Goal: Obtain resource: Obtain resource

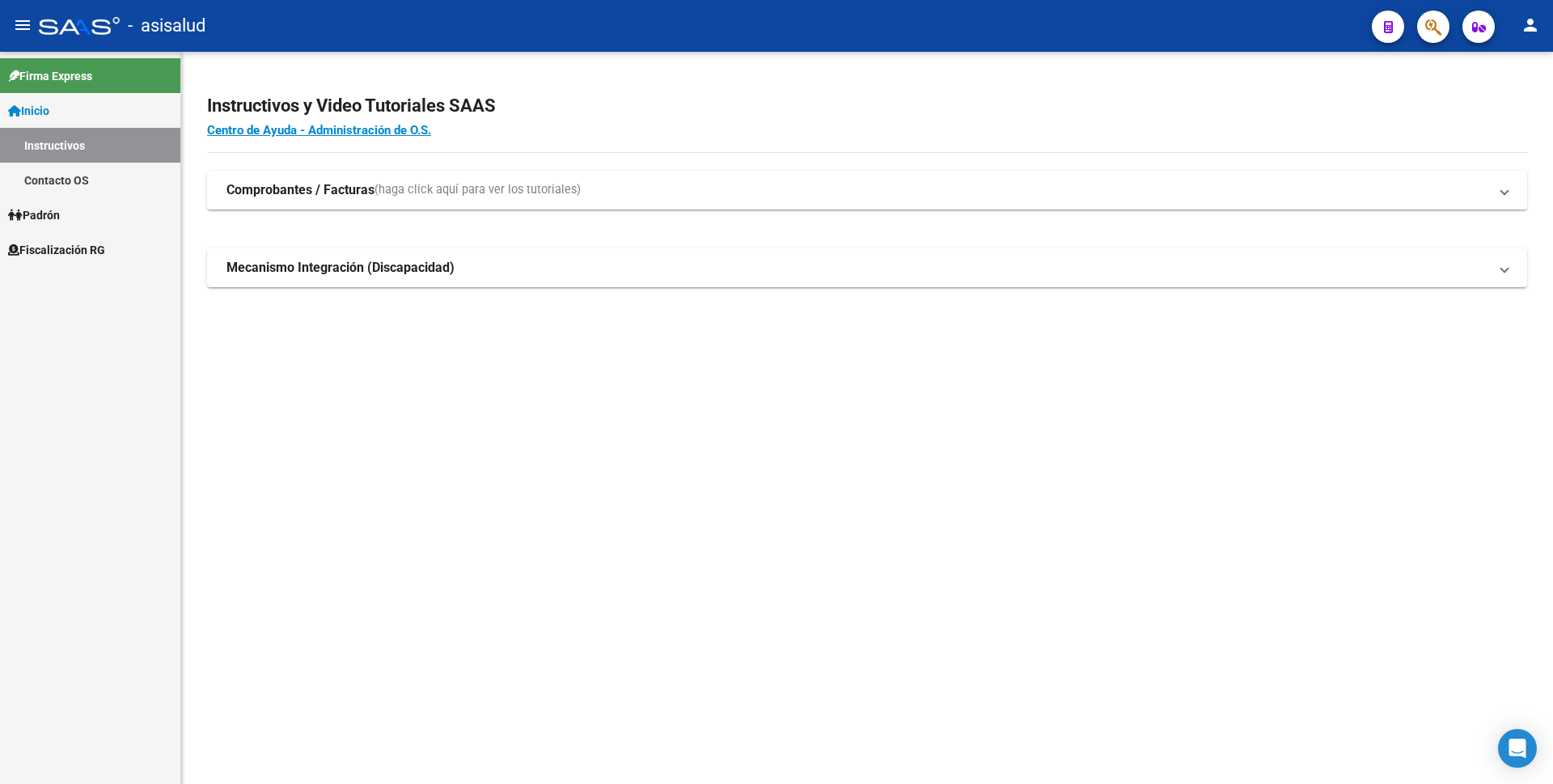
click at [105, 251] on span "Fiscalización RG" at bounding box center [56, 250] width 97 height 18
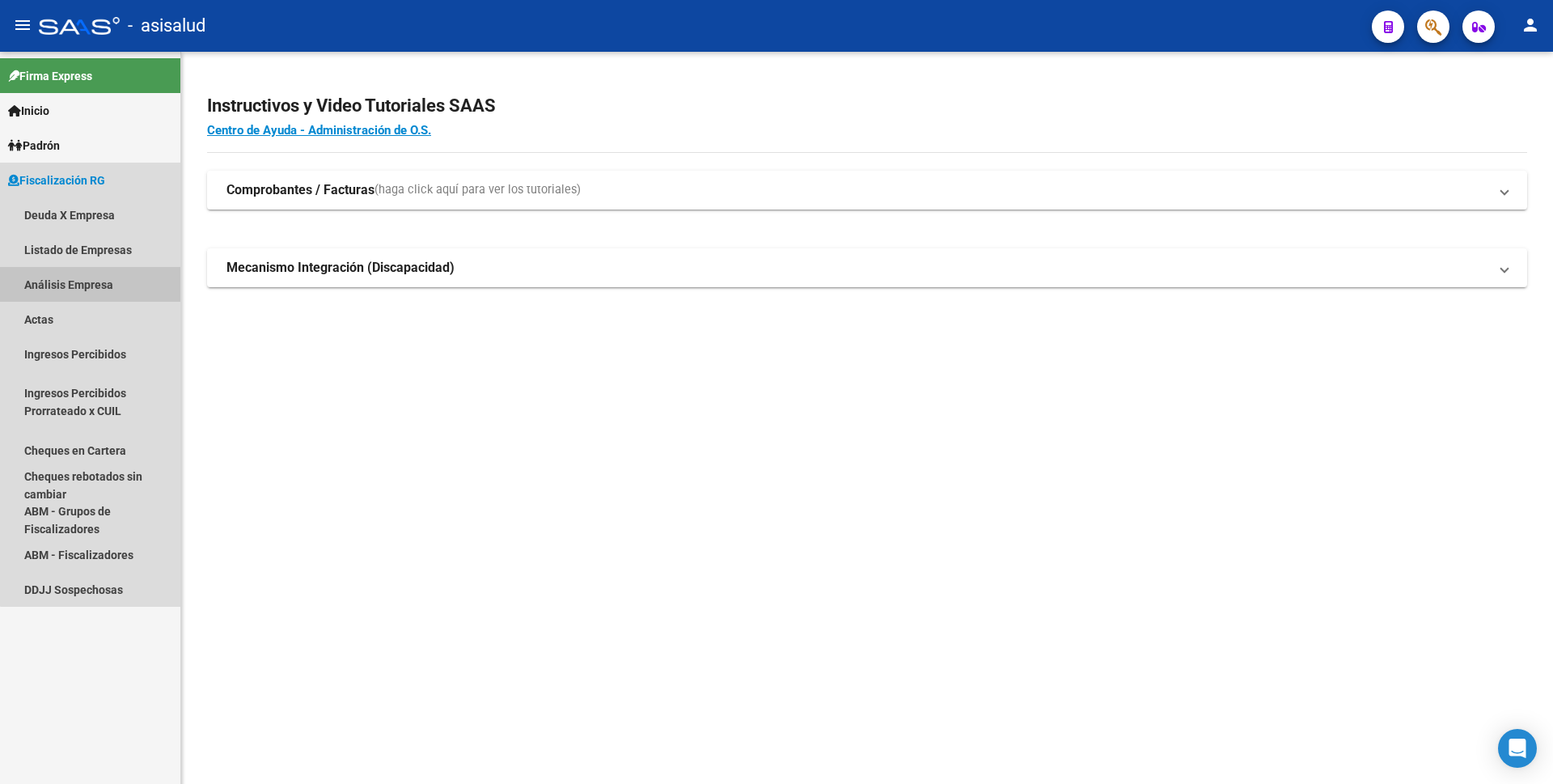
click at [97, 274] on link "Análisis Empresa" at bounding box center [90, 284] width 181 height 35
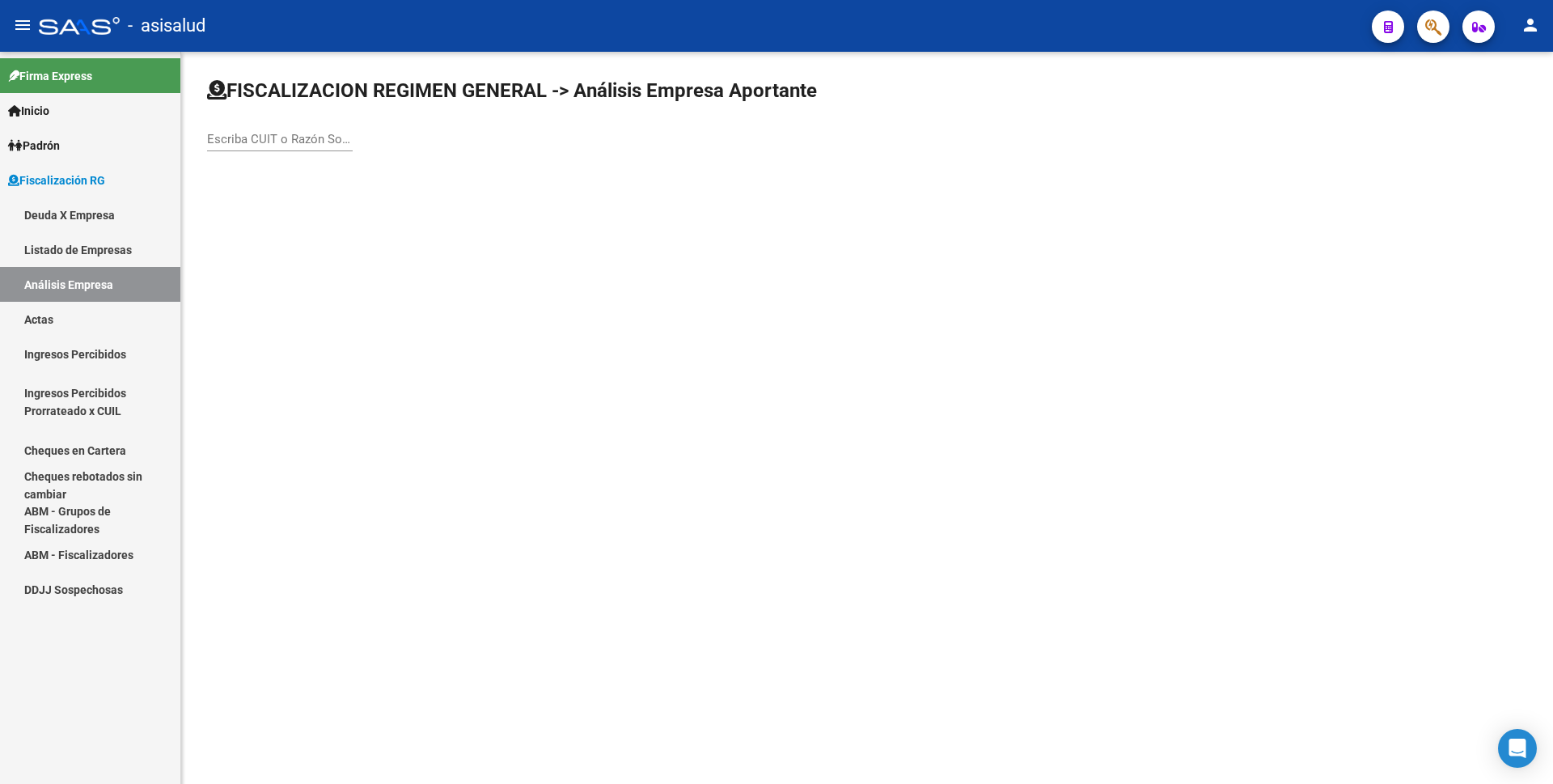
click at [277, 130] on div "Escriba CUIT o Razón Social para buscar" at bounding box center [279, 133] width 146 height 35
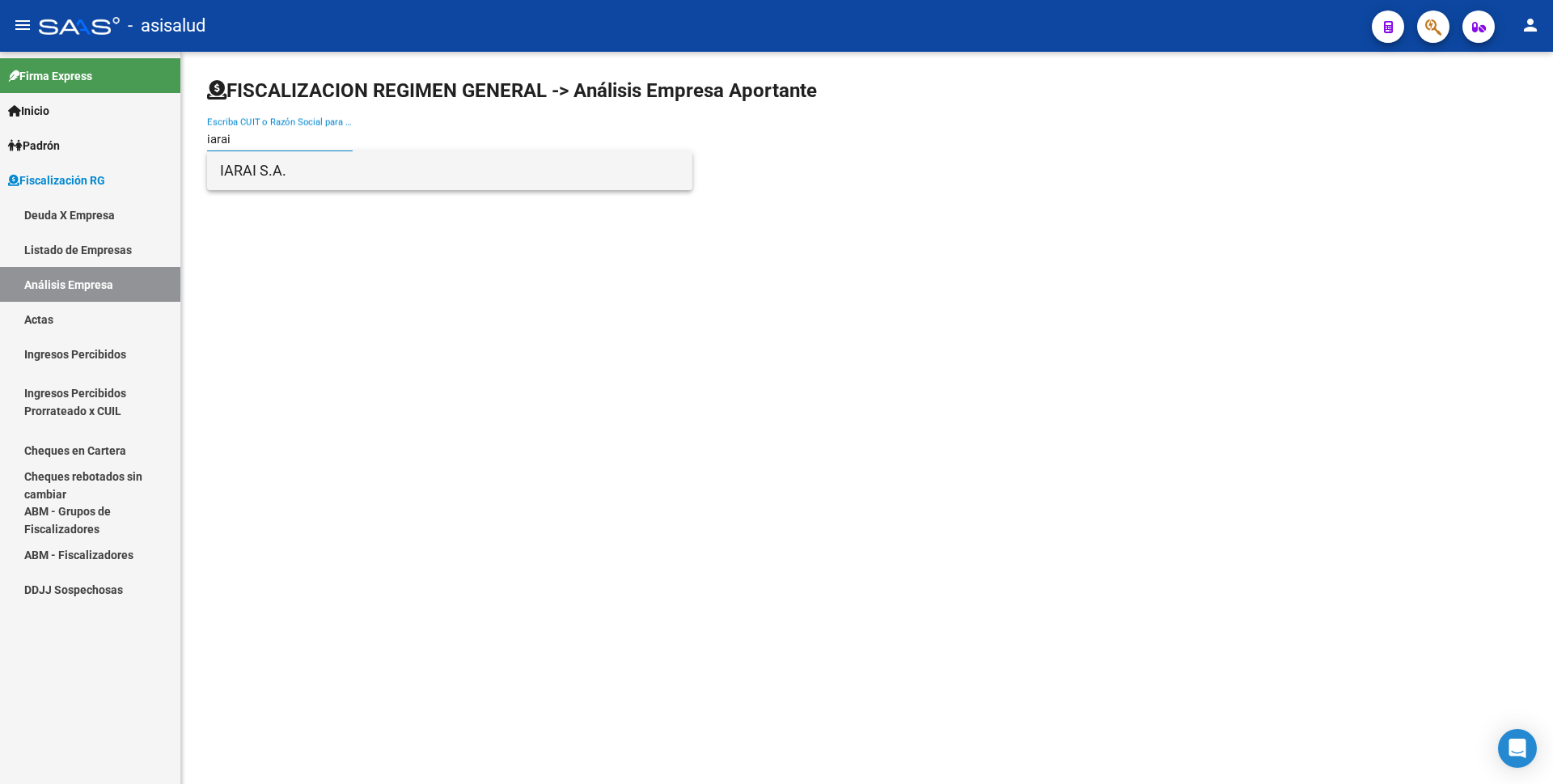
type input "iarai"
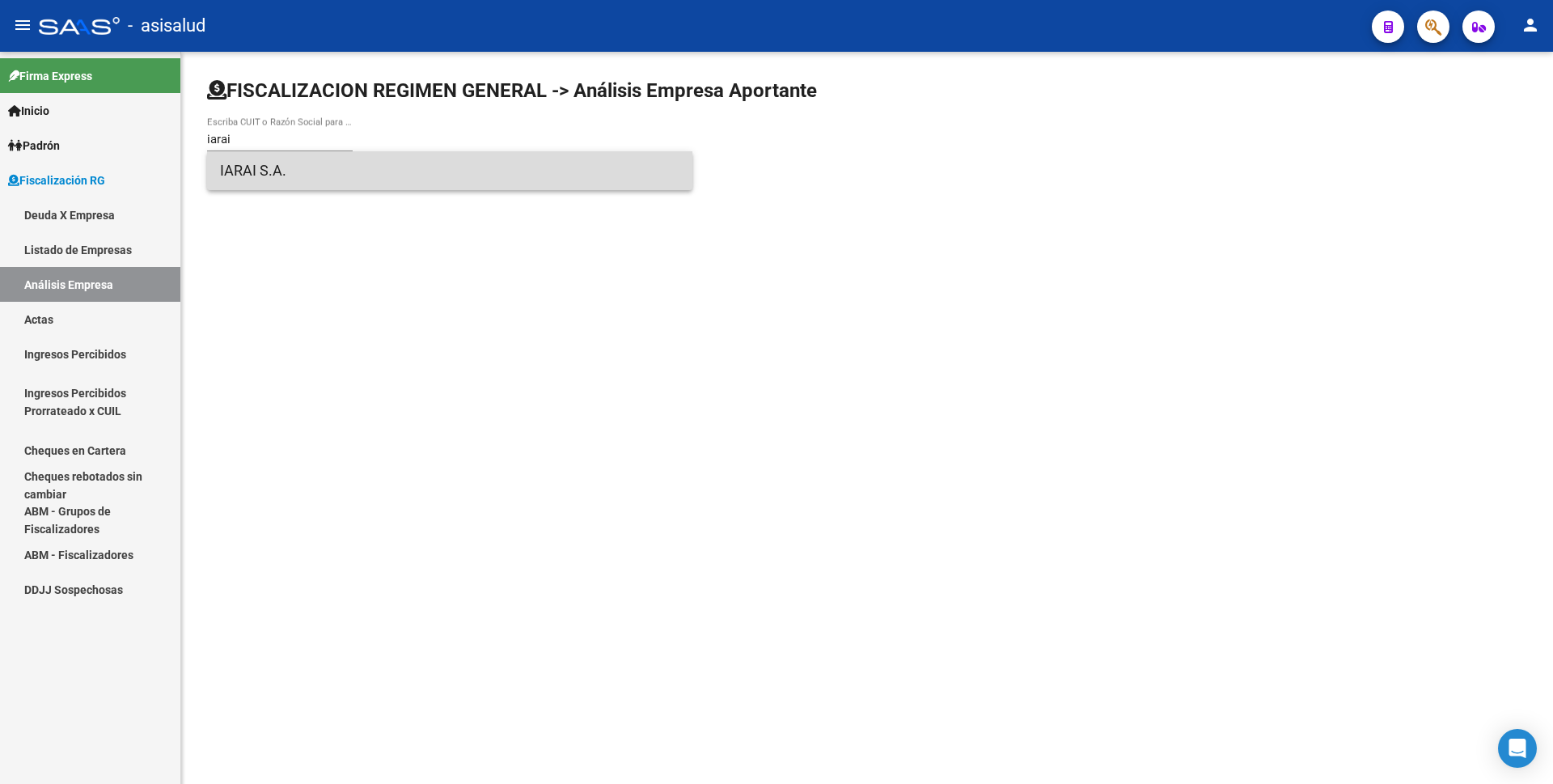
click at [326, 165] on span "IARAI S.A." at bounding box center [449, 170] width 459 height 38
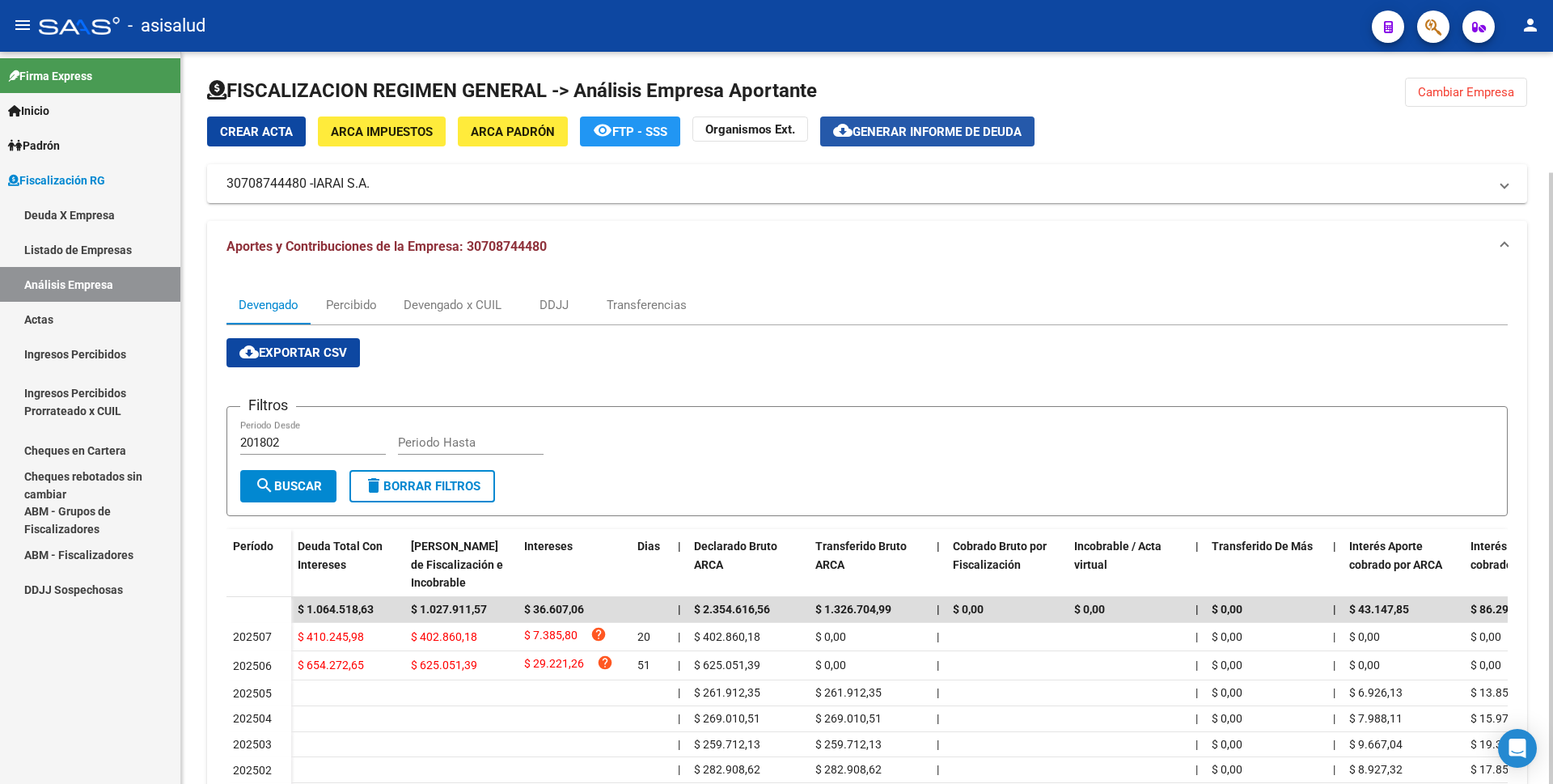
click at [890, 141] on button "cloud_download Generar informe de deuda" at bounding box center [926, 131] width 214 height 30
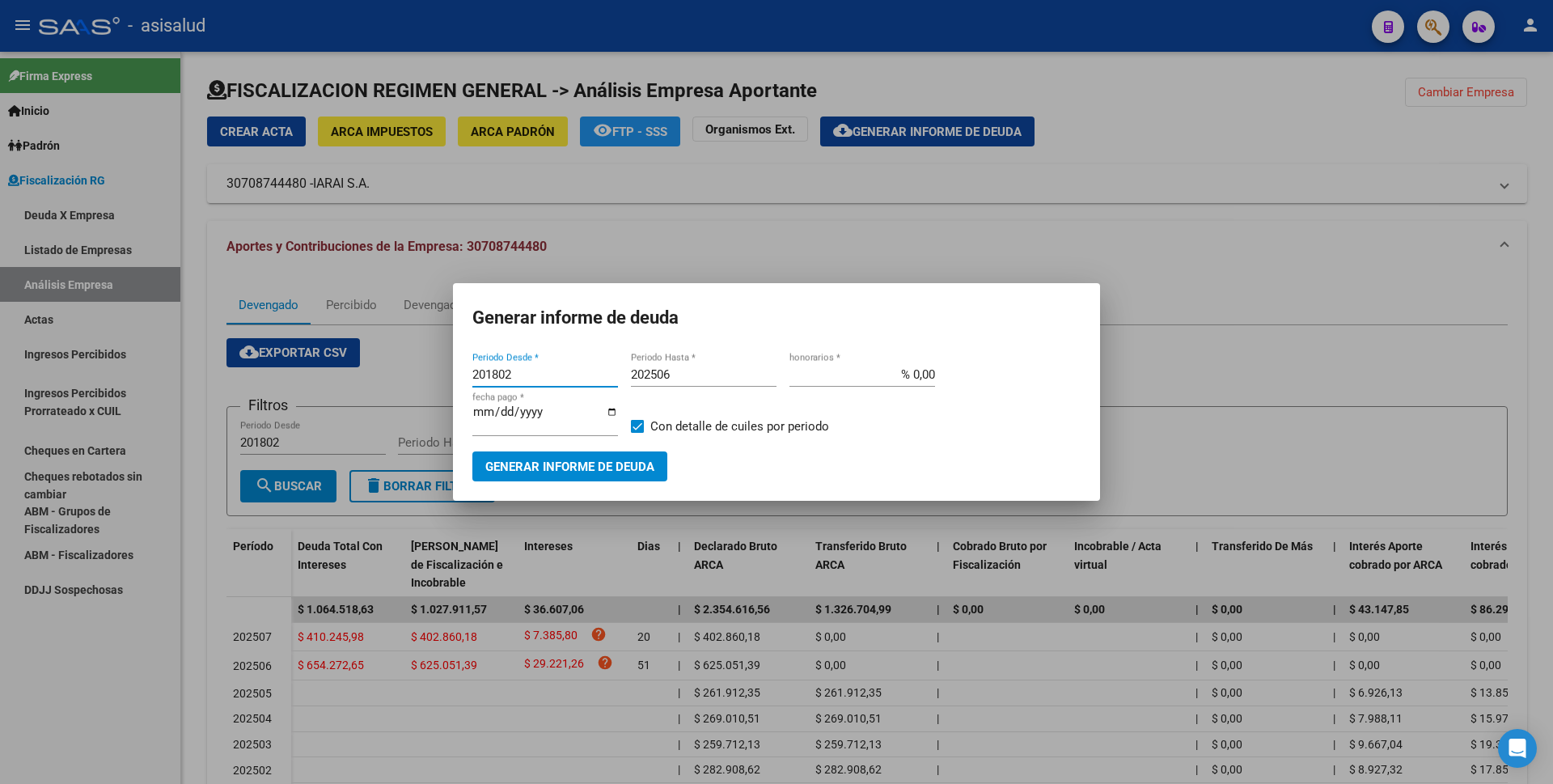
drag, startPoint x: 491, startPoint y: 379, endPoint x: 344, endPoint y: 391, distance: 147.5
click at [344, 391] on div "Generar informe de deuda 201802 Periodo Desde * 202506 Periodo Hasta * % 0,00 h…" at bounding box center [776, 392] width 1553 height 784
type input "202505"
click at [687, 381] on input "202506" at bounding box center [704, 374] width 146 height 14
type input "202505"
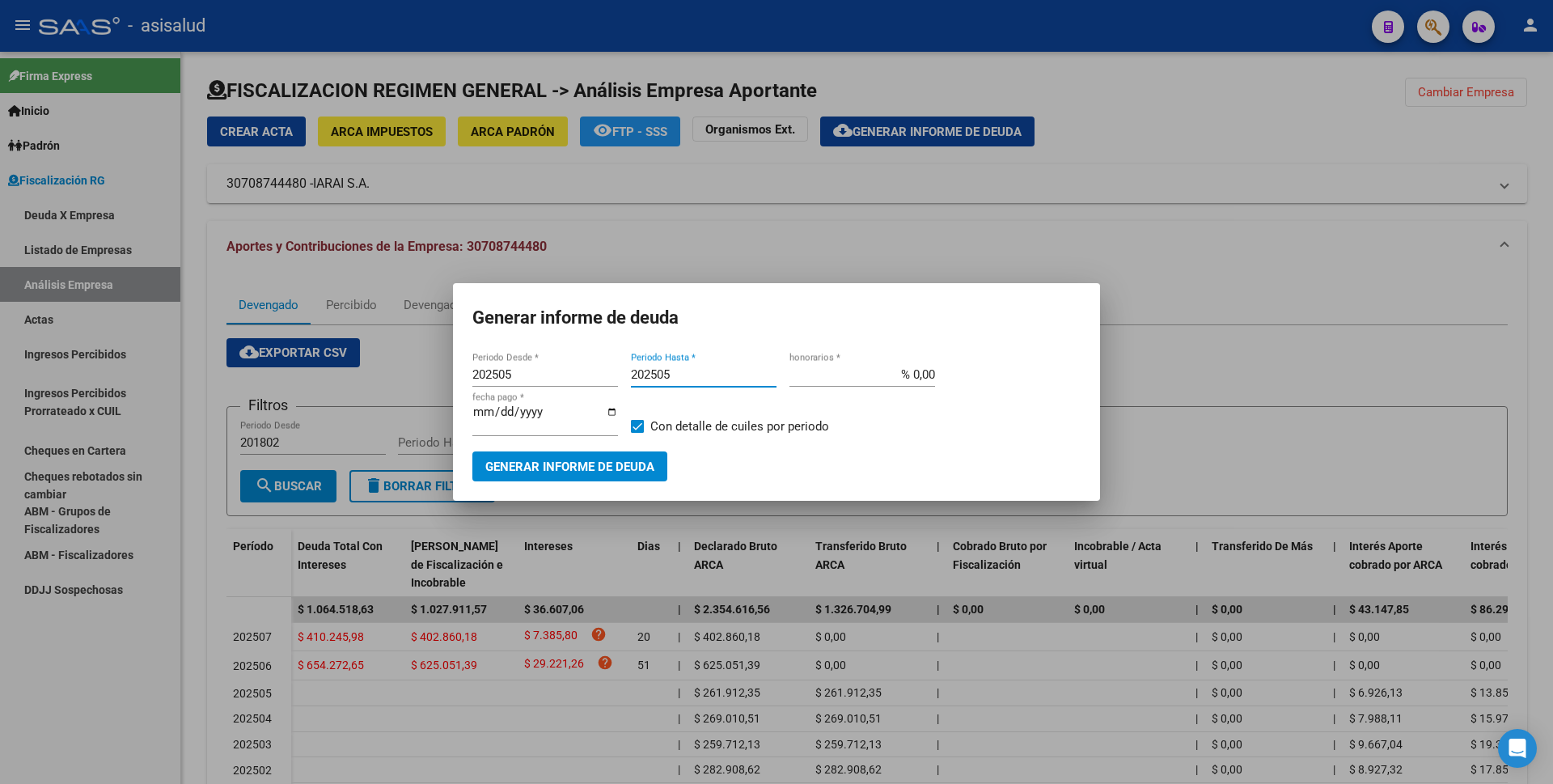
click at [639, 423] on span at bounding box center [637, 426] width 13 height 13
click at [637, 432] on input "Con detalle de cuiles por periodo" at bounding box center [636, 432] width 1 height 1
checkbox input "false"
click at [606, 443] on div "2025-09-08 fecha pago *" at bounding box center [545, 426] width 146 height 49
click at [576, 459] on span "Generar informe de deuda" at bounding box center [569, 466] width 169 height 14
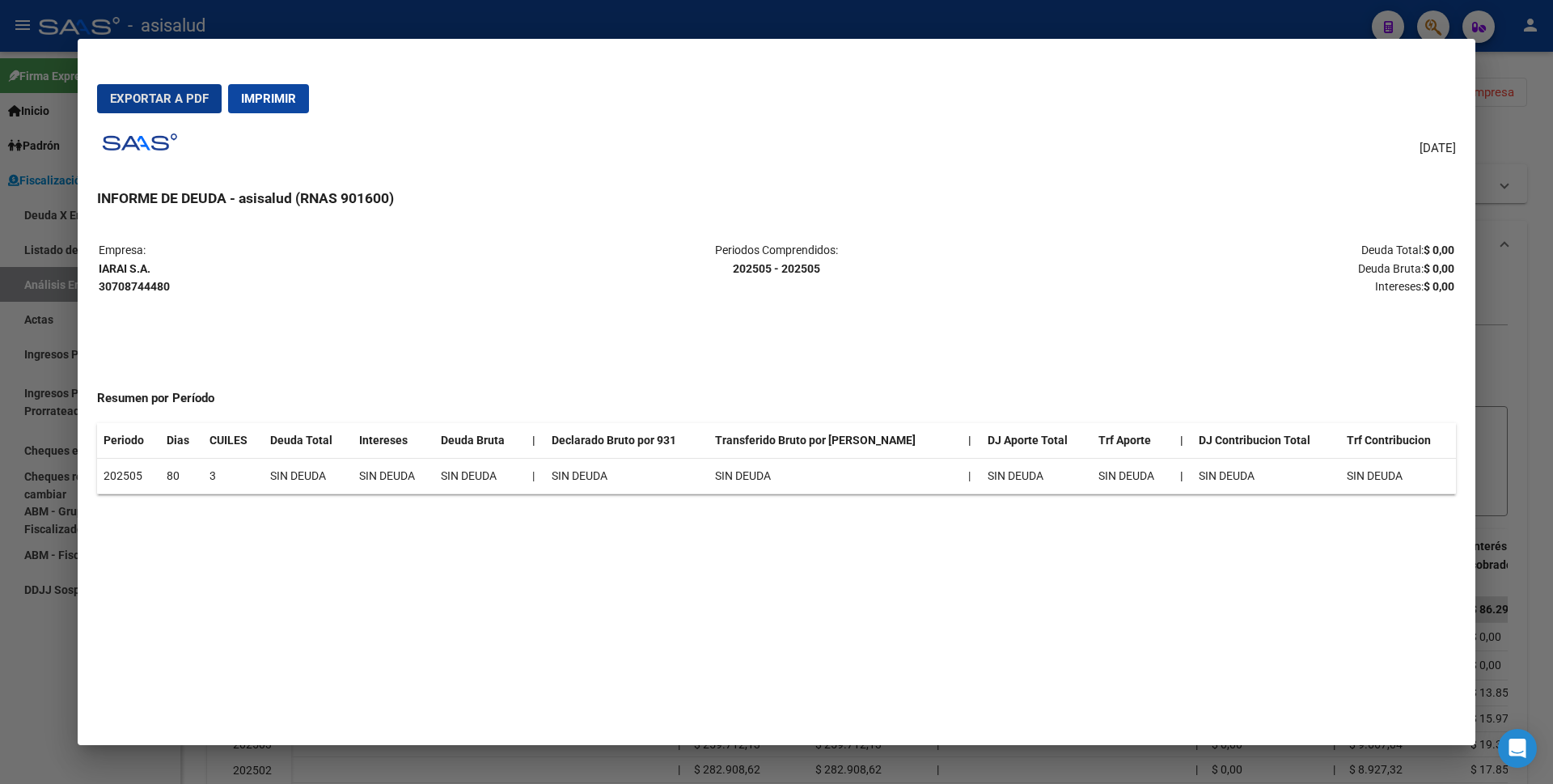
click at [289, 93] on span "Imprimir" at bounding box center [268, 98] width 55 height 14
click at [52, 717] on div at bounding box center [776, 392] width 1553 height 784
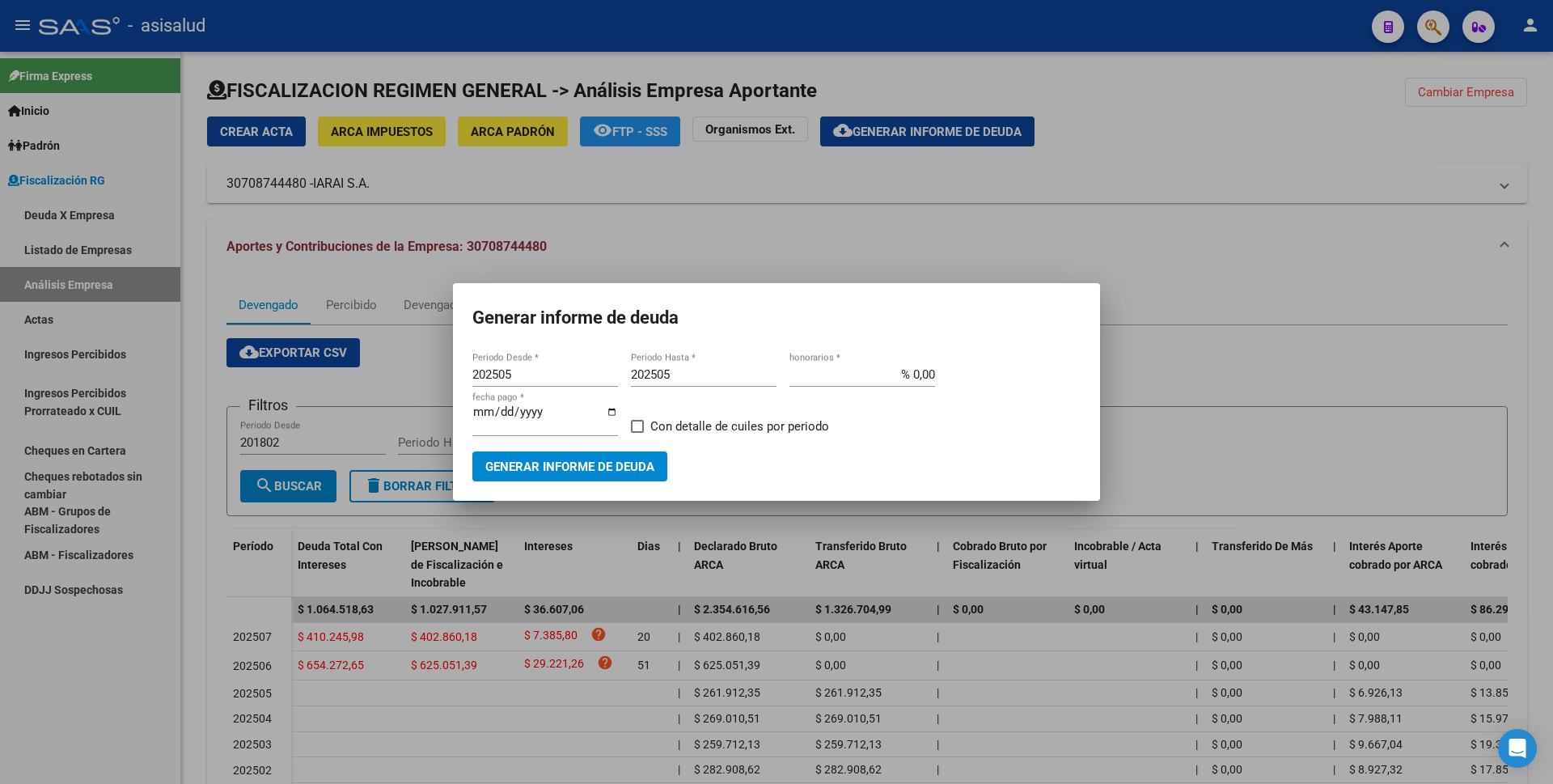
click at [418, 729] on div at bounding box center [776, 392] width 1553 height 784
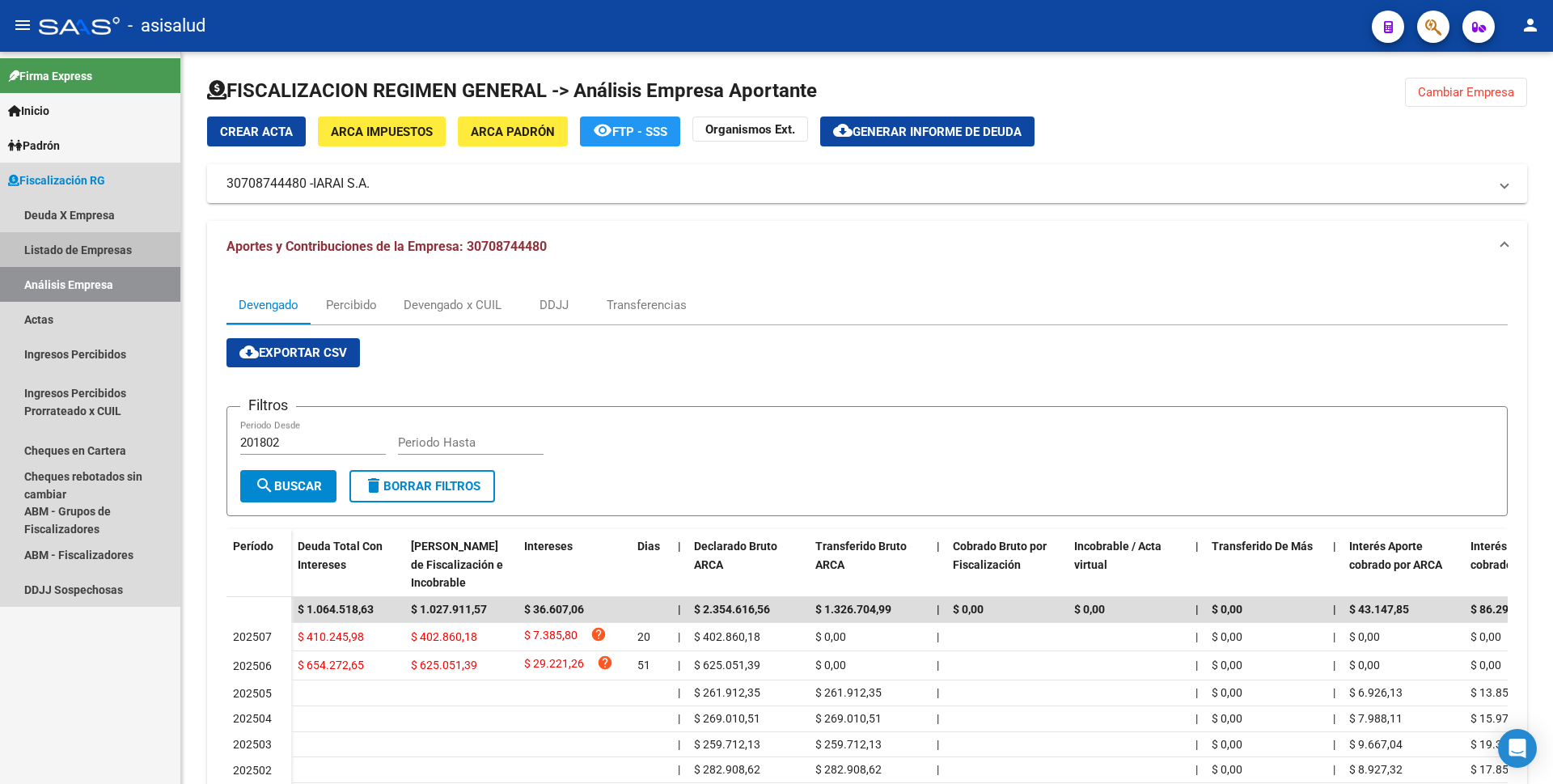
click at [92, 253] on link "Listado de Empresas" at bounding box center [90, 249] width 181 height 35
click at [85, 282] on link "Análisis Empresa" at bounding box center [90, 284] width 181 height 35
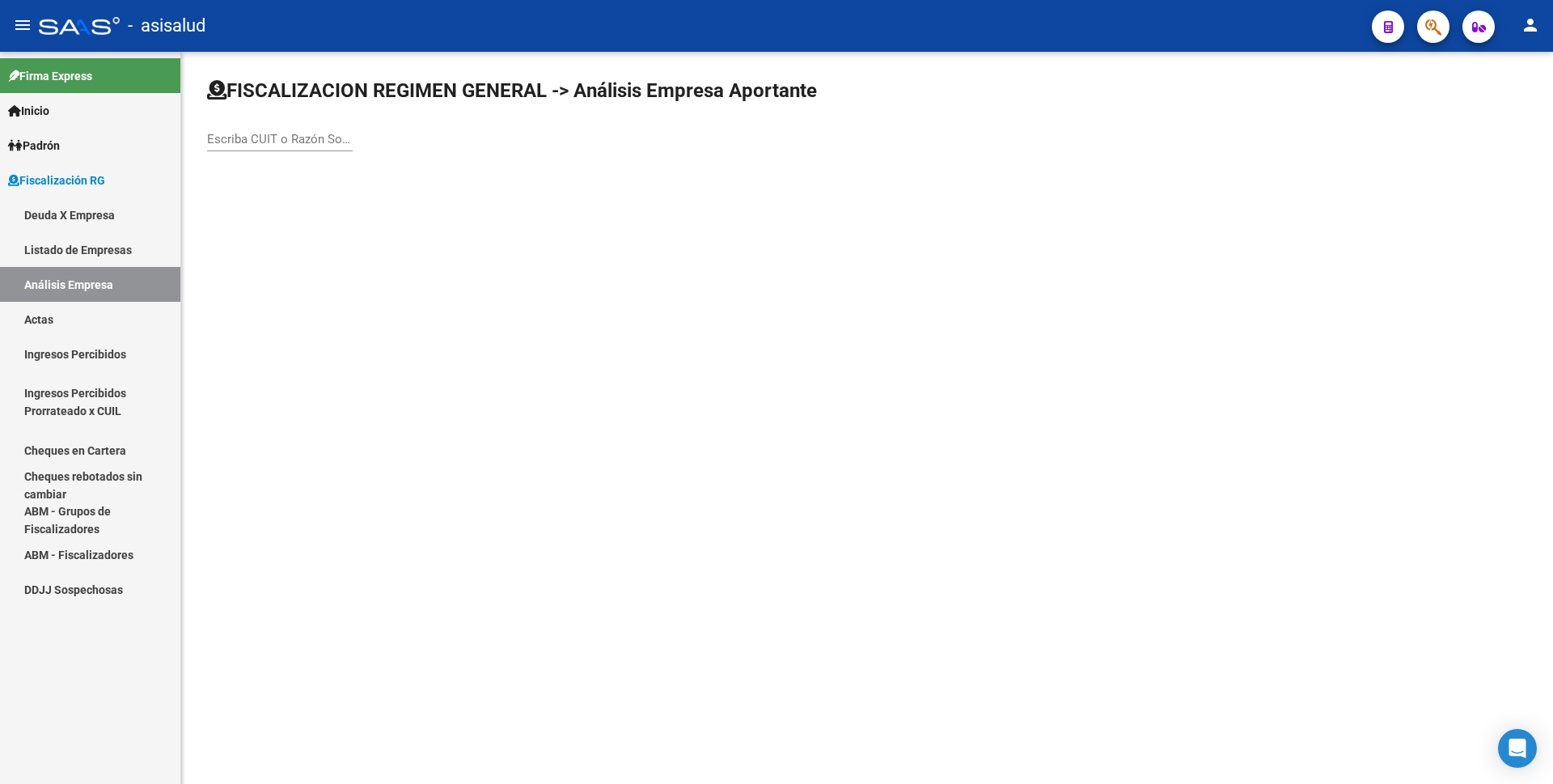
click at [247, 147] on div "Escriba CUIT o Razón Social para buscar" at bounding box center [279, 133] width 146 height 35
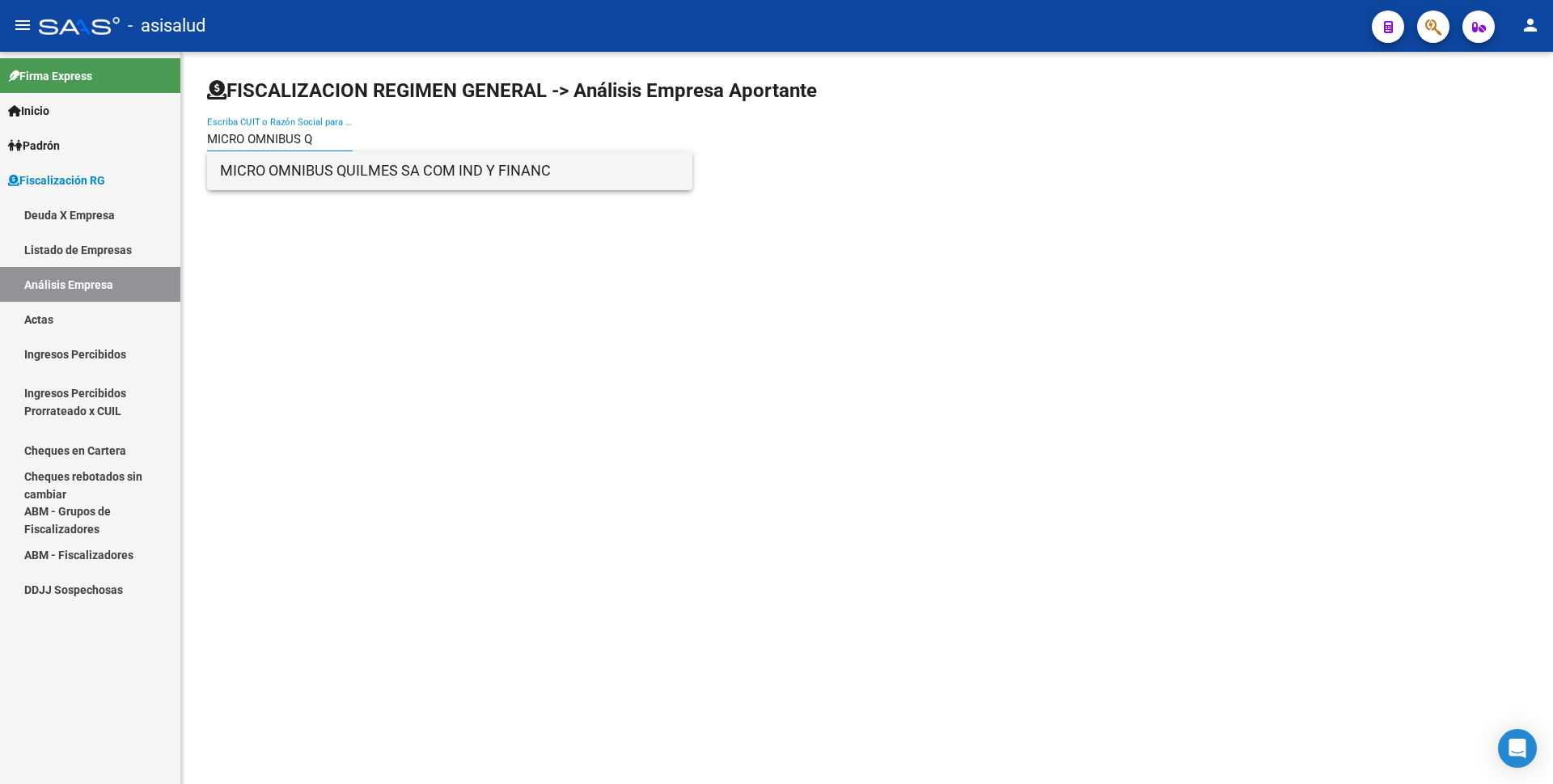
type input "MICRO OMNIBUS Q"
click at [320, 164] on span "MICRO OMNIBUS QUILMES SA COM IND Y FINANC" at bounding box center [449, 170] width 459 height 38
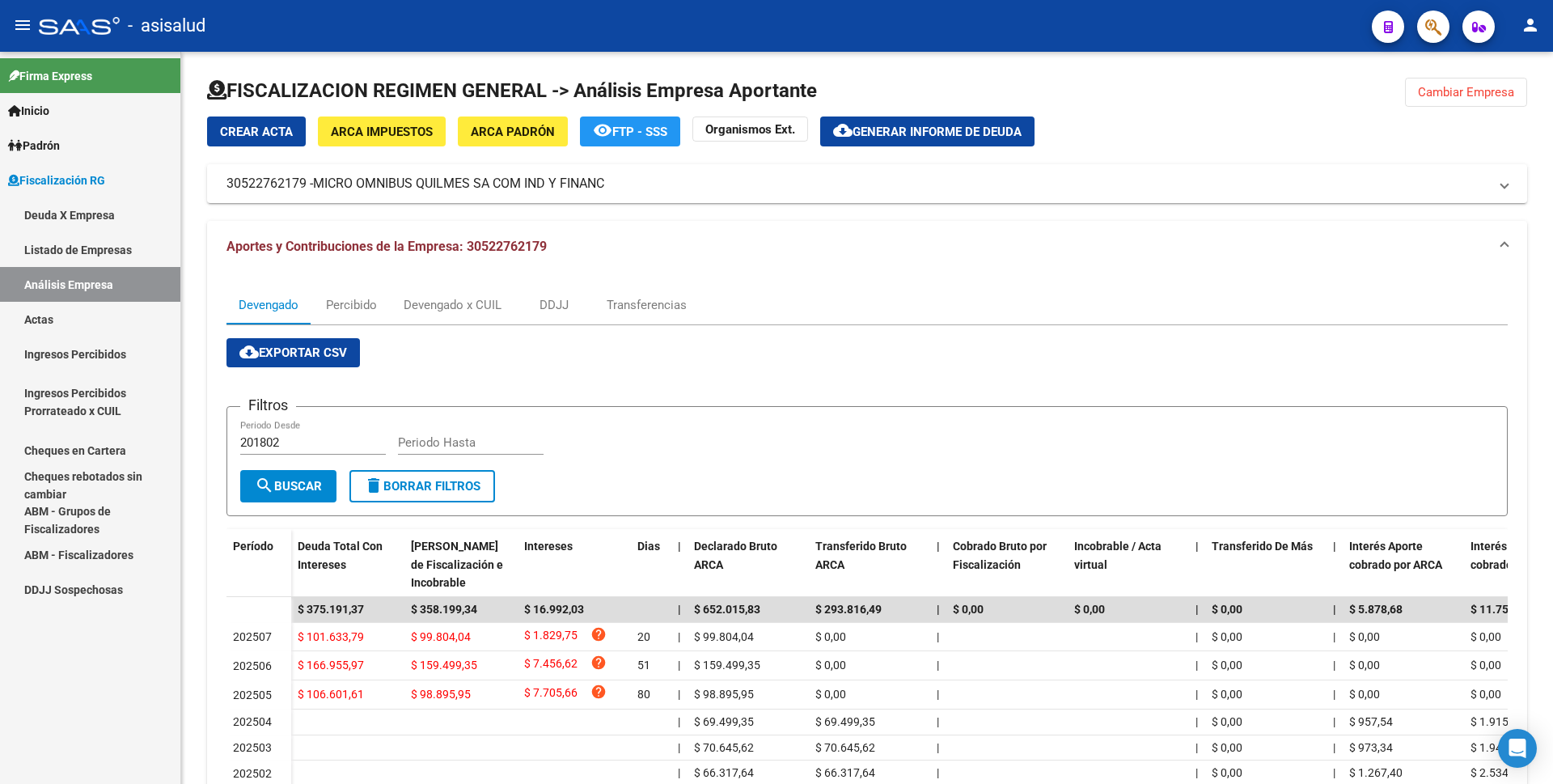
click at [85, 316] on link "Actas" at bounding box center [90, 319] width 181 height 35
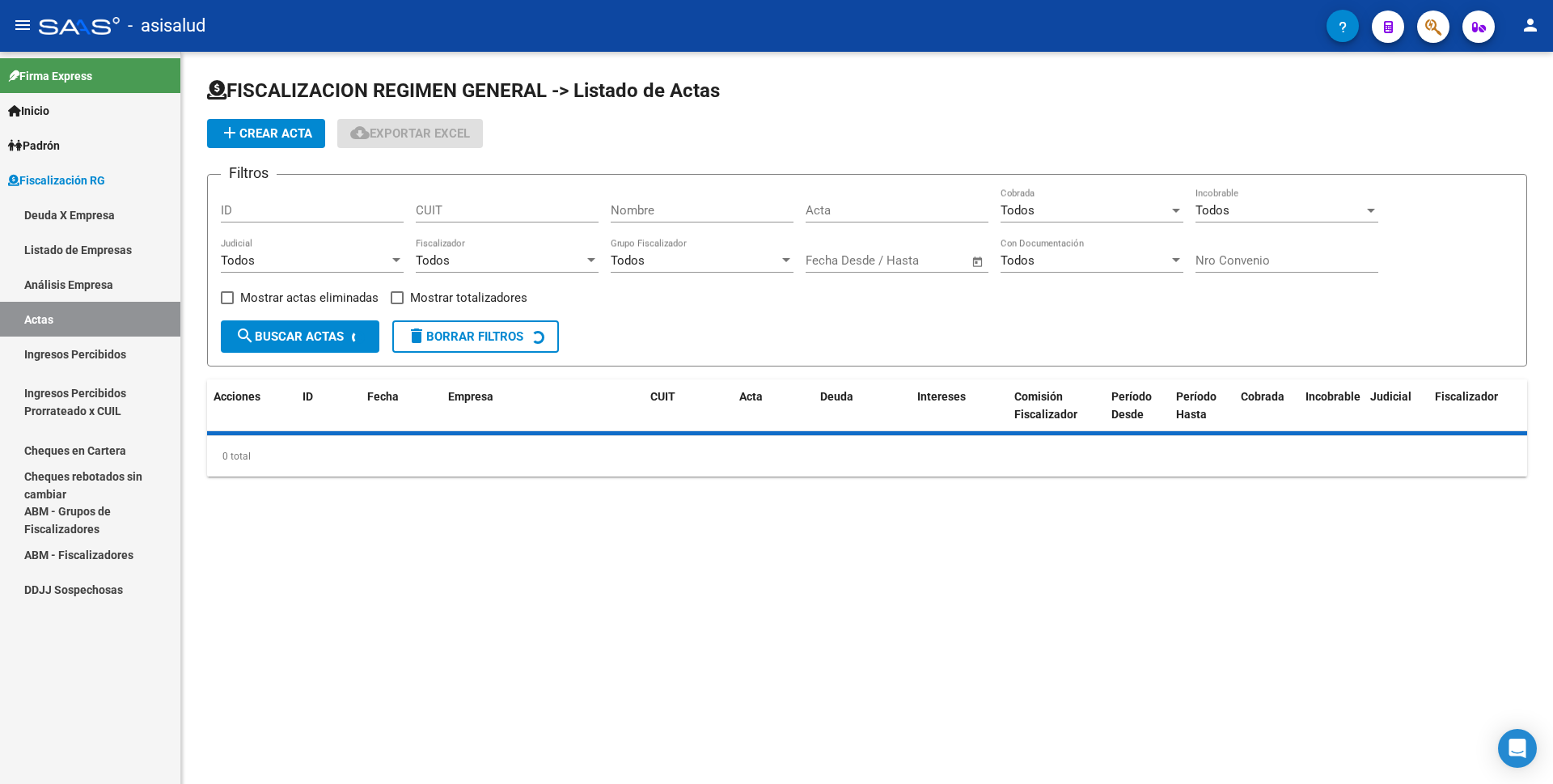
click at [101, 287] on link "Análisis Empresa" at bounding box center [90, 284] width 181 height 35
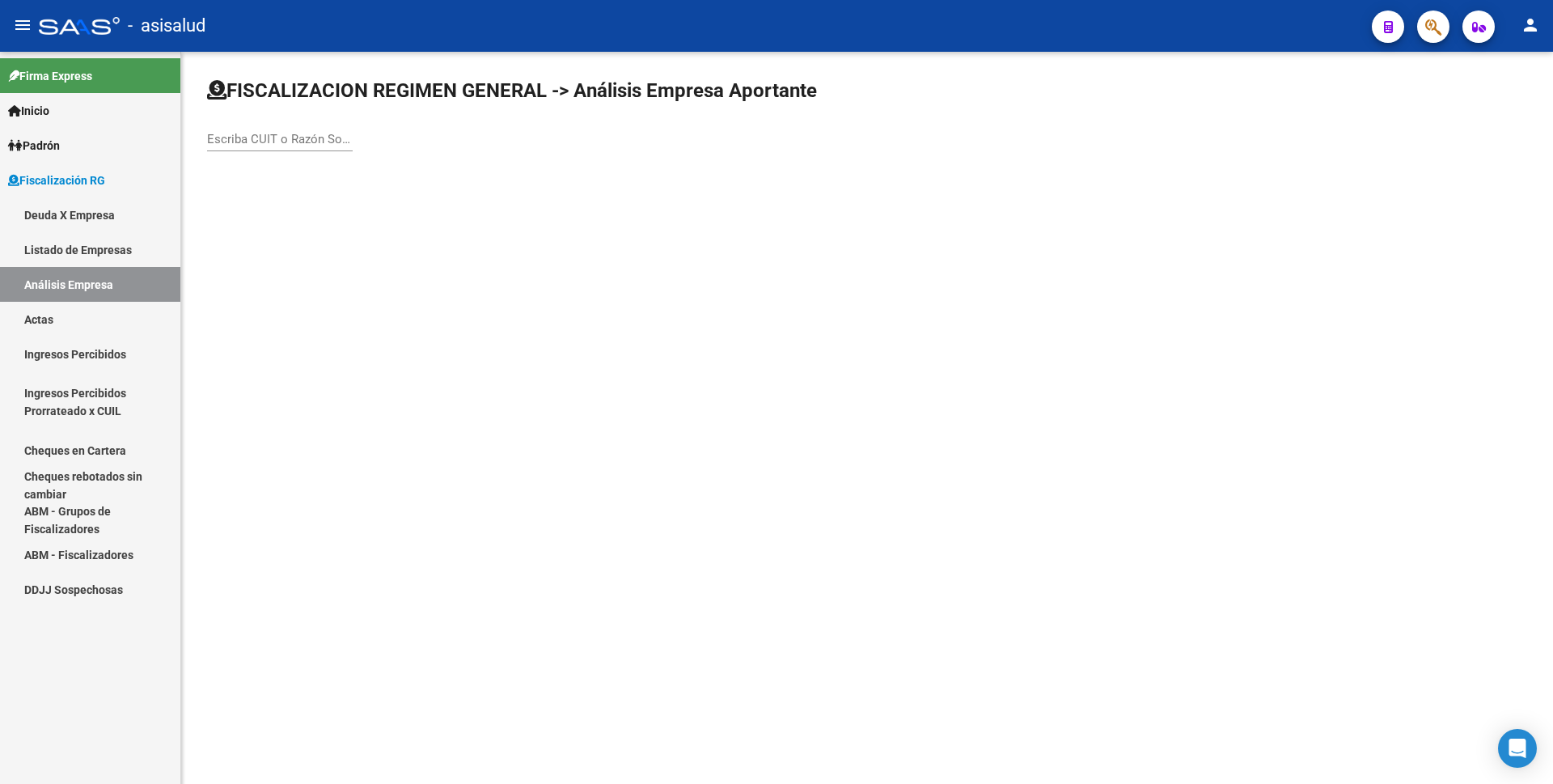
click at [327, 132] on input "Escriba CUIT o Razón Social para buscar" at bounding box center [279, 139] width 146 height 14
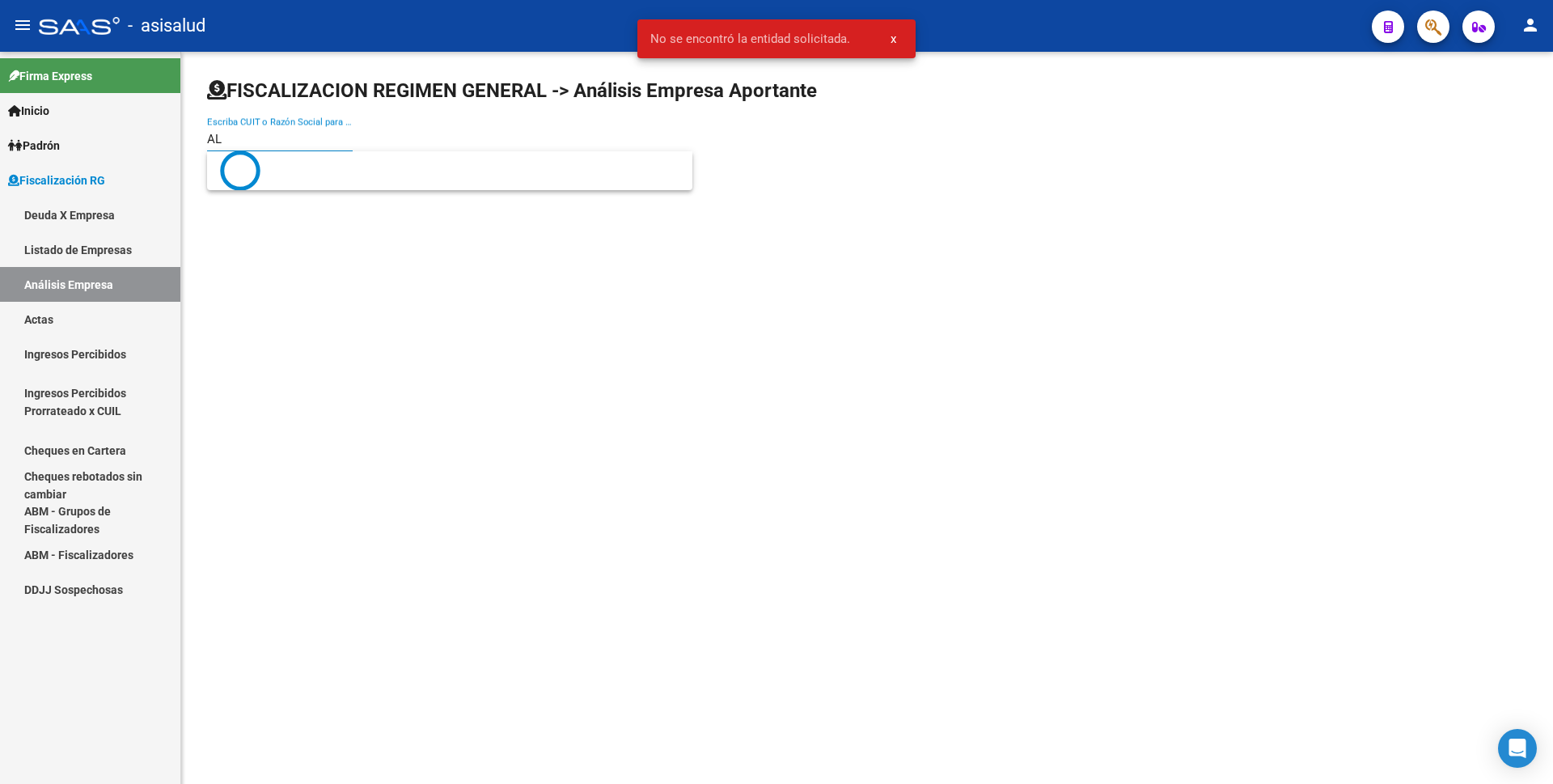
type input "A"
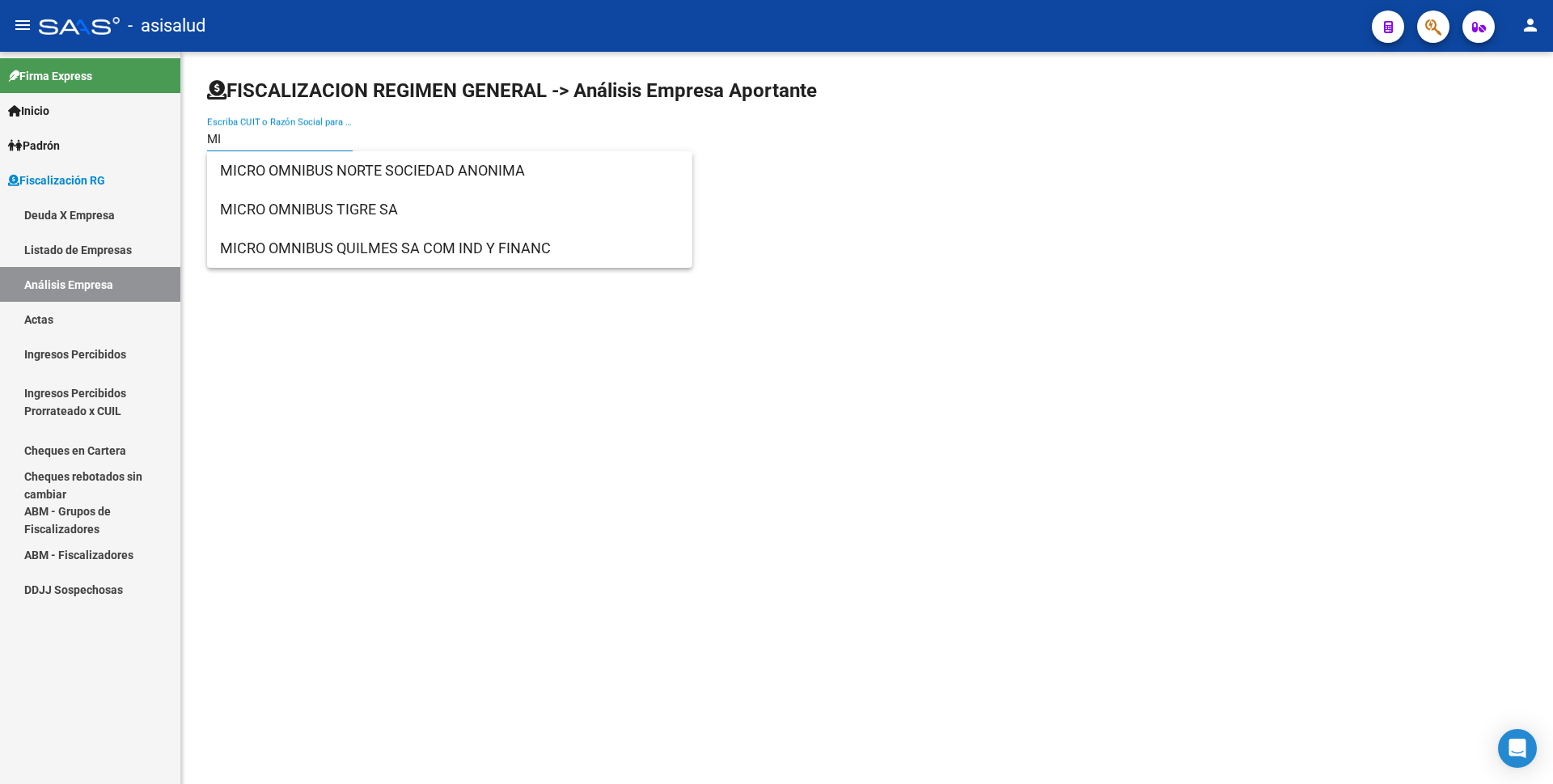
type input "M"
click at [478, 511] on mat-sidenav-content "FISCALIZACION REGIMEN GENERAL -> Análisis Empresa Aportante Escriba CUIT o Razó…" at bounding box center [866, 418] width 1372 height 732
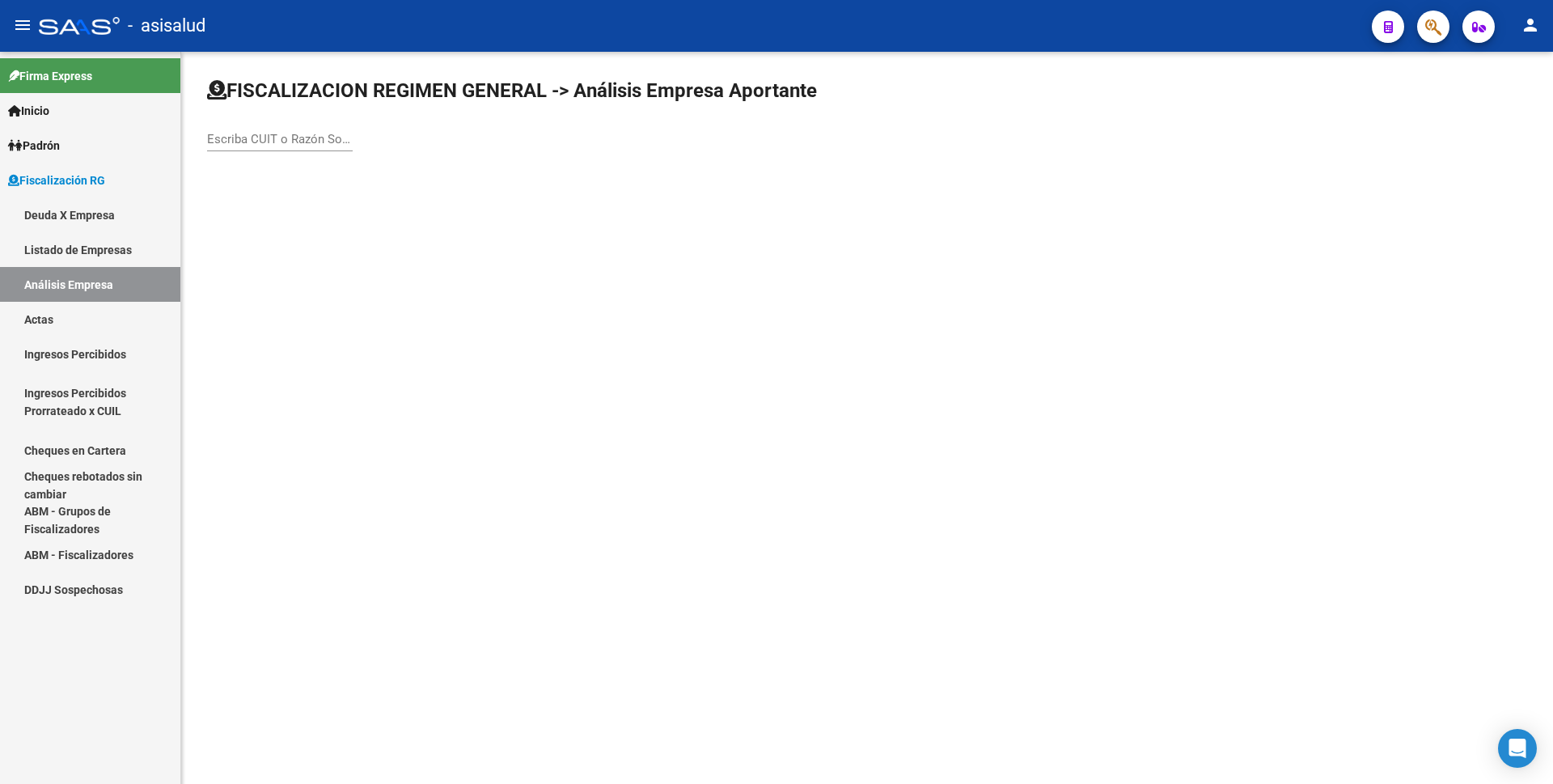
click at [261, 147] on div "Escriba CUIT o Razón Social para buscar" at bounding box center [279, 133] width 146 height 35
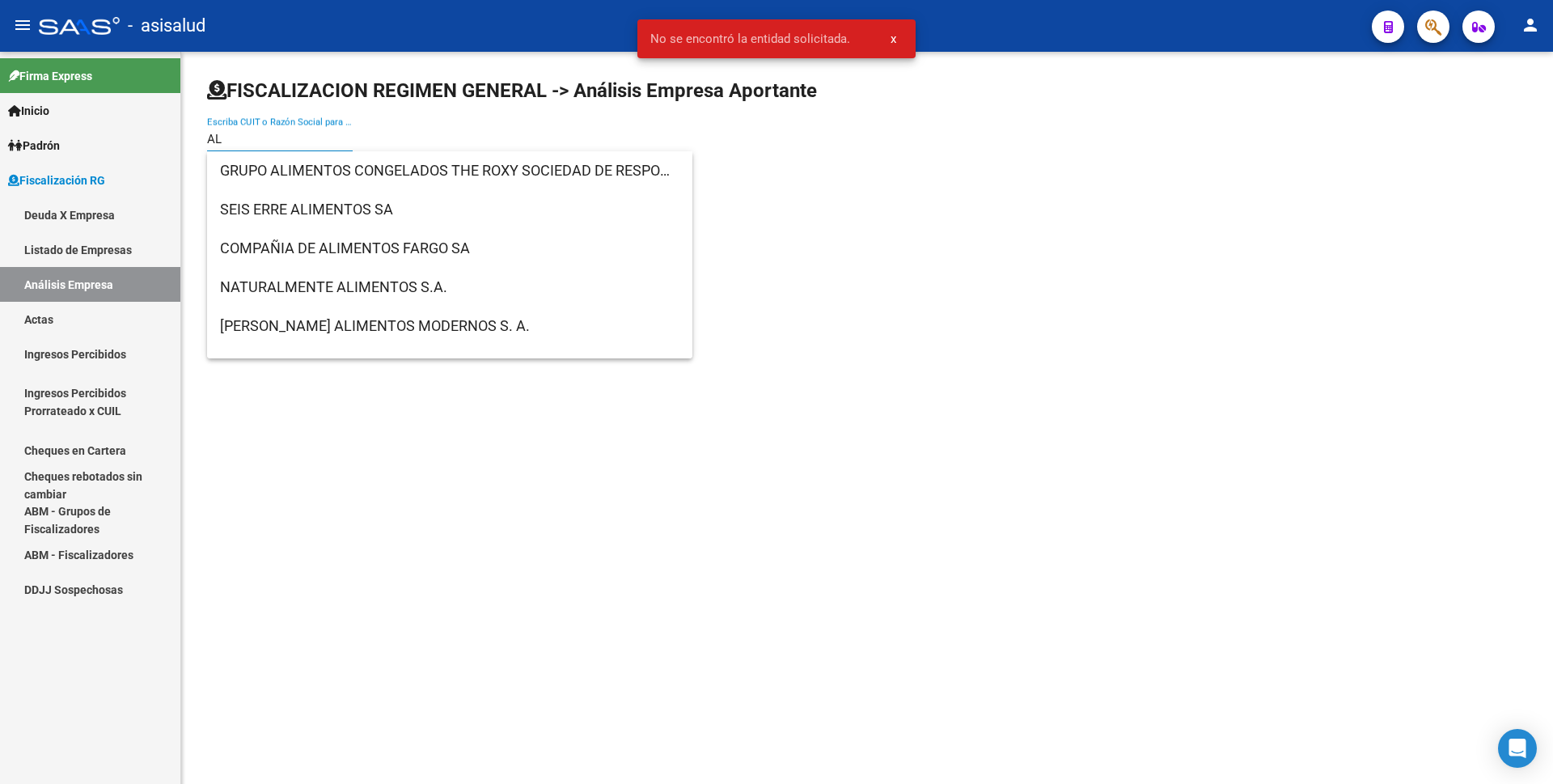
type input "A"
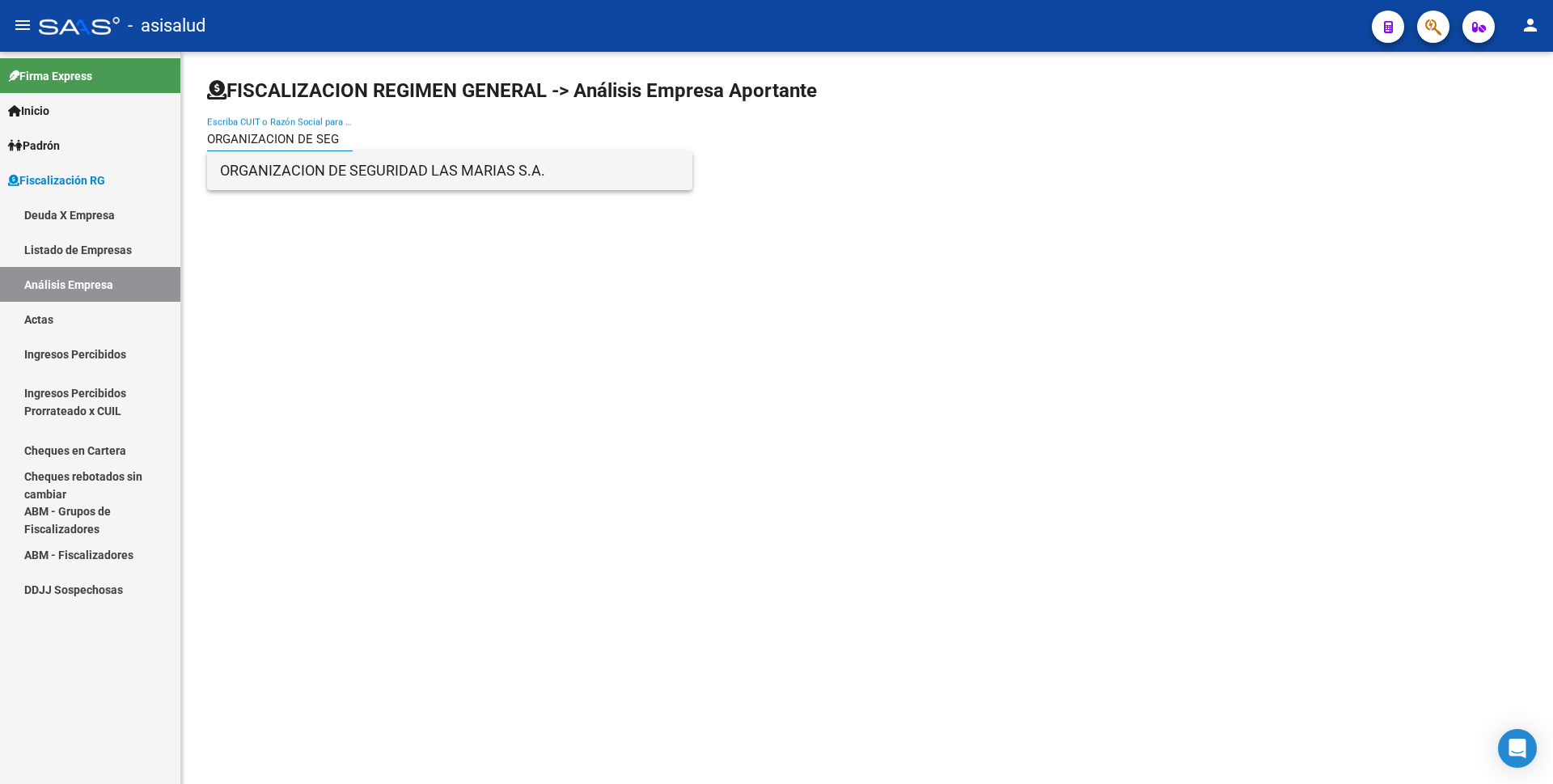
type input "ORGANIZACION DE SEG"
click at [440, 176] on span "ORGANIZACION DE SEGURIDAD LAS MARIAS S.A." at bounding box center [449, 170] width 459 height 38
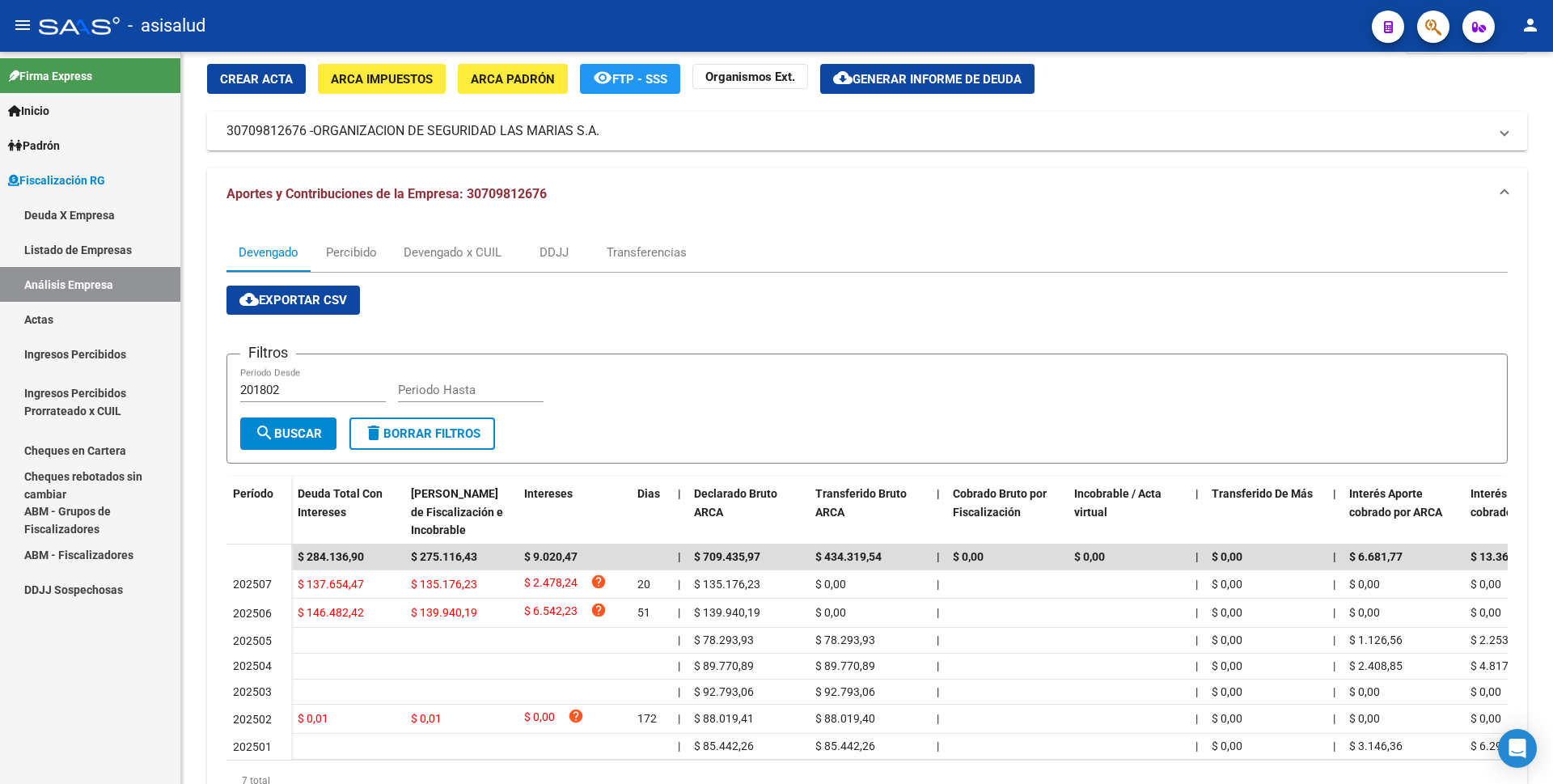
scroll to position [81, 0]
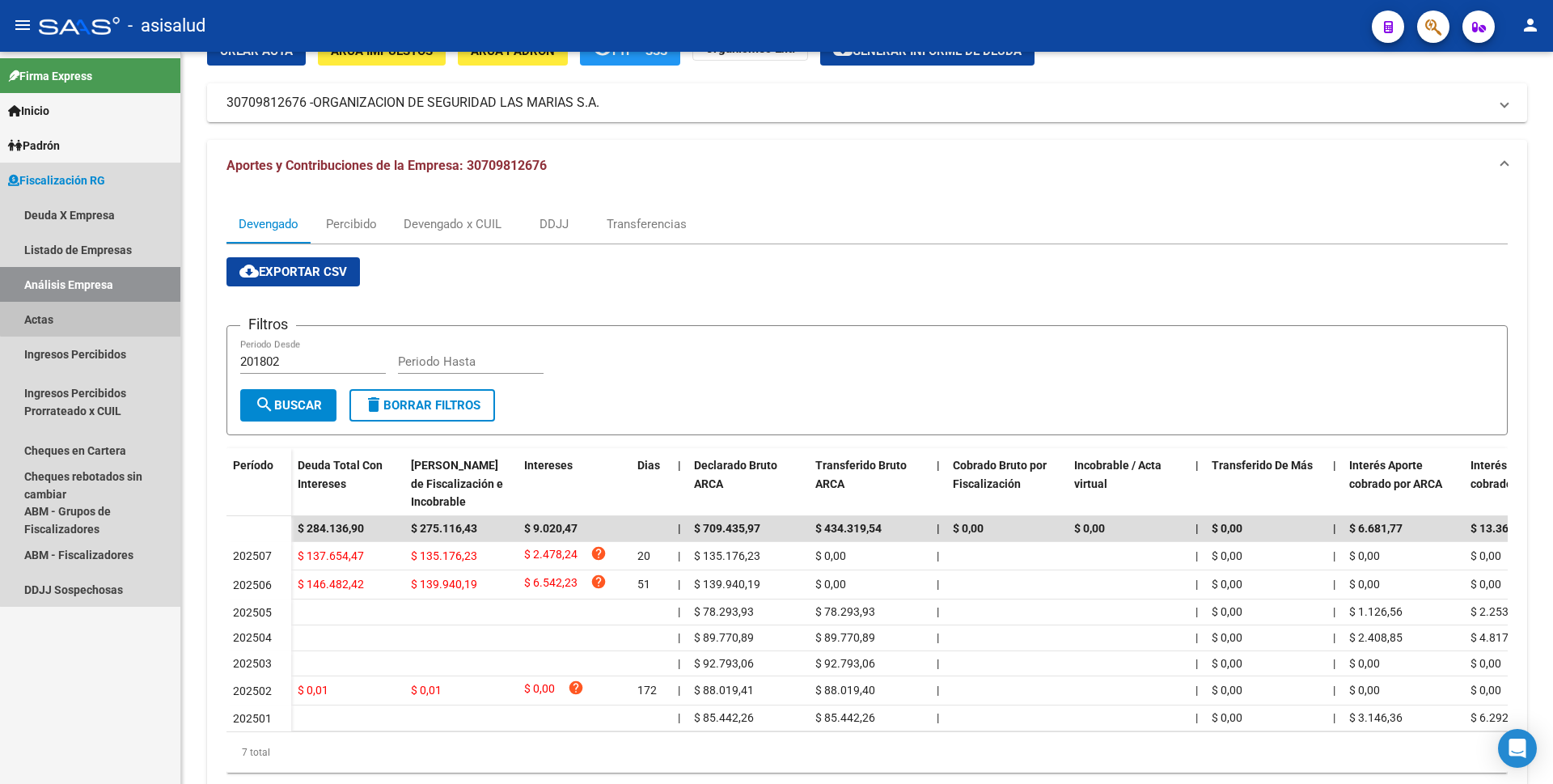
click at [95, 307] on link "Actas" at bounding box center [90, 319] width 181 height 35
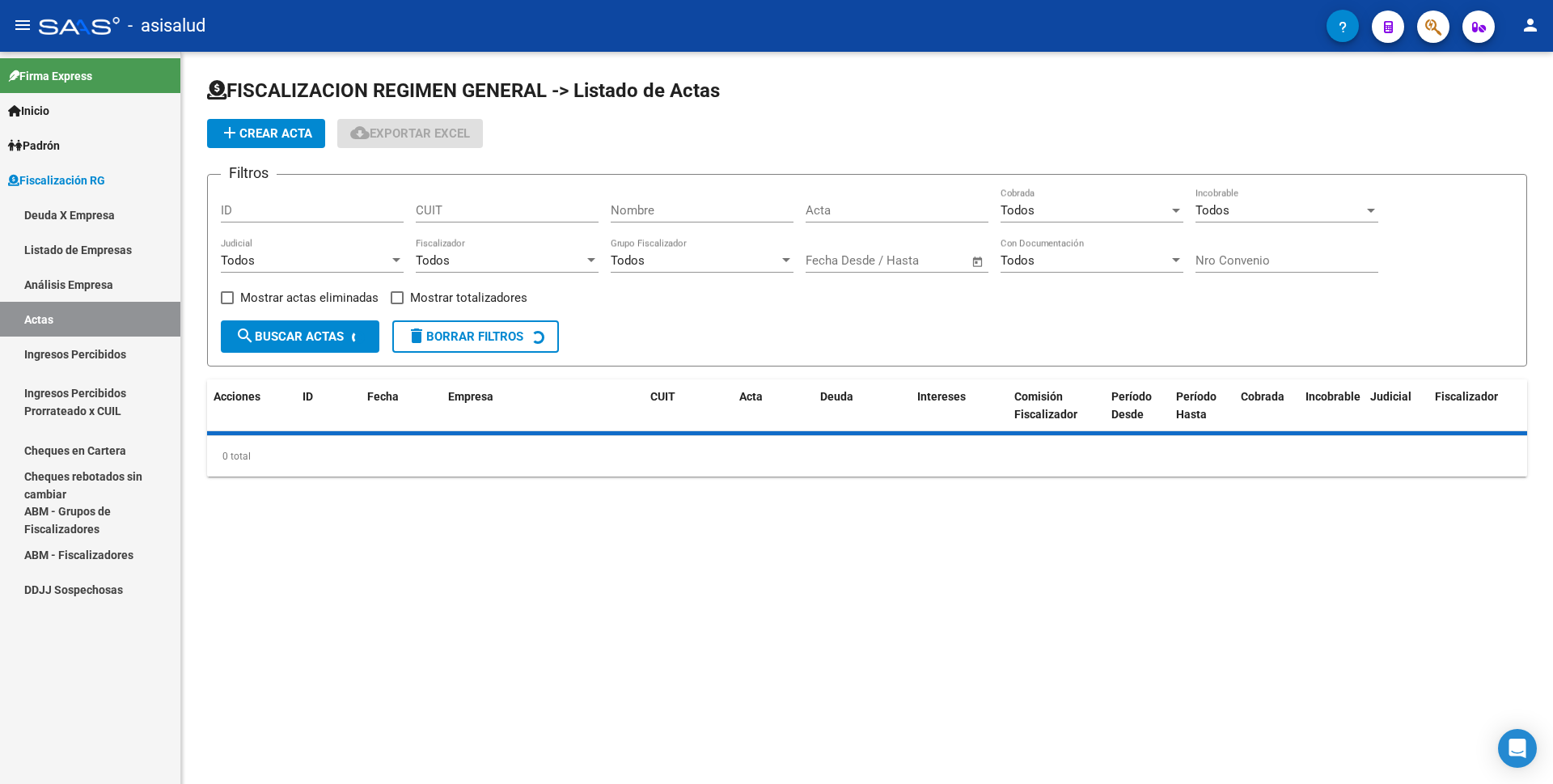
click at [106, 284] on link "Análisis Empresa" at bounding box center [90, 284] width 181 height 35
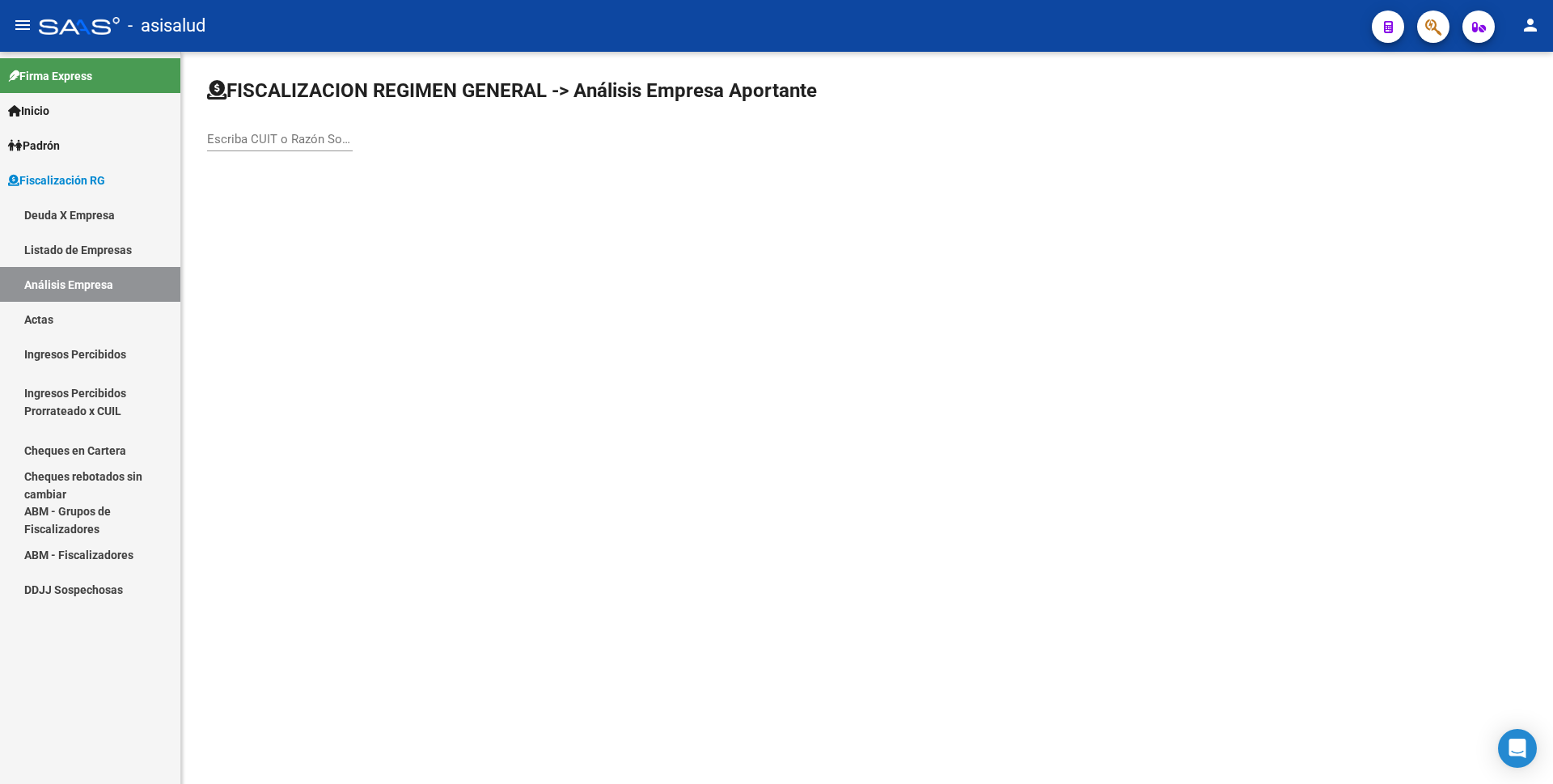
click at [300, 142] on input "Escriba CUIT o Razón Social para buscar" at bounding box center [279, 139] width 146 height 14
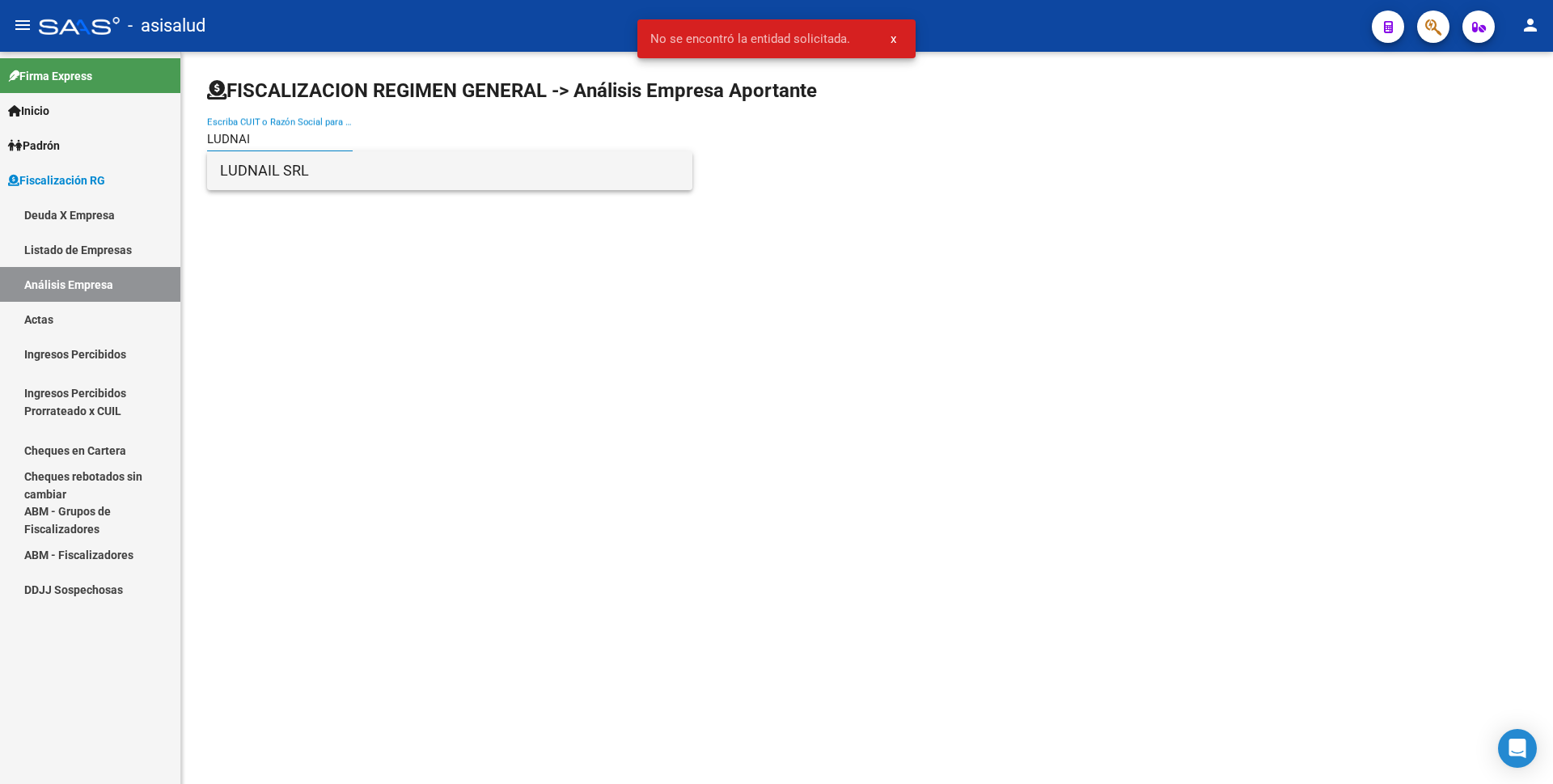
type input "LUDNAI"
click at [310, 158] on span "LUDNAIL SRL" at bounding box center [449, 170] width 459 height 38
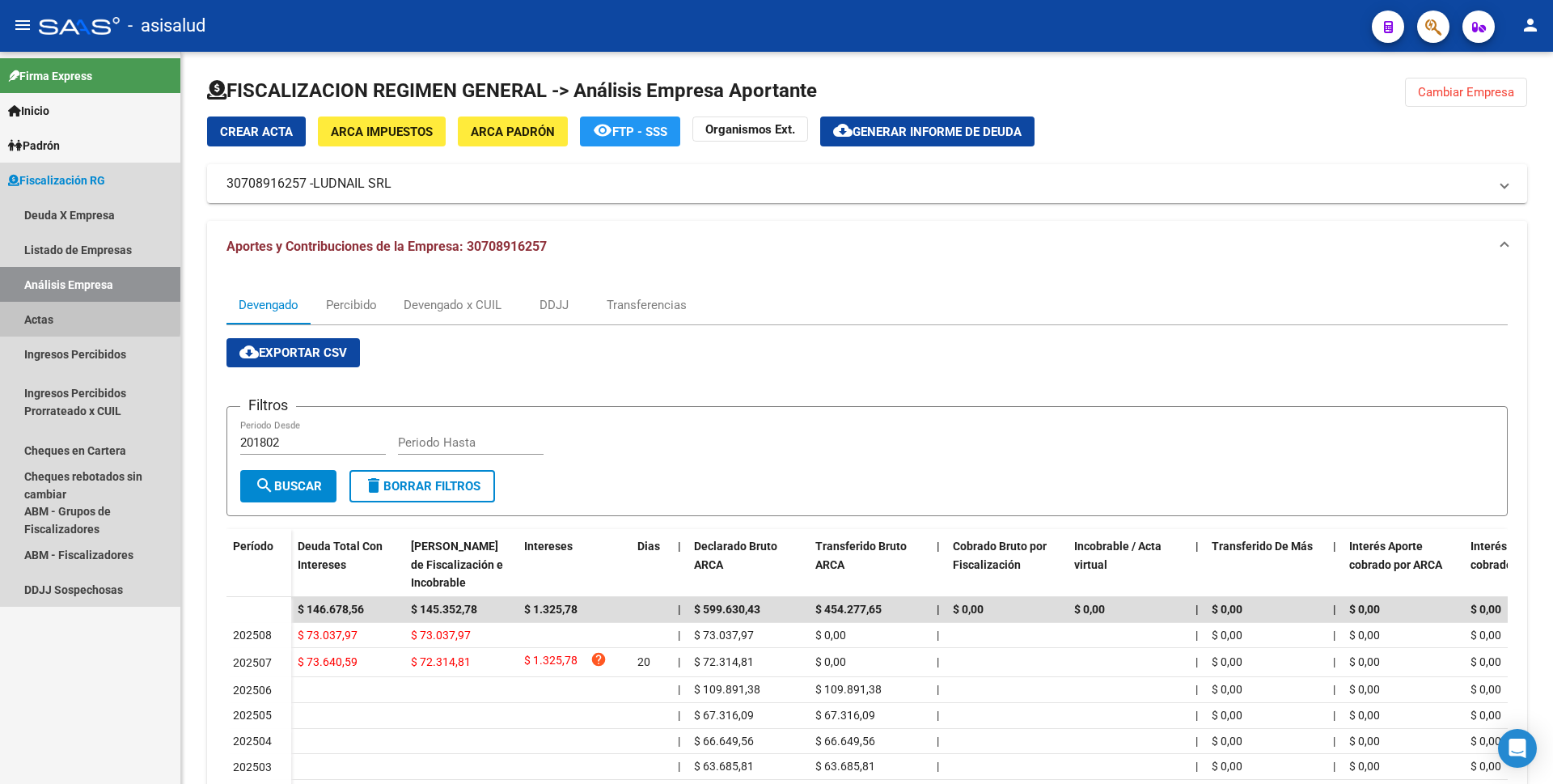
click at [47, 314] on link "Actas" at bounding box center [90, 319] width 181 height 35
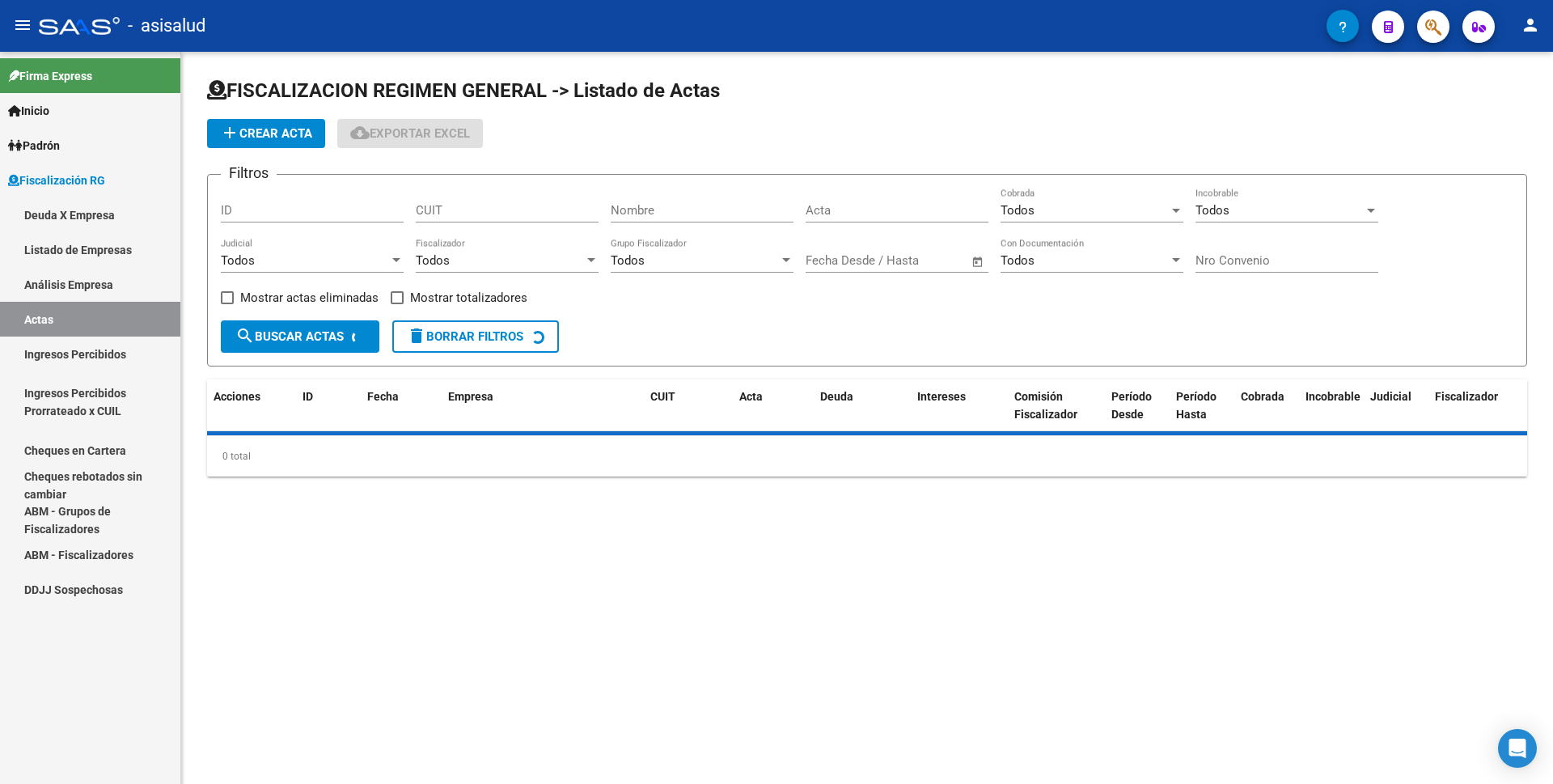
click at [71, 285] on link "Análisis Empresa" at bounding box center [90, 284] width 181 height 35
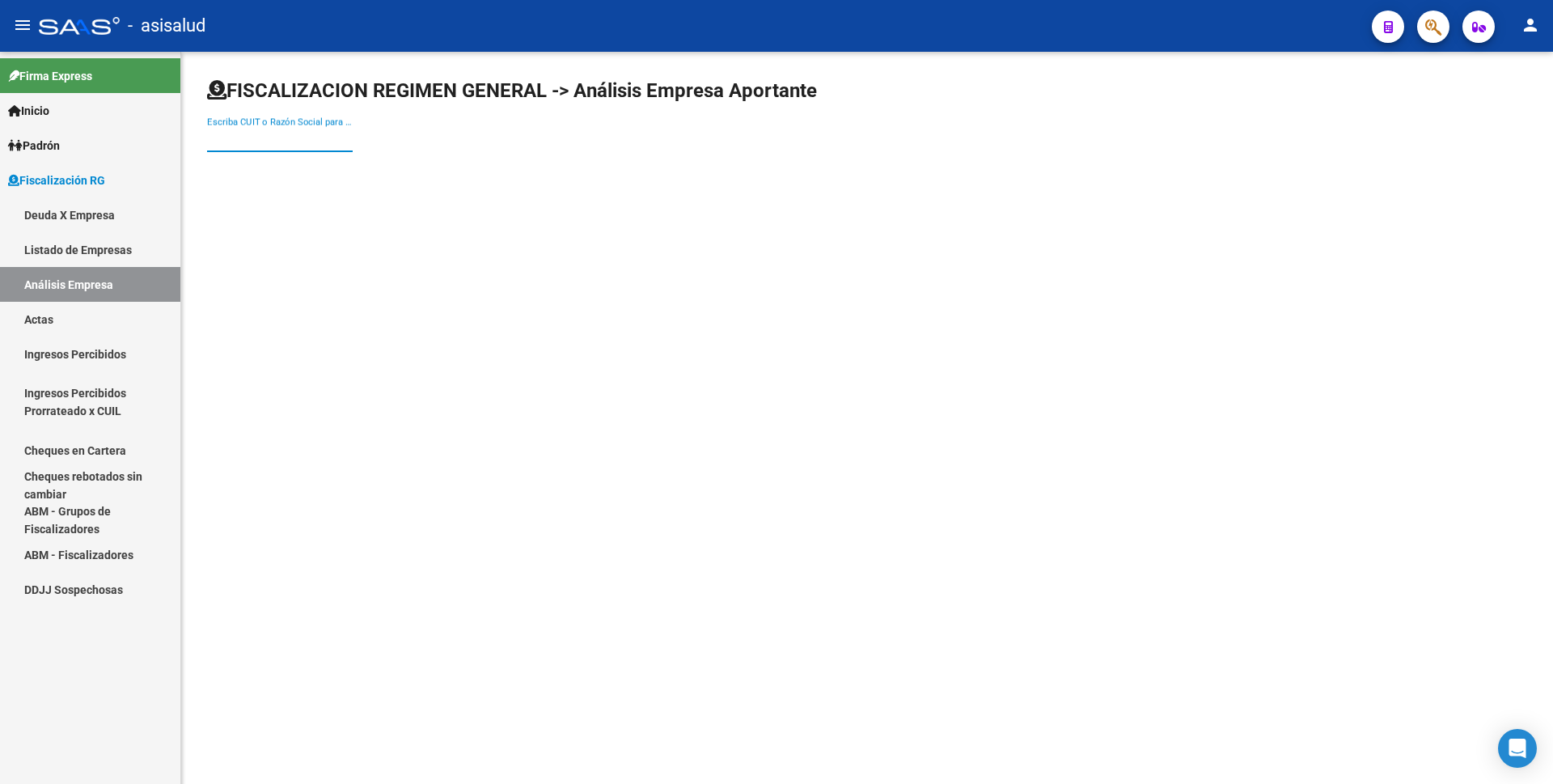
click at [243, 139] on input "Escriba CUIT o Razón Social para buscar" at bounding box center [279, 139] width 146 height 14
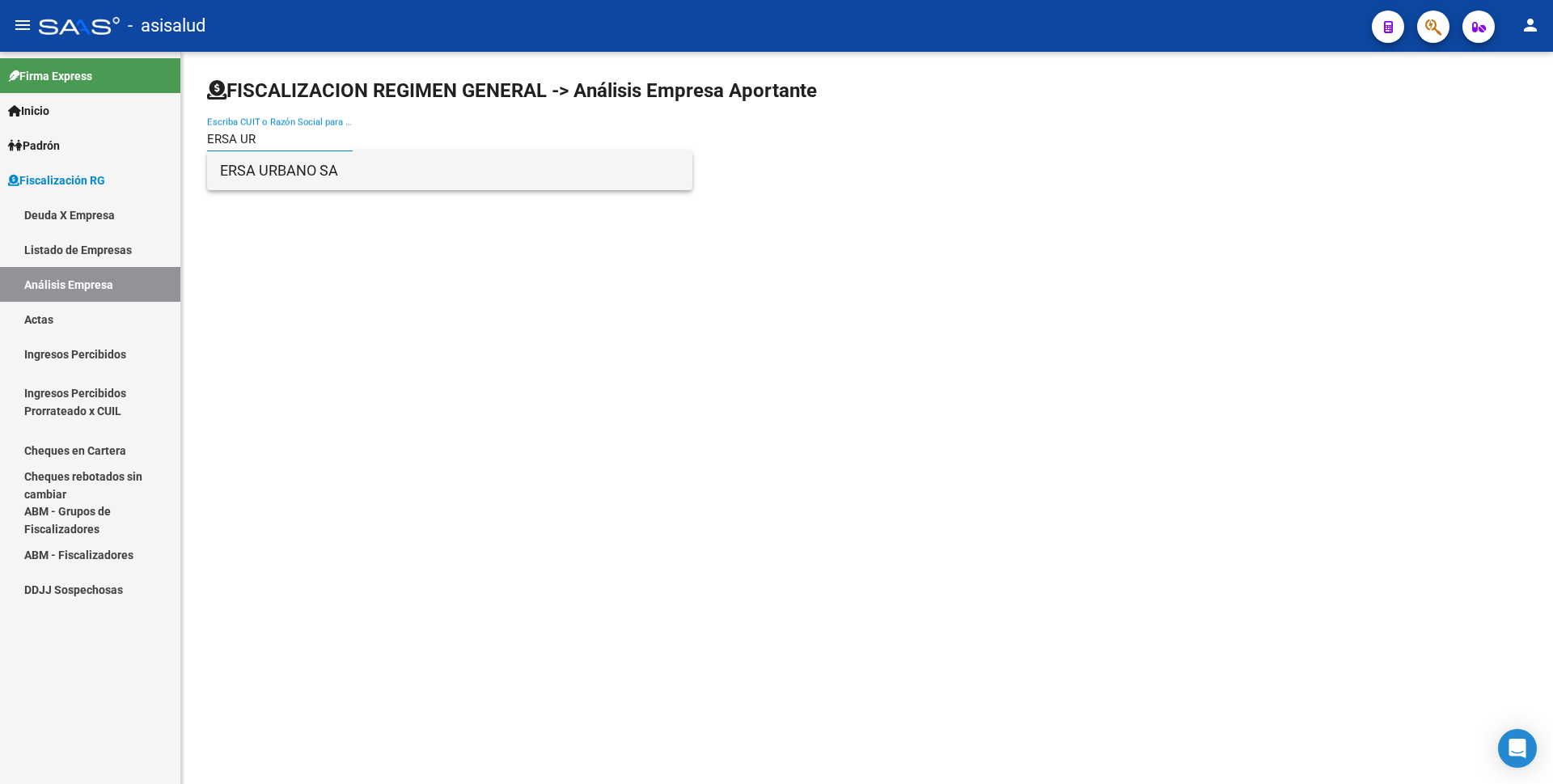
type input "ERSA UR"
click at [330, 166] on span "ERSA URBANO SA" at bounding box center [449, 170] width 459 height 38
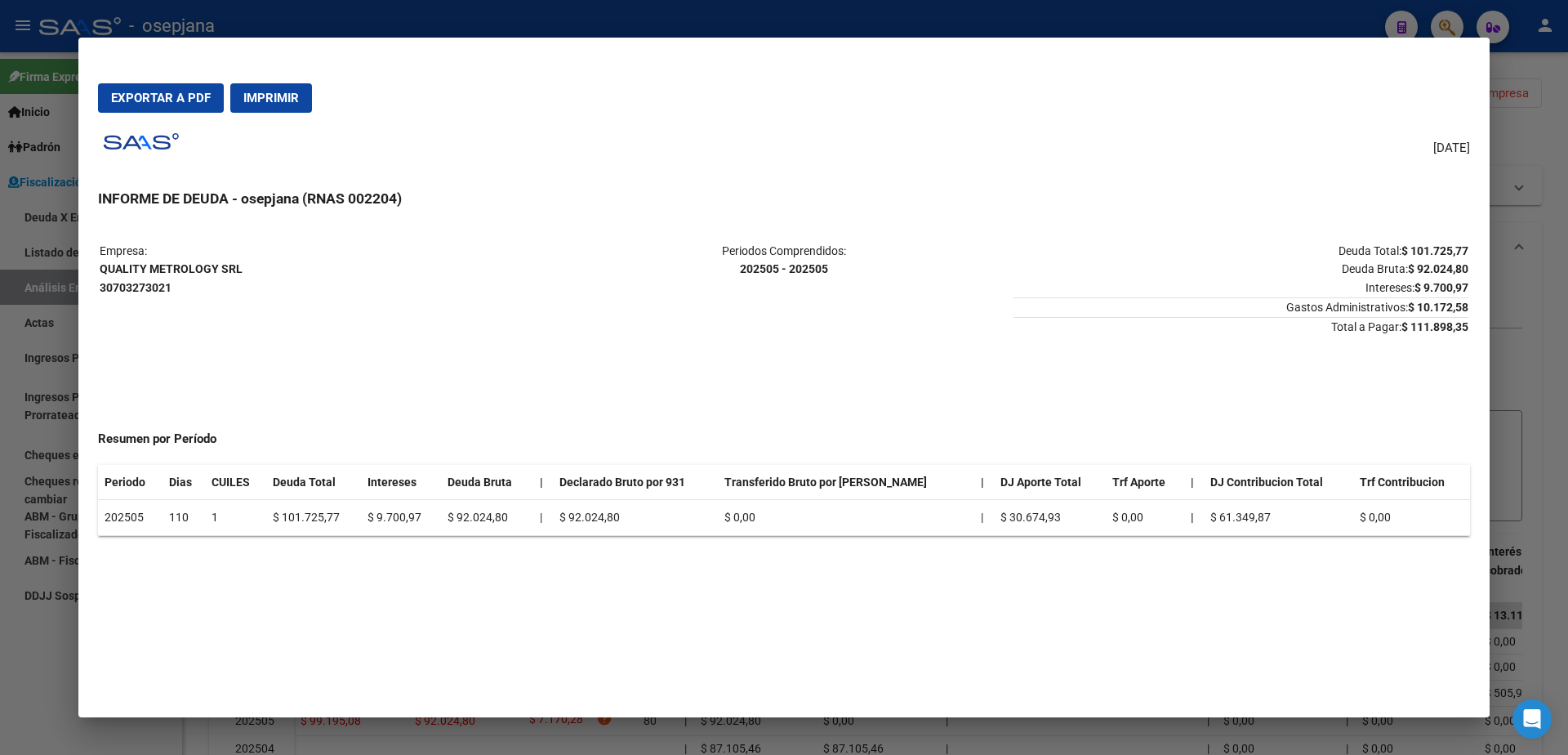
click at [0, 438] on div at bounding box center [784, 377] width 1568 height 755
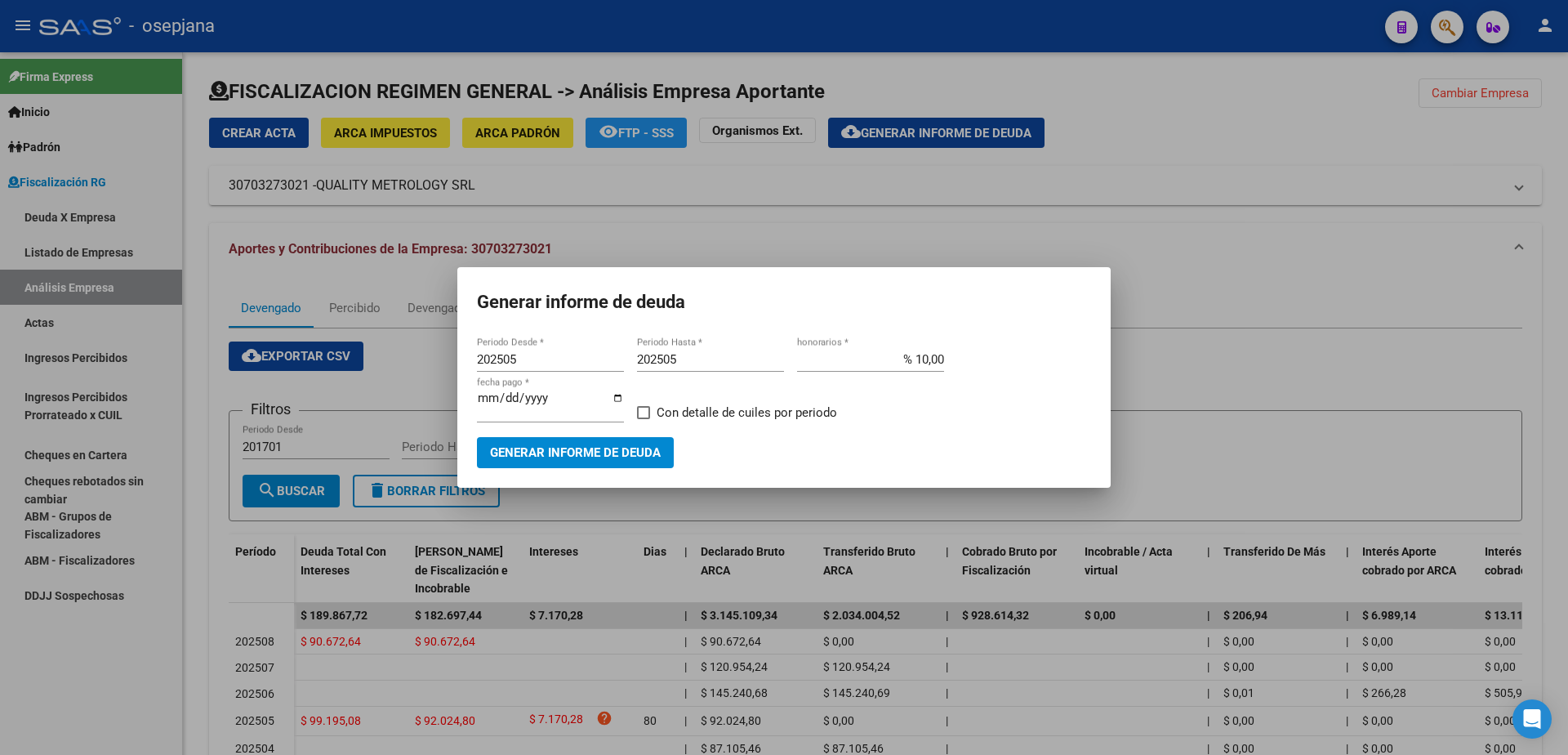
click at [38, 316] on div at bounding box center [784, 377] width 1568 height 755
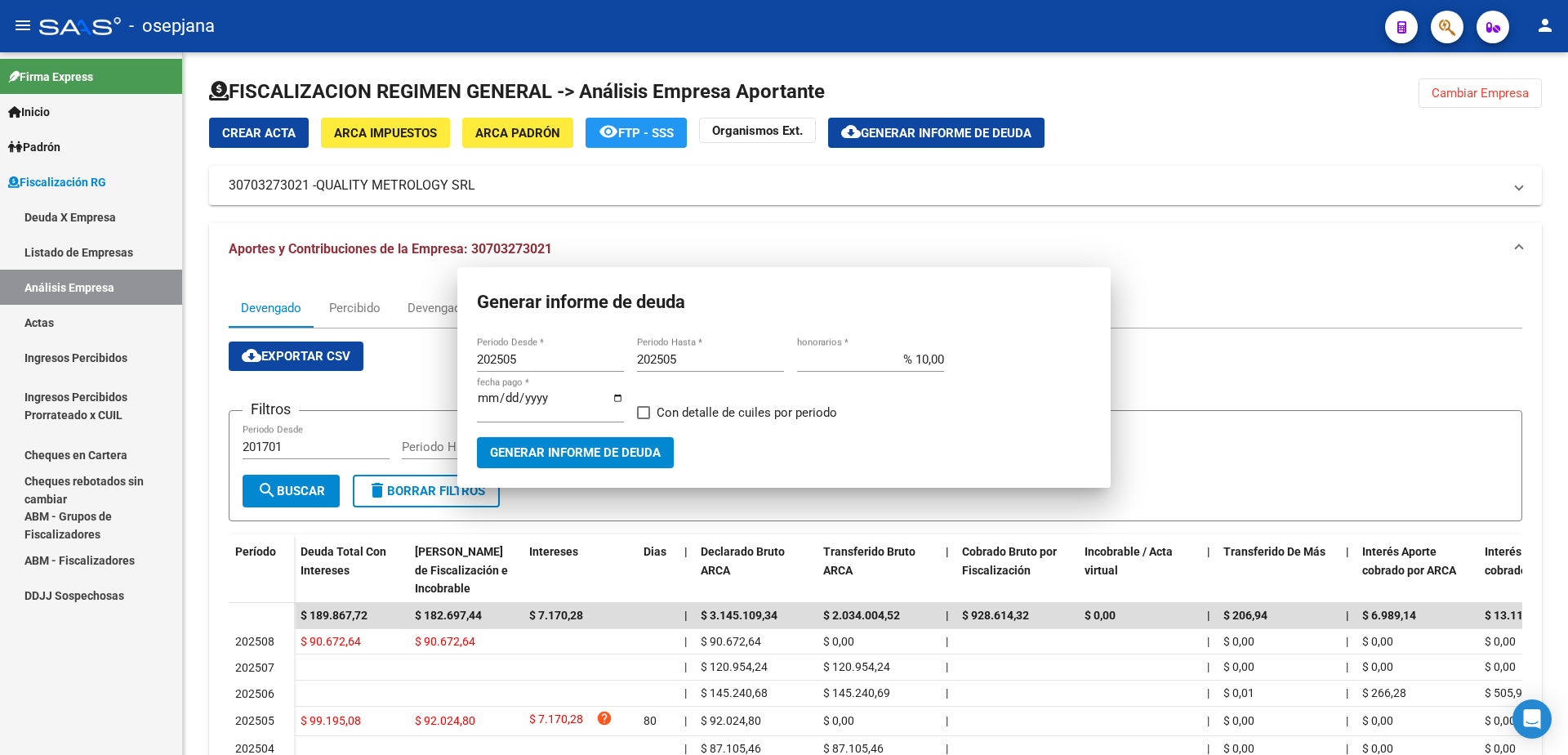
click at [38, 322] on link "Actas" at bounding box center [91, 322] width 183 height 35
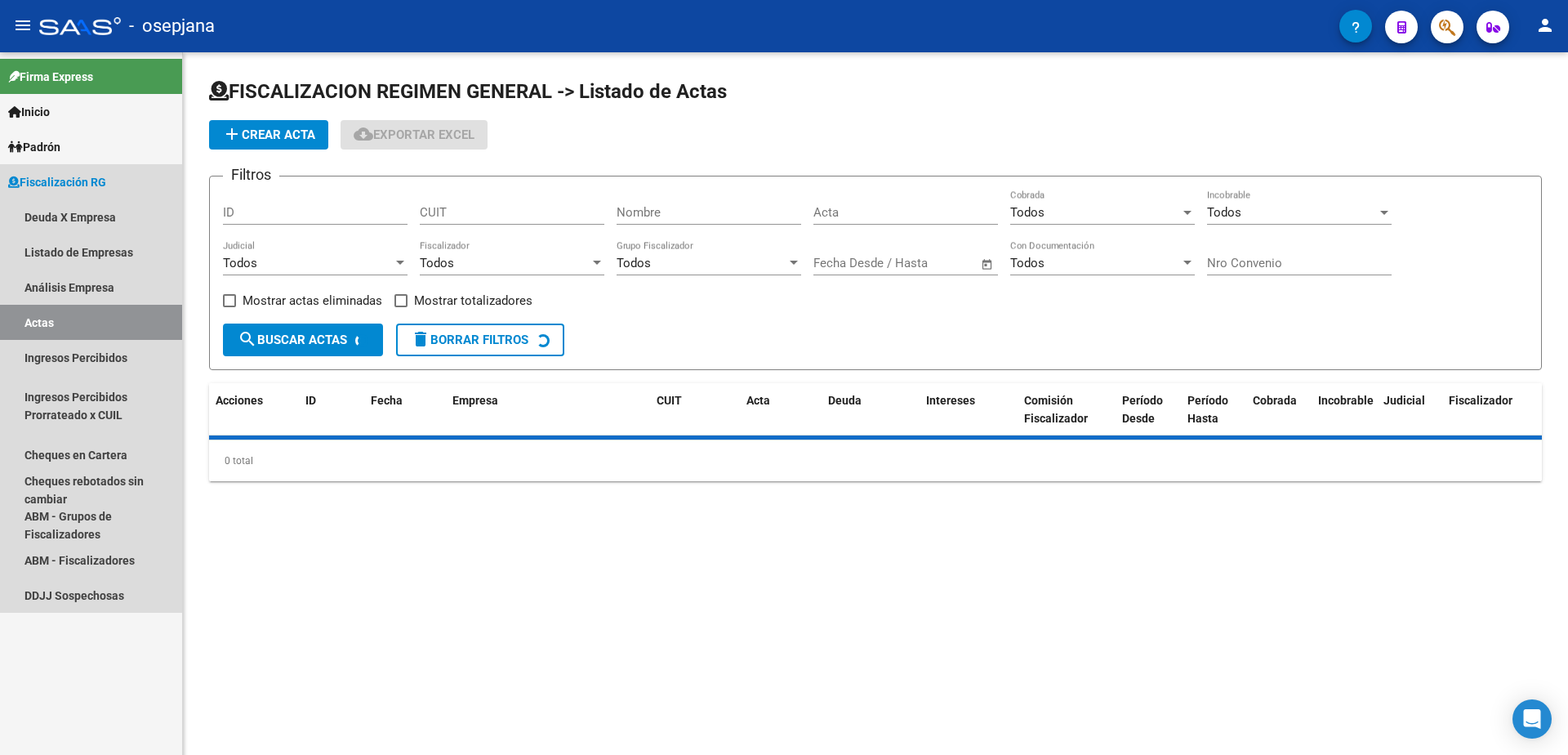
click at [63, 316] on link "Actas" at bounding box center [91, 322] width 183 height 35
click at [78, 287] on link "Análisis Empresa" at bounding box center [91, 287] width 183 height 35
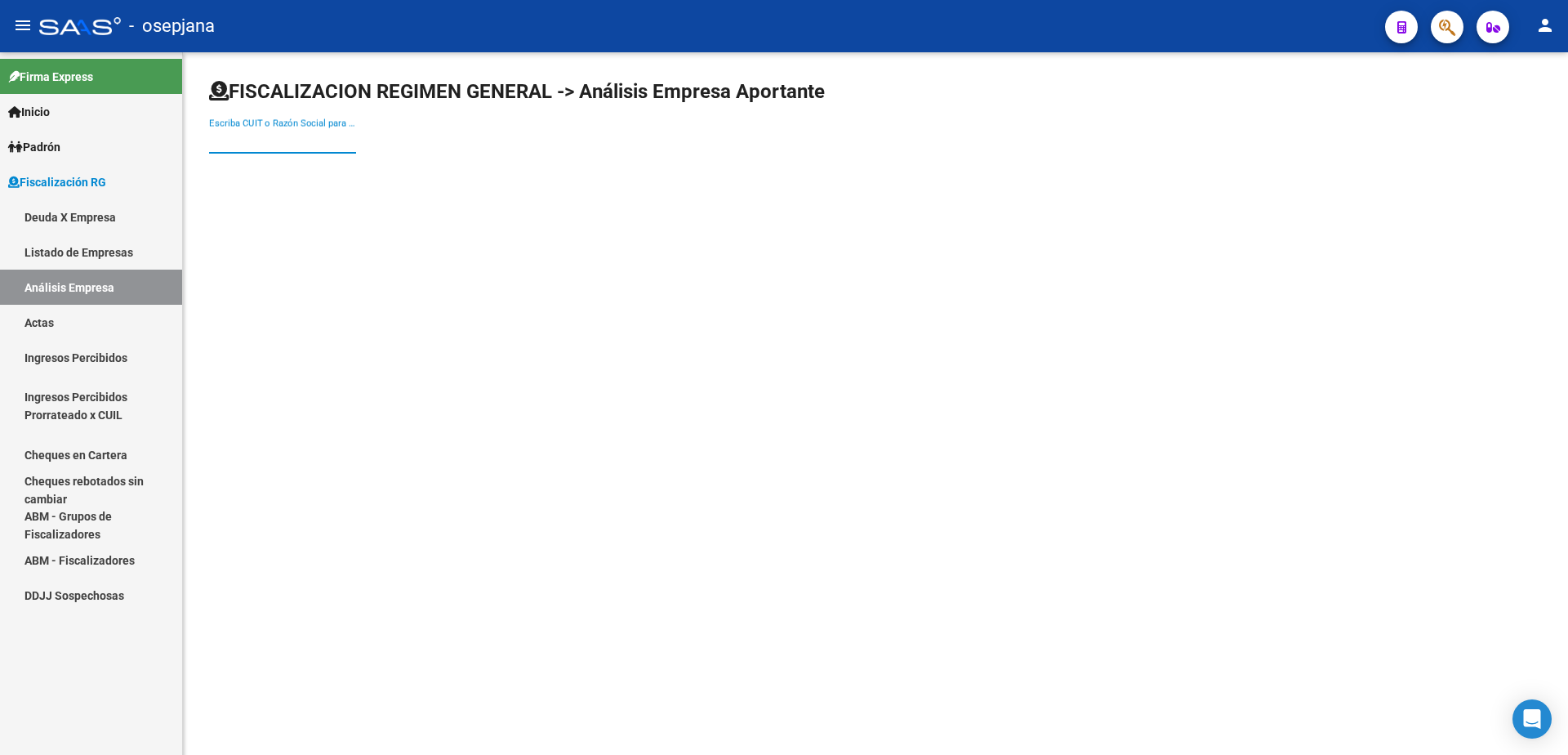
click at [250, 139] on input "Escriba CUIT o Razón Social para buscar" at bounding box center [282, 140] width 147 height 14
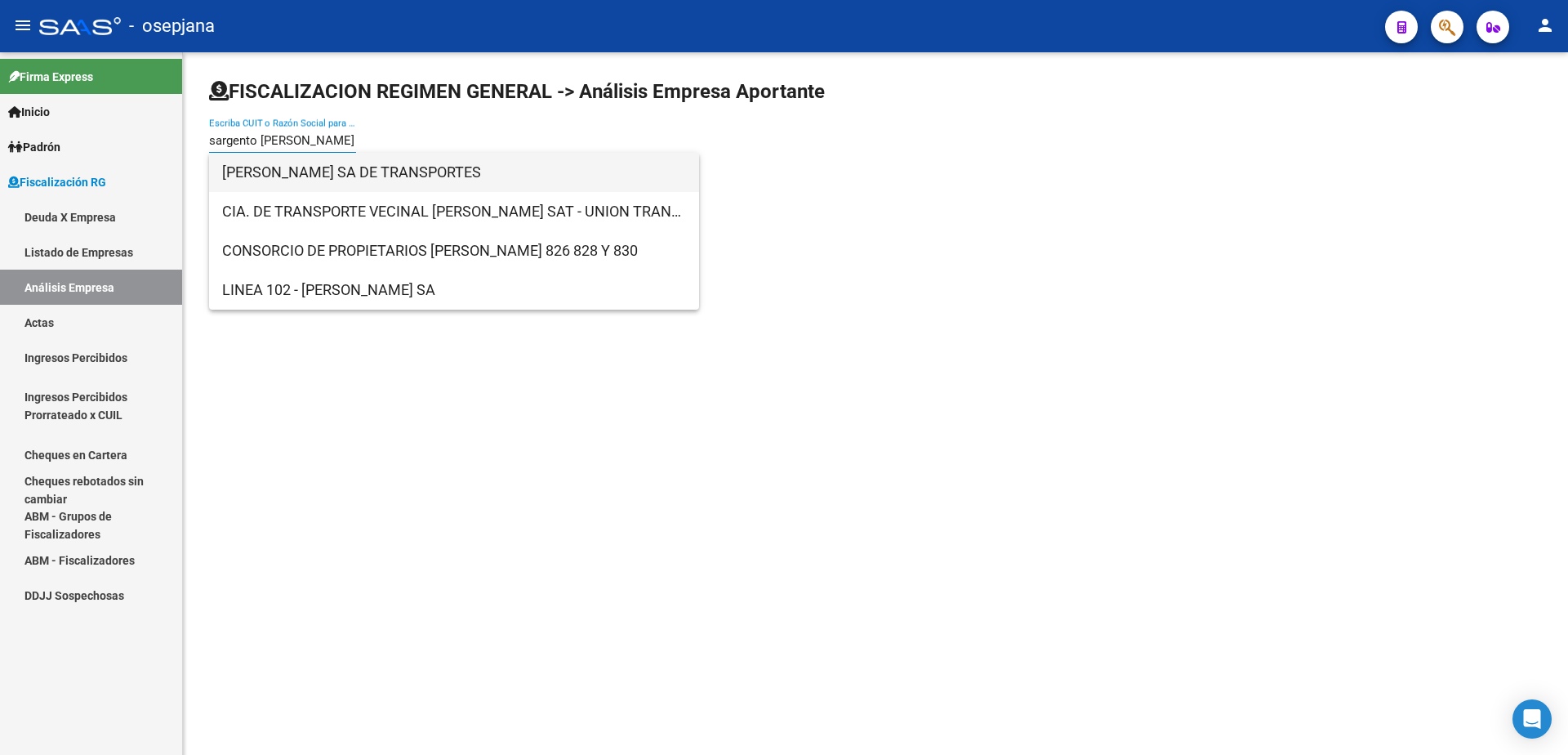
type input "sargento [PERSON_NAME]"
click at [368, 174] on span "[PERSON_NAME] SA DE TRANSPORTES" at bounding box center [454, 172] width 464 height 39
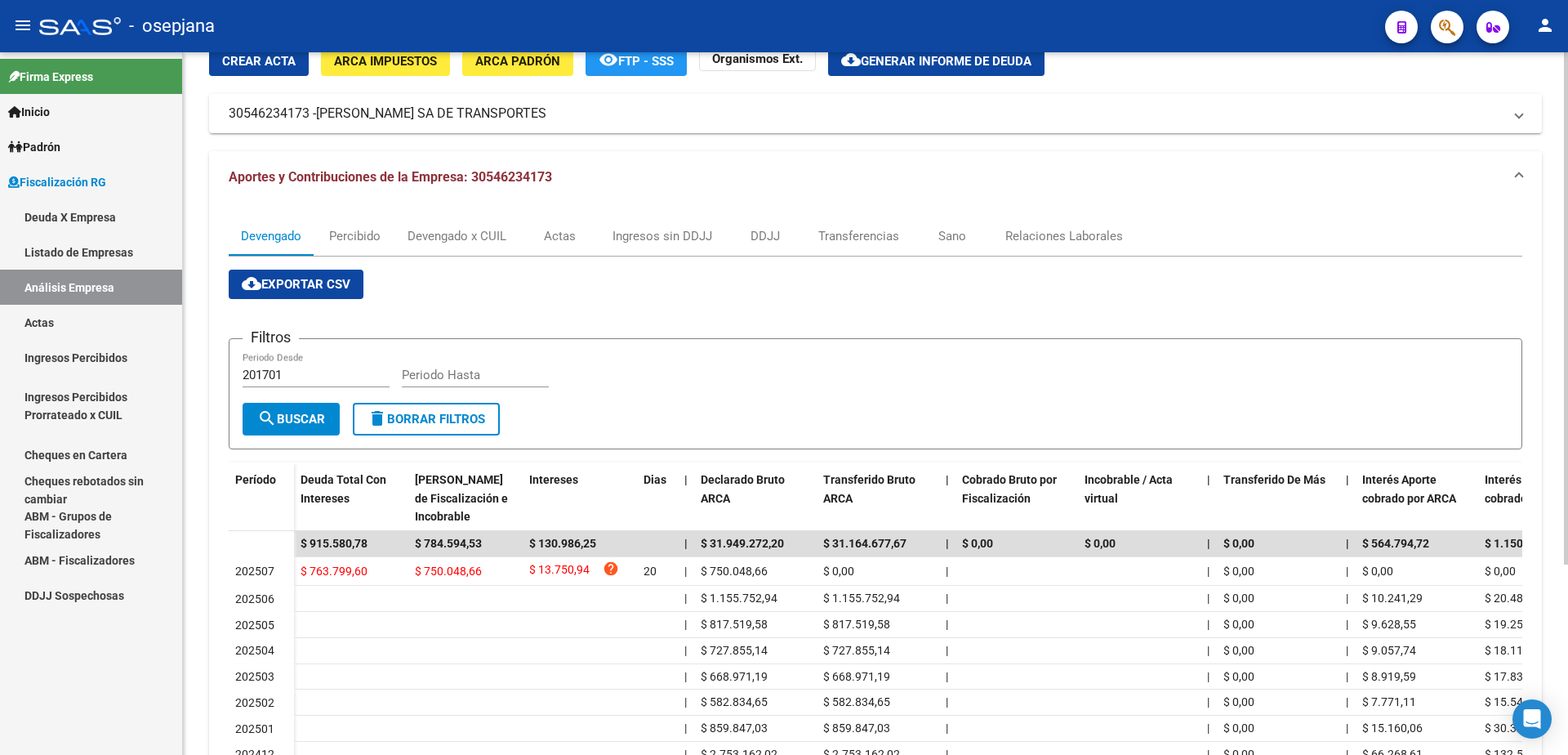
scroll to position [81, 0]
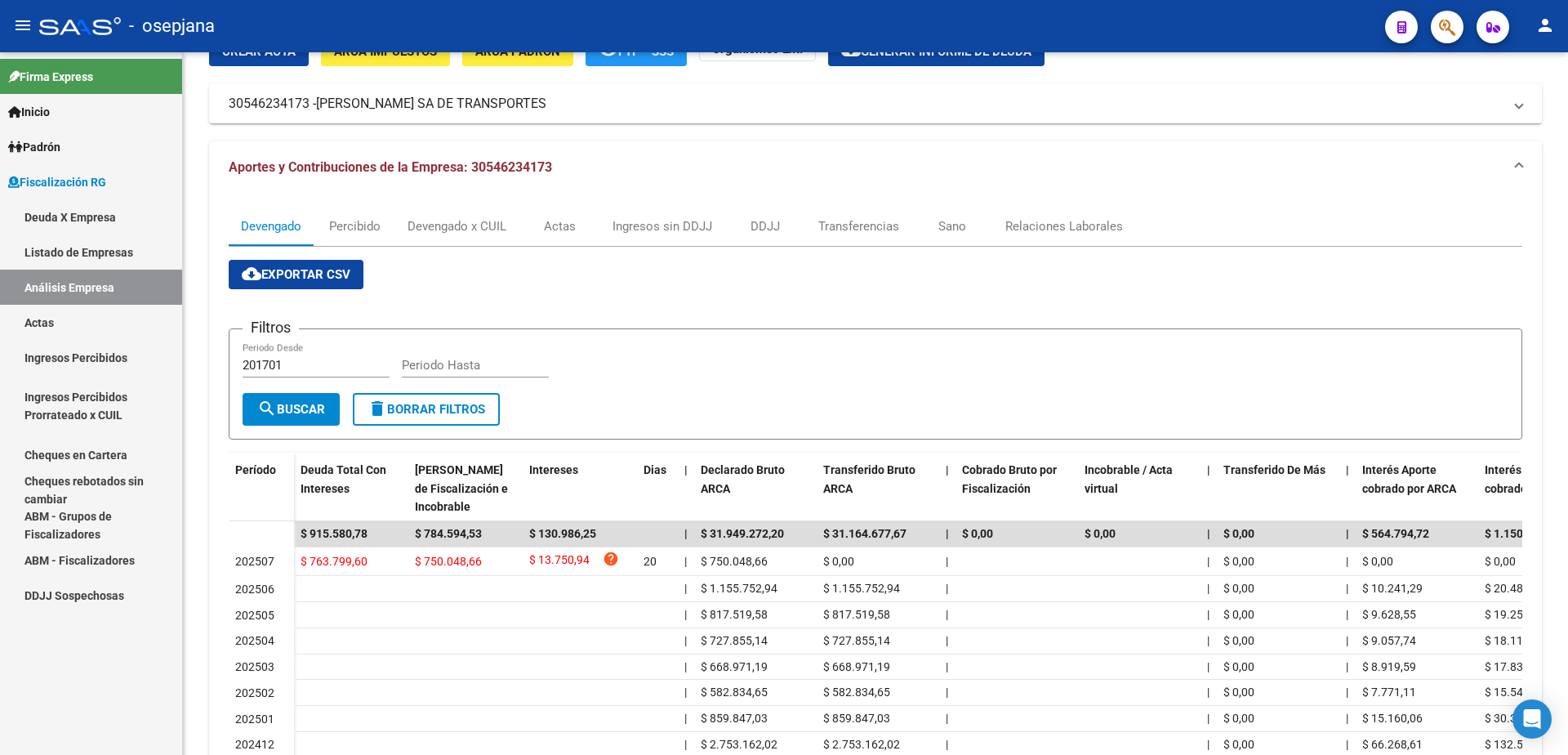
click at [86, 322] on link "Actas" at bounding box center [91, 322] width 183 height 35
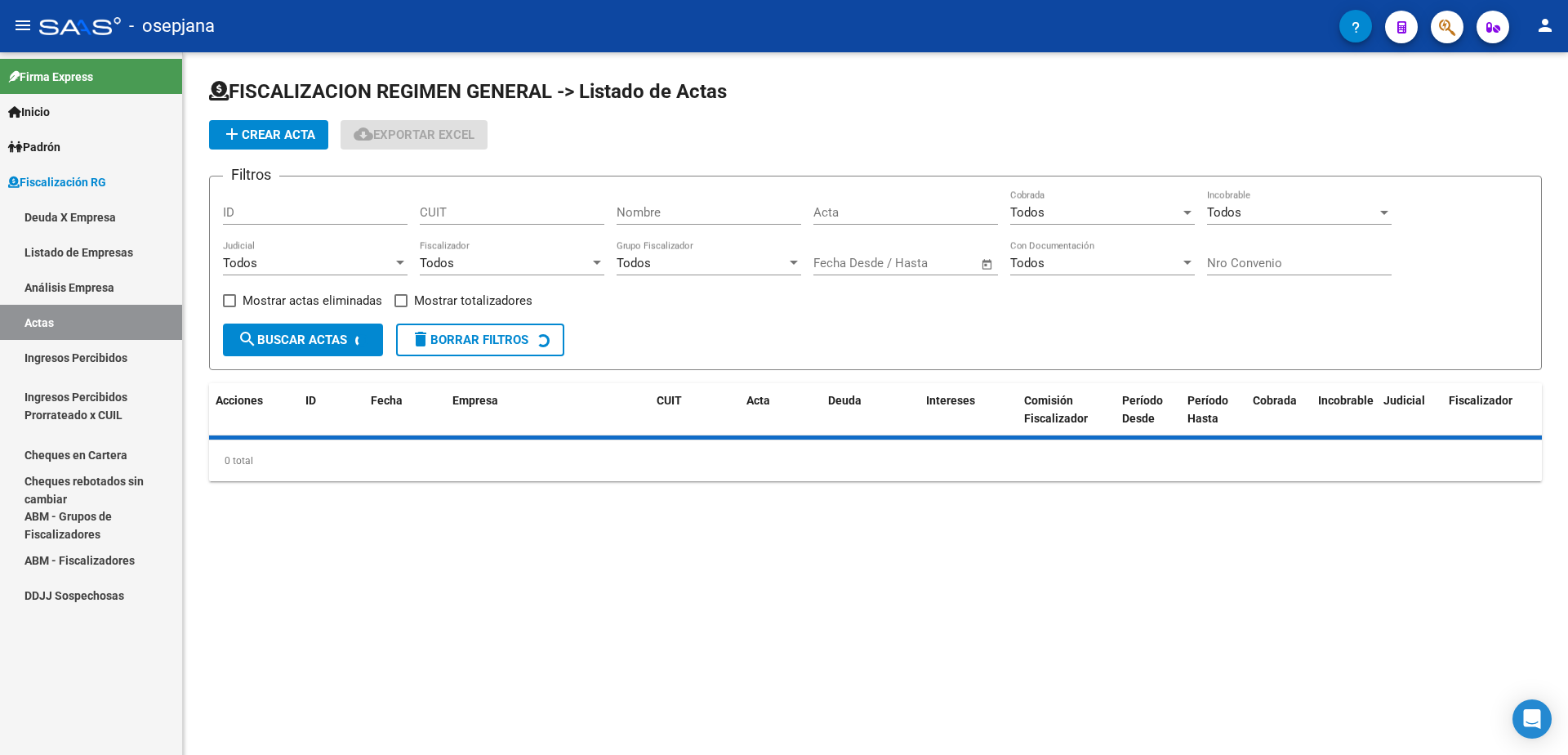
click at [105, 291] on link "Análisis Empresa" at bounding box center [91, 287] width 183 height 35
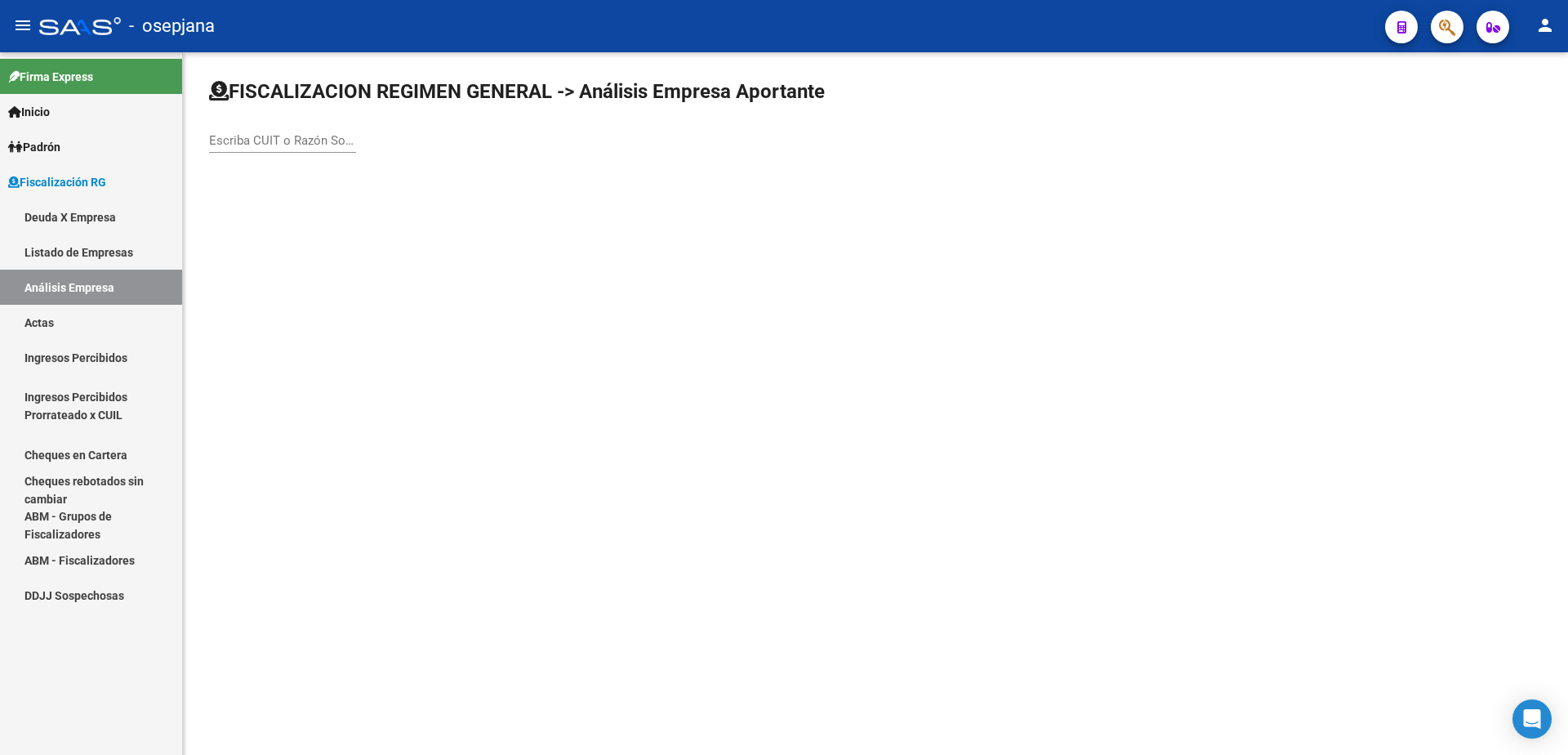
click at [266, 136] on input "Escriba CUIT o Razón Social para buscar" at bounding box center [282, 140] width 147 height 14
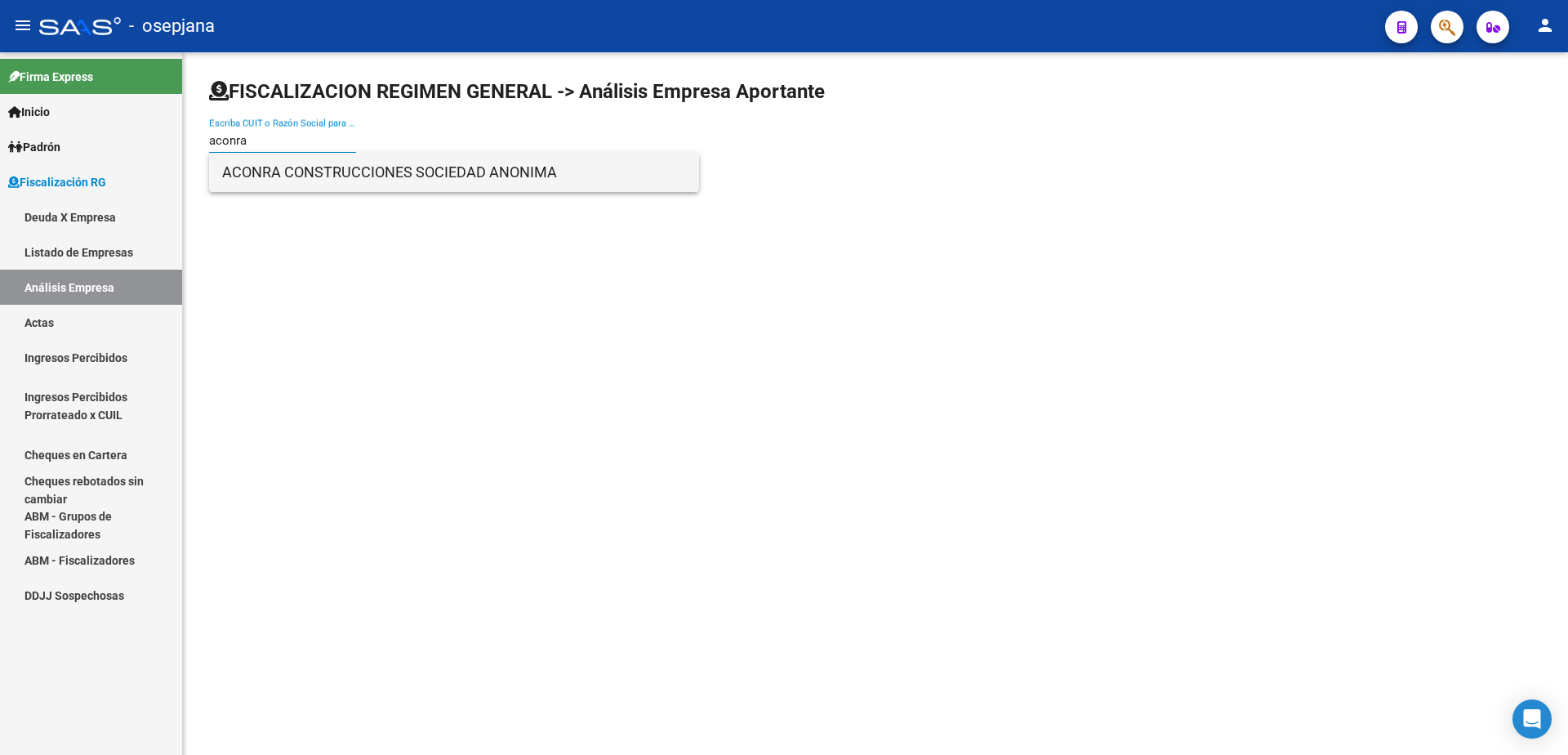
type input "aconra"
click at [322, 181] on span "ACONRA CONSTRUCCIONES SOCIEDAD ANONIMA" at bounding box center [454, 172] width 464 height 39
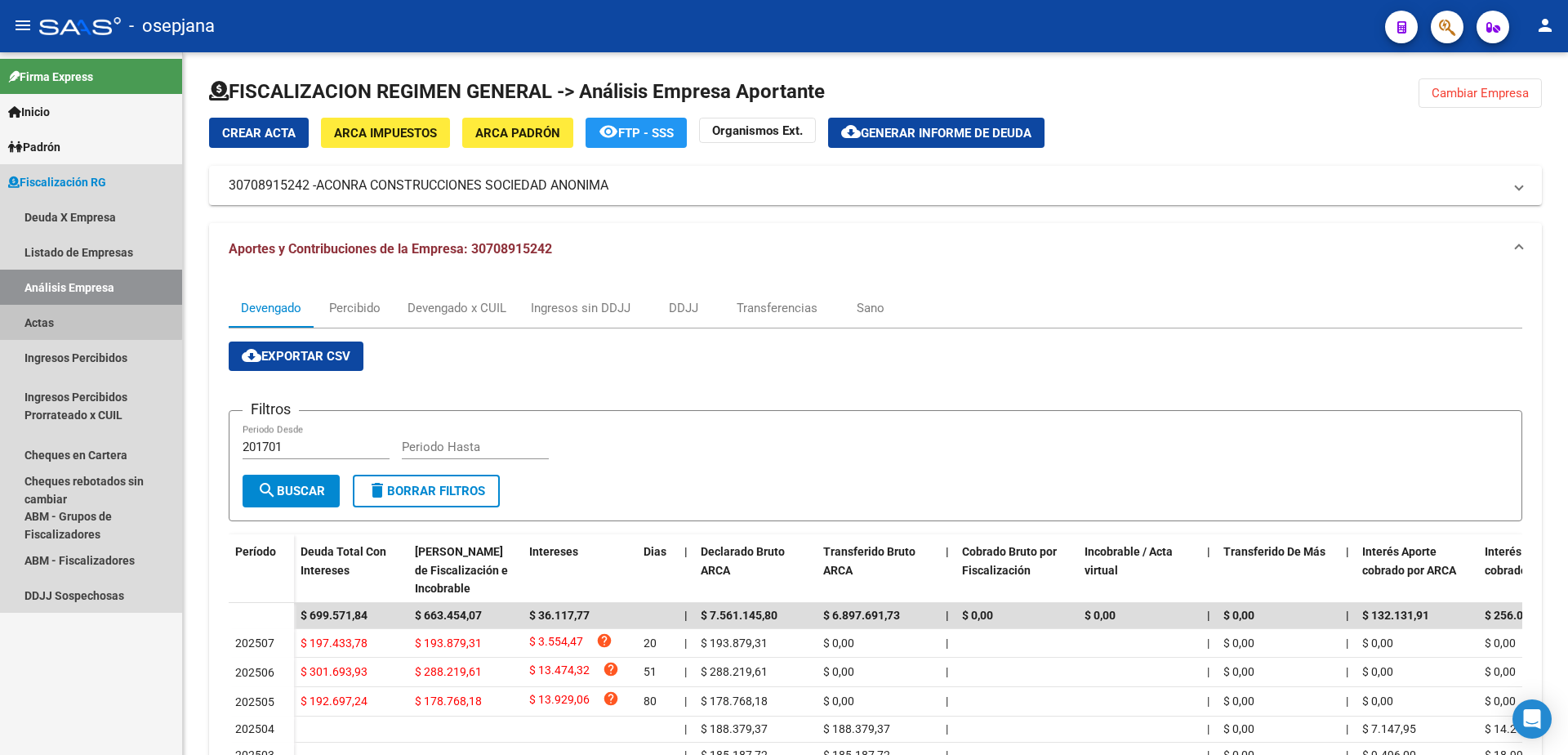
click at [63, 319] on link "Actas" at bounding box center [91, 322] width 183 height 35
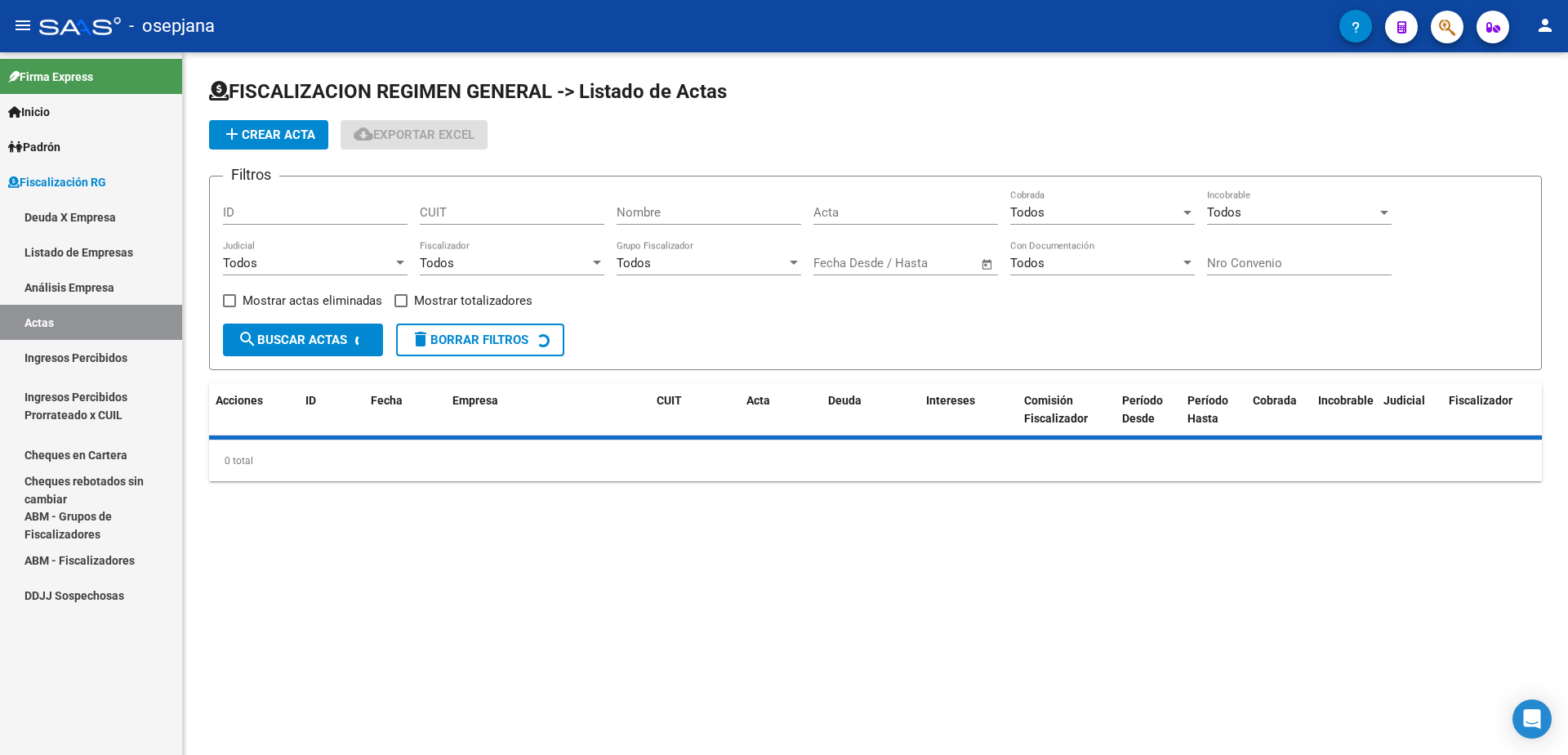
click at [96, 278] on link "Análisis Empresa" at bounding box center [91, 287] width 183 height 35
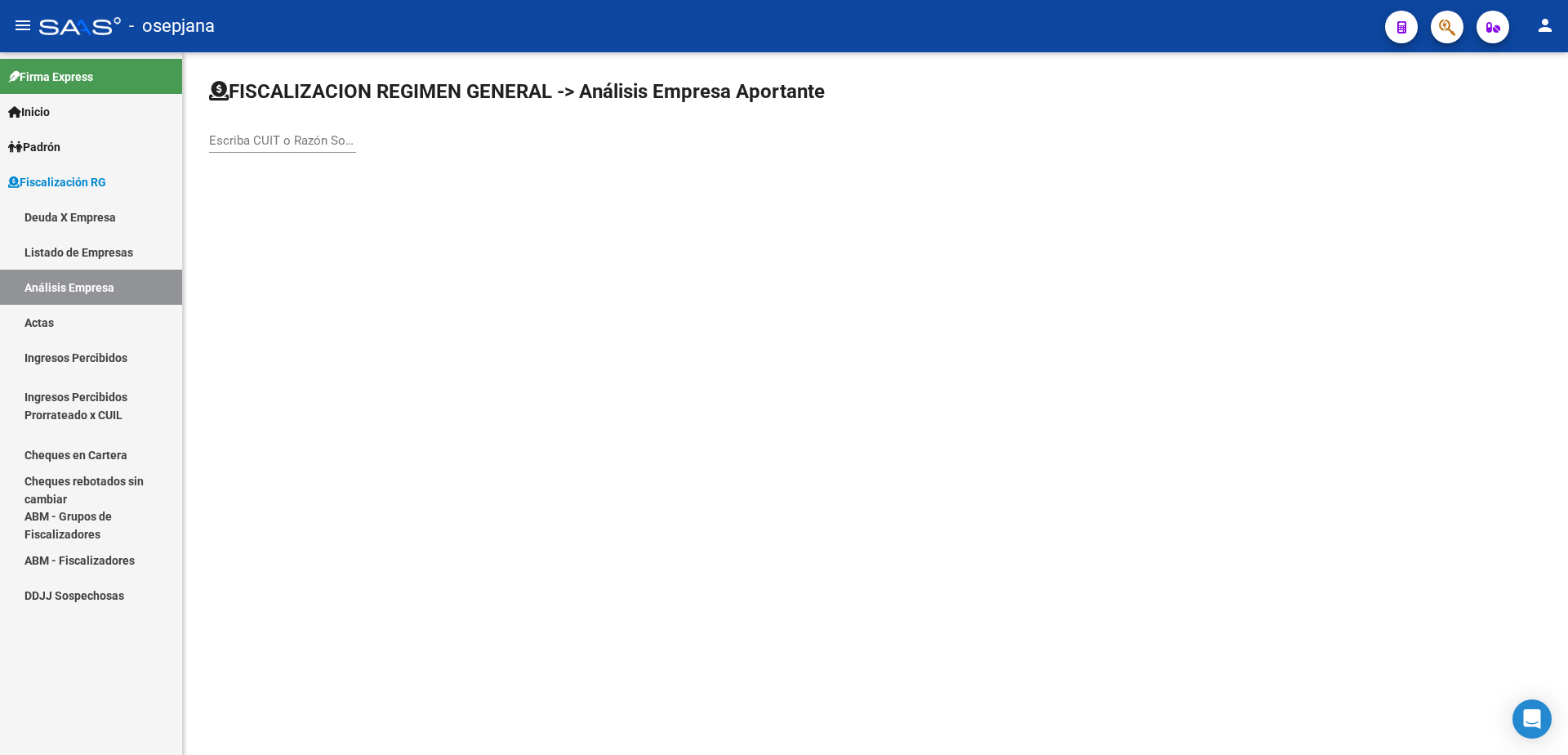
click at [271, 140] on input "Escriba CUIT o Razón Social para buscar" at bounding box center [282, 140] width 147 height 14
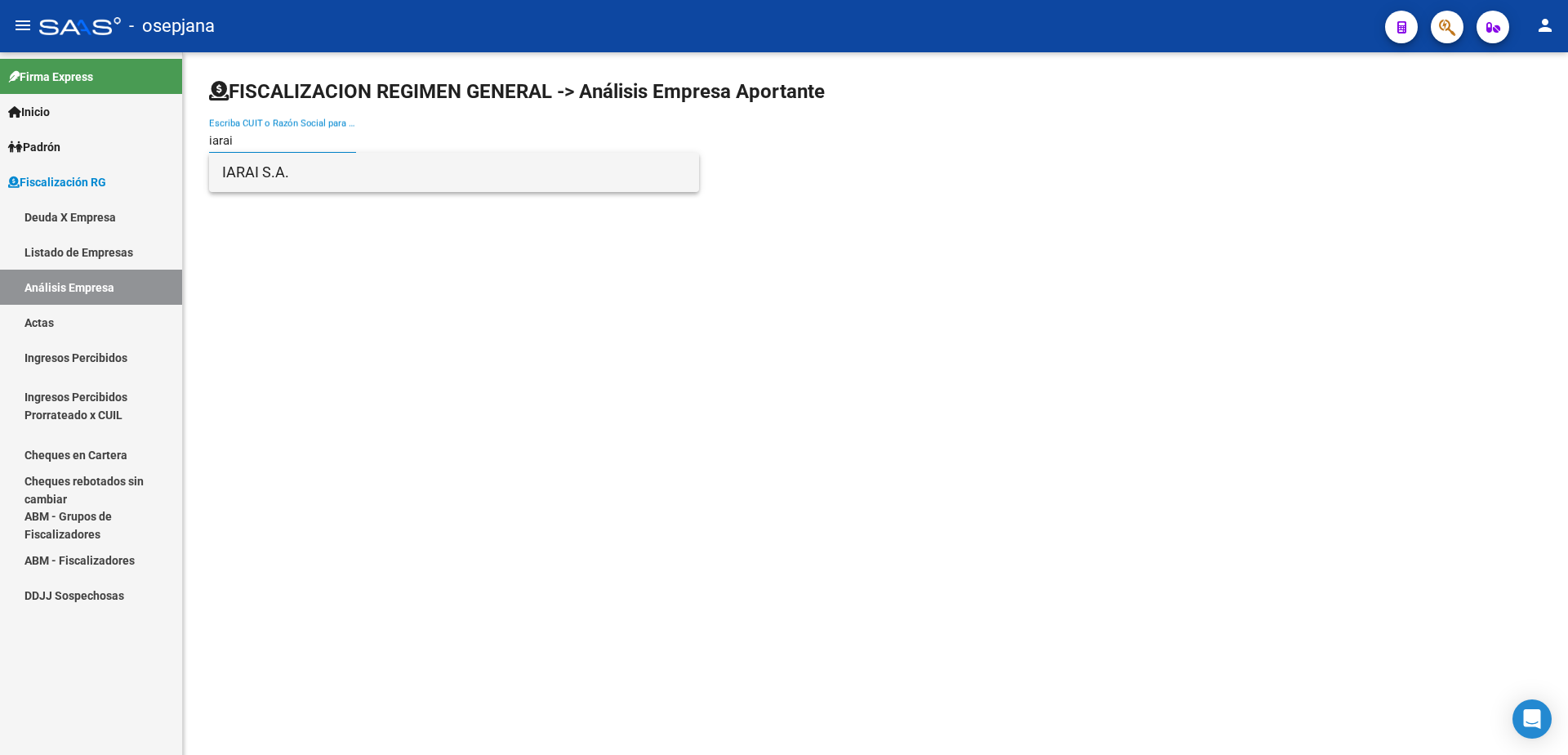
type input "iarai"
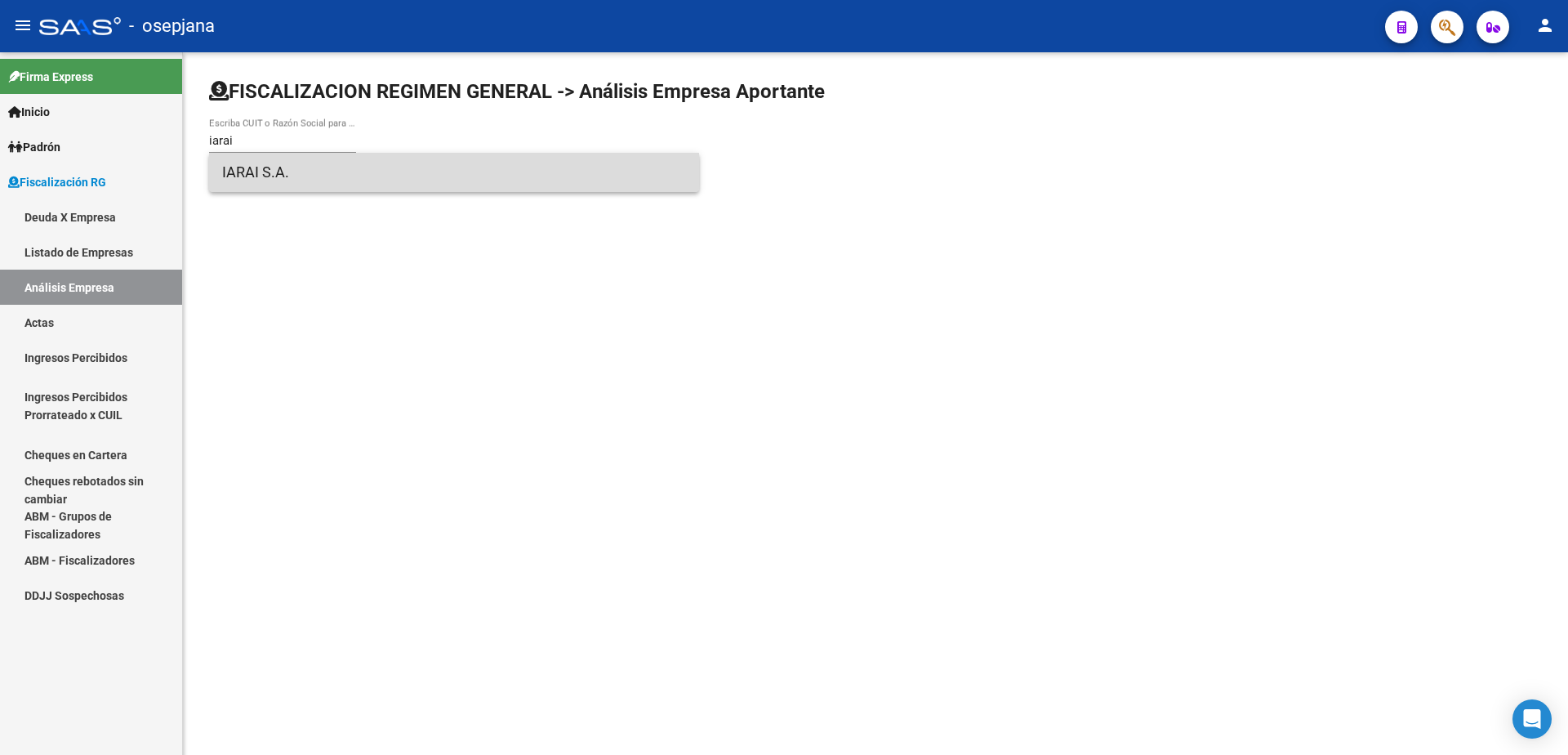
click at [302, 174] on span "IARAI S.A." at bounding box center [454, 172] width 464 height 39
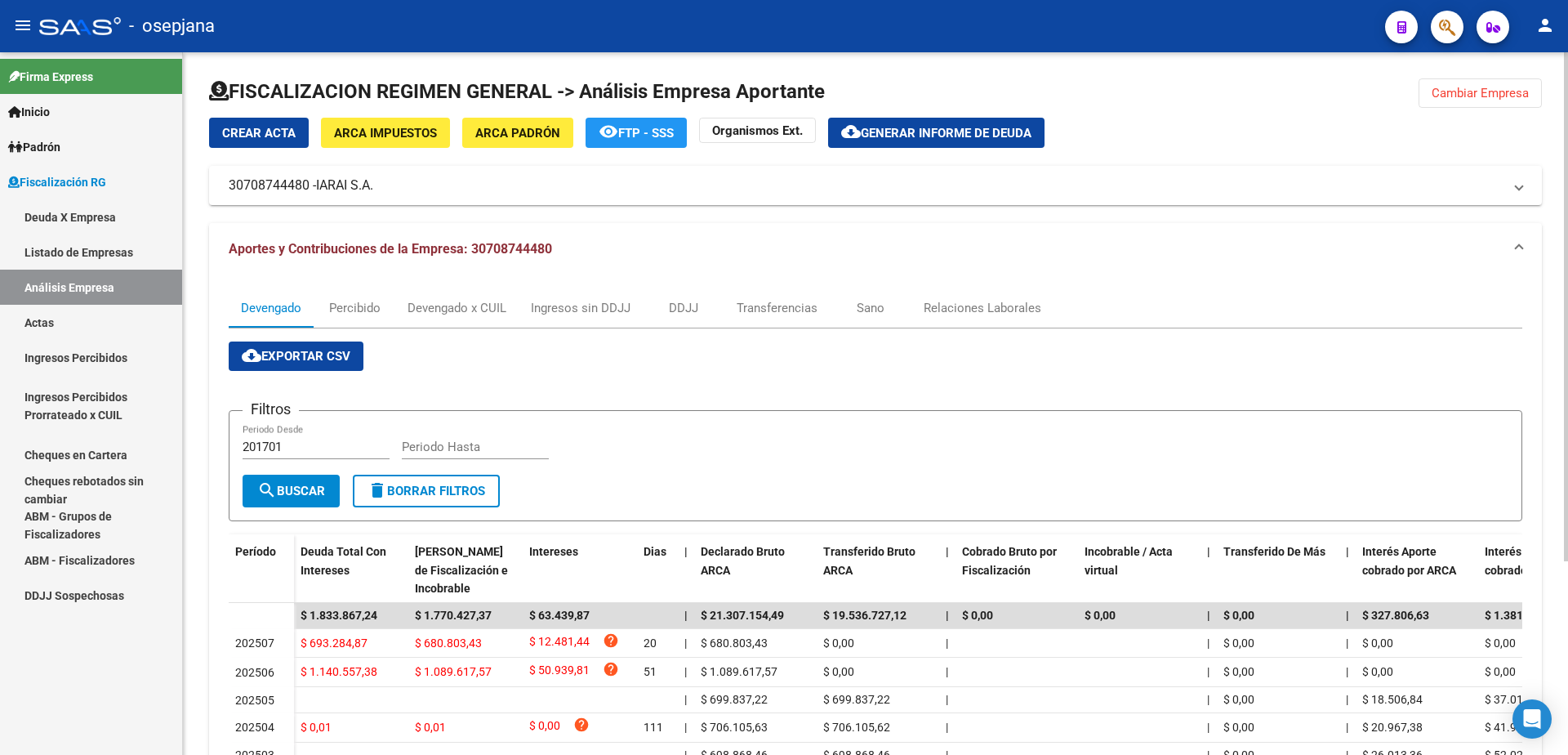
click at [916, 132] on span "Generar informe de deuda" at bounding box center [945, 133] width 171 height 14
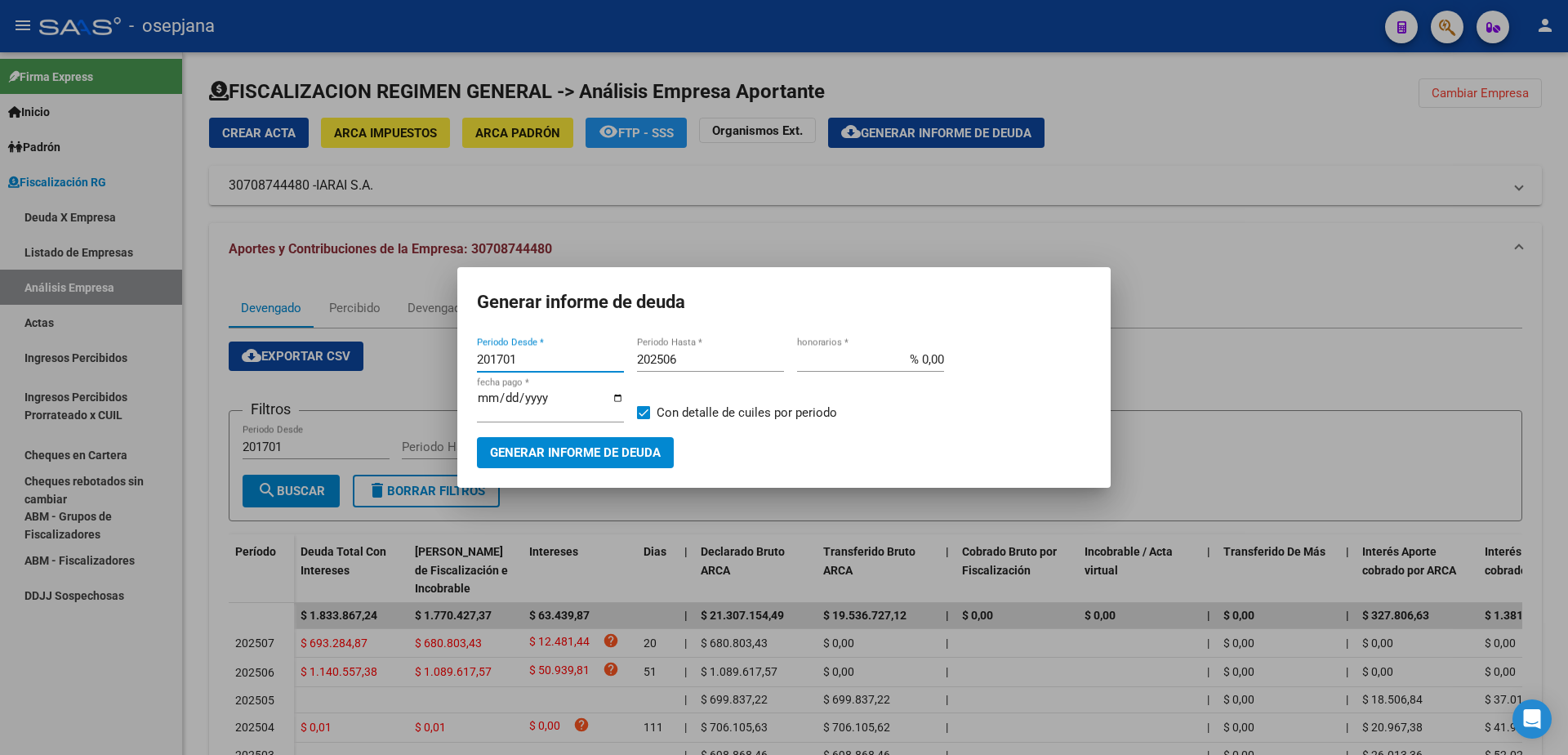
drag, startPoint x: 526, startPoint y: 369, endPoint x: 418, endPoint y: 366, distance: 108.0
click at [418, 366] on div "Generar informe de deuda 201701 Periodo Desde * 202506 Periodo Hasta * % 0,00 h…" at bounding box center [784, 377] width 1568 height 755
type input "202505"
click at [690, 362] on input "202506" at bounding box center [710, 359] width 147 height 14
type input "202505"
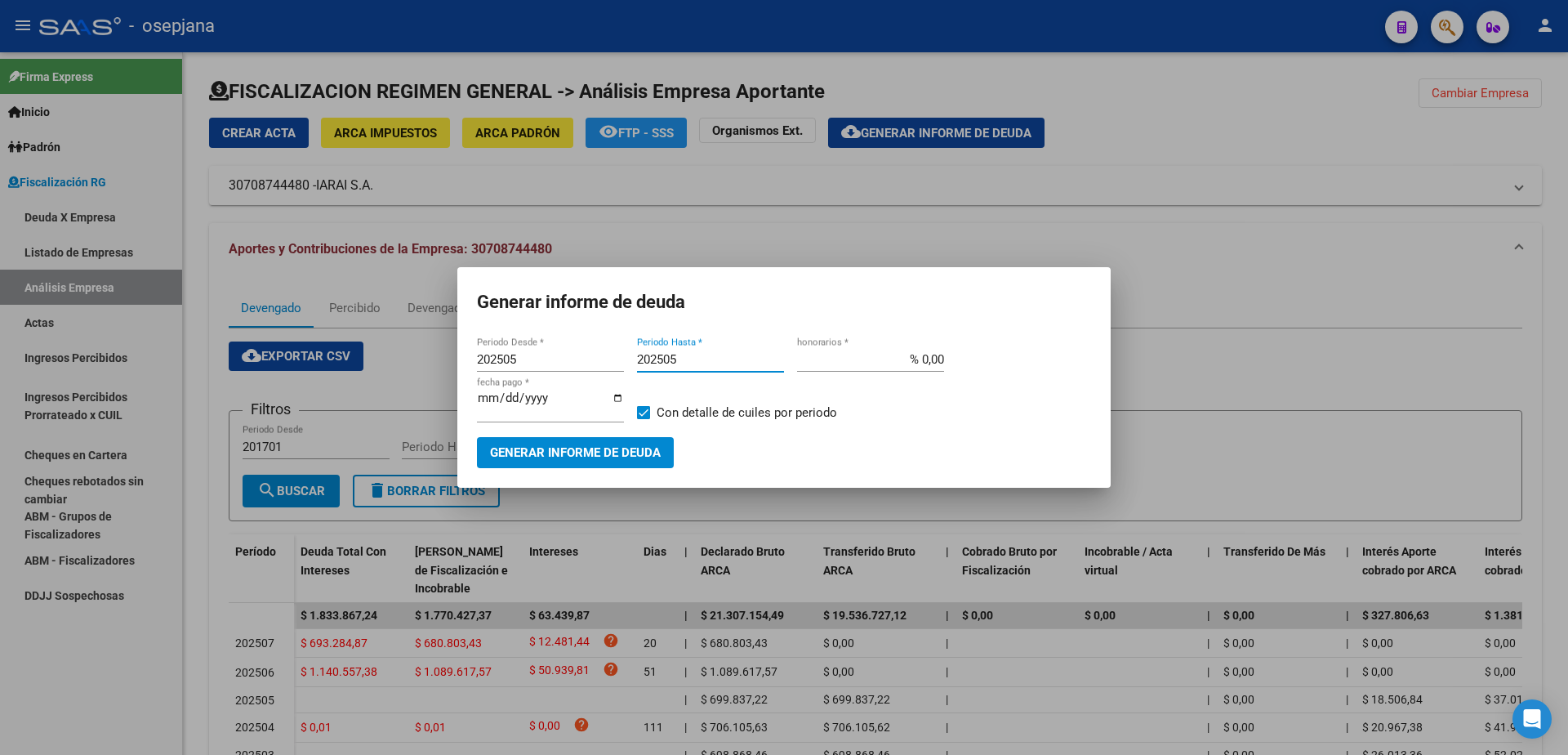
click at [643, 411] on span at bounding box center [643, 412] width 13 height 13
click at [643, 420] on input "Con detalle de cuiles por periodo" at bounding box center [643, 420] width 1 height 1
checkbox input "false"
click at [615, 467] on mat-dialog-container "Generar informe de deuda 202505 Periodo Desde * 202505 Periodo Hasta * % 0,00 h…" at bounding box center [784, 376] width 653 height 220
click at [619, 454] on span "Generar informe de deuda" at bounding box center [575, 453] width 171 height 14
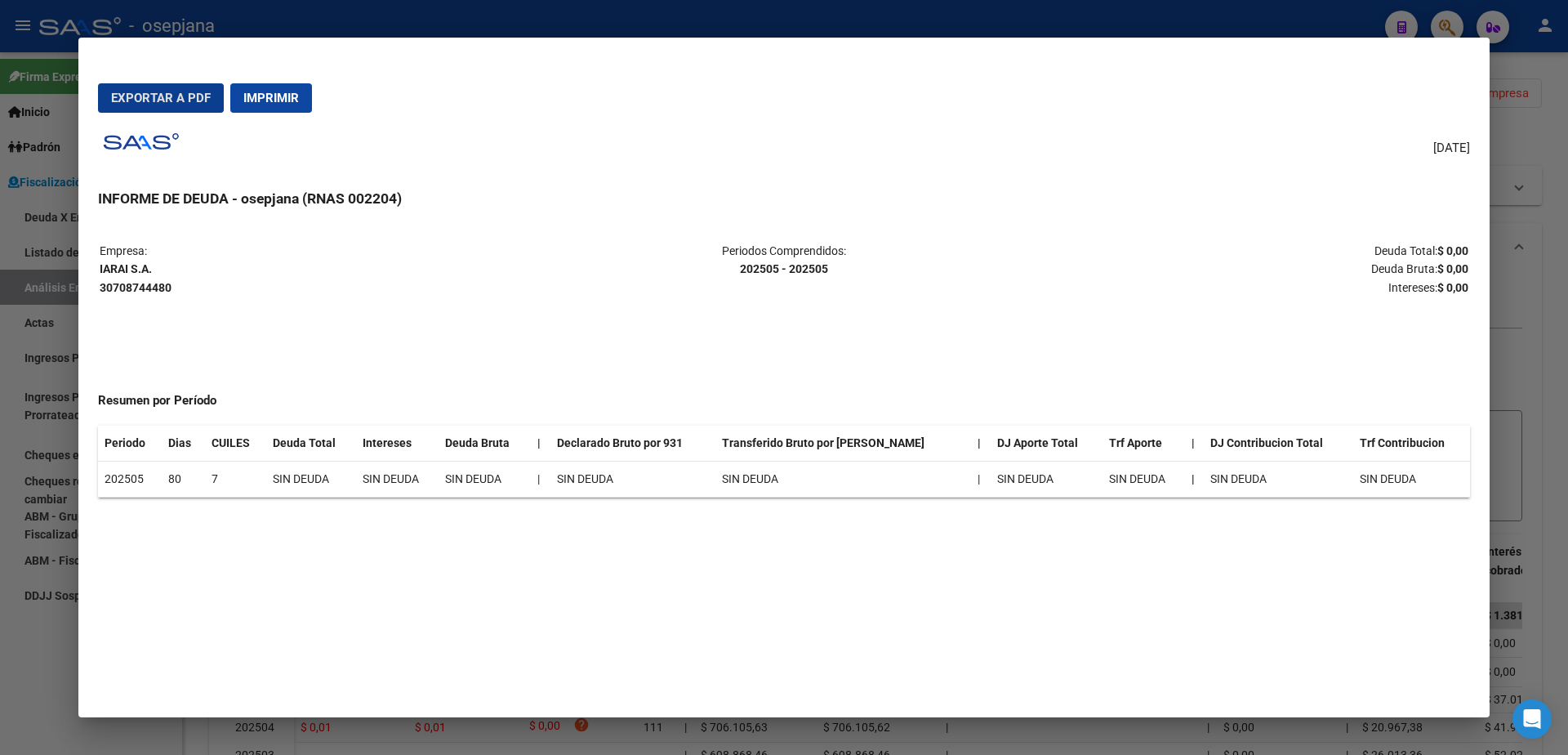
click at [283, 98] on span "Imprimir" at bounding box center [270, 98] width 55 height 14
click at [28, 316] on div at bounding box center [784, 377] width 1568 height 755
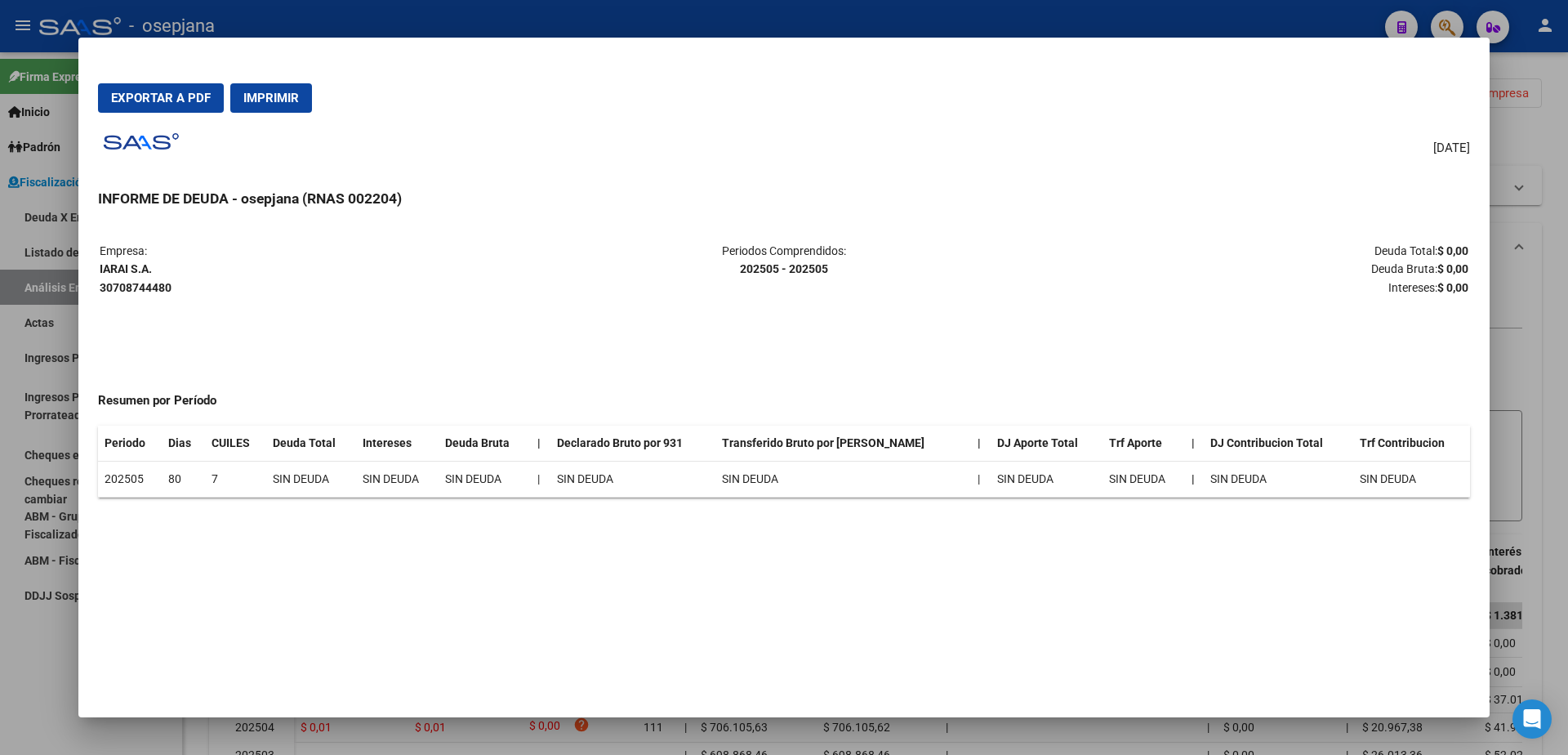
click at [33, 318] on div at bounding box center [784, 377] width 1568 height 755
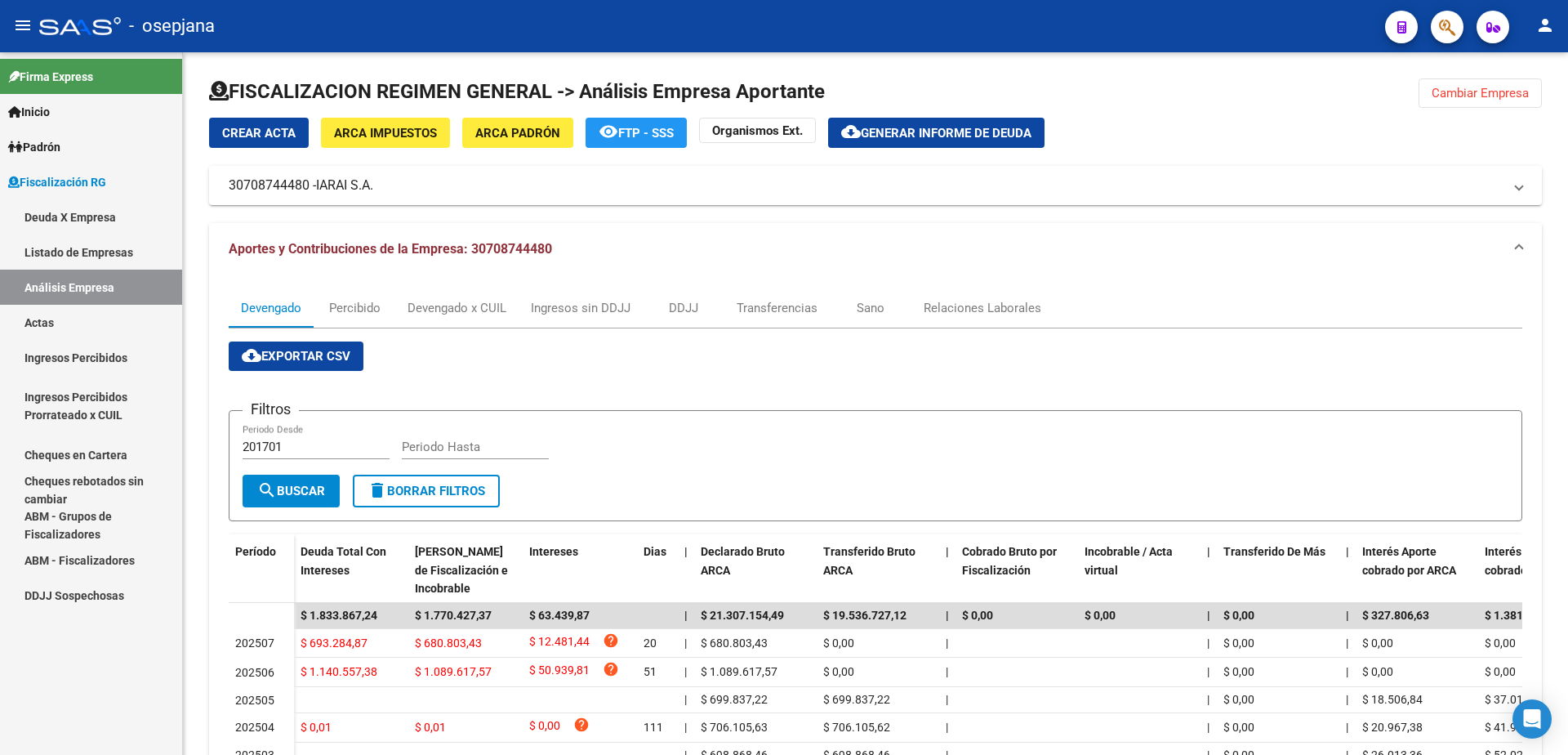
click at [33, 318] on link "Actas" at bounding box center [91, 322] width 183 height 35
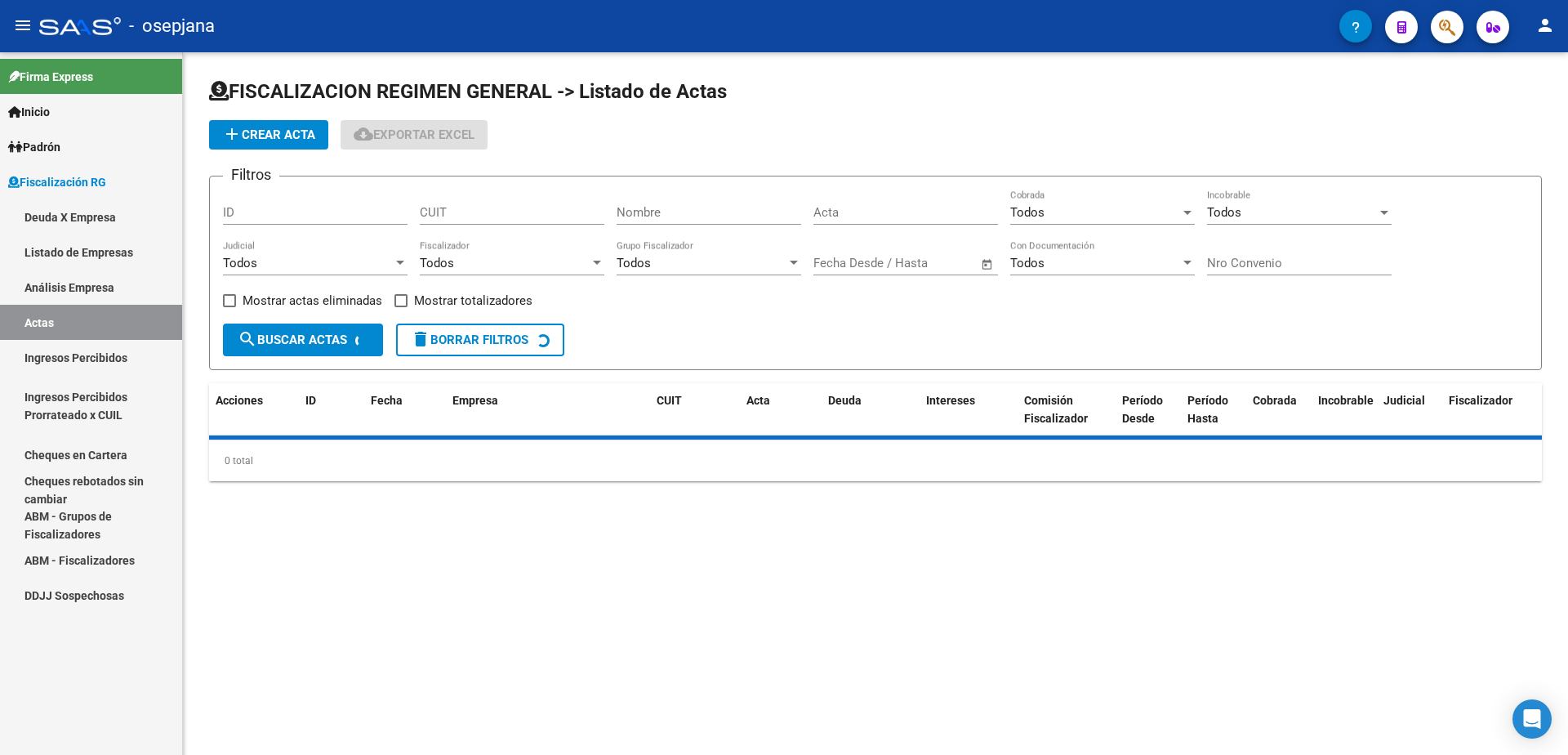
click at [73, 293] on link "Análisis Empresa" at bounding box center [91, 287] width 183 height 35
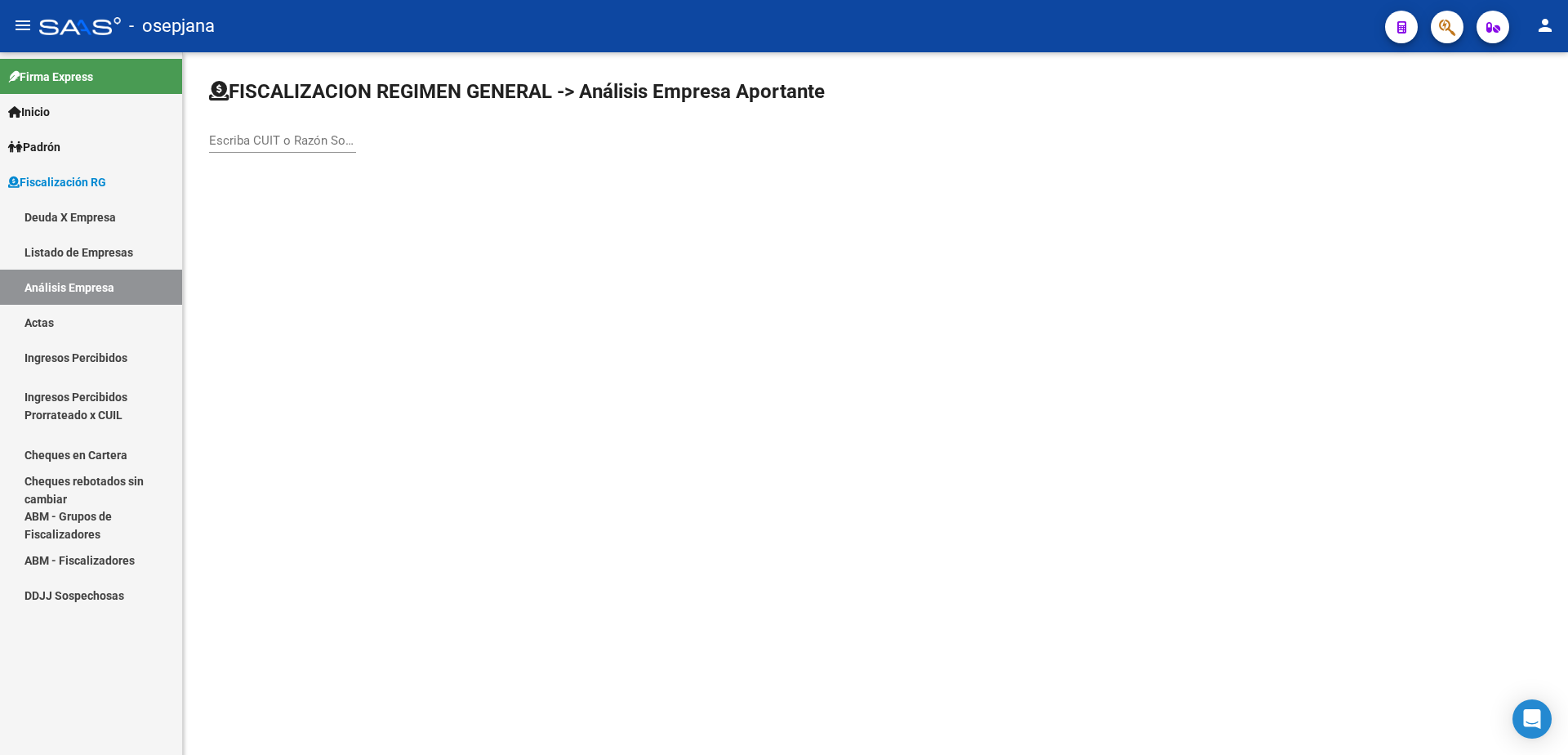
click at [258, 152] on div "Escriba CUIT o Razón Social para buscar" at bounding box center [282, 135] width 147 height 35
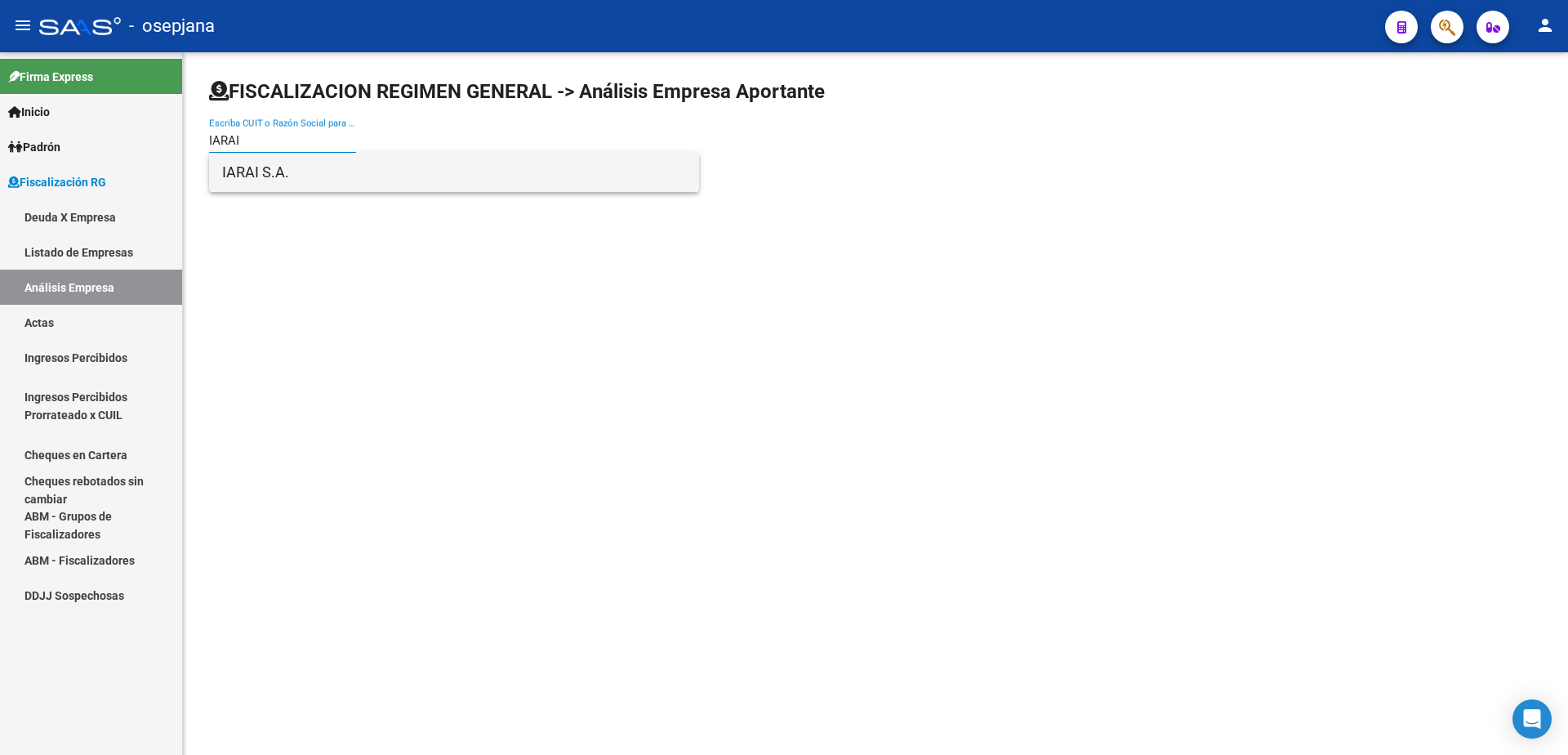
type input "IARAI"
click at [288, 165] on span "IARAI S.A." at bounding box center [454, 172] width 464 height 39
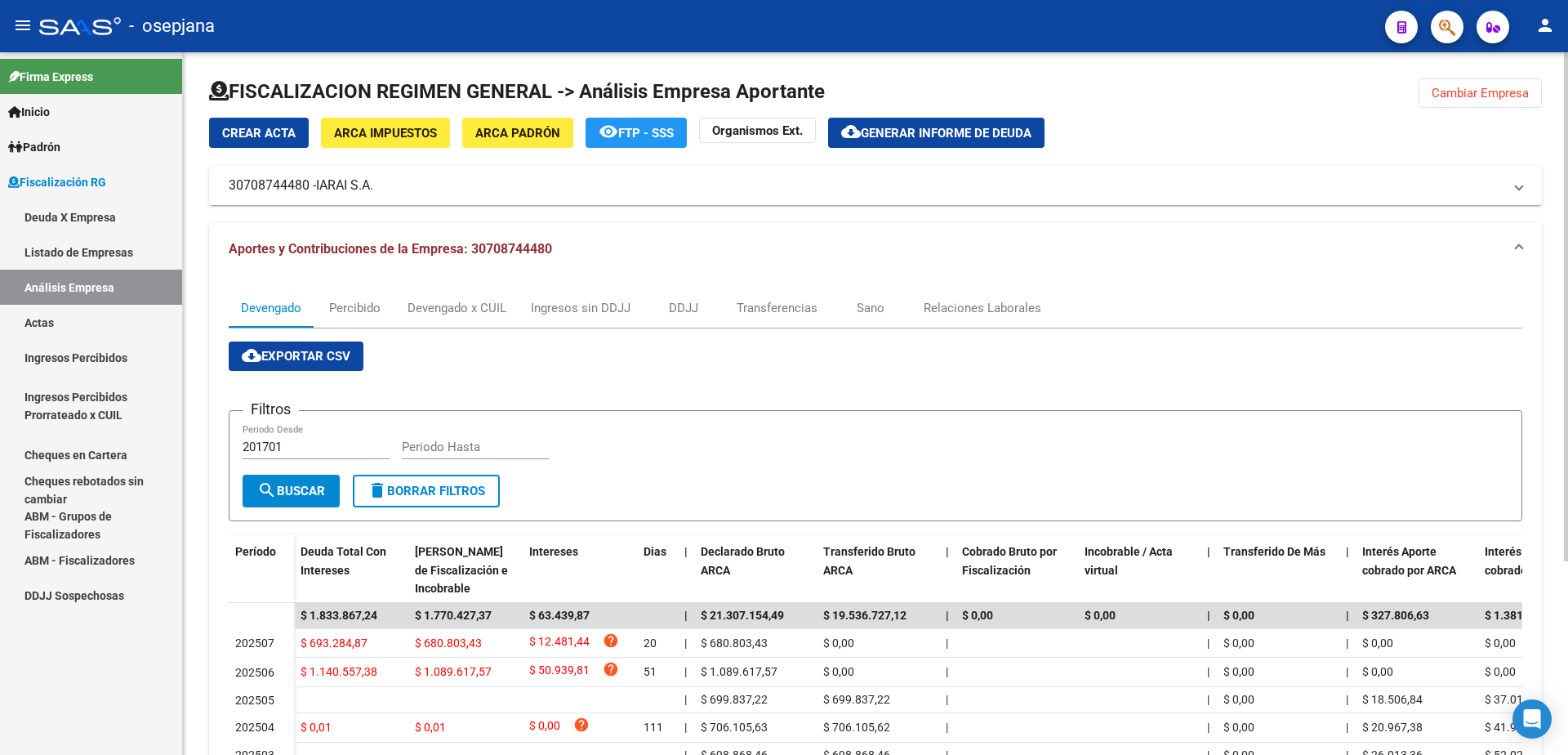
scroll to position [81, 0]
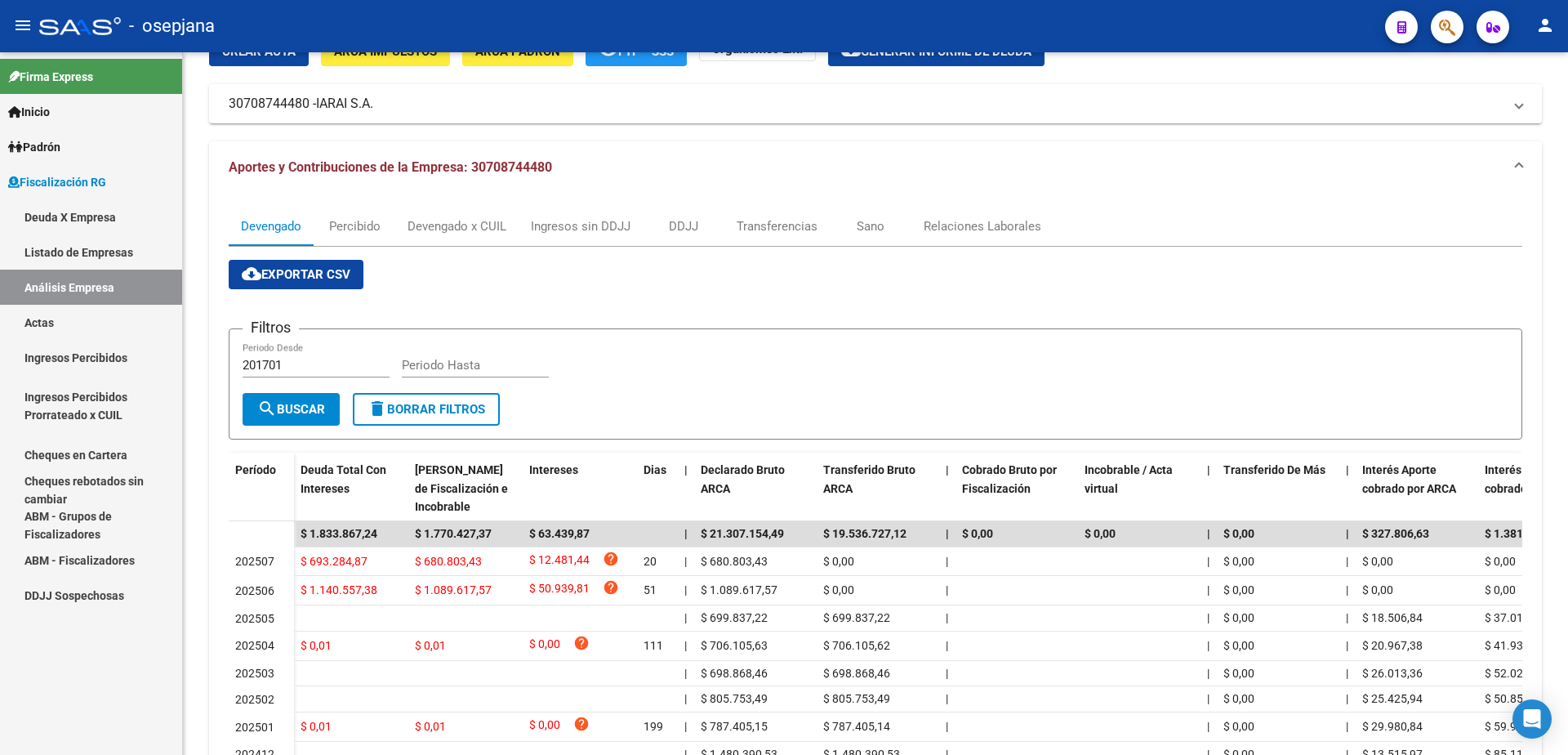
click at [70, 315] on link "Actas" at bounding box center [91, 322] width 183 height 35
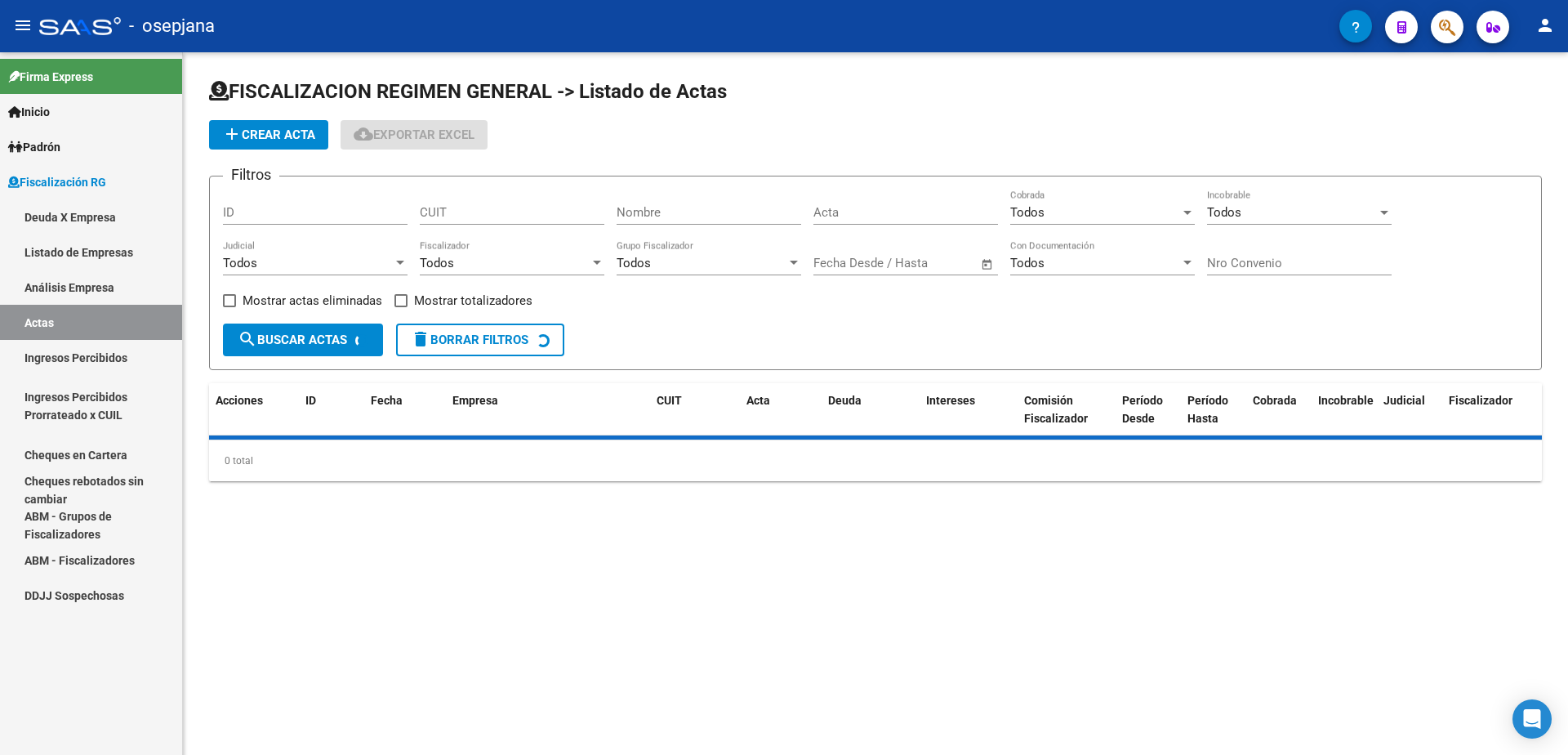
click at [88, 294] on link "Análisis Empresa" at bounding box center [91, 287] width 183 height 35
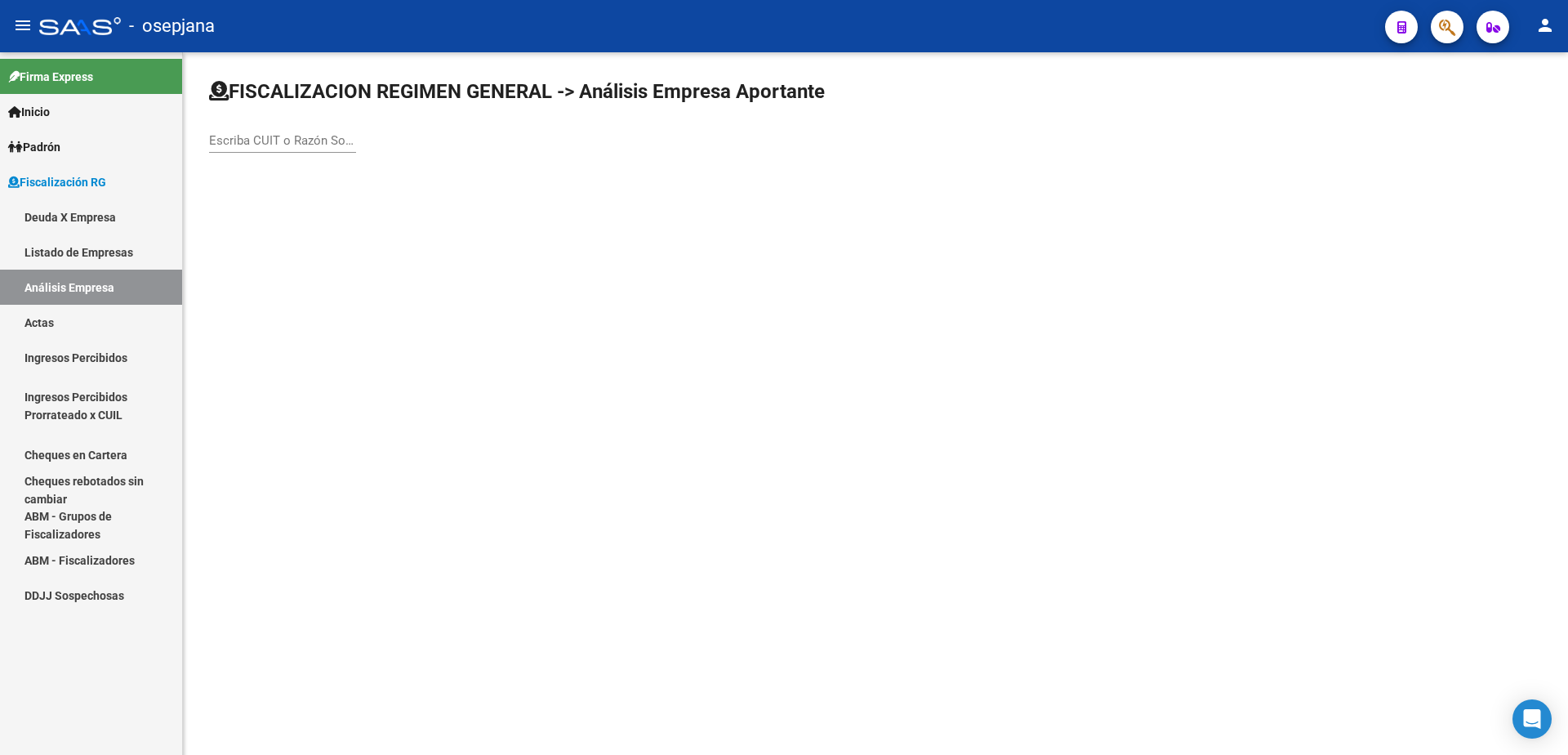
click at [277, 143] on input "Escriba CUIT o Razón Social para buscar" at bounding box center [282, 140] width 147 height 14
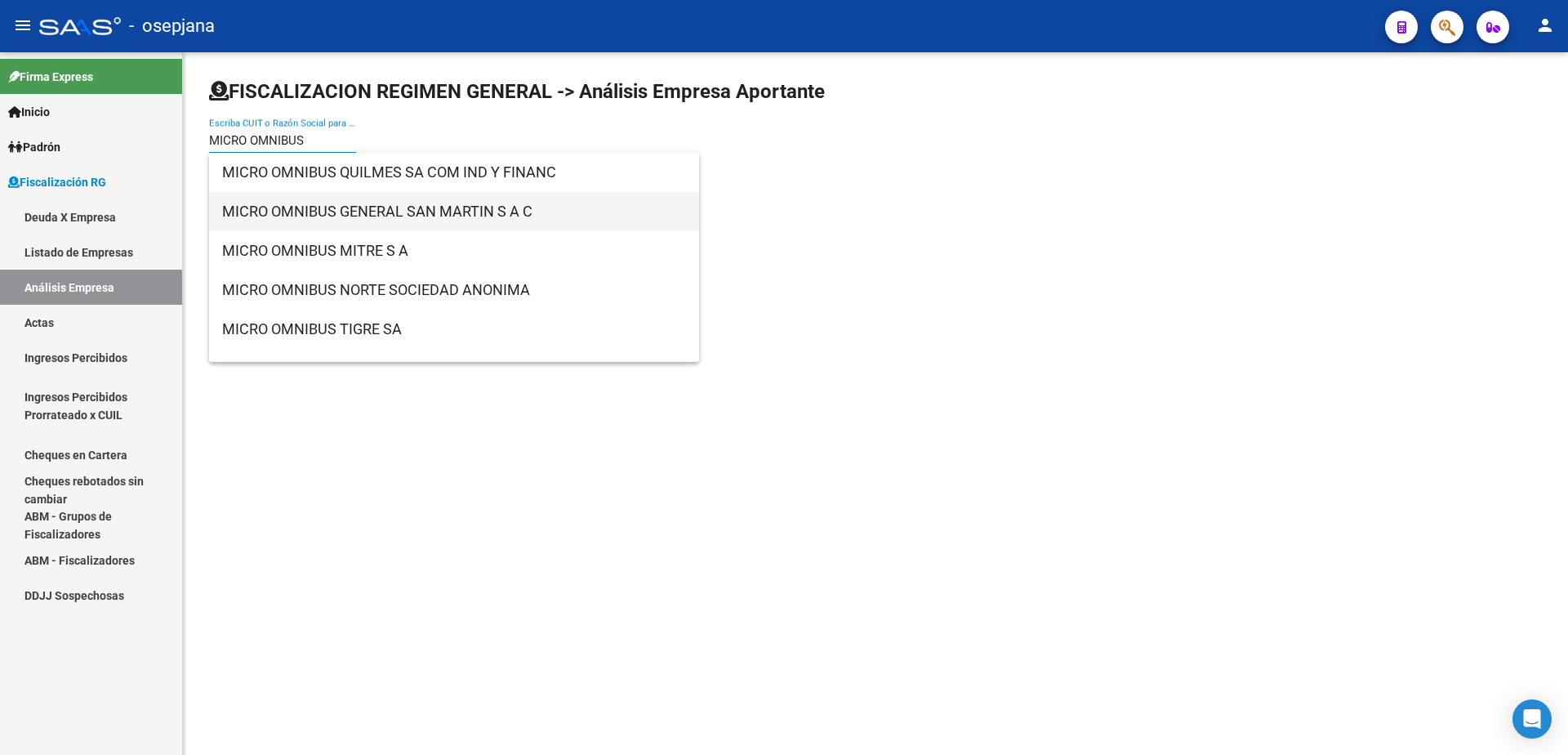
type input "MICRO OMNIBUS"
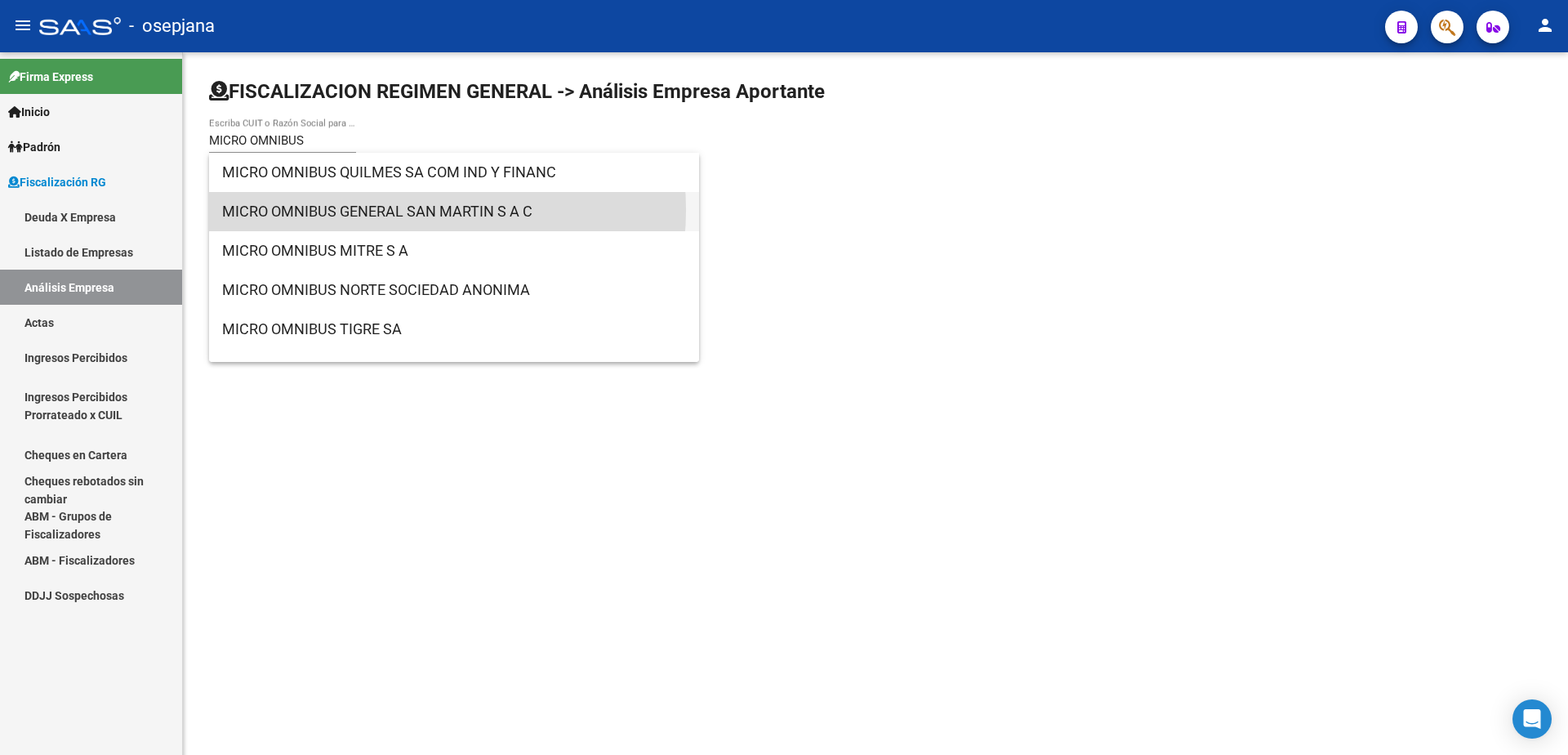
click at [390, 210] on span "MICRO OMNIBUS GENERAL SAN MARTIN S A C" at bounding box center [454, 211] width 464 height 39
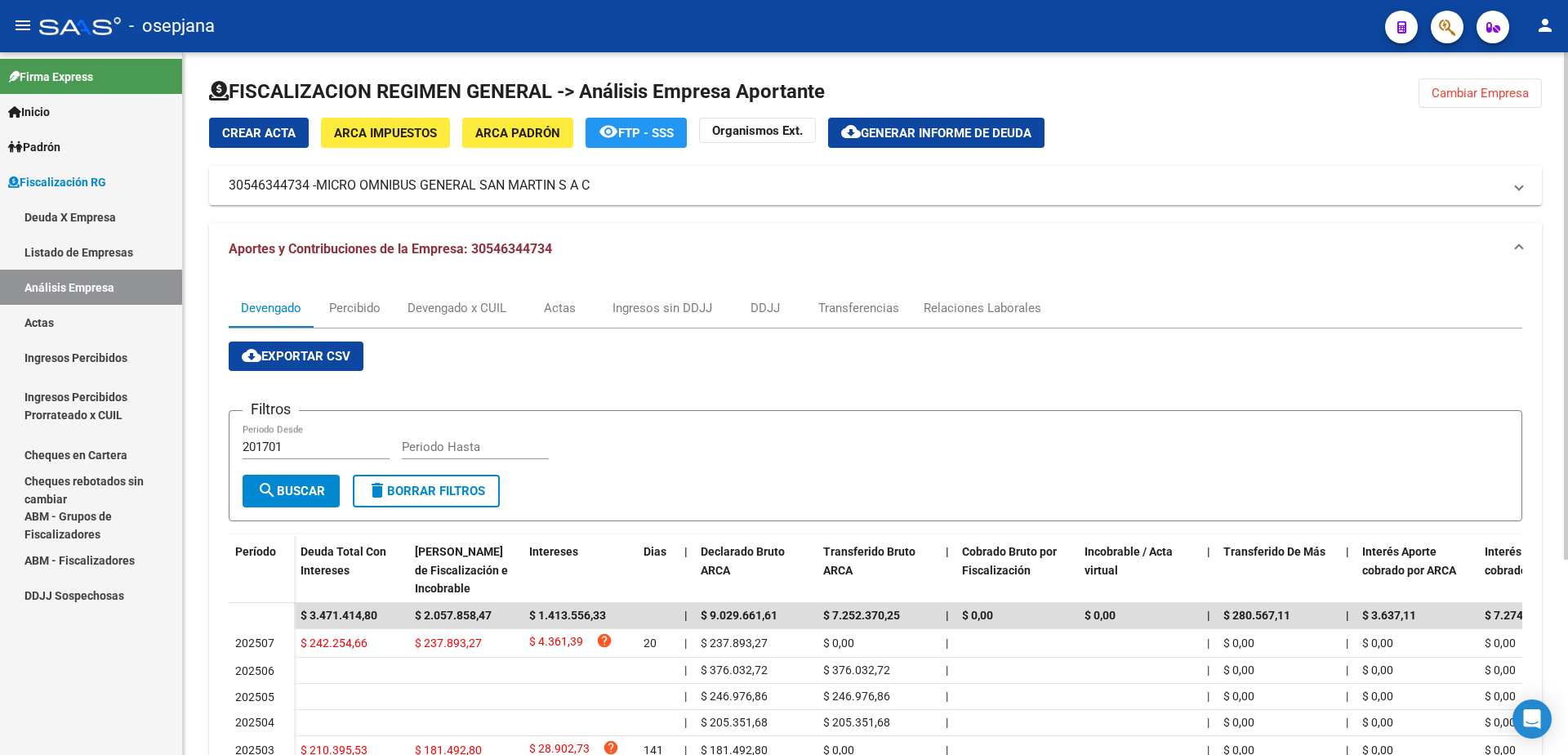
click at [875, 131] on span "Generar informe de deuda" at bounding box center [945, 133] width 171 height 14
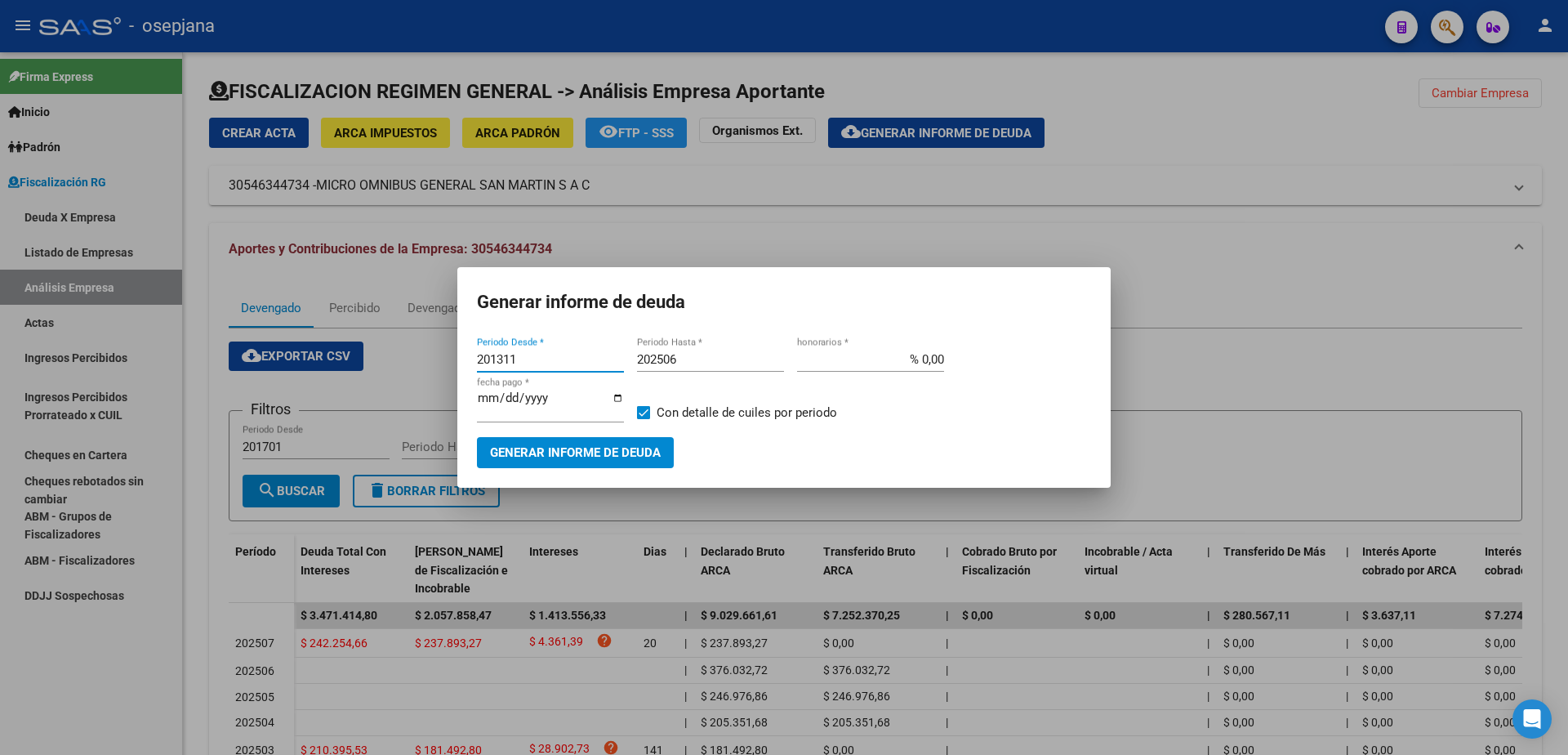
drag, startPoint x: 442, startPoint y: 367, endPoint x: 427, endPoint y: 367, distance: 15.0
click at [427, 367] on div "Generar informe de deuda 201311 Periodo Desde * 202506 Periodo Hasta * % 0,00 h…" at bounding box center [784, 377] width 1568 height 755
type input "202505"
click at [643, 408] on span at bounding box center [643, 412] width 13 height 13
click at [643, 420] on input "Con detalle de cuiles por periodo" at bounding box center [643, 420] width 1 height 1
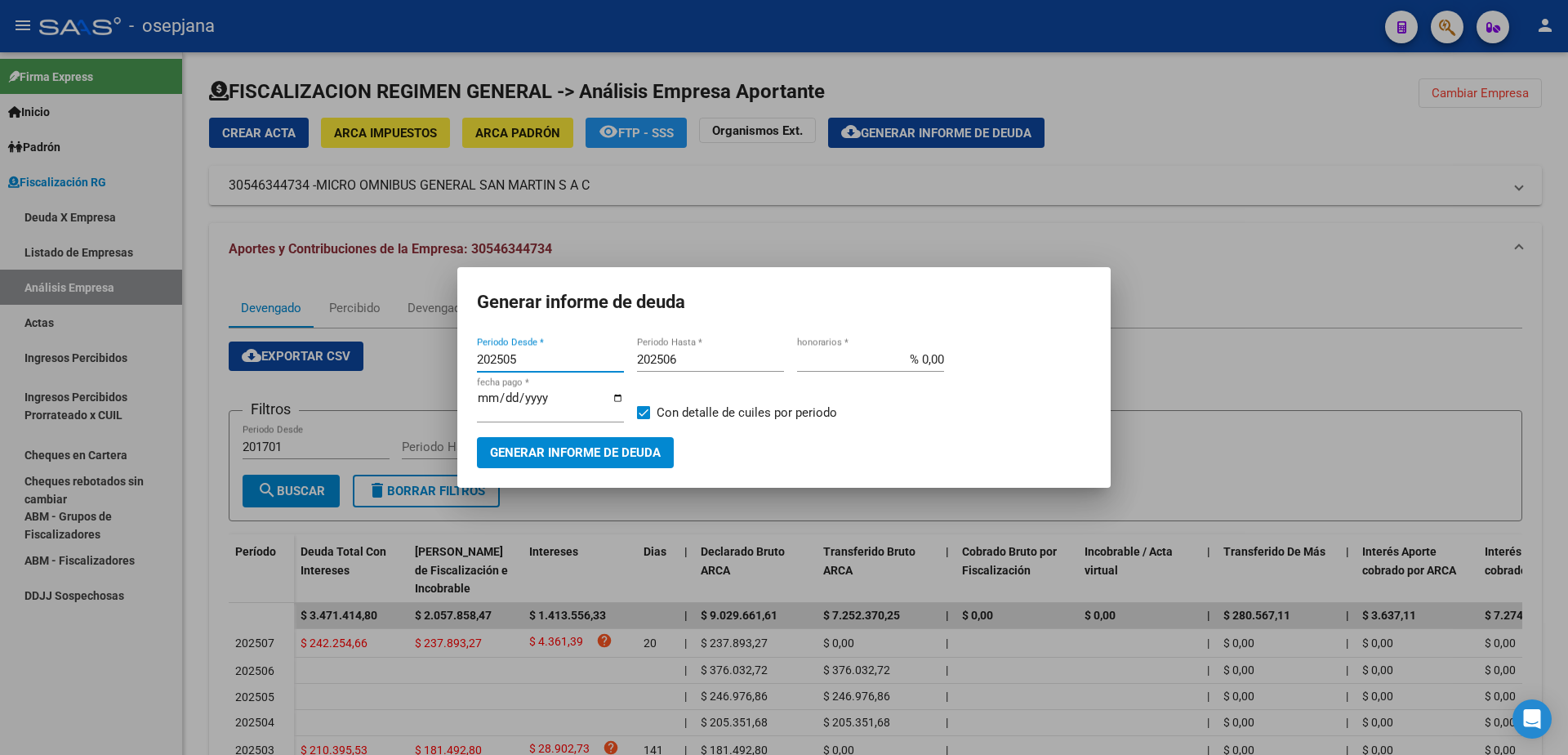
checkbox input "false"
click at [606, 447] on span "Generar informe de deuda" at bounding box center [575, 453] width 171 height 14
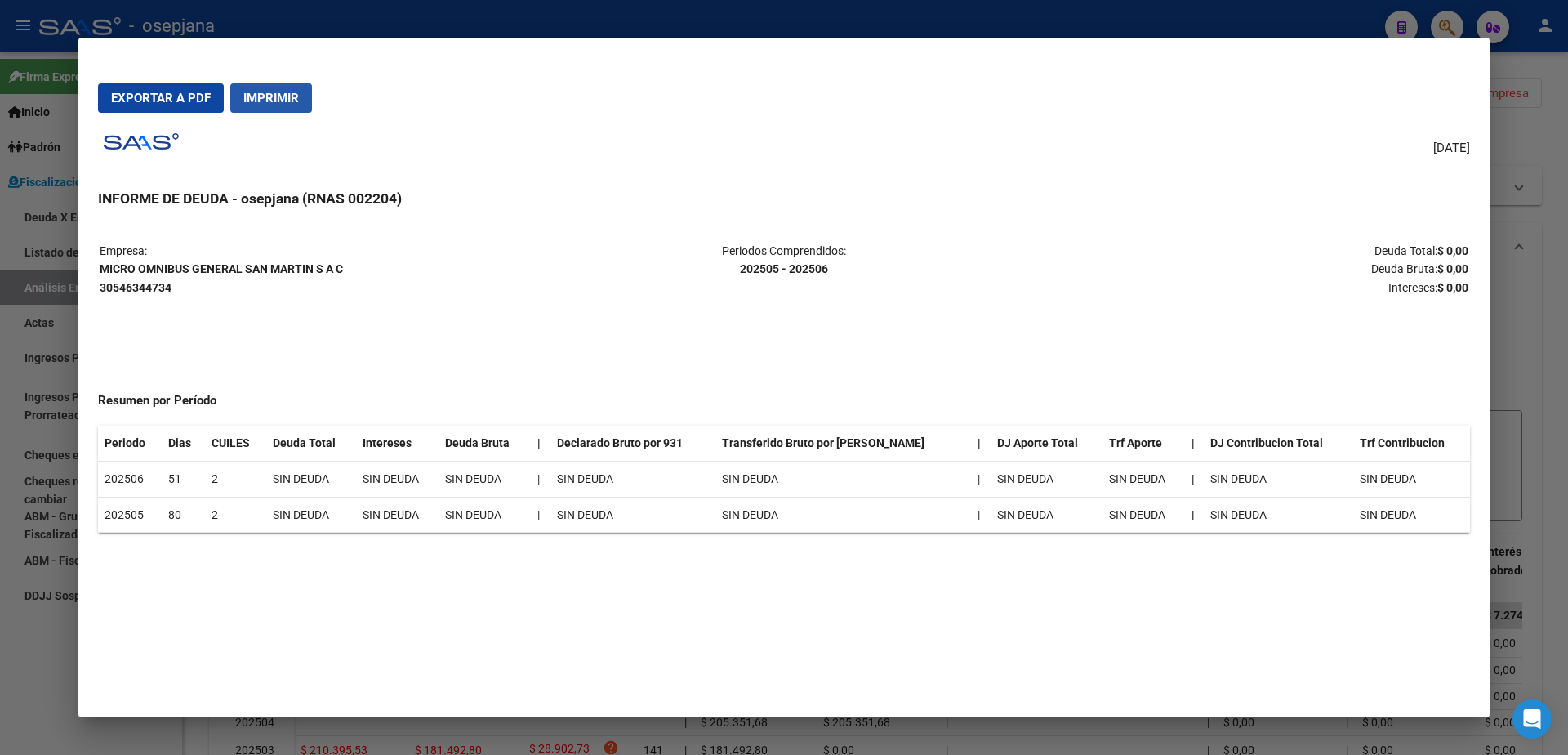
click at [281, 90] on button "Imprimir" at bounding box center [271, 98] width 81 height 30
click at [0, 334] on div at bounding box center [784, 377] width 1568 height 755
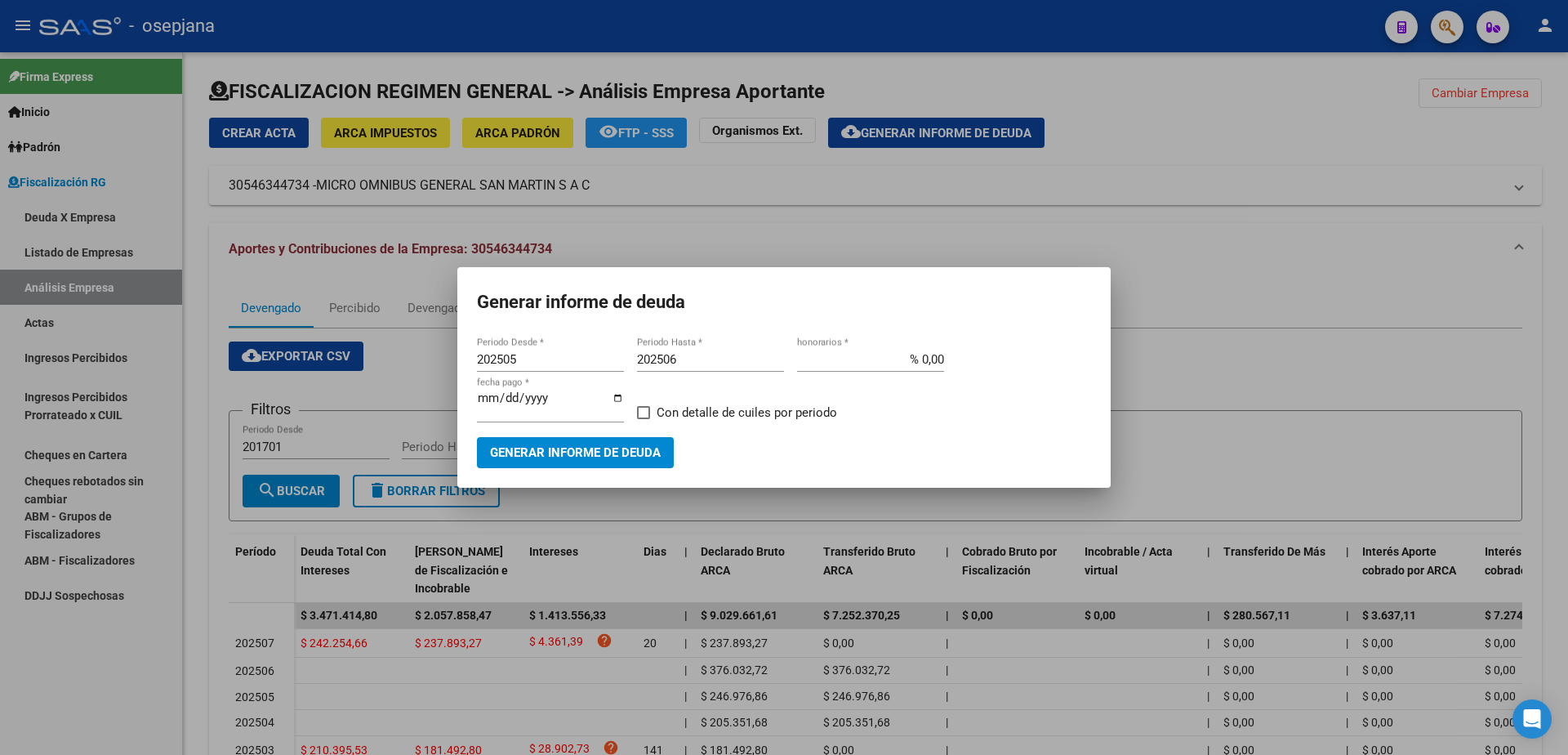
click at [126, 283] on div at bounding box center [784, 377] width 1568 height 755
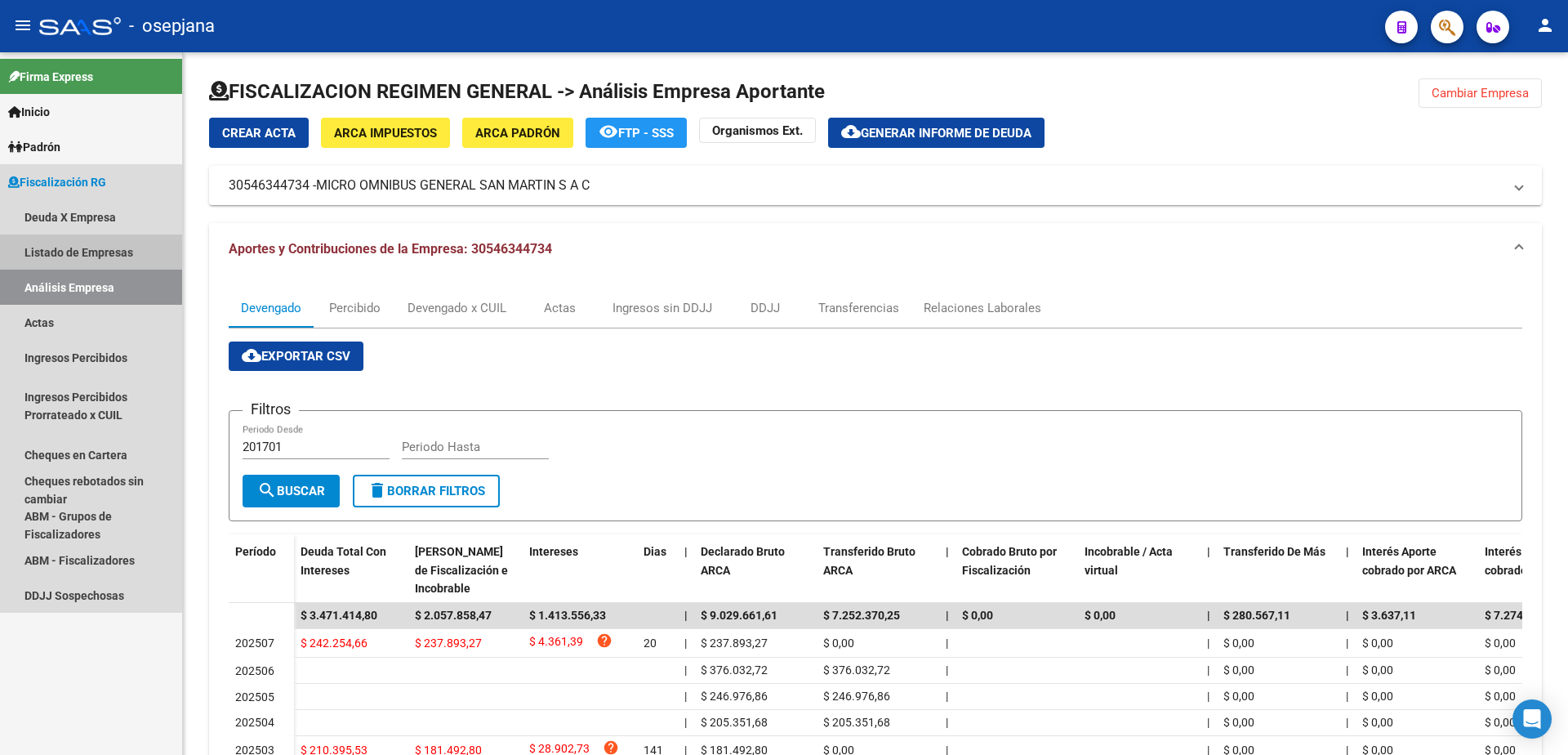
click at [120, 267] on link "Listado de Empresas" at bounding box center [91, 251] width 183 height 35
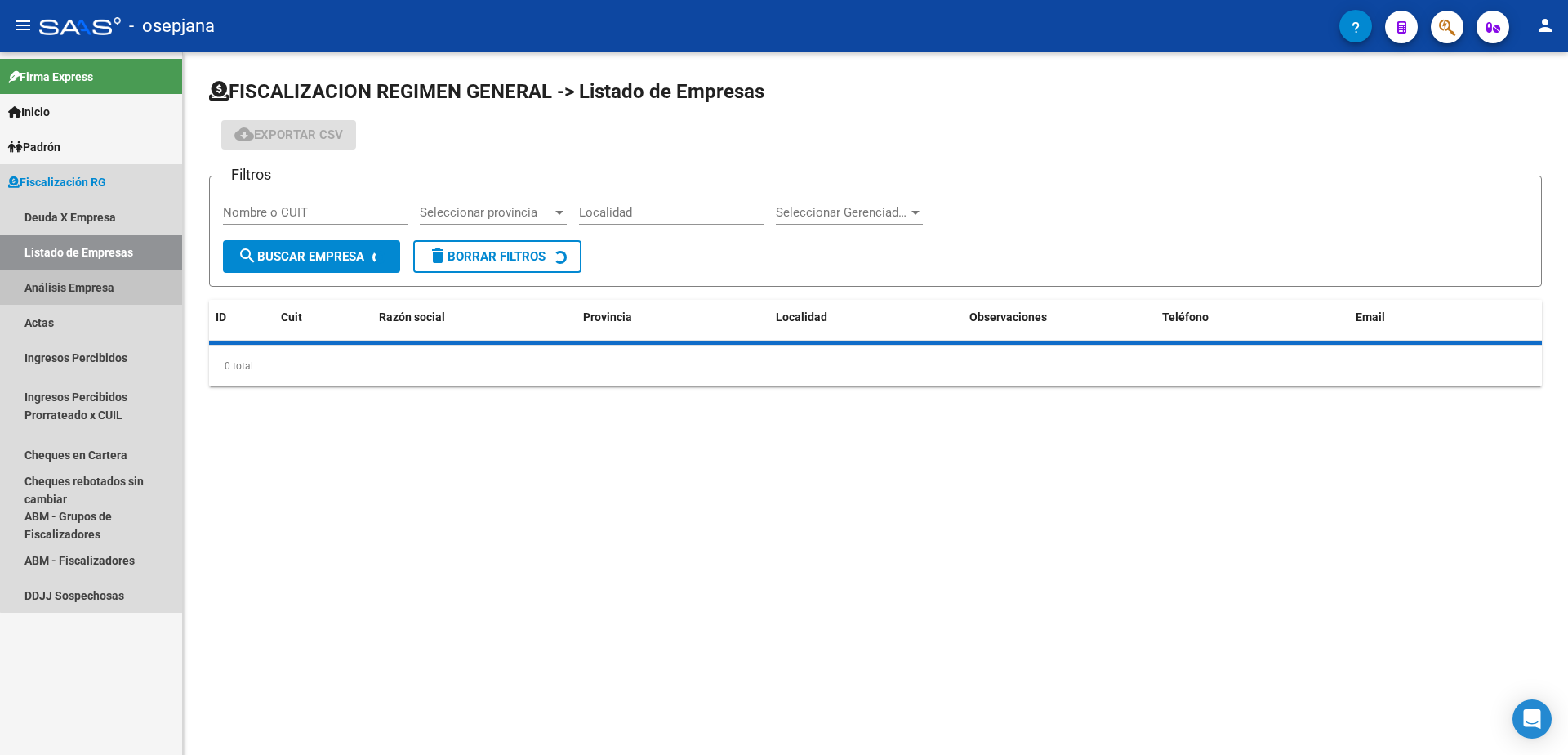
click at [120, 274] on link "Análisis Empresa" at bounding box center [91, 287] width 183 height 35
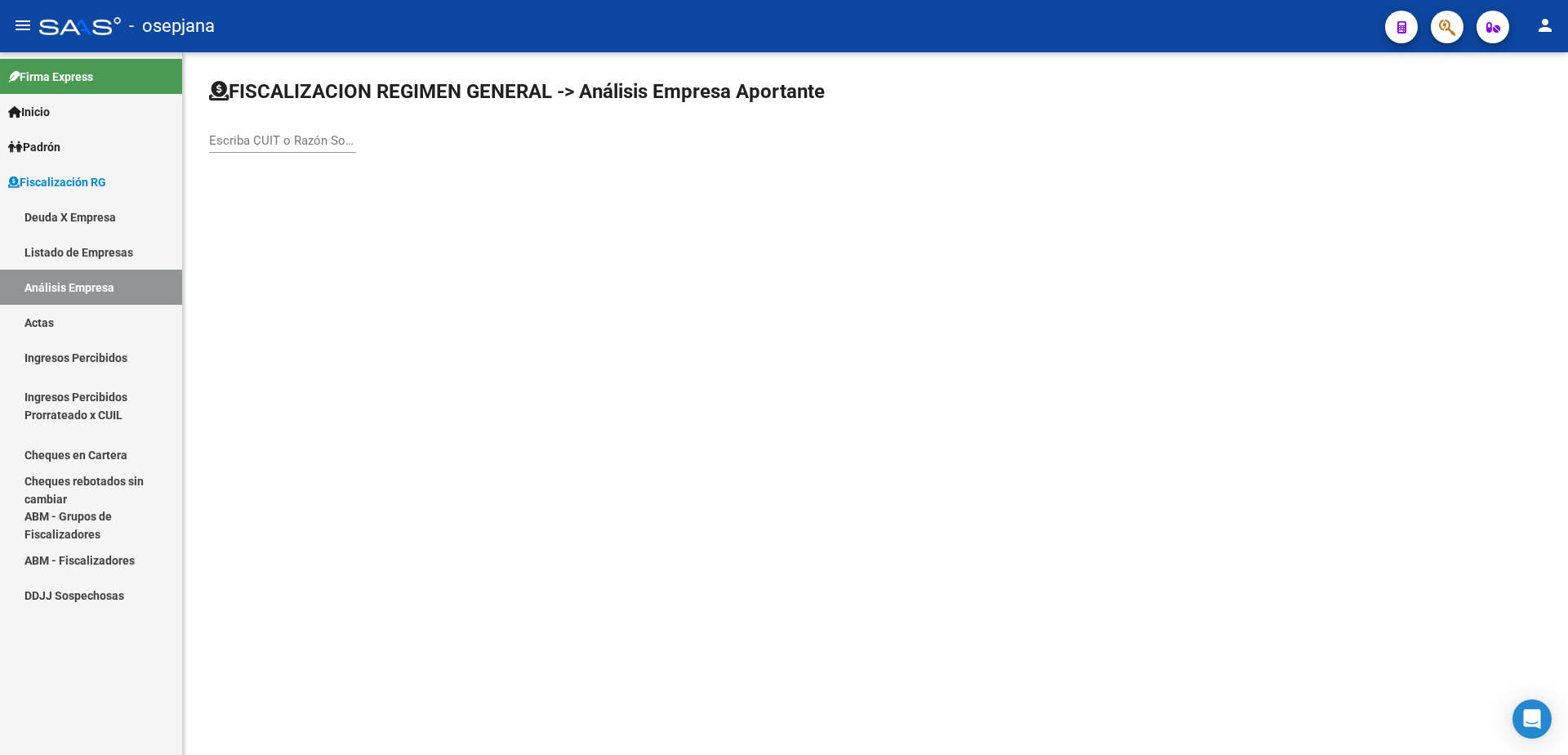
click at [321, 143] on input "Escriba CUIT o Razón Social para buscar" at bounding box center [282, 140] width 147 height 14
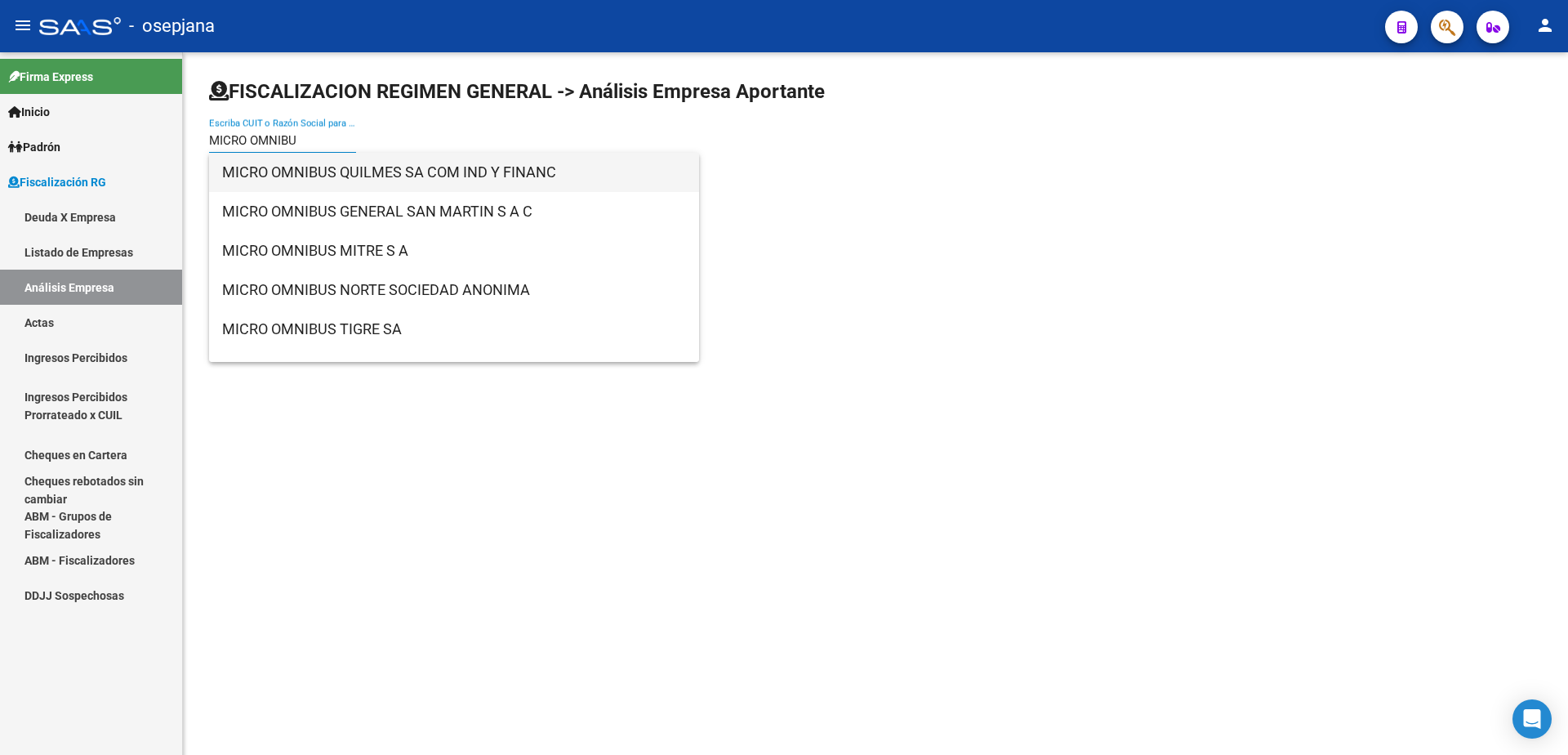
type input "MICRO OMNIBU"
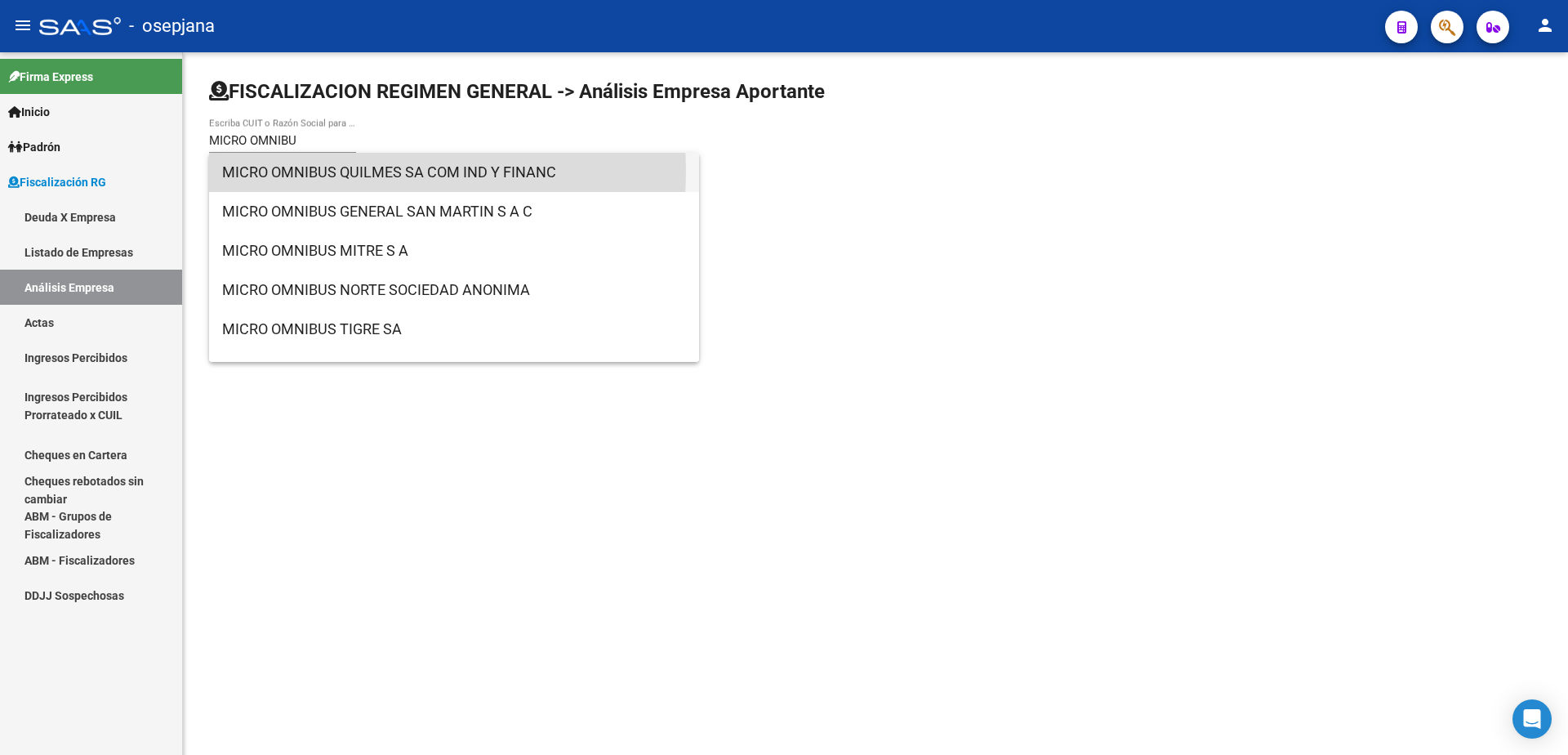
click at [357, 172] on span "MICRO OMNIBUS QUILMES SA COM IND Y FINANC" at bounding box center [454, 172] width 464 height 39
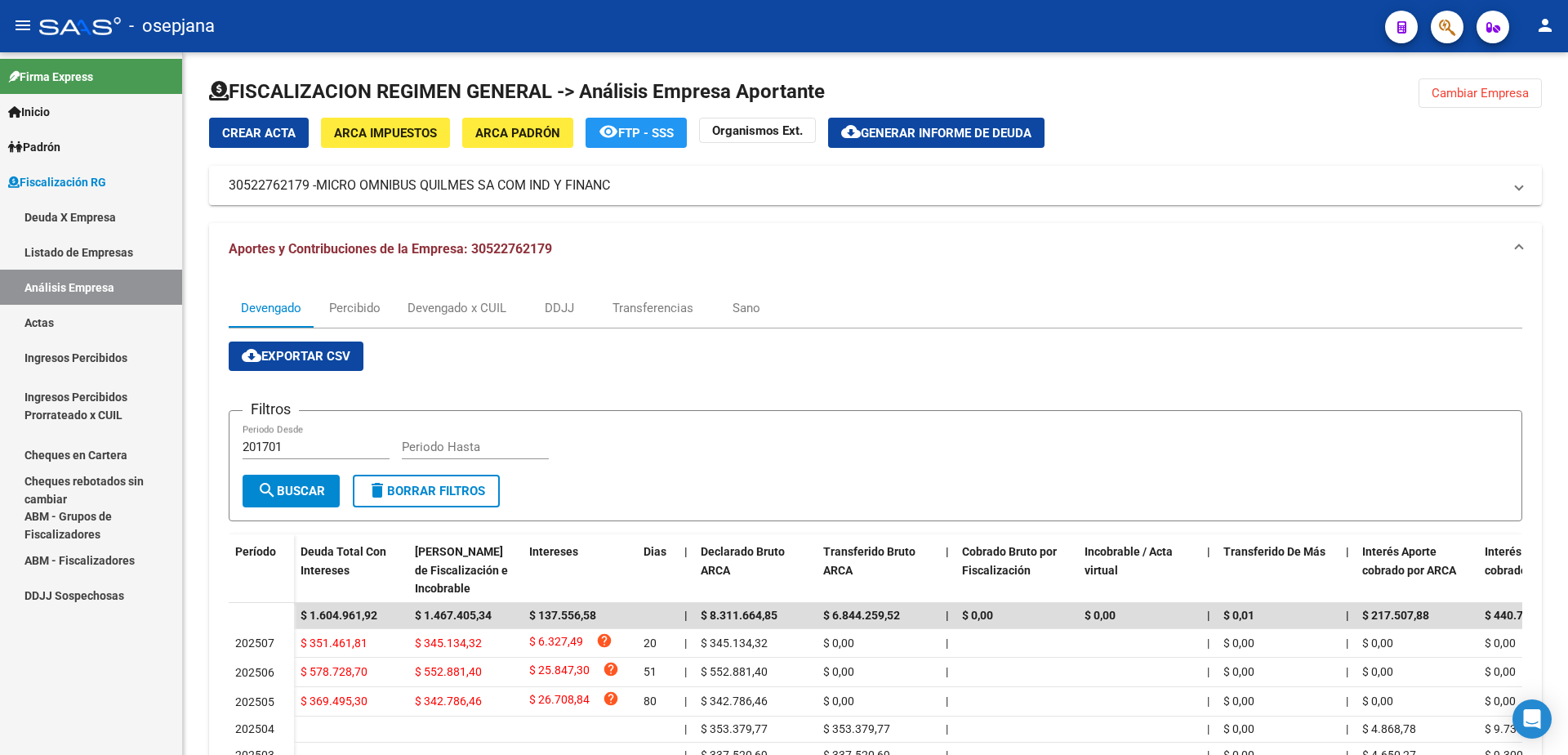
click at [90, 318] on link "Actas" at bounding box center [91, 322] width 183 height 35
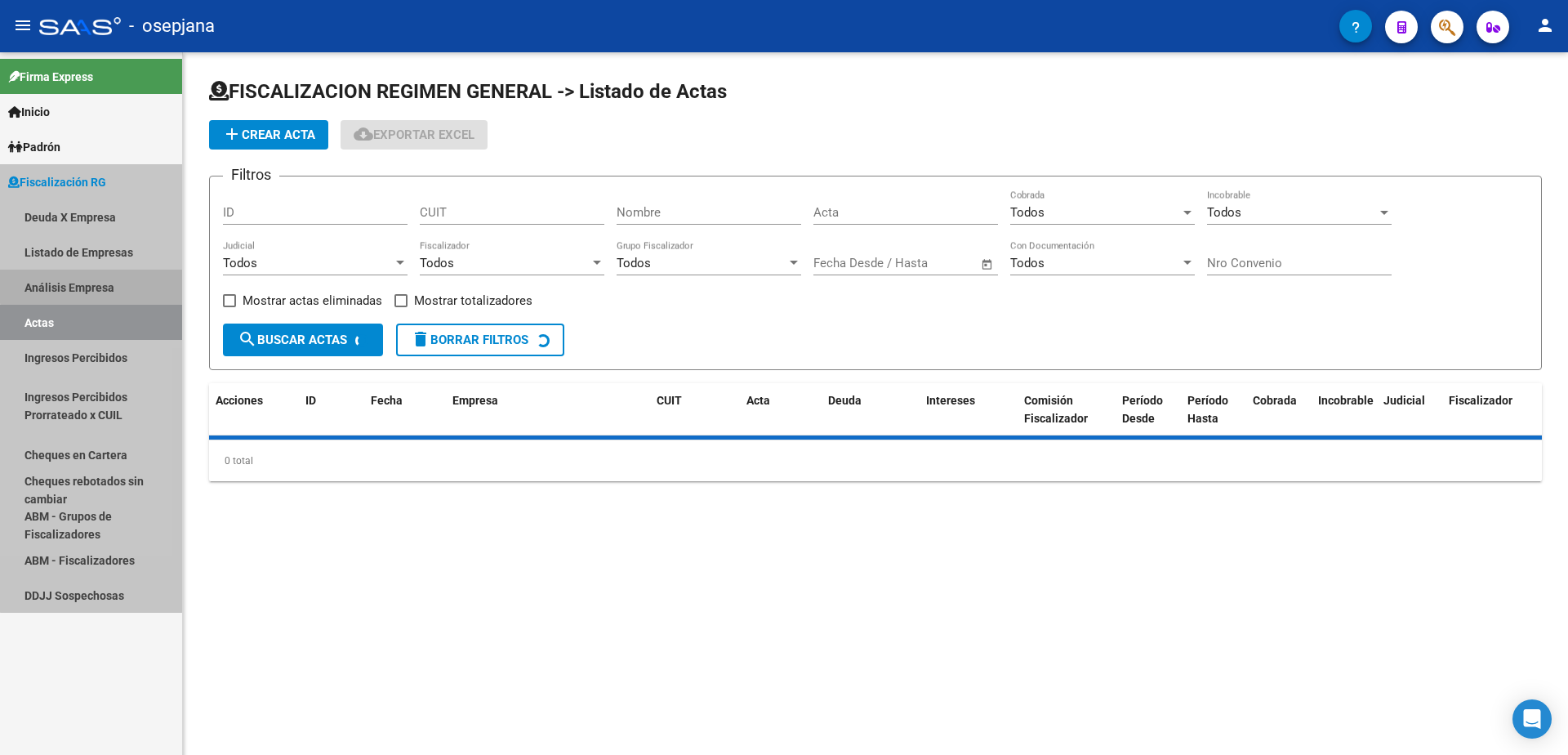
click at [104, 280] on link "Análisis Empresa" at bounding box center [91, 287] width 183 height 35
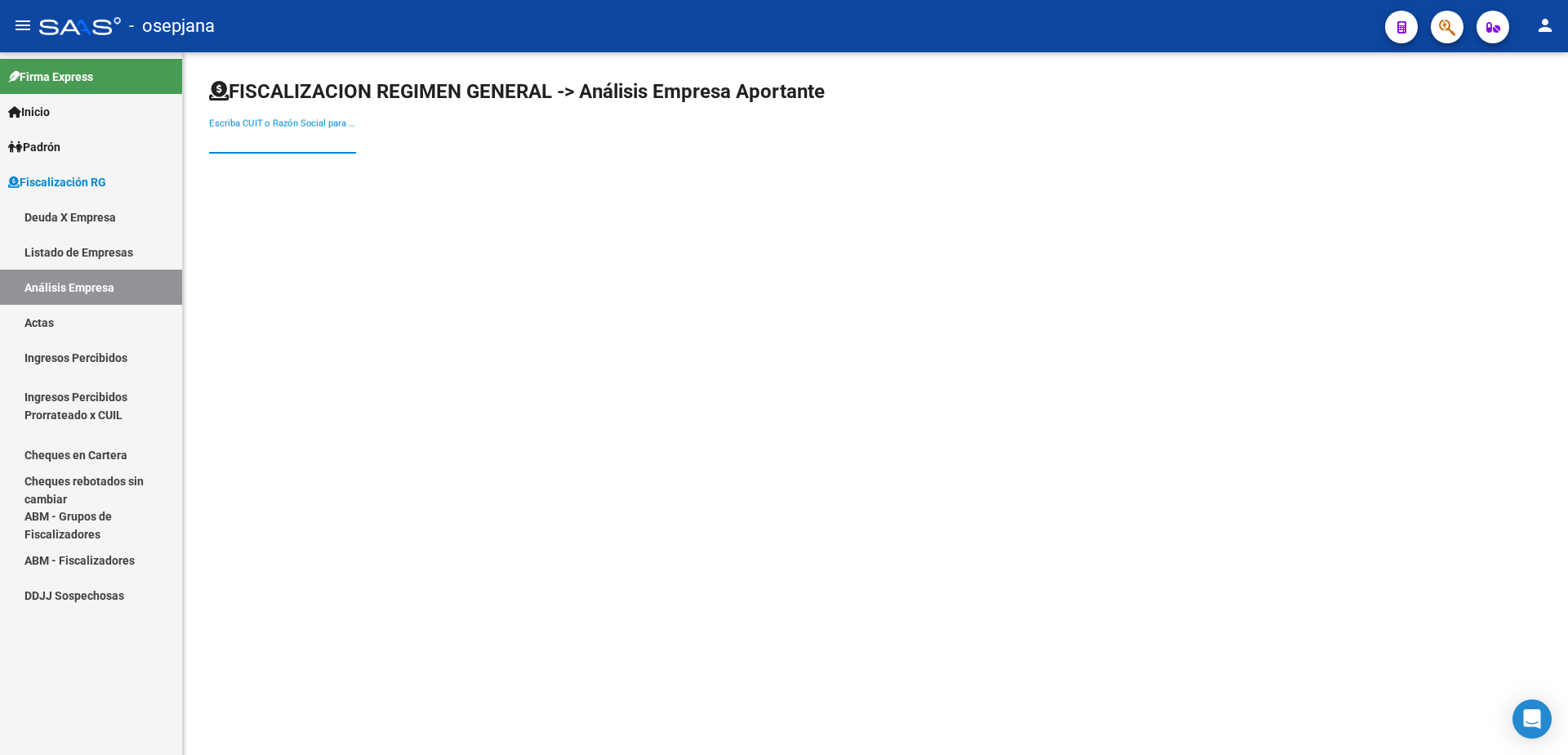
click at [264, 142] on input "Escriba CUIT o Razón Social para buscar" at bounding box center [282, 140] width 147 height 14
click at [287, 140] on input "Escriba CUIT o Razón Social para buscar" at bounding box center [282, 140] width 147 height 14
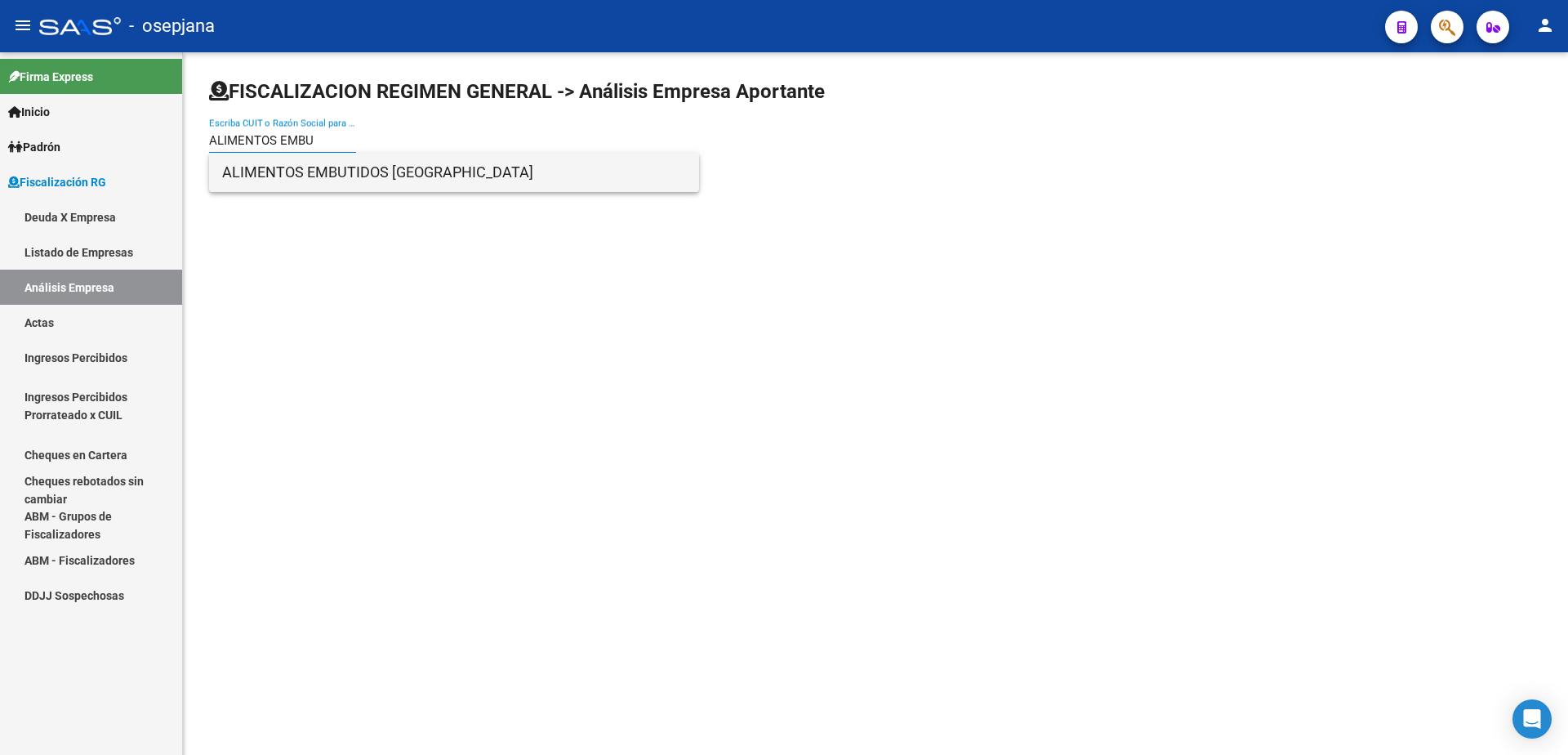
type input "ALIMENTOS EMBU"
click at [348, 162] on span "ALIMENTOS EMBUTIDOS [GEOGRAPHIC_DATA]" at bounding box center [454, 172] width 464 height 39
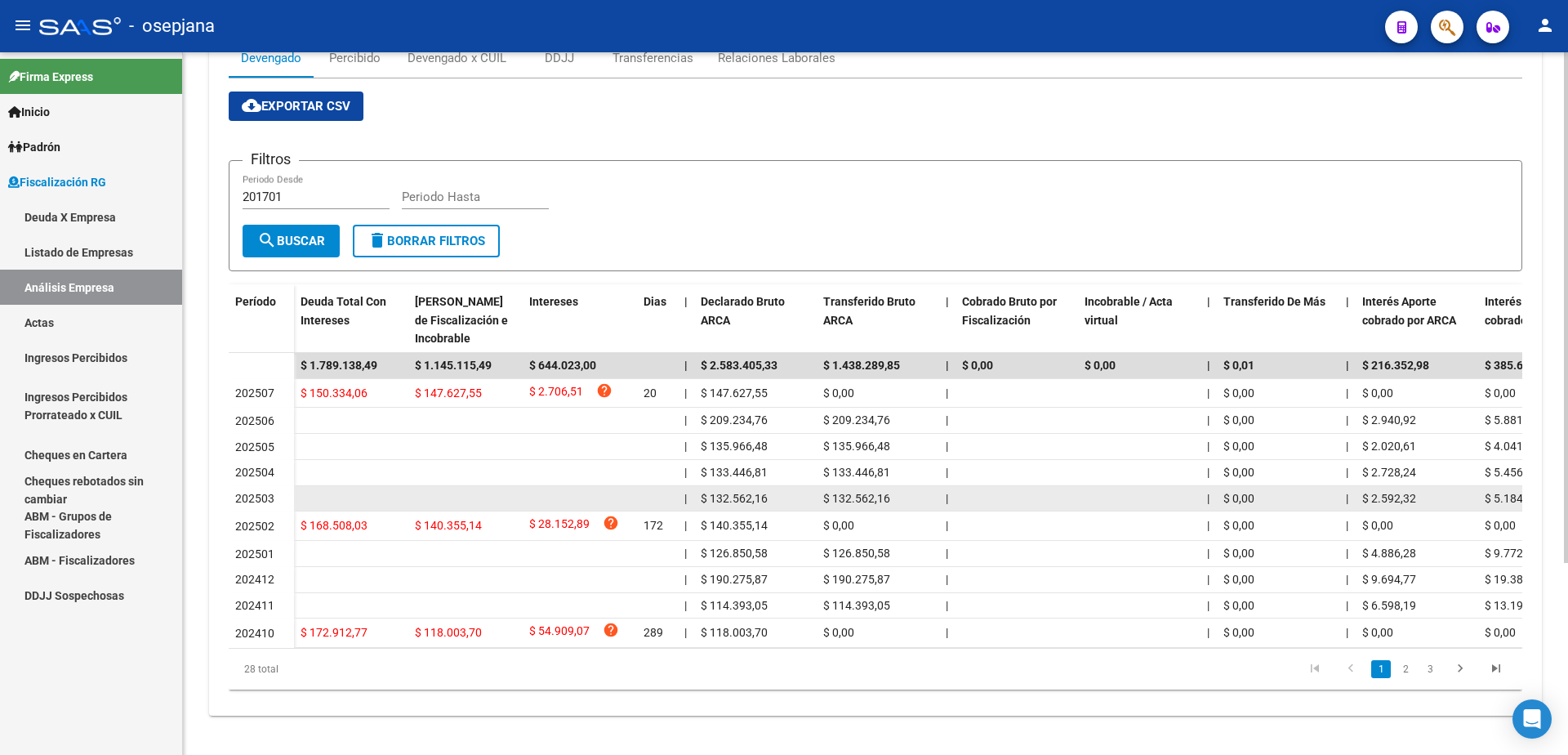
scroll to position [264, 0]
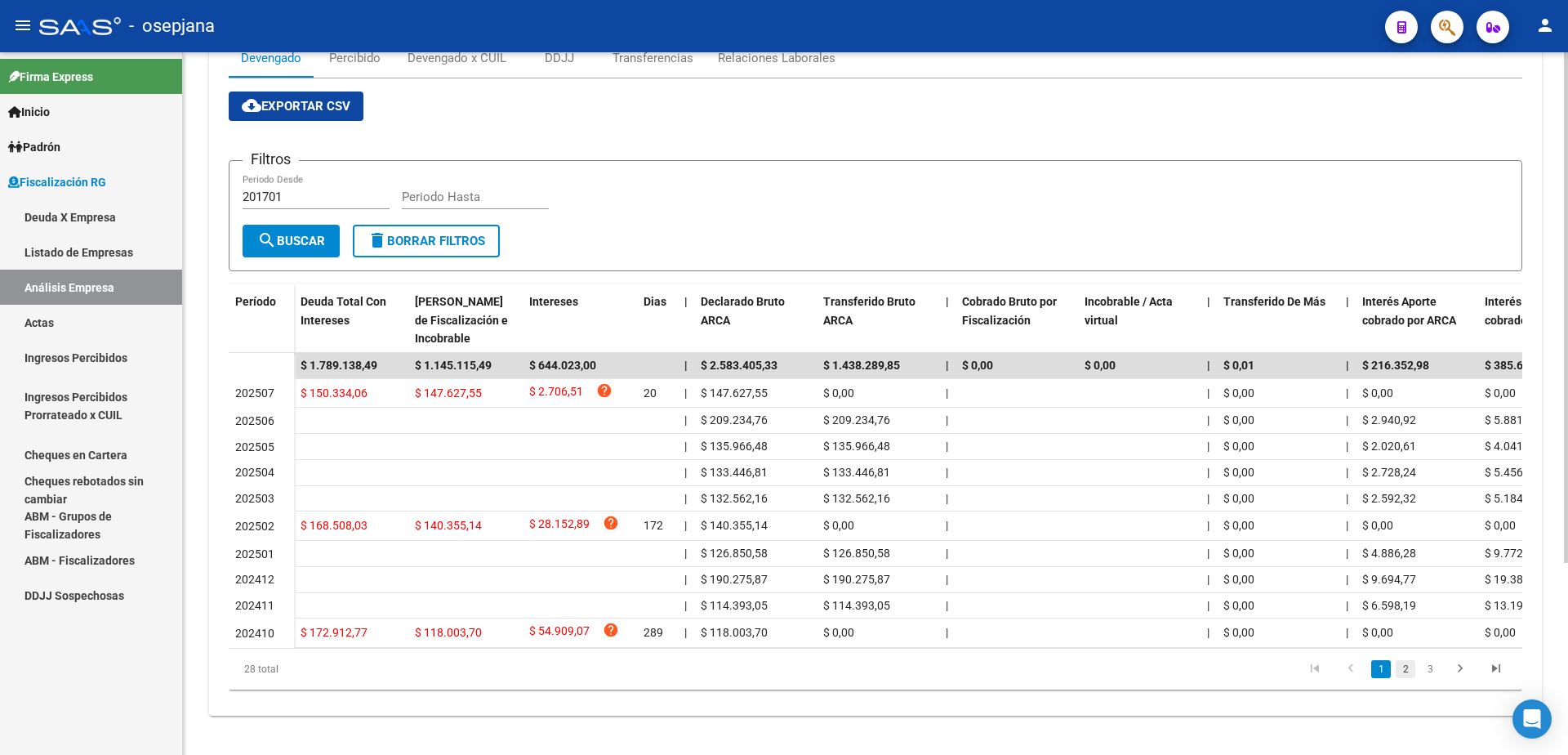
click at [1408, 675] on link "2" at bounding box center [1405, 669] width 20 height 18
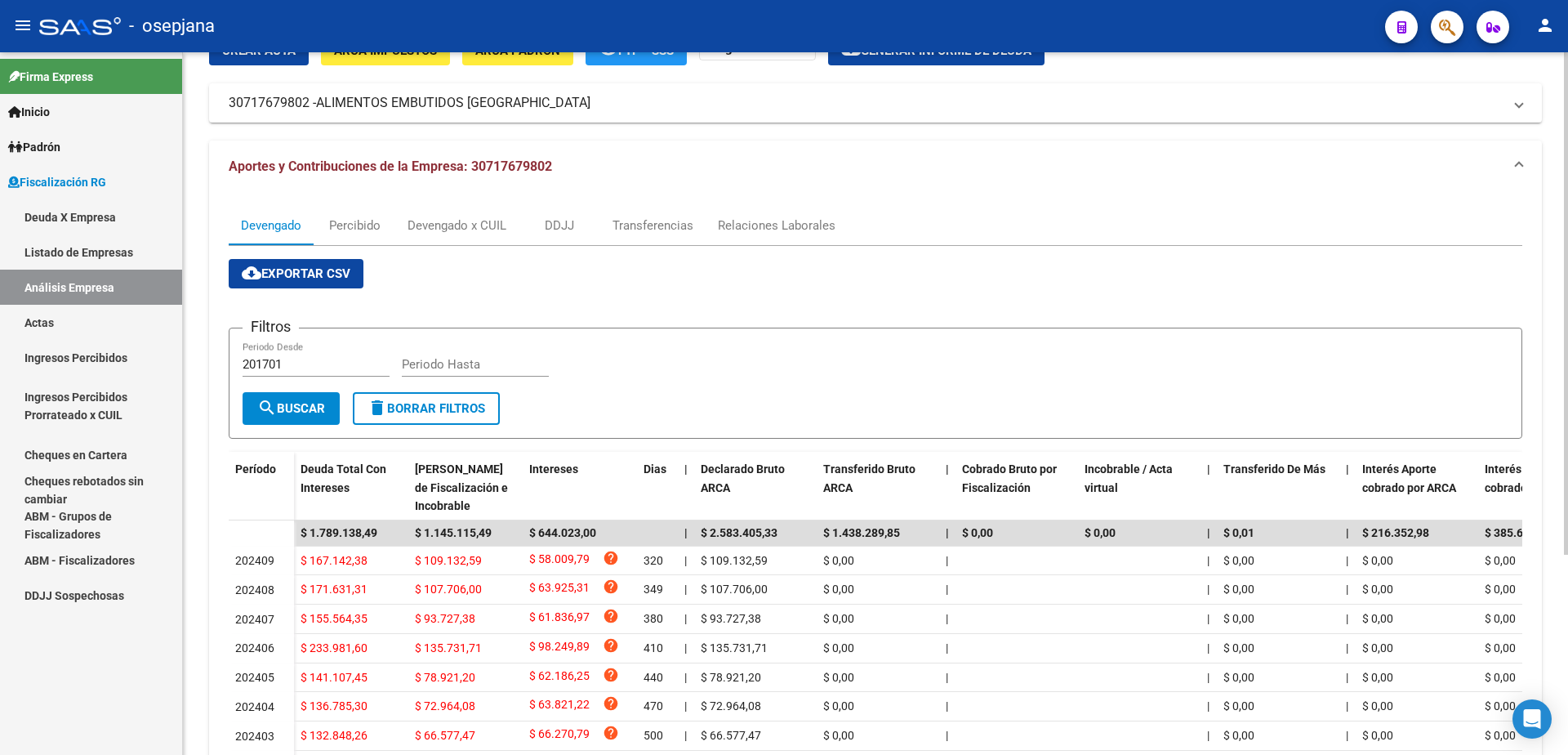
scroll to position [19, 0]
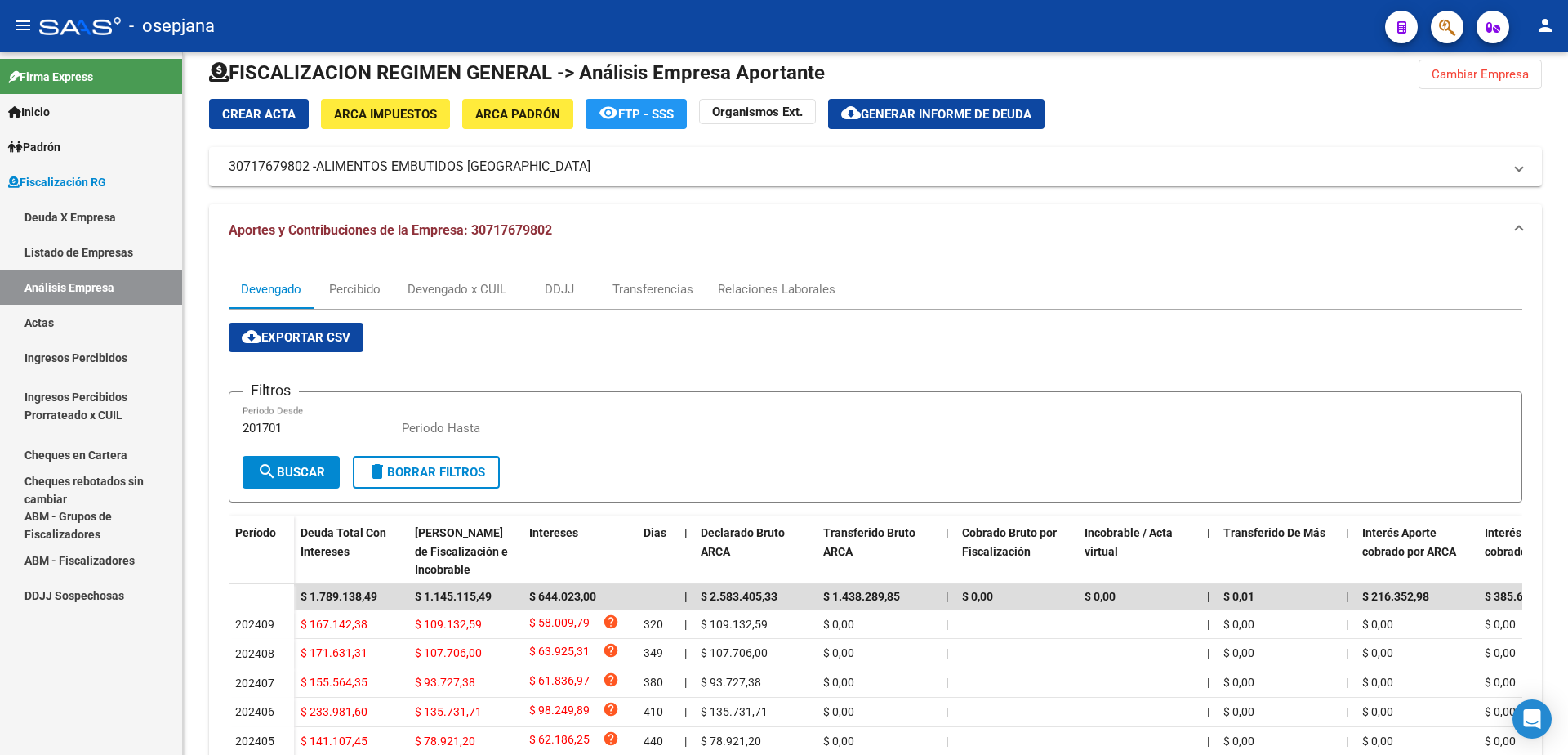
click at [882, 109] on span "Generar informe de deuda" at bounding box center [945, 114] width 171 height 14
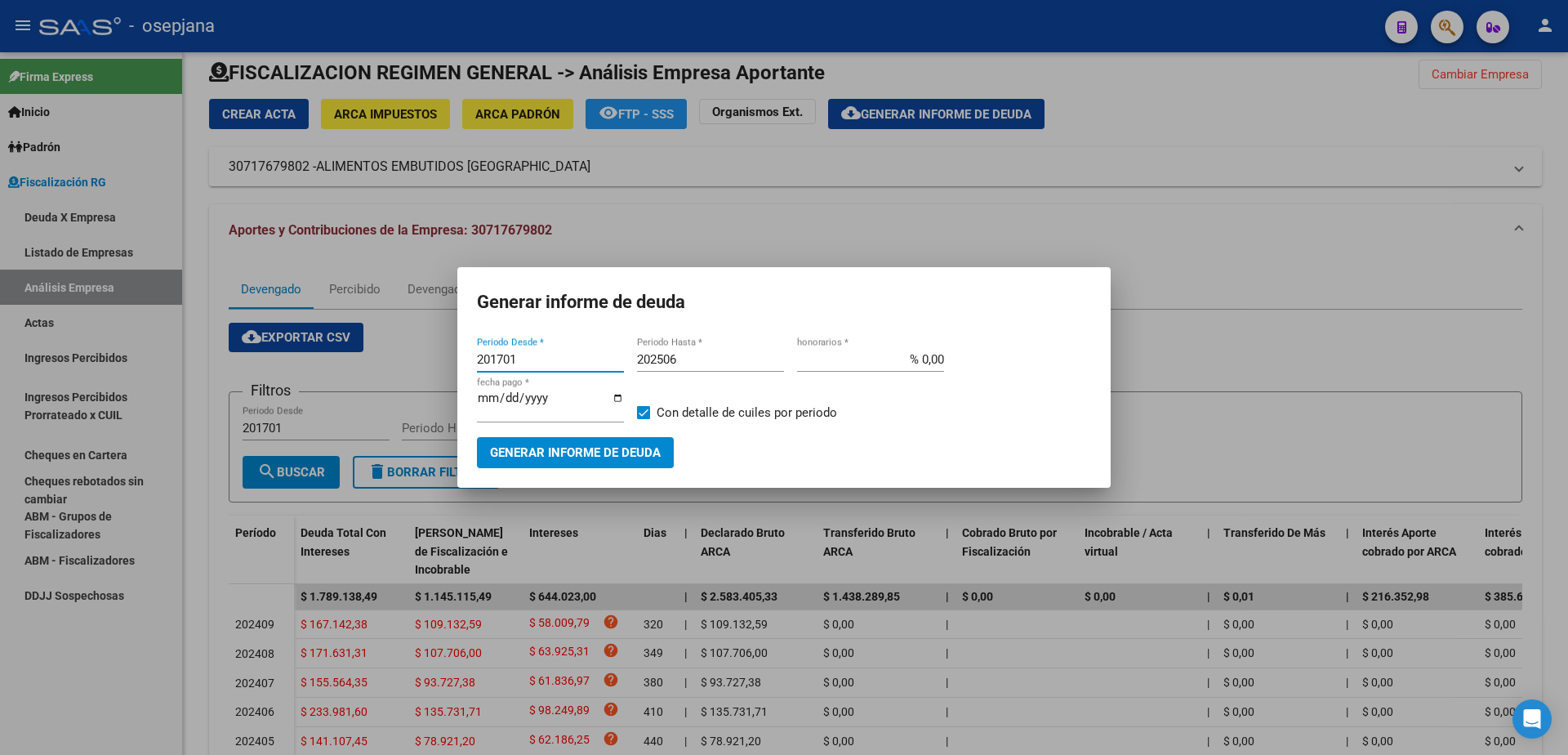
drag, startPoint x: 521, startPoint y: 363, endPoint x: 292, endPoint y: 368, distance: 229.1
click at [292, 368] on div "Generar informe de deuda 201701 Periodo Desde * 202506 Periodo Hasta * % 0,00 h…" at bounding box center [784, 377] width 1568 height 755
type input "202401"
click at [706, 366] on input "202506" at bounding box center [710, 359] width 147 height 14
click at [618, 446] on span "Generar informe de deuda" at bounding box center [575, 453] width 171 height 14
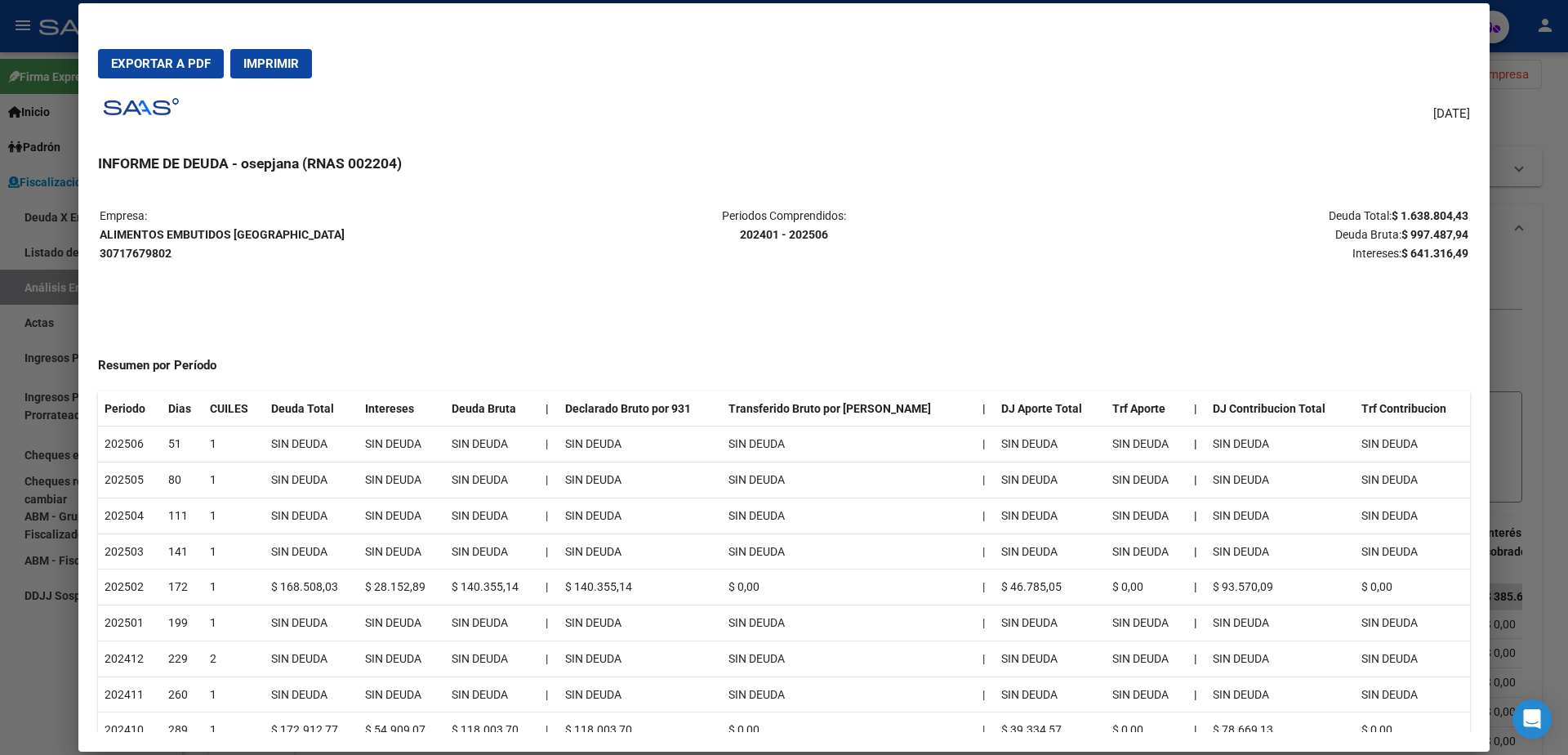
click at [254, 55] on button "Imprimir" at bounding box center [271, 63] width 81 height 30
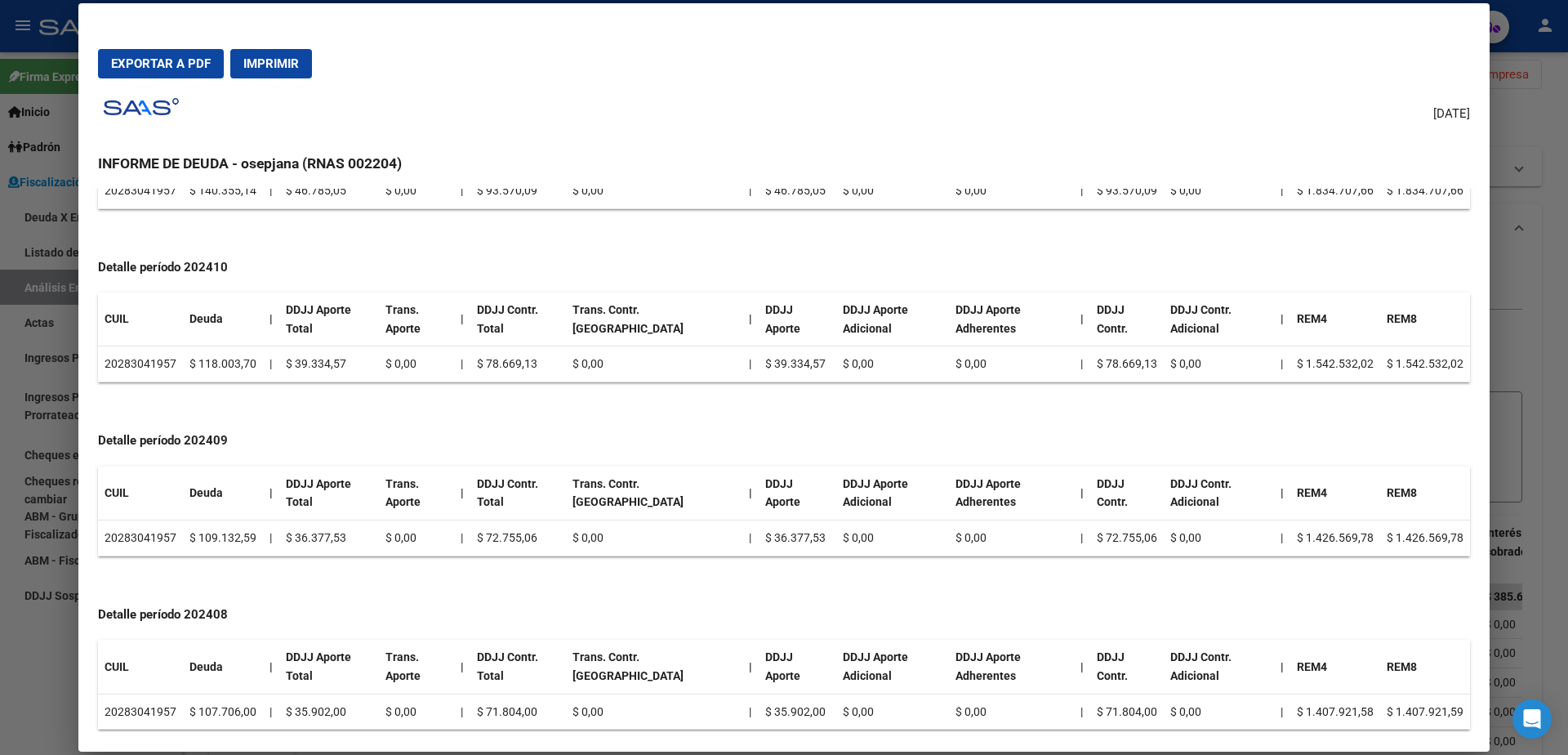
scroll to position [1062, 0]
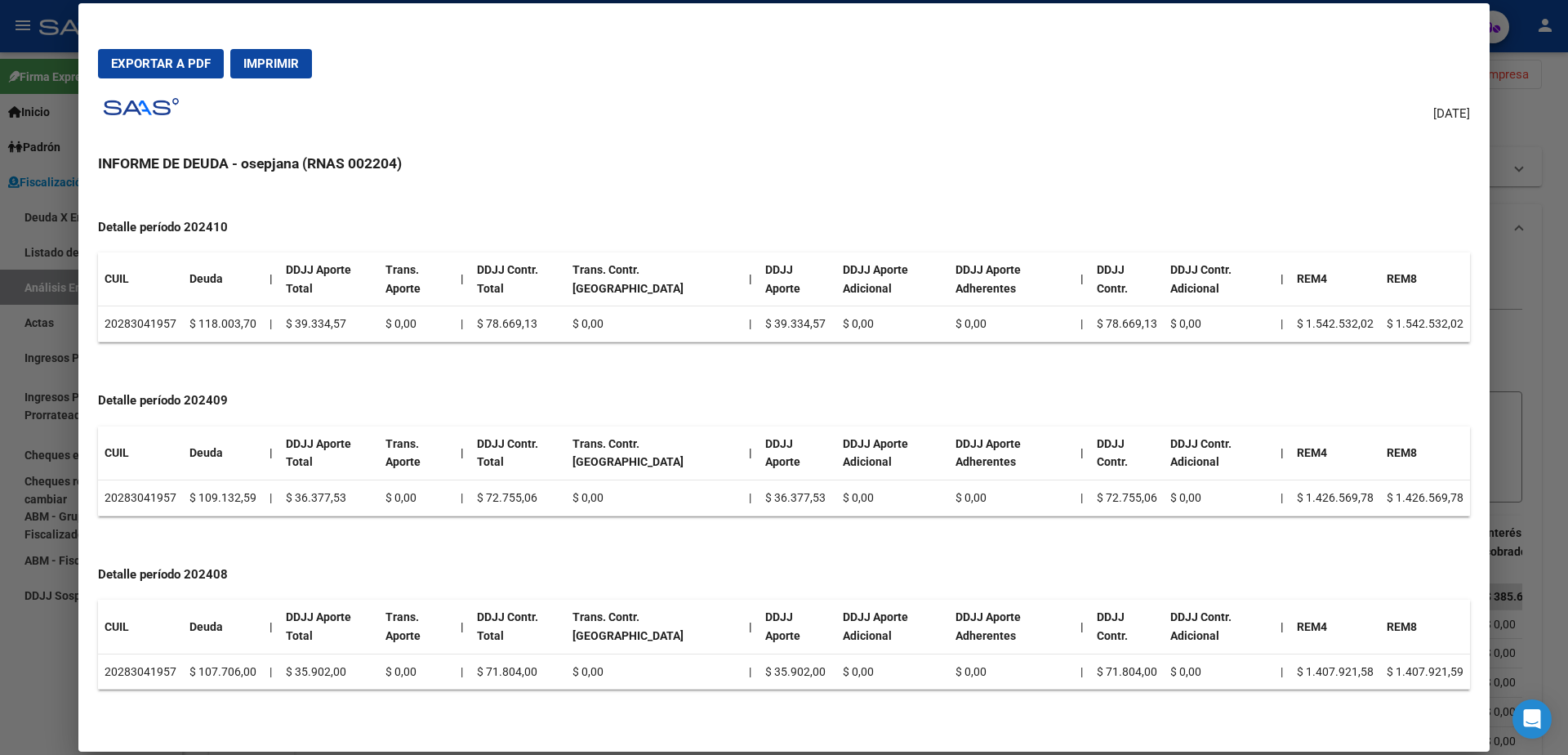
click at [22, 474] on div at bounding box center [784, 377] width 1568 height 755
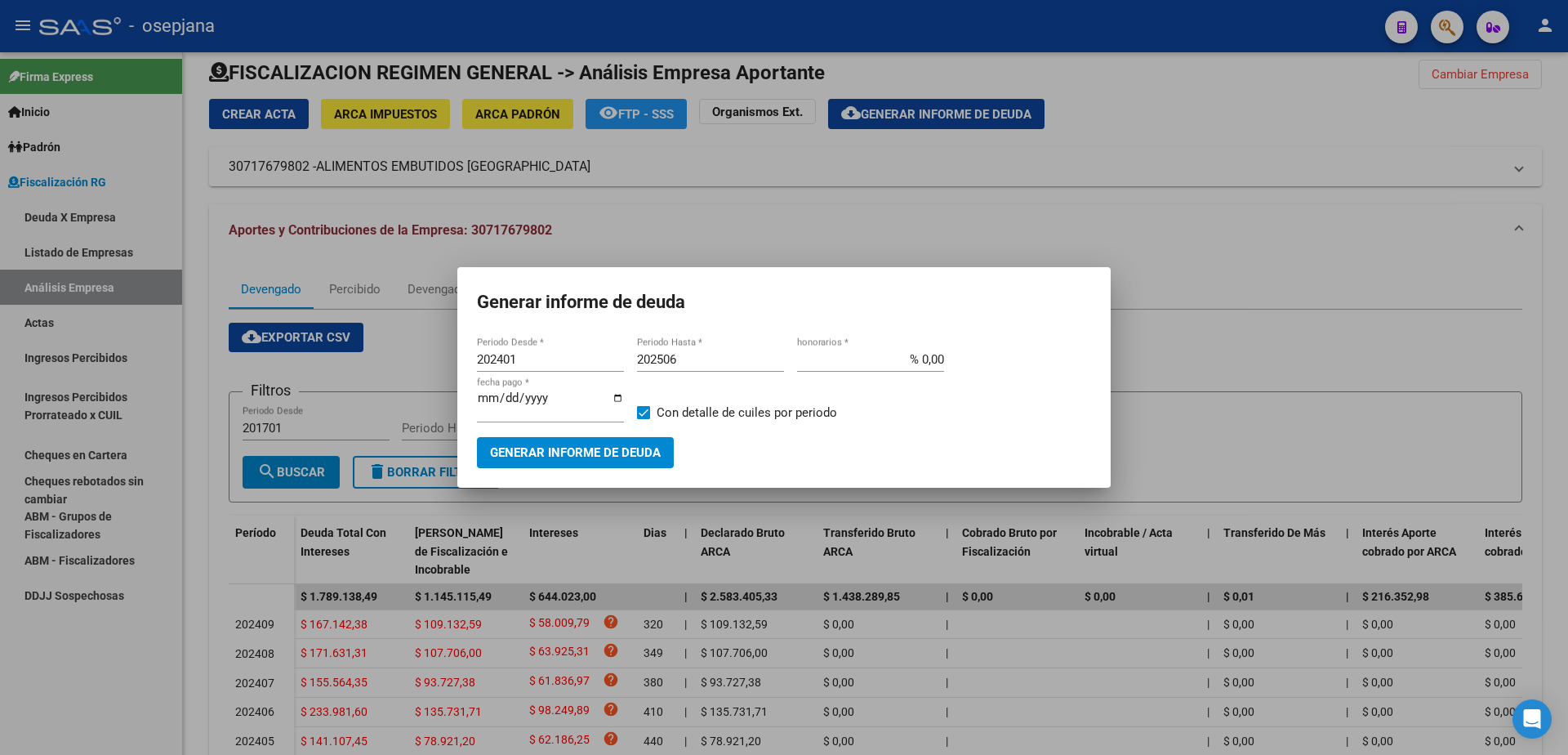
click at [640, 412] on span at bounding box center [643, 412] width 13 height 13
click at [643, 420] on input "Con detalle de cuiles por periodo" at bounding box center [643, 420] width 1 height 1
checkbox input "false"
click at [620, 448] on span "Generar informe de deuda" at bounding box center [575, 453] width 171 height 14
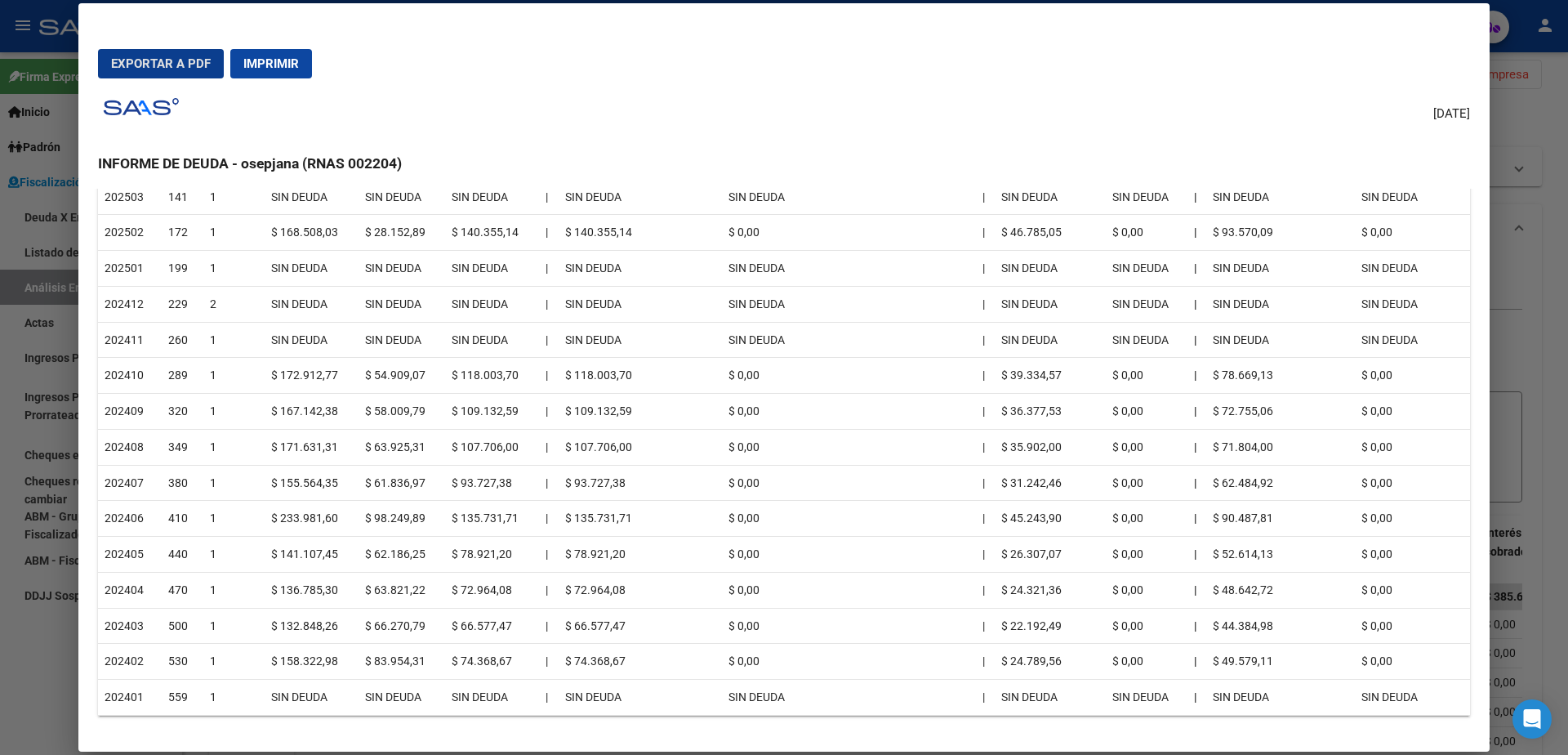
scroll to position [357, 0]
click at [300, 58] on button "Imprimir" at bounding box center [271, 63] width 81 height 30
drag, startPoint x: 48, startPoint y: 325, endPoint x: 43, endPoint y: 334, distance: 10.3
click at [46, 328] on div at bounding box center [784, 377] width 1568 height 755
click at [43, 335] on div at bounding box center [784, 377] width 1568 height 755
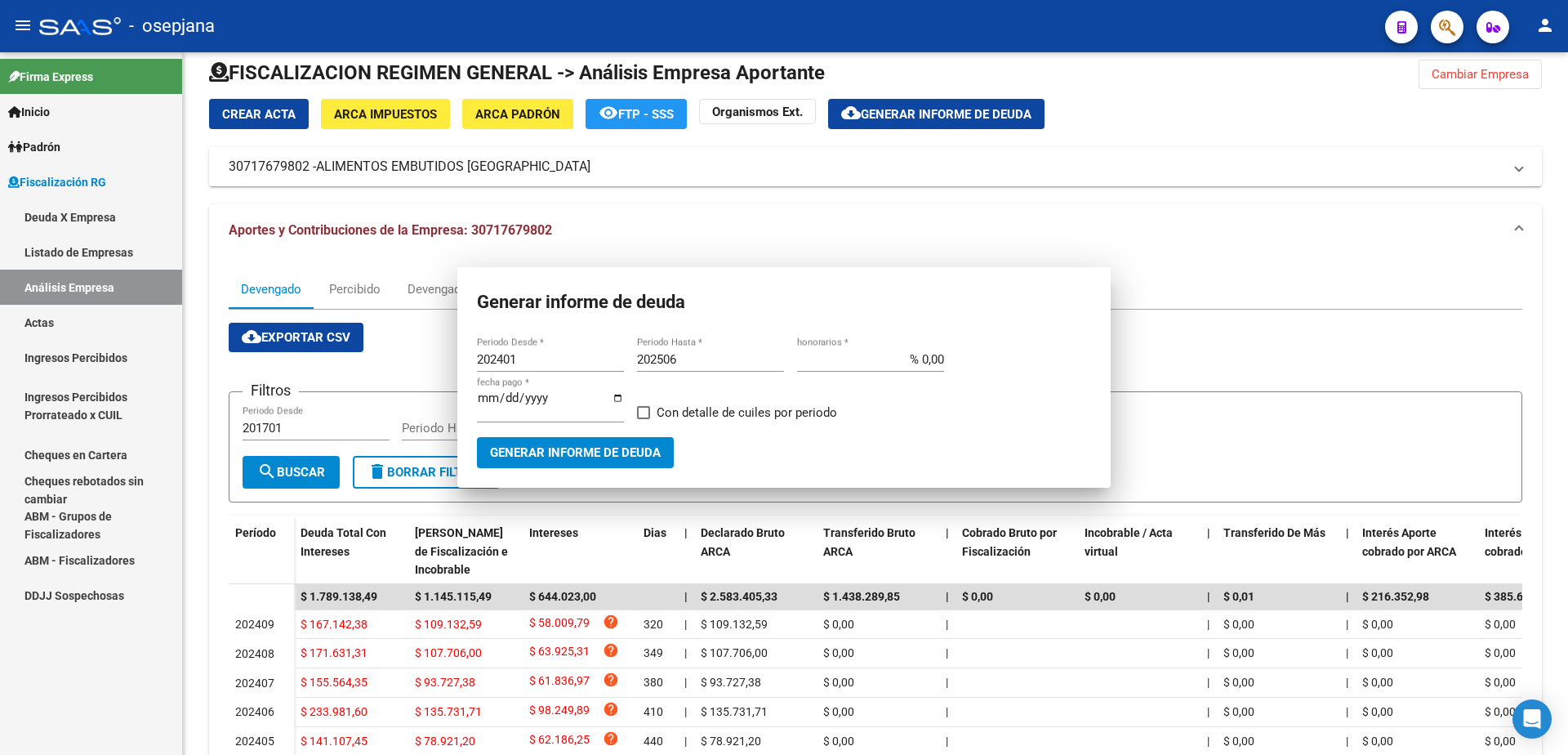
click at [51, 325] on link "Actas" at bounding box center [91, 322] width 183 height 35
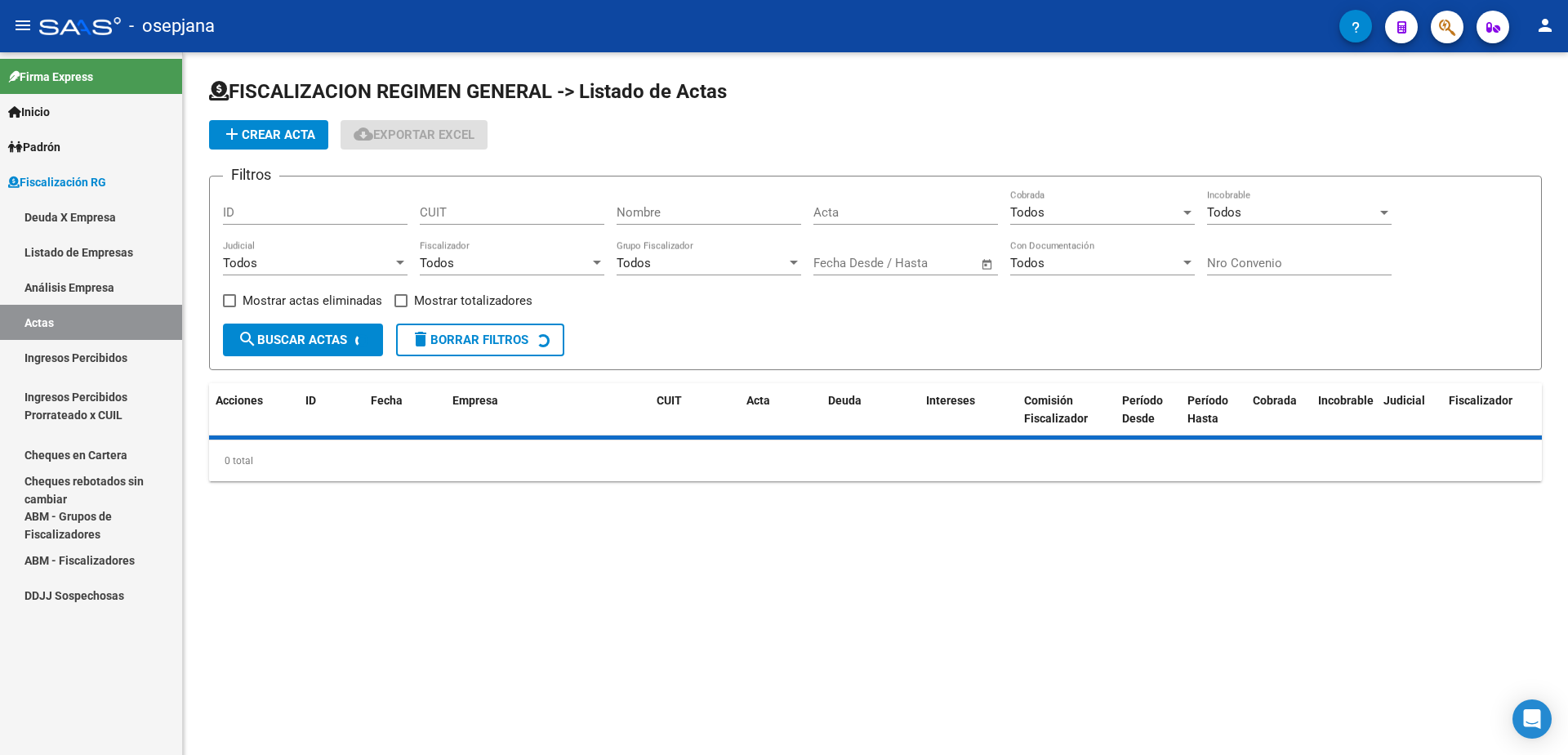
click at [68, 291] on link "Análisis Empresa" at bounding box center [91, 287] width 183 height 35
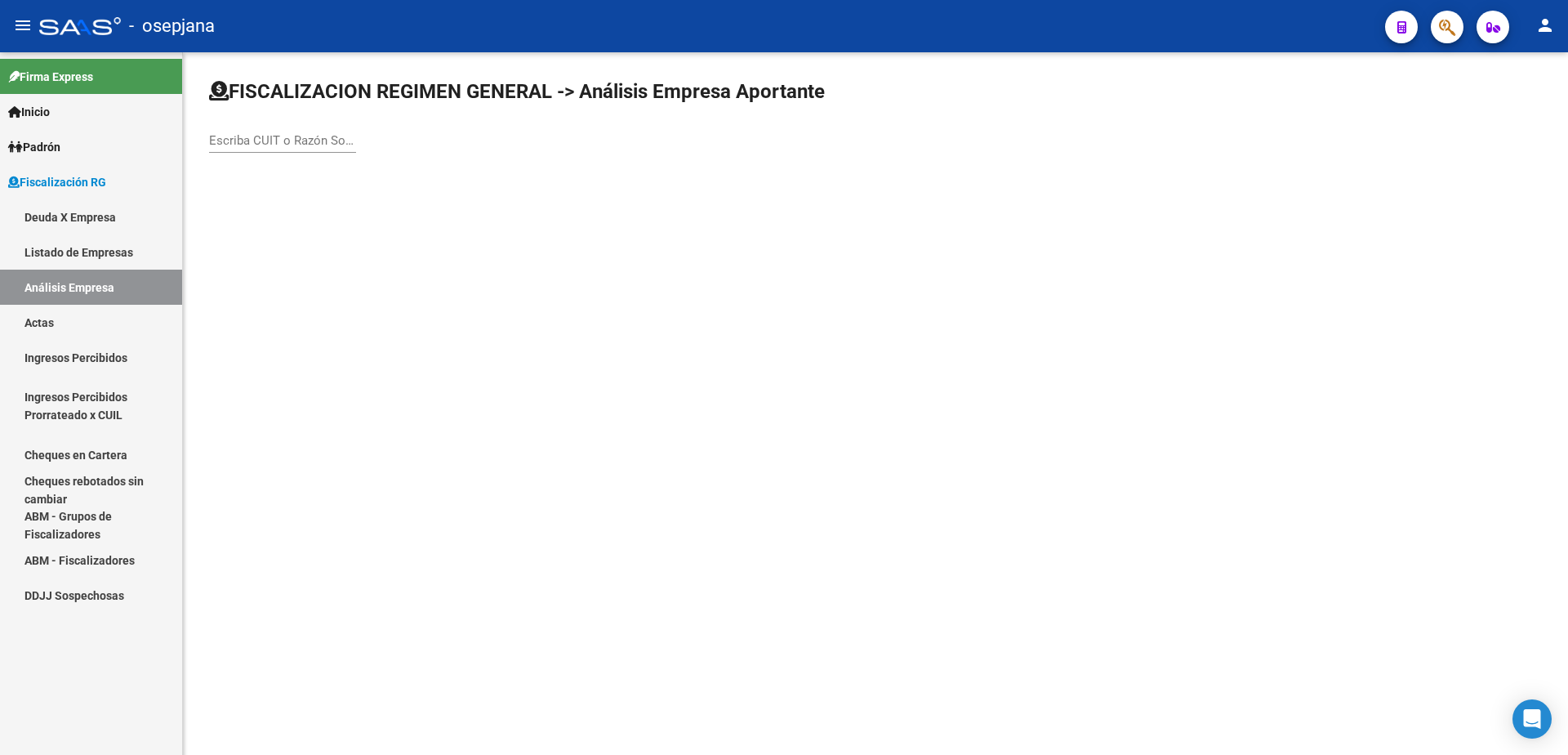
click at [248, 136] on input "Escriba CUIT o Razón Social para buscar" at bounding box center [282, 140] width 147 height 14
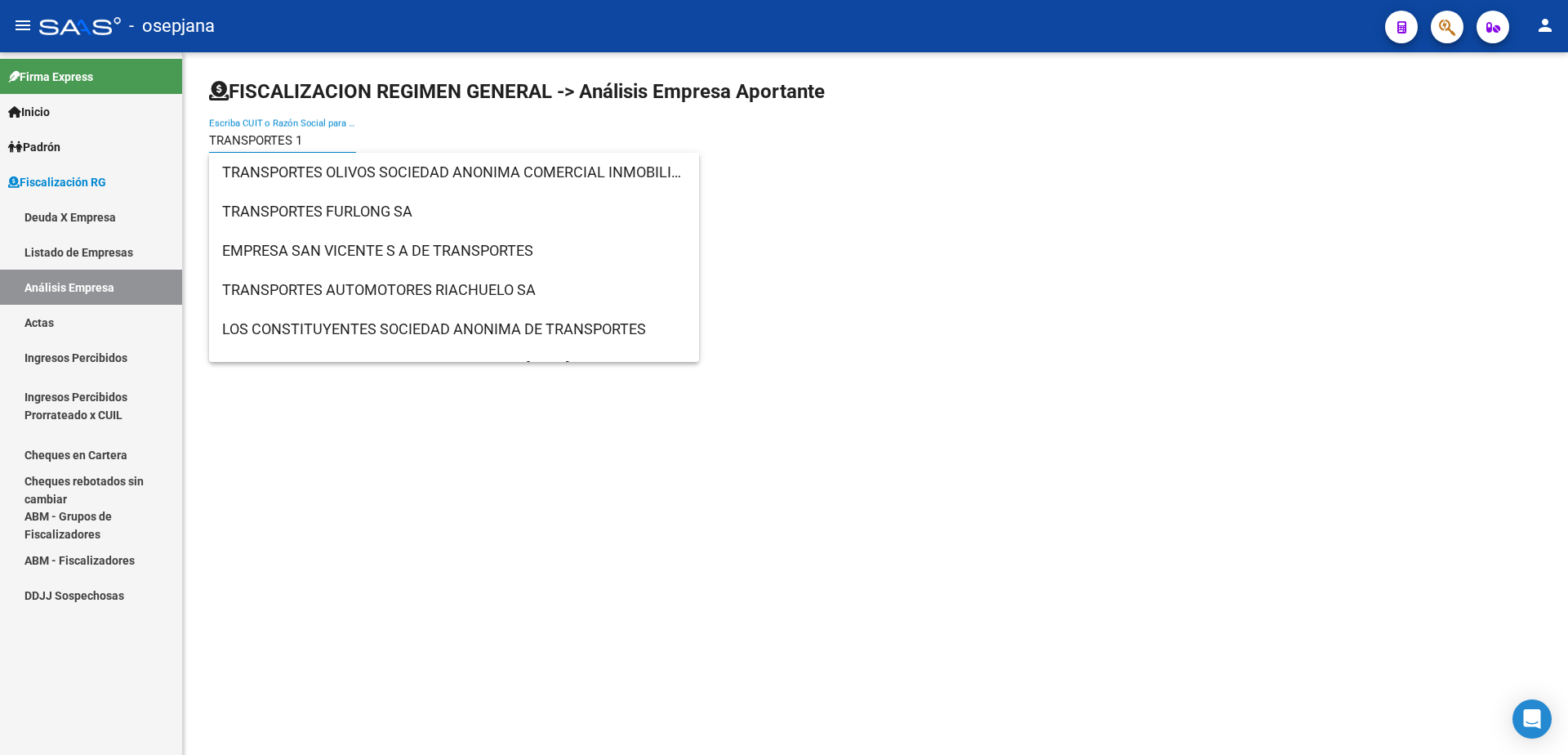
type input "TRANSPORTES 11"
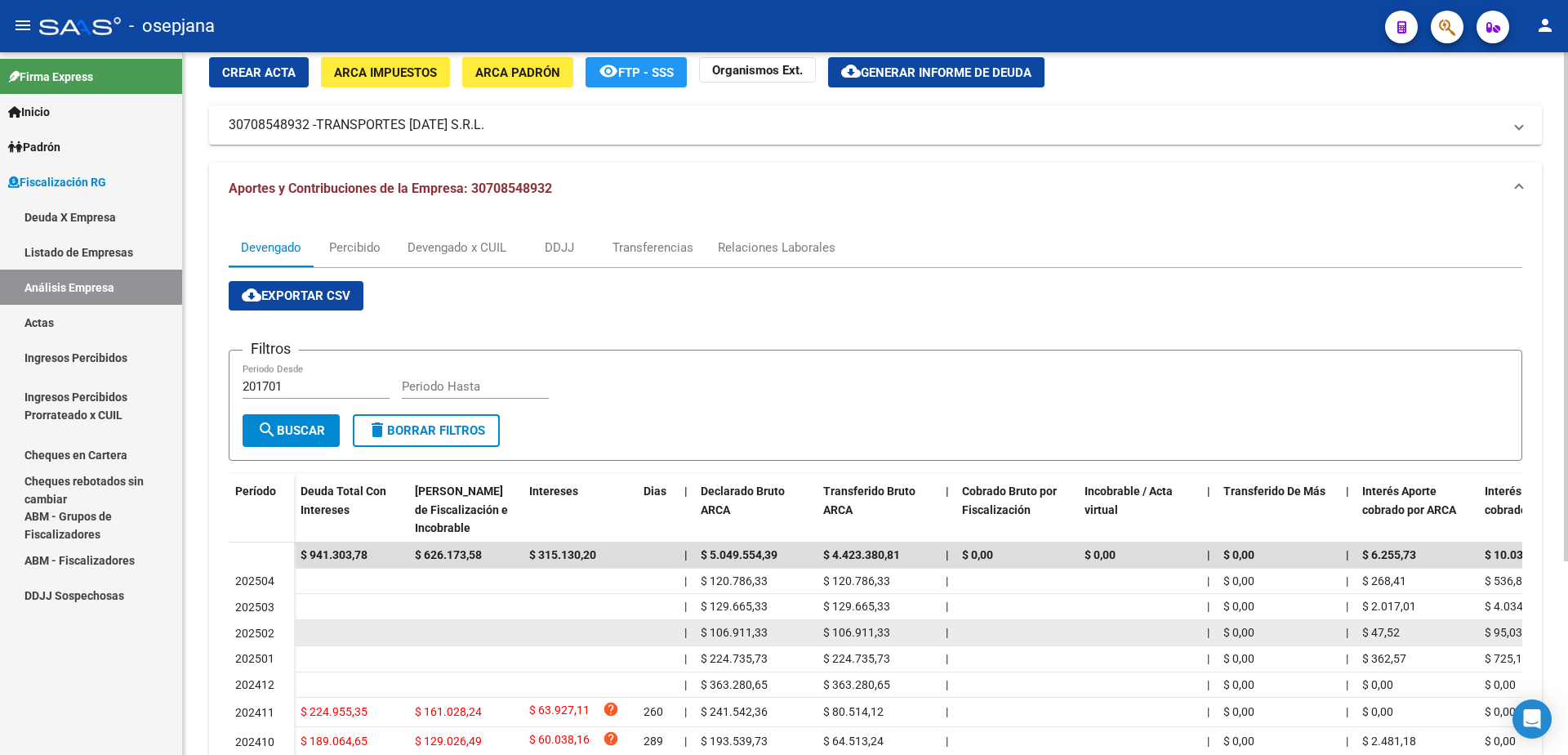
scroll to position [245, 0]
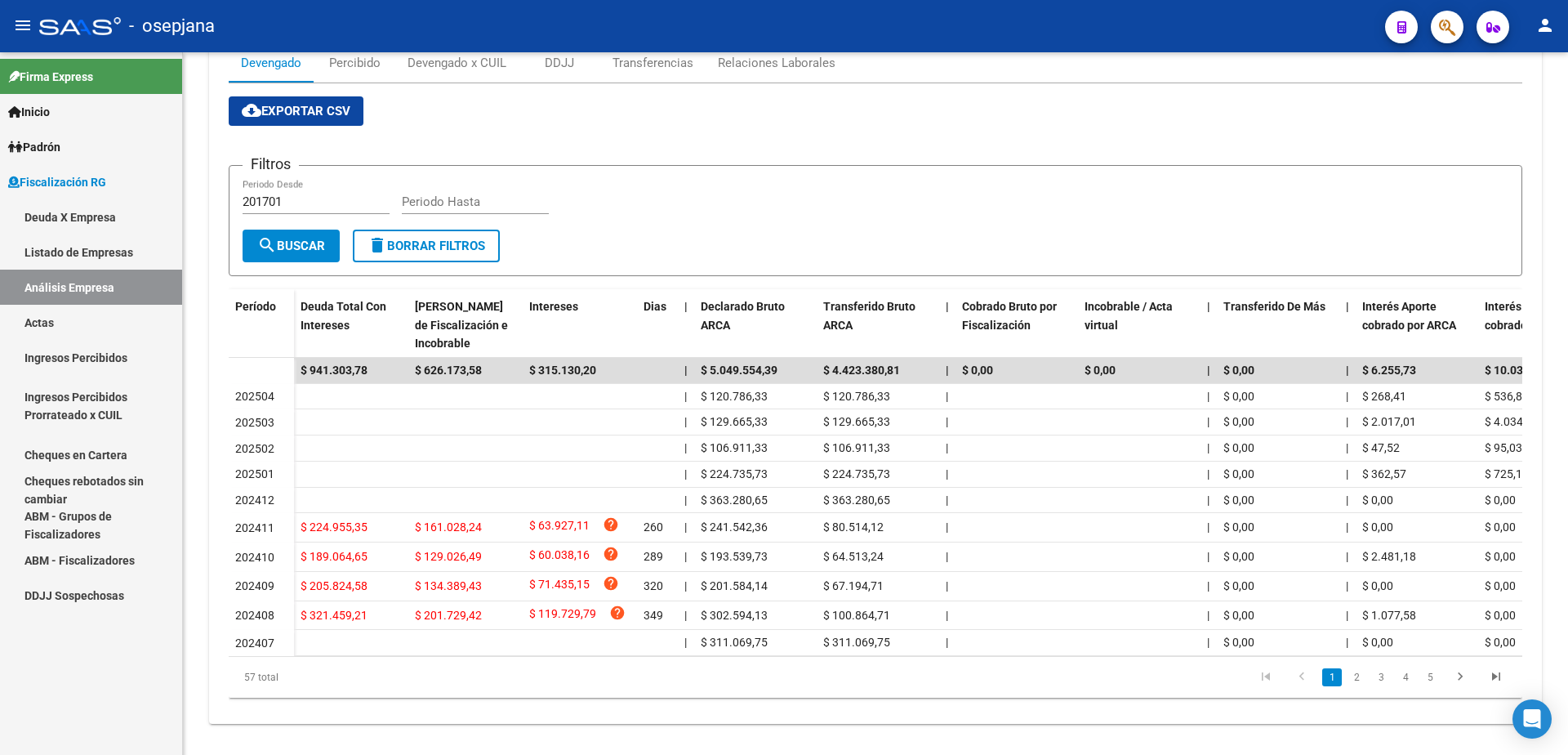
click at [97, 324] on link "Actas" at bounding box center [91, 322] width 183 height 35
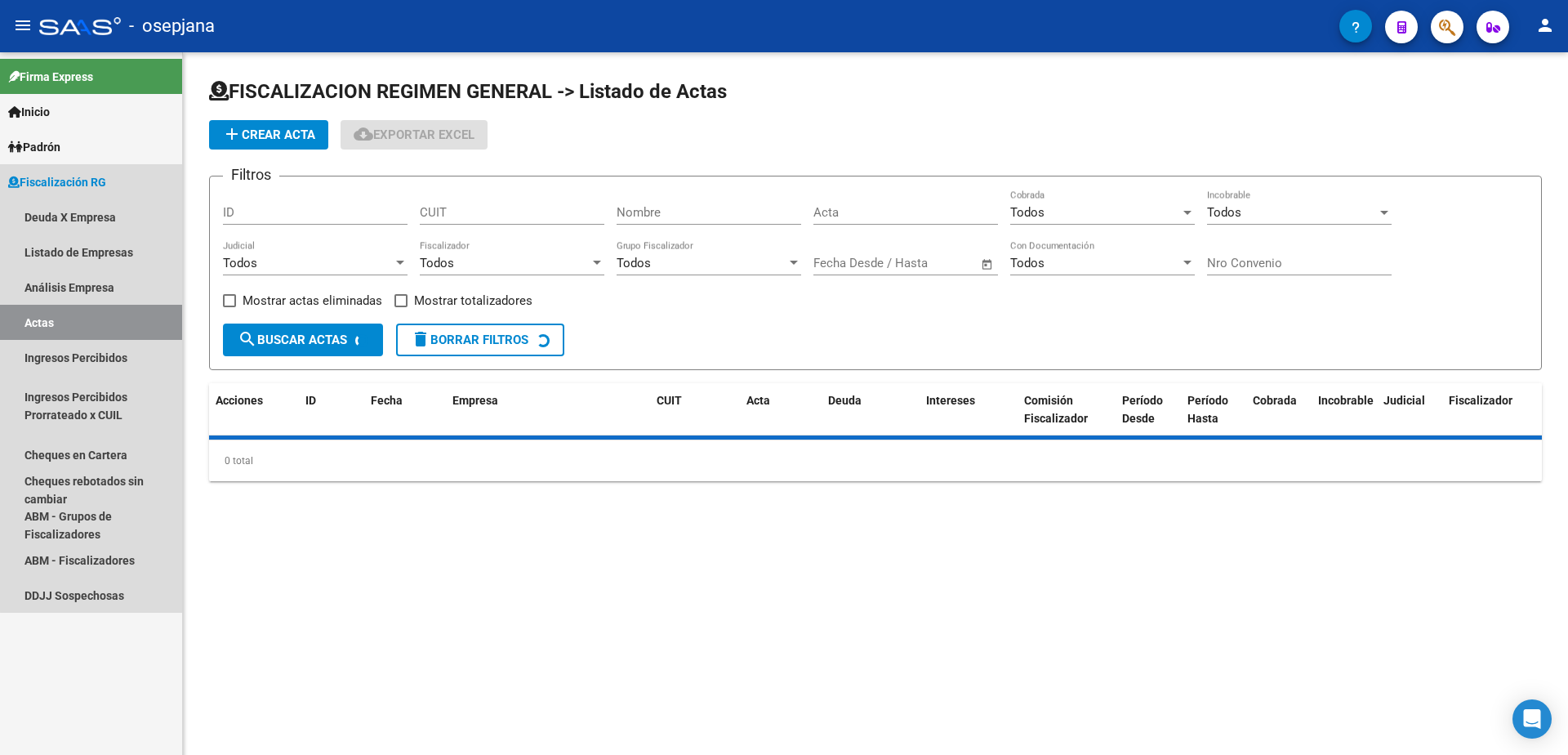
click at [115, 285] on link "Análisis Empresa" at bounding box center [91, 287] width 183 height 35
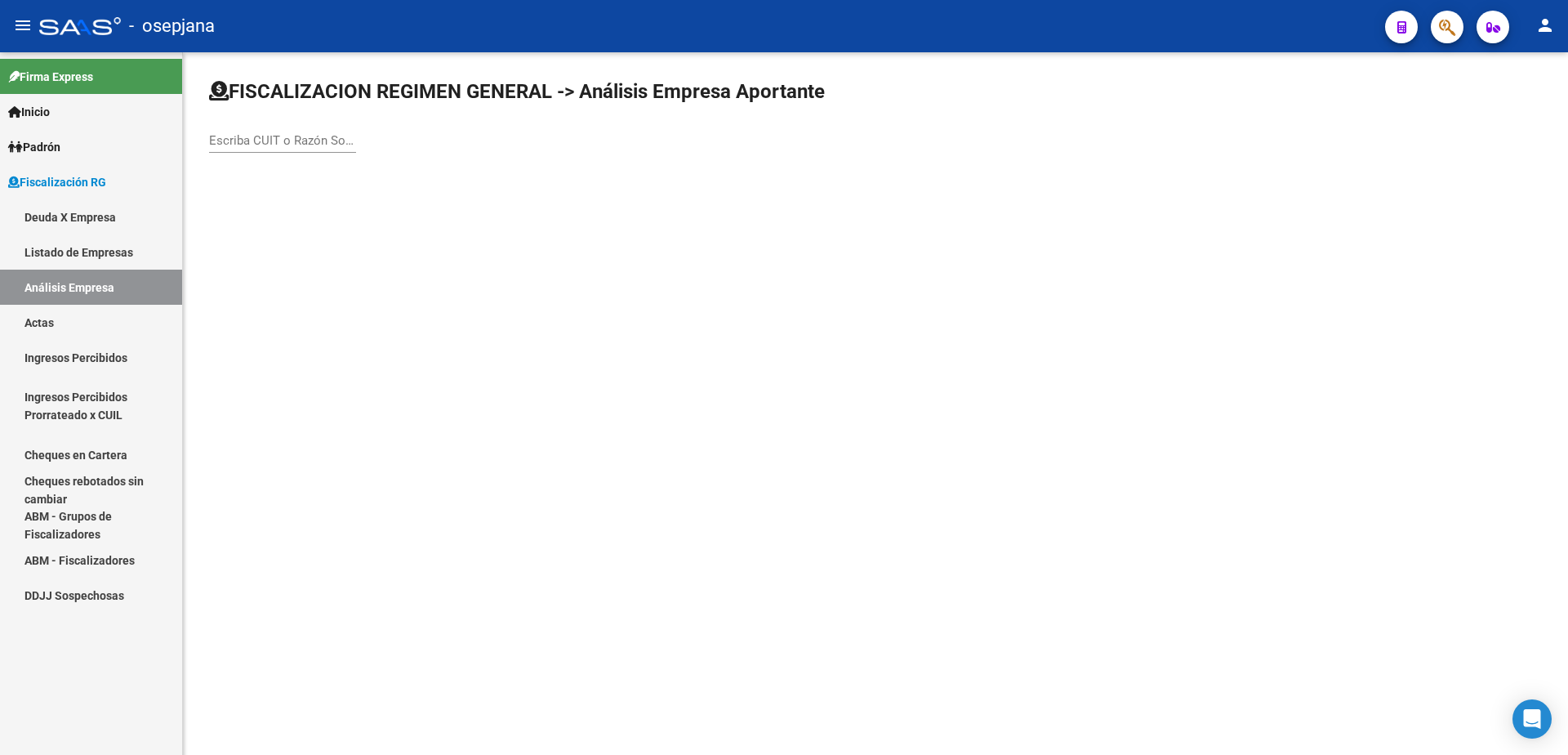
click at [274, 140] on input "Escriba CUIT o Razón Social para buscar" at bounding box center [282, 140] width 147 height 14
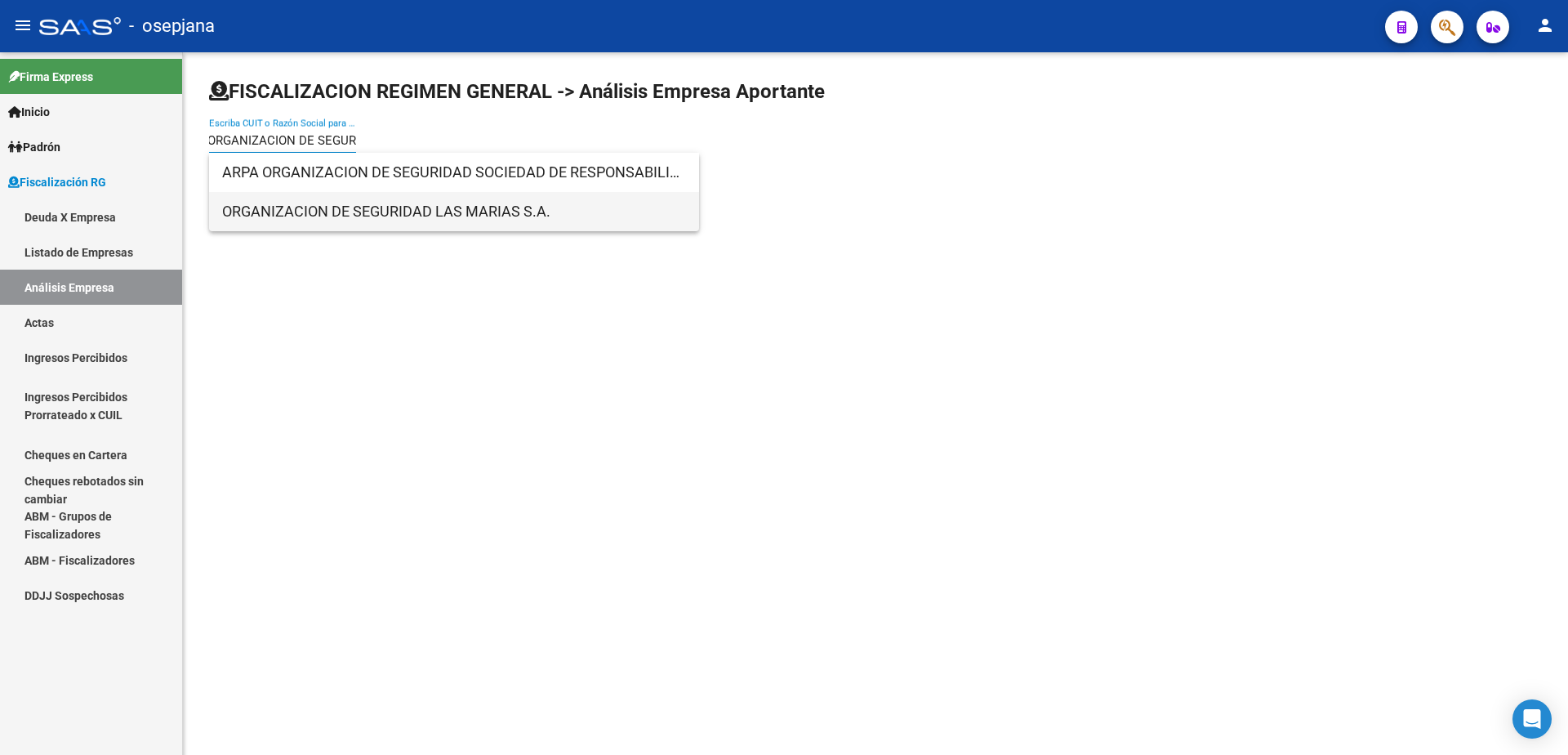
type input "ORGANIZACION DE SEGUR"
click at [434, 212] on span "ORGANIZACION DE SEGURIDAD LAS MARIAS S.A." at bounding box center [454, 211] width 464 height 39
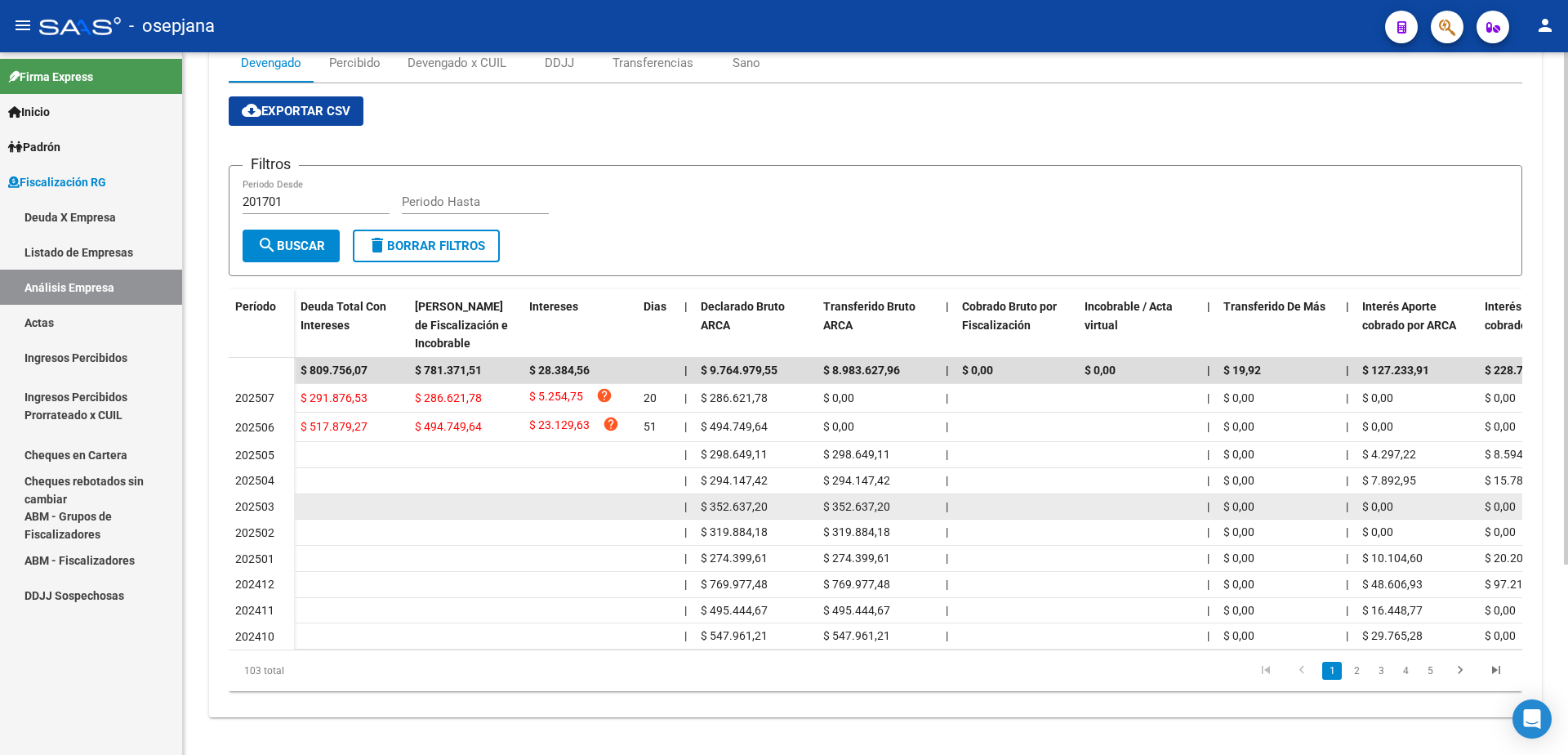
scroll to position [164, 0]
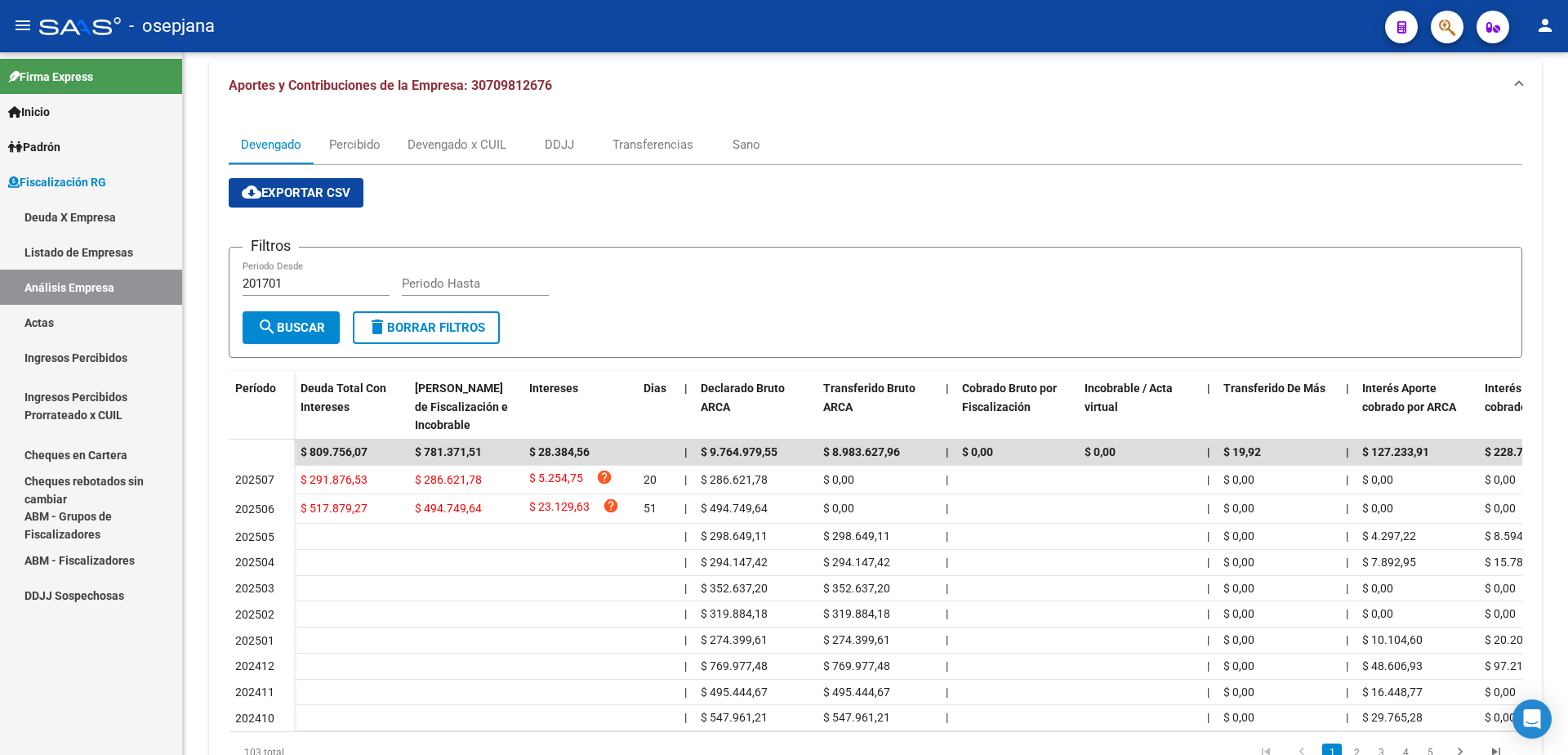
click at [75, 325] on link "Actas" at bounding box center [91, 322] width 183 height 35
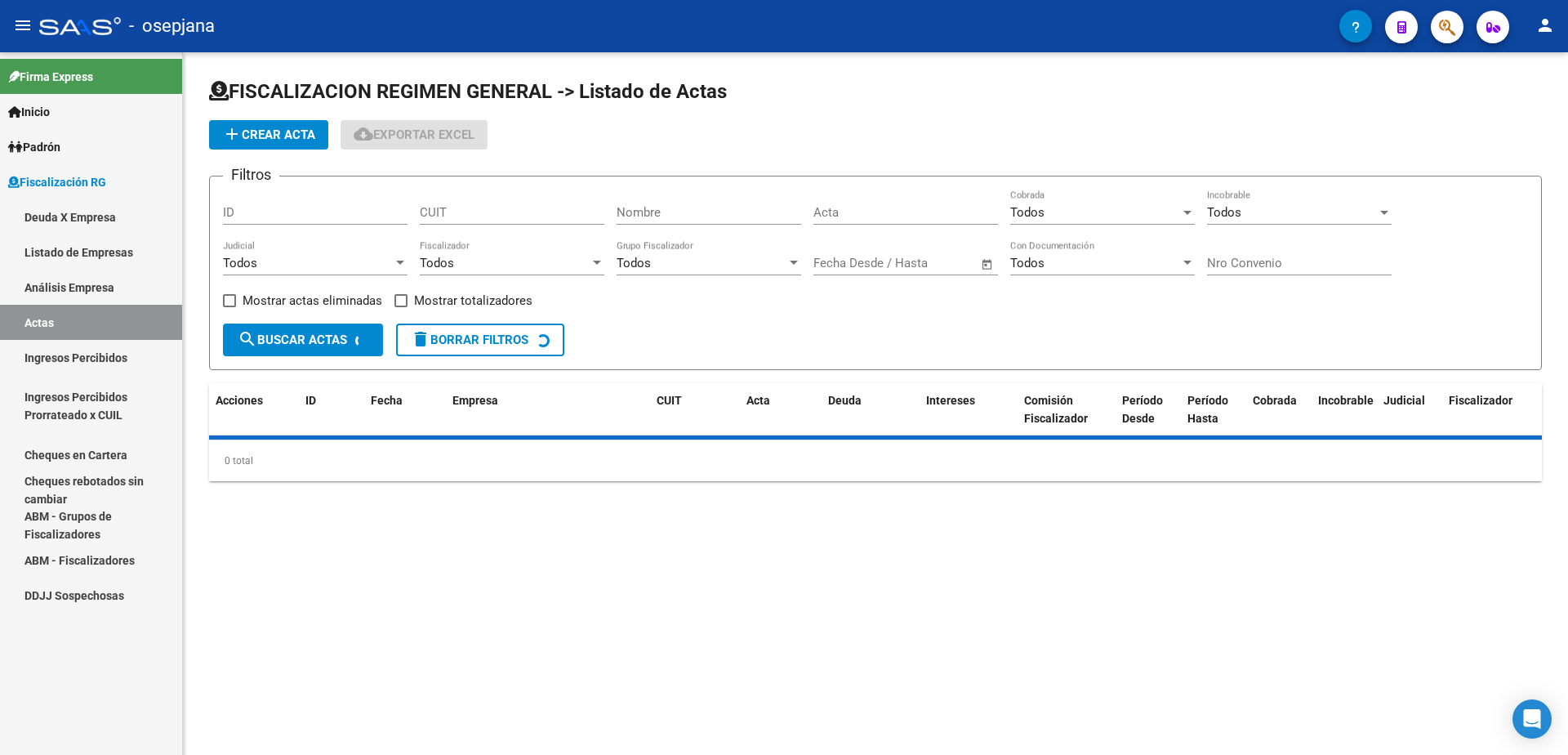
click at [95, 296] on link "Análisis Empresa" at bounding box center [91, 287] width 183 height 35
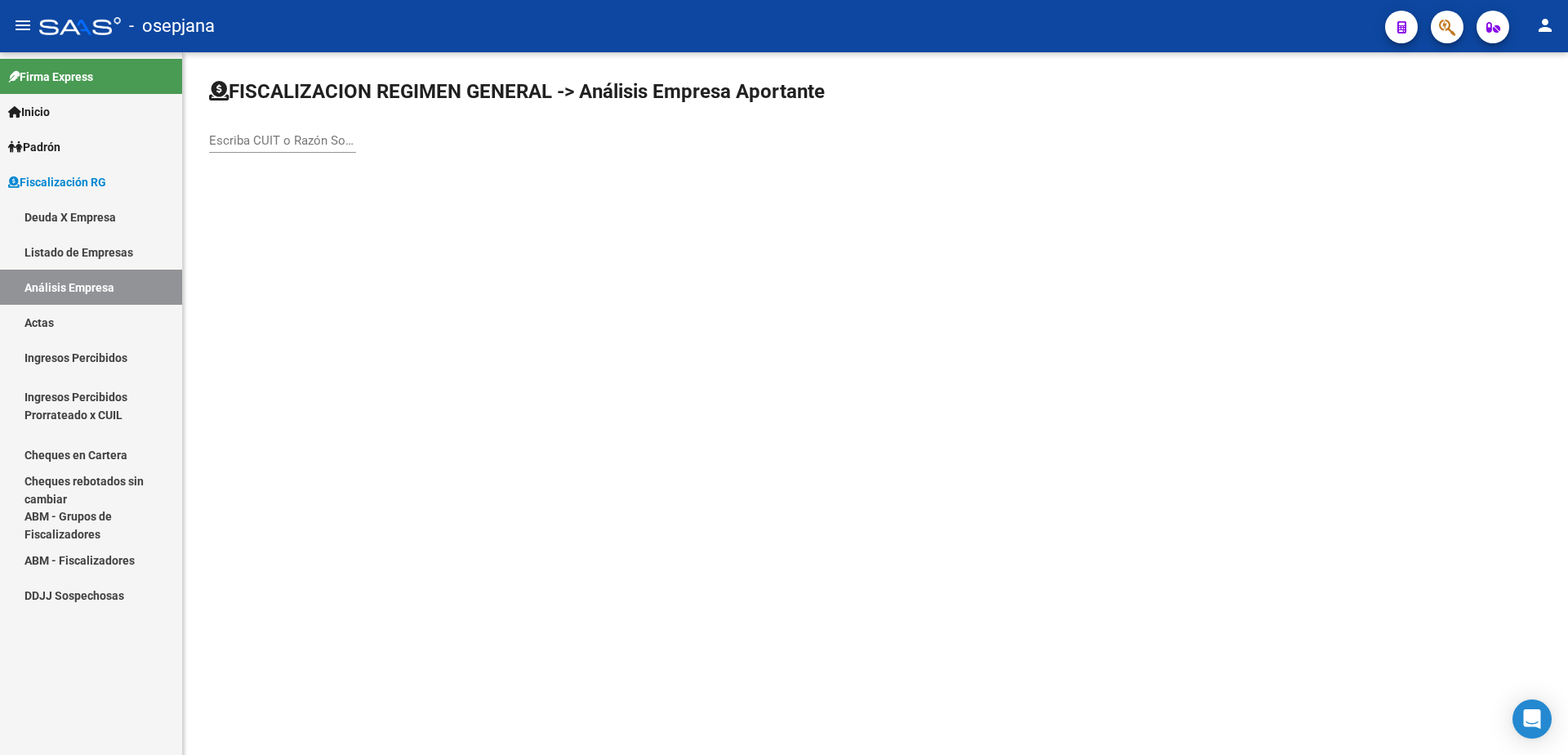
click at [267, 143] on input "Escriba CUIT o Razón Social para buscar" at bounding box center [282, 140] width 147 height 14
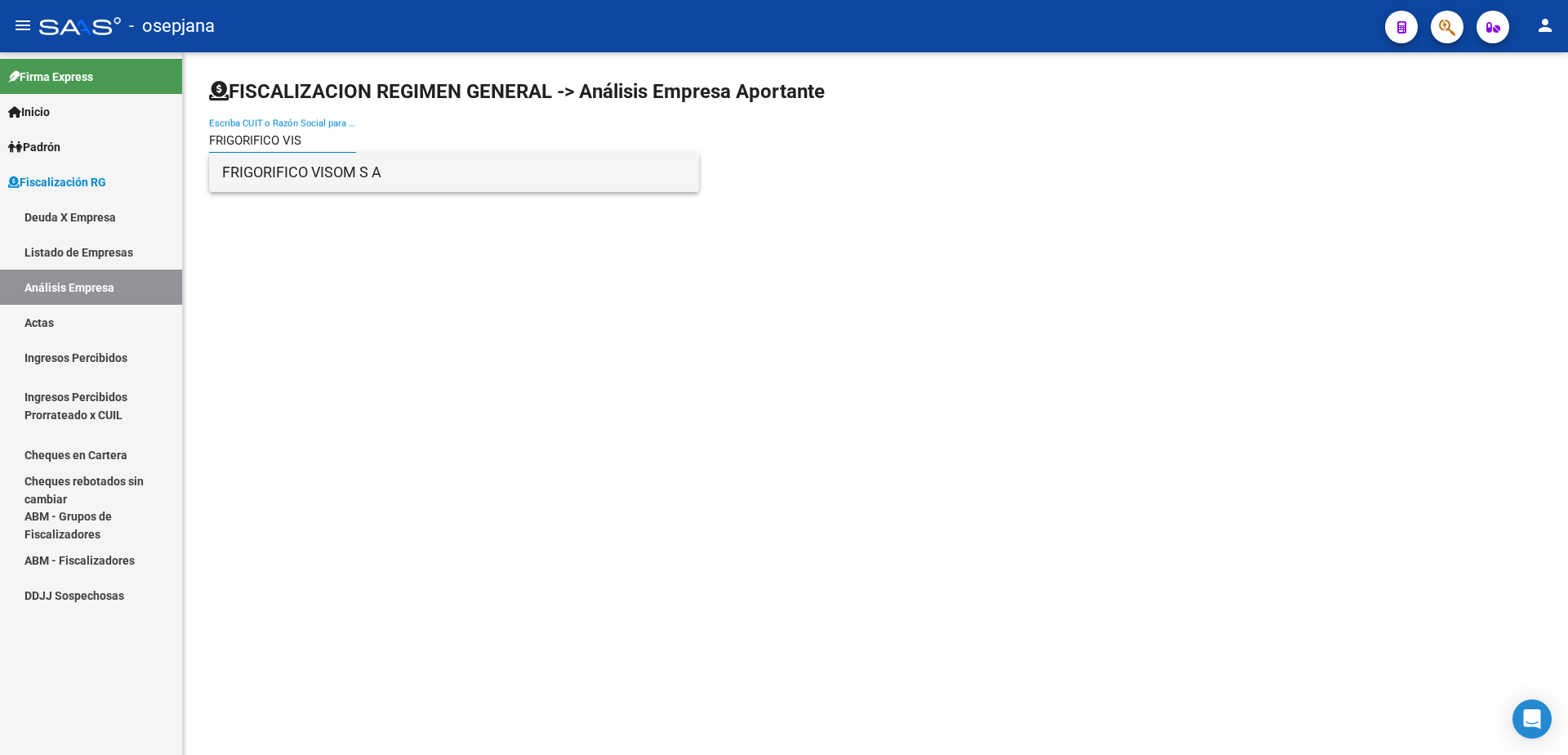
type input "FRIGORIFICO VIS"
click at [308, 173] on span "FRIGORIFICO VISOM S A" at bounding box center [454, 172] width 464 height 39
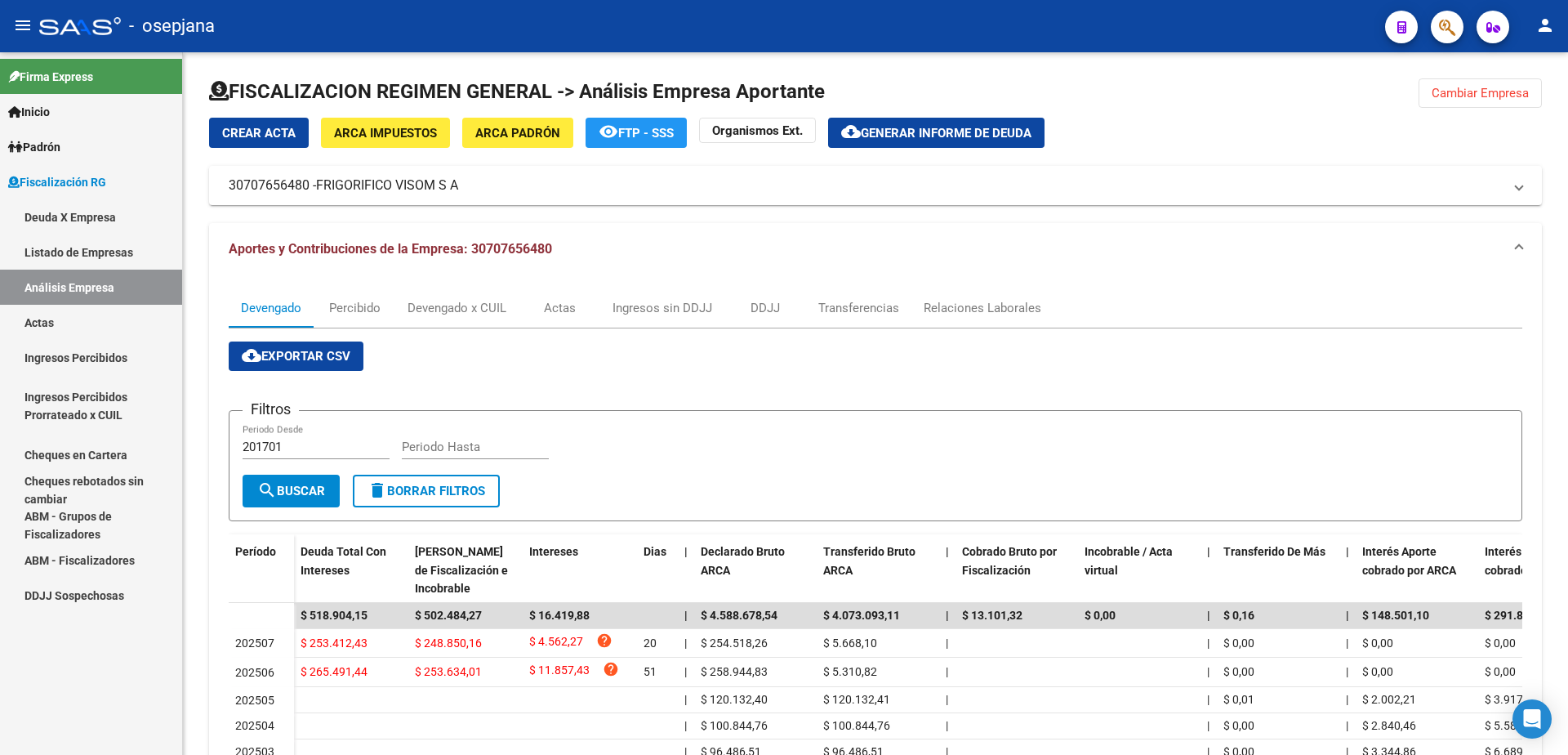
click at [70, 325] on link "Actas" at bounding box center [91, 322] width 183 height 35
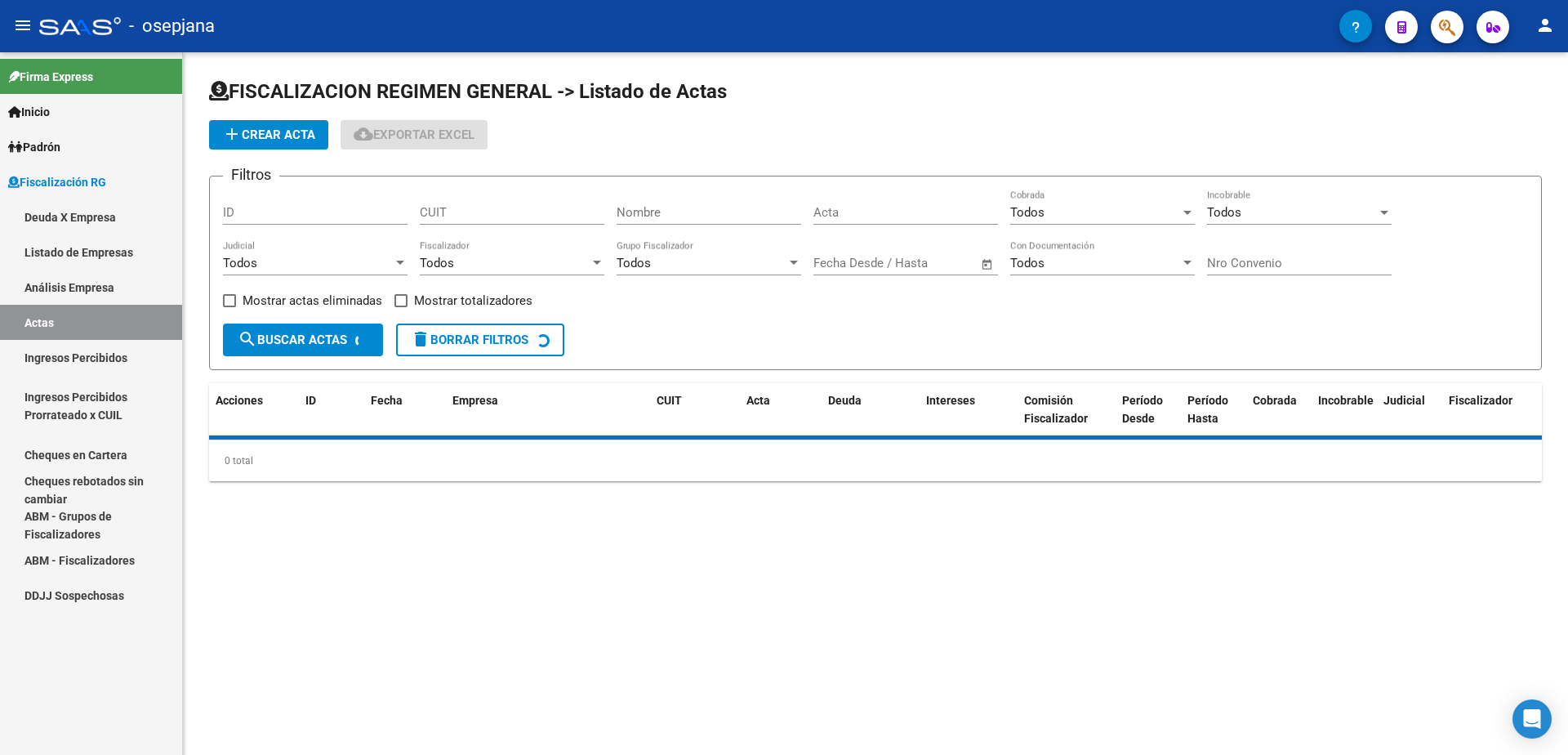
click at [91, 299] on link "Análisis Empresa" at bounding box center [91, 287] width 183 height 35
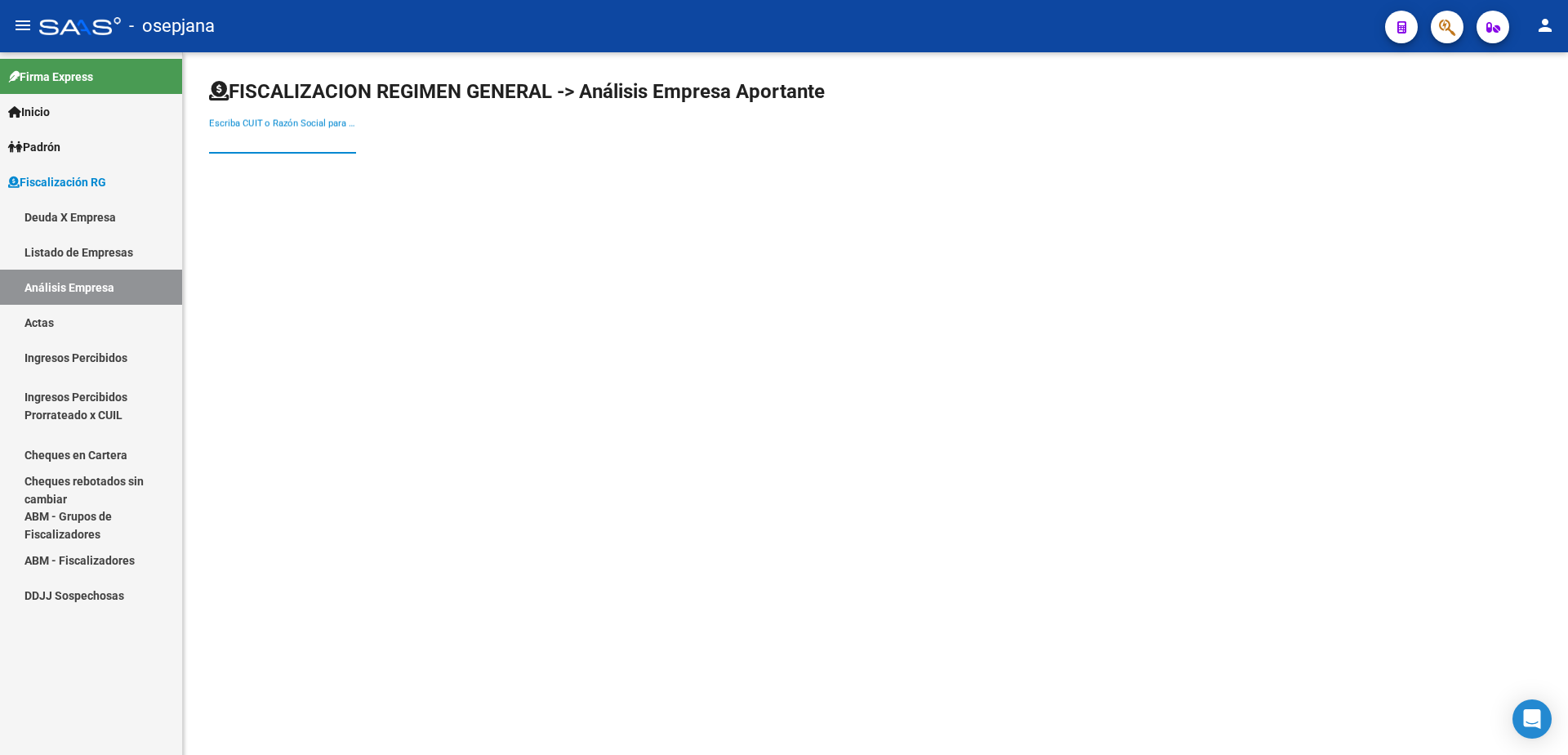
click at [276, 135] on input "Escriba CUIT o Razón Social para buscar" at bounding box center [282, 140] width 147 height 14
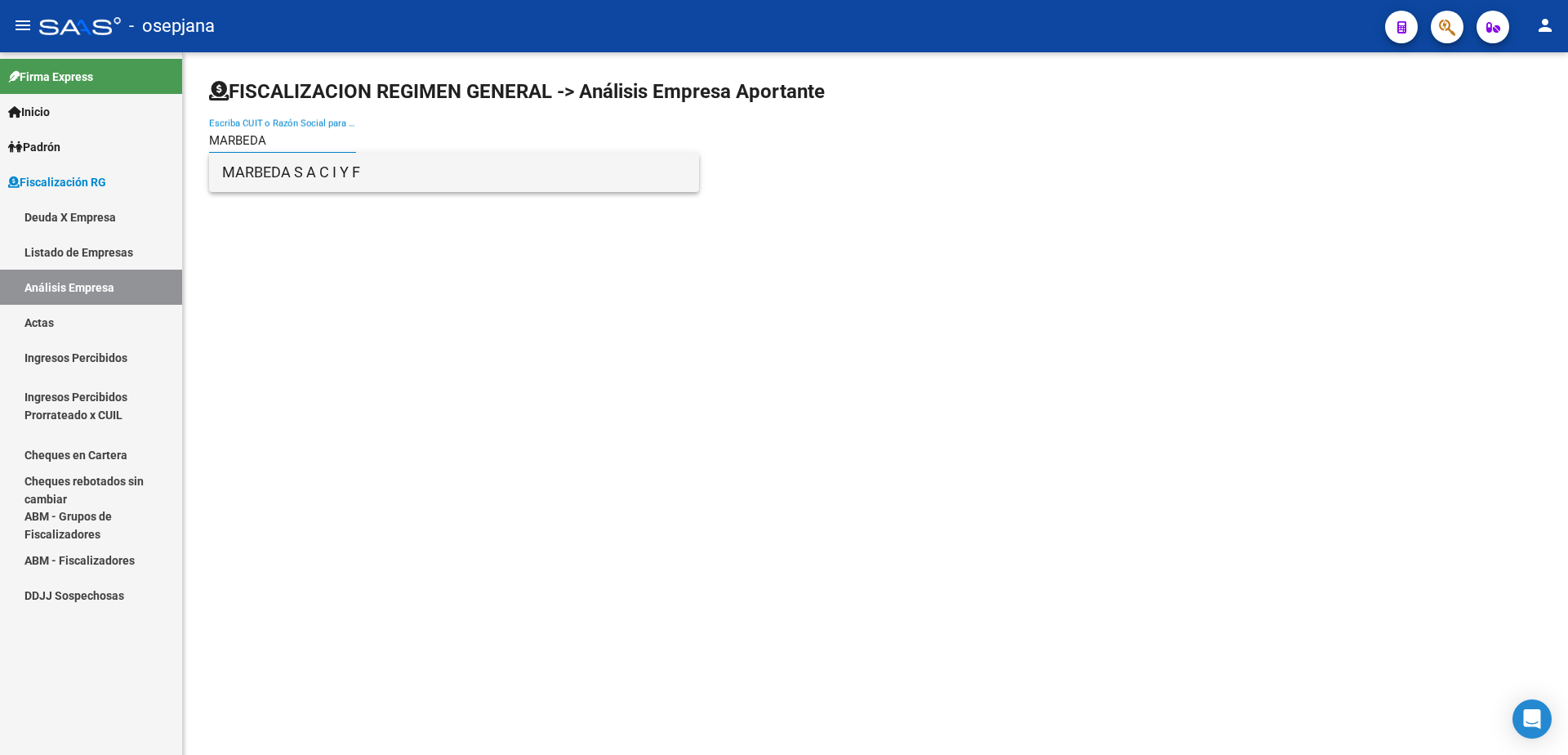
type input "MARBEDA"
click at [344, 160] on span "MARBEDA S A C I Y F" at bounding box center [454, 172] width 464 height 39
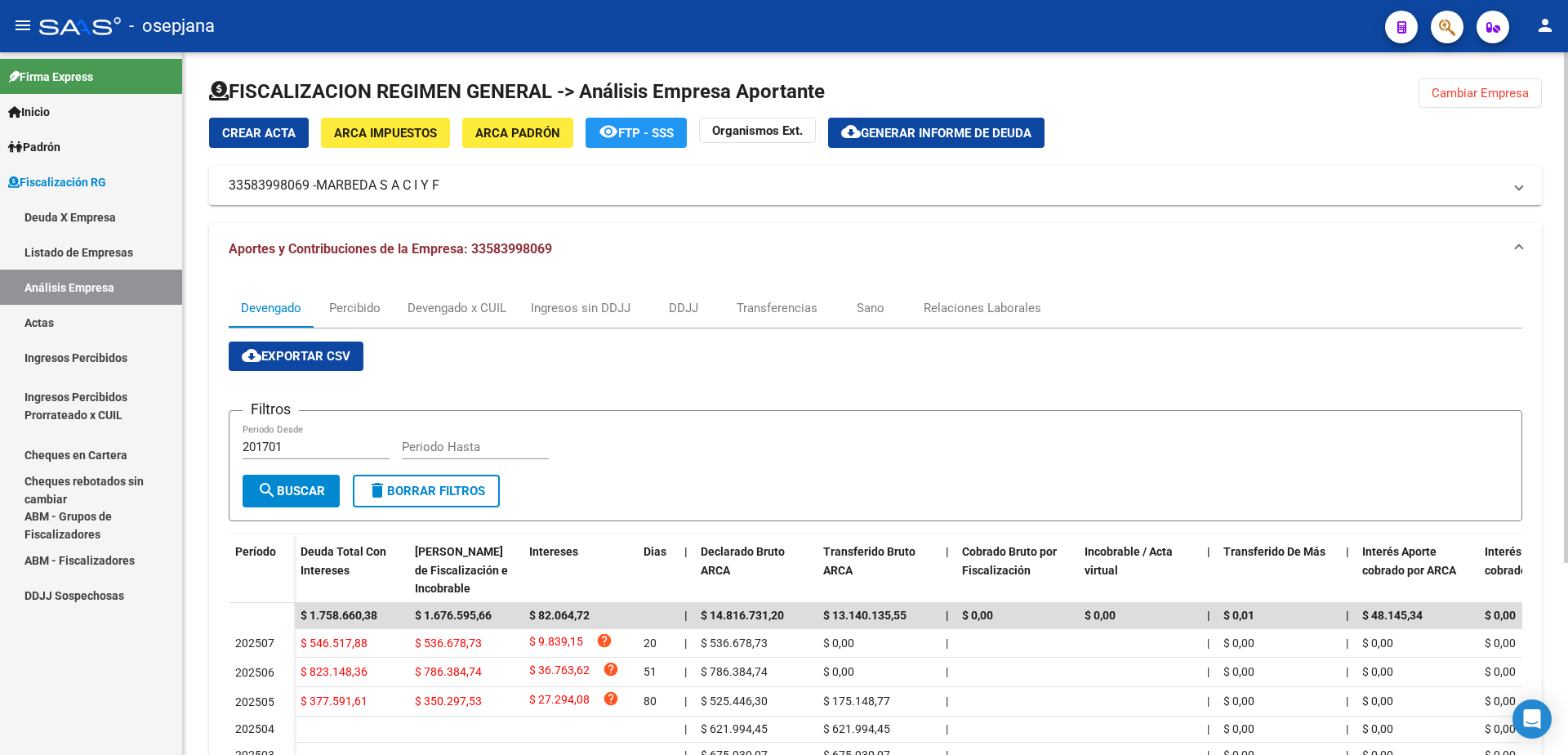
scroll to position [81, 0]
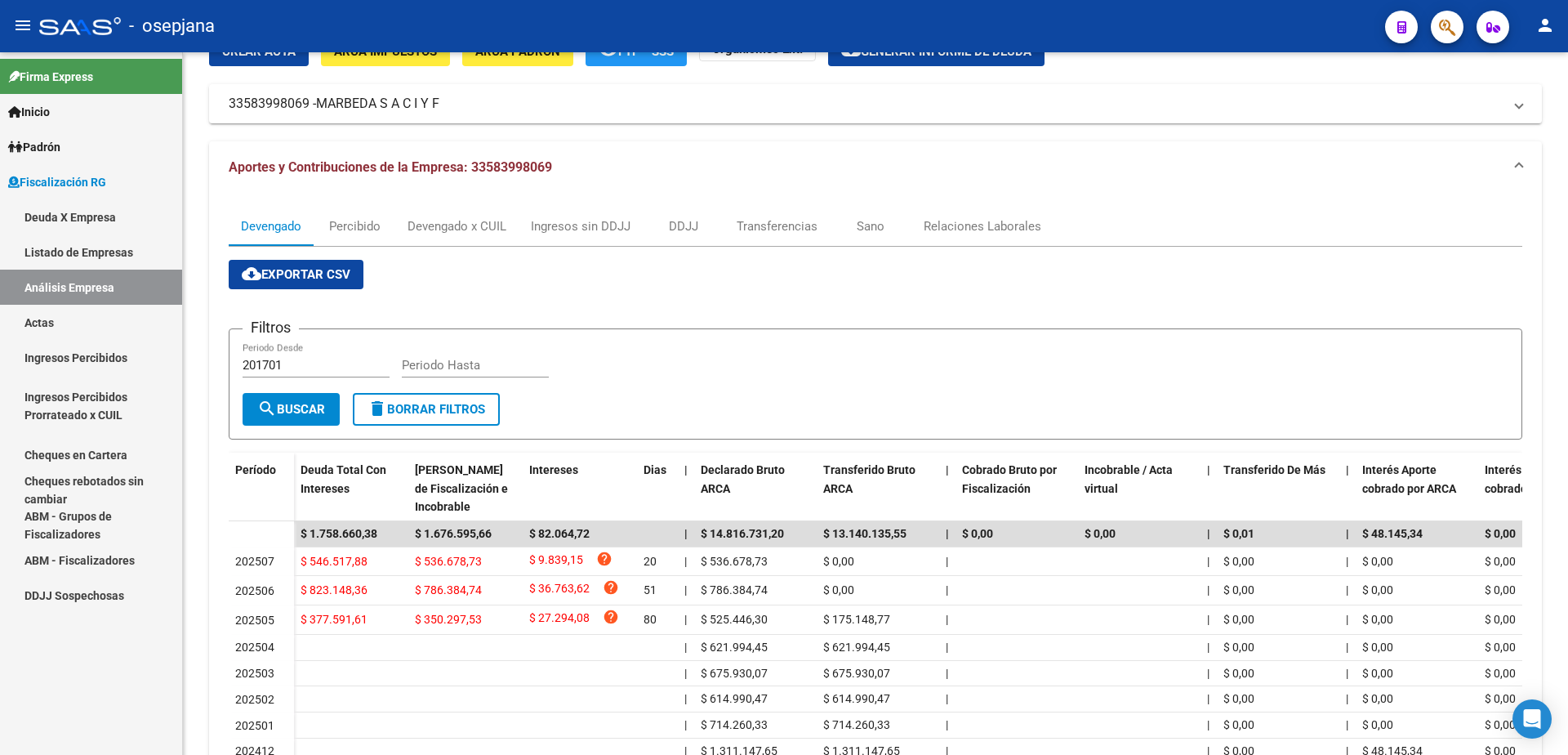
click at [114, 313] on link "Actas" at bounding box center [91, 322] width 183 height 35
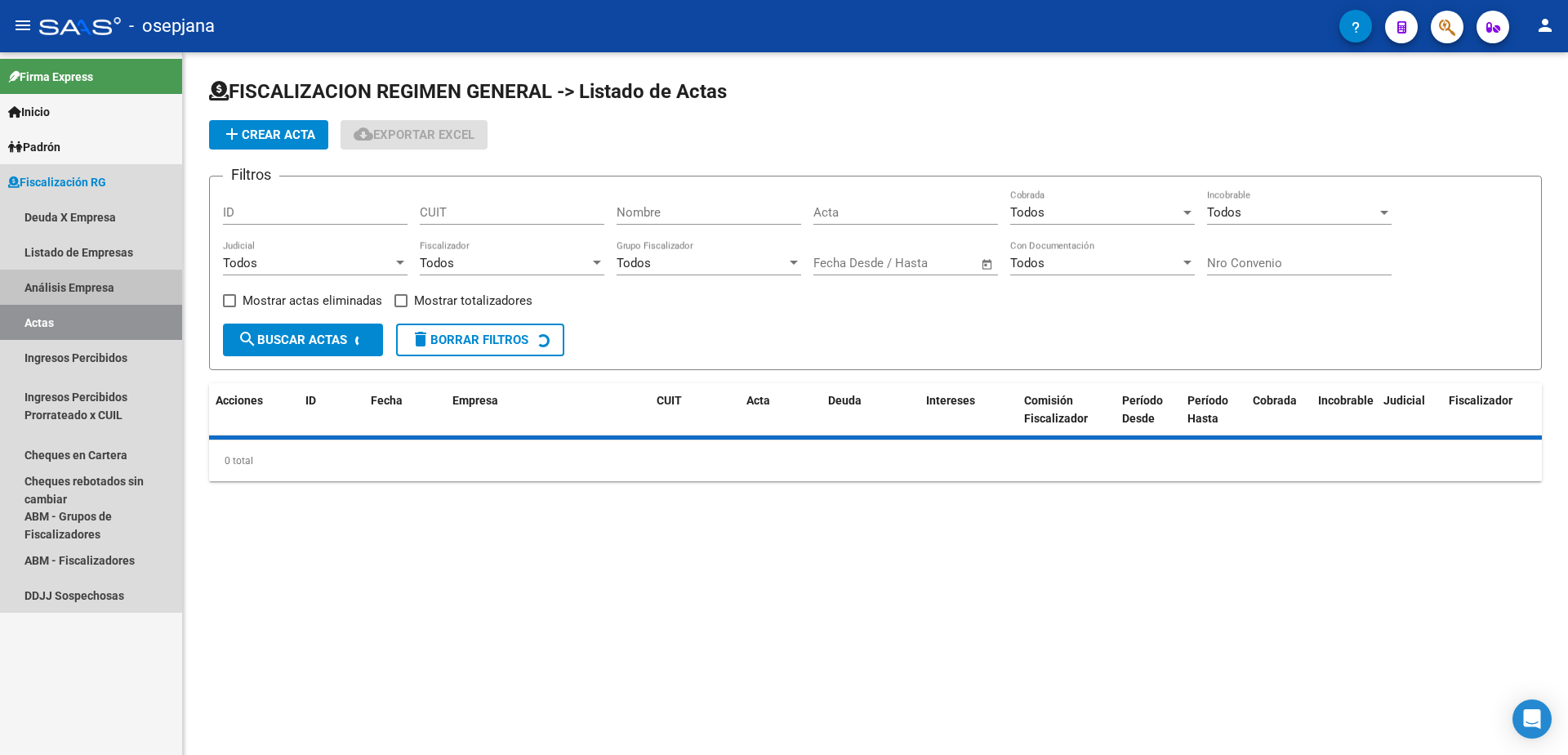
click at [124, 294] on link "Análisis Empresa" at bounding box center [91, 287] width 183 height 35
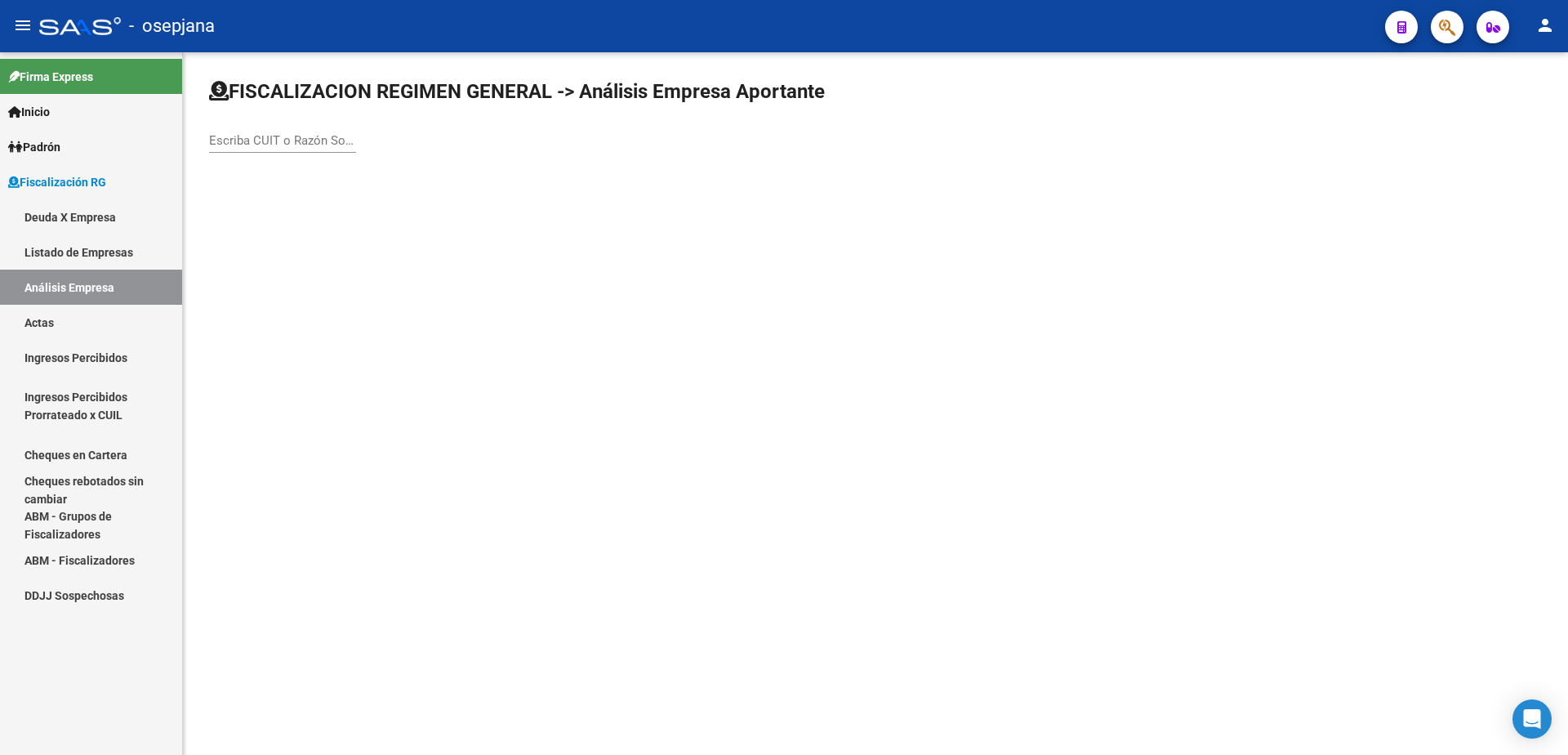
click at [288, 137] on input "Escriba CUIT o Razón Social para buscar" at bounding box center [282, 140] width 147 height 14
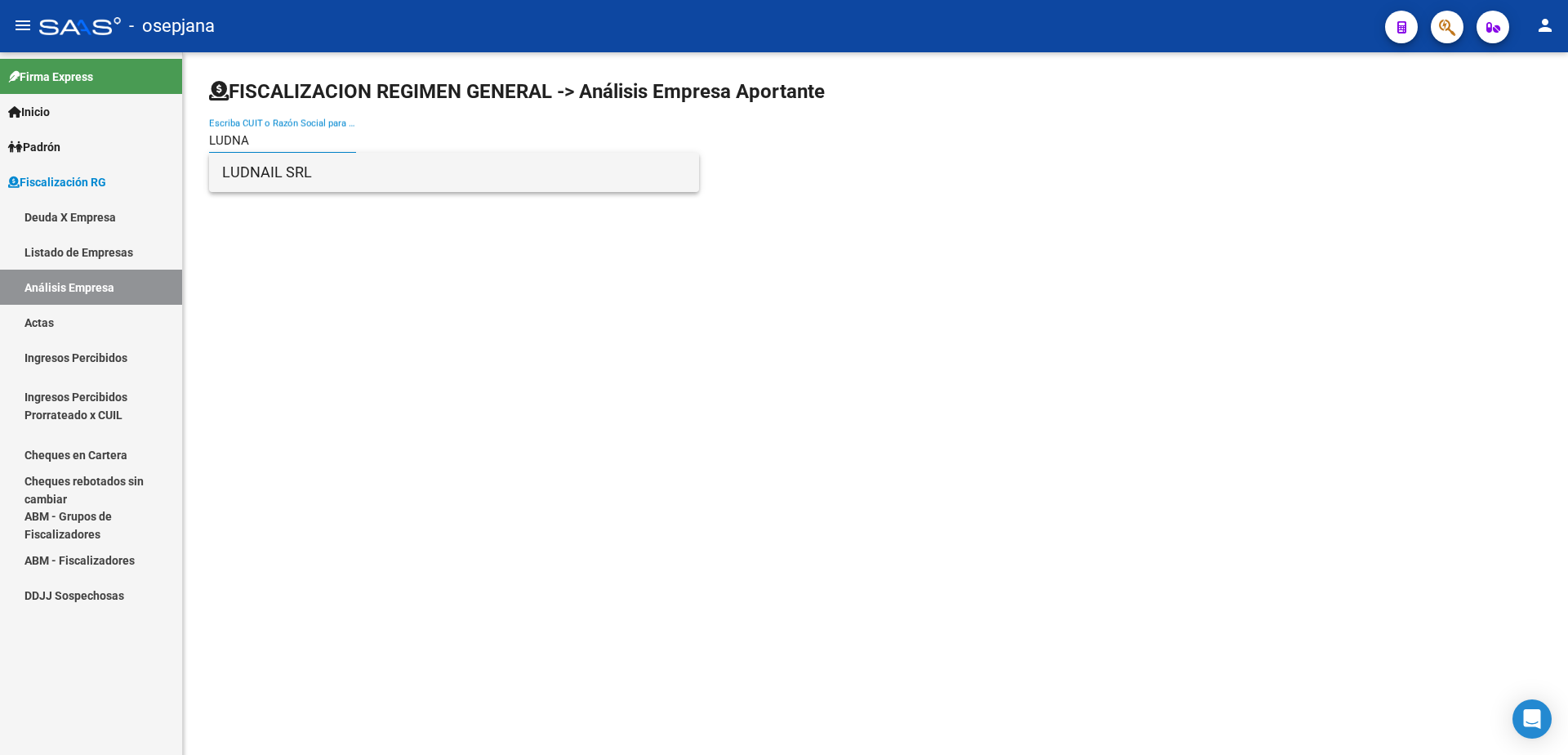
type input "LUDNA"
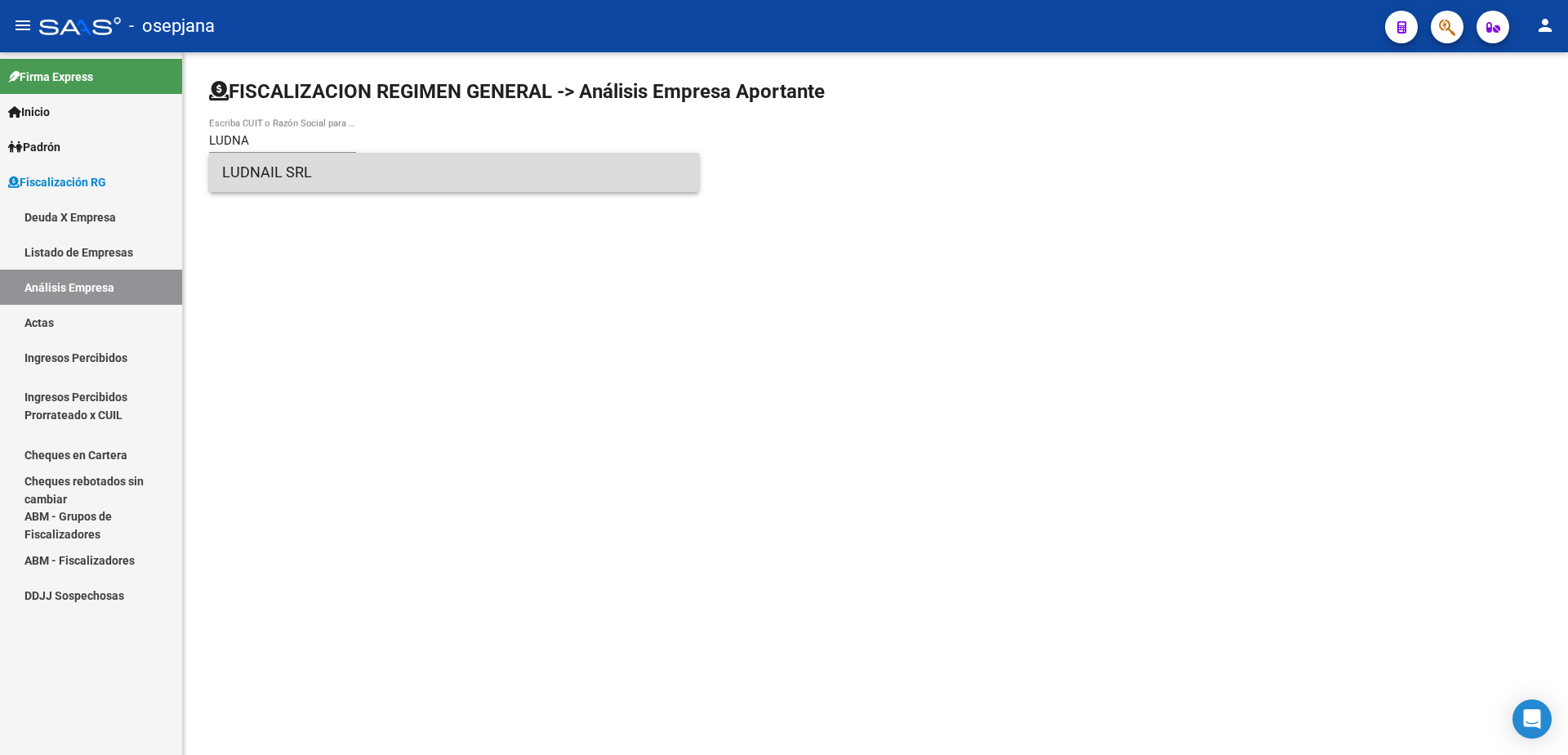
click at [301, 174] on span "LUDNAIL SRL" at bounding box center [454, 172] width 464 height 39
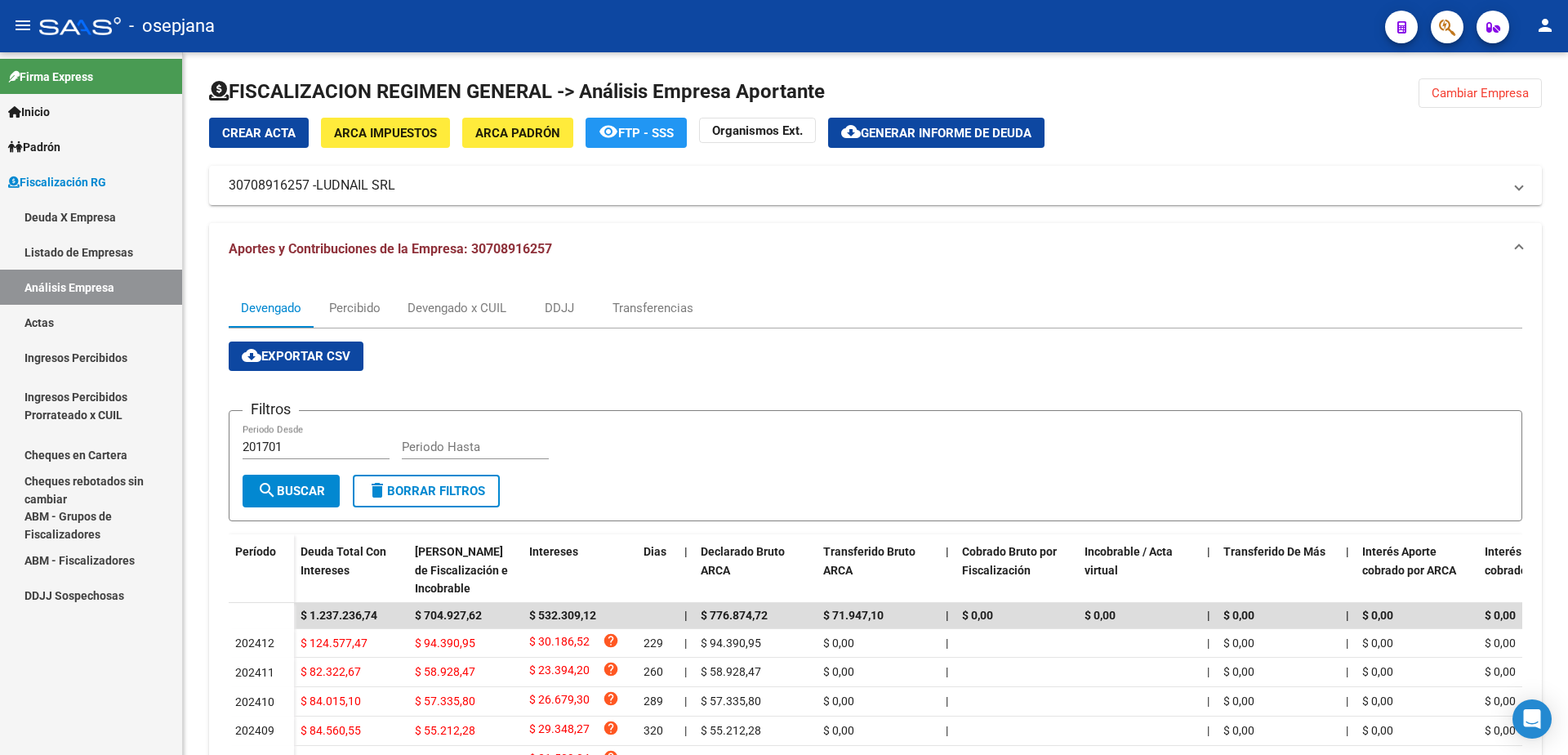
click at [88, 316] on link "Actas" at bounding box center [91, 322] width 183 height 35
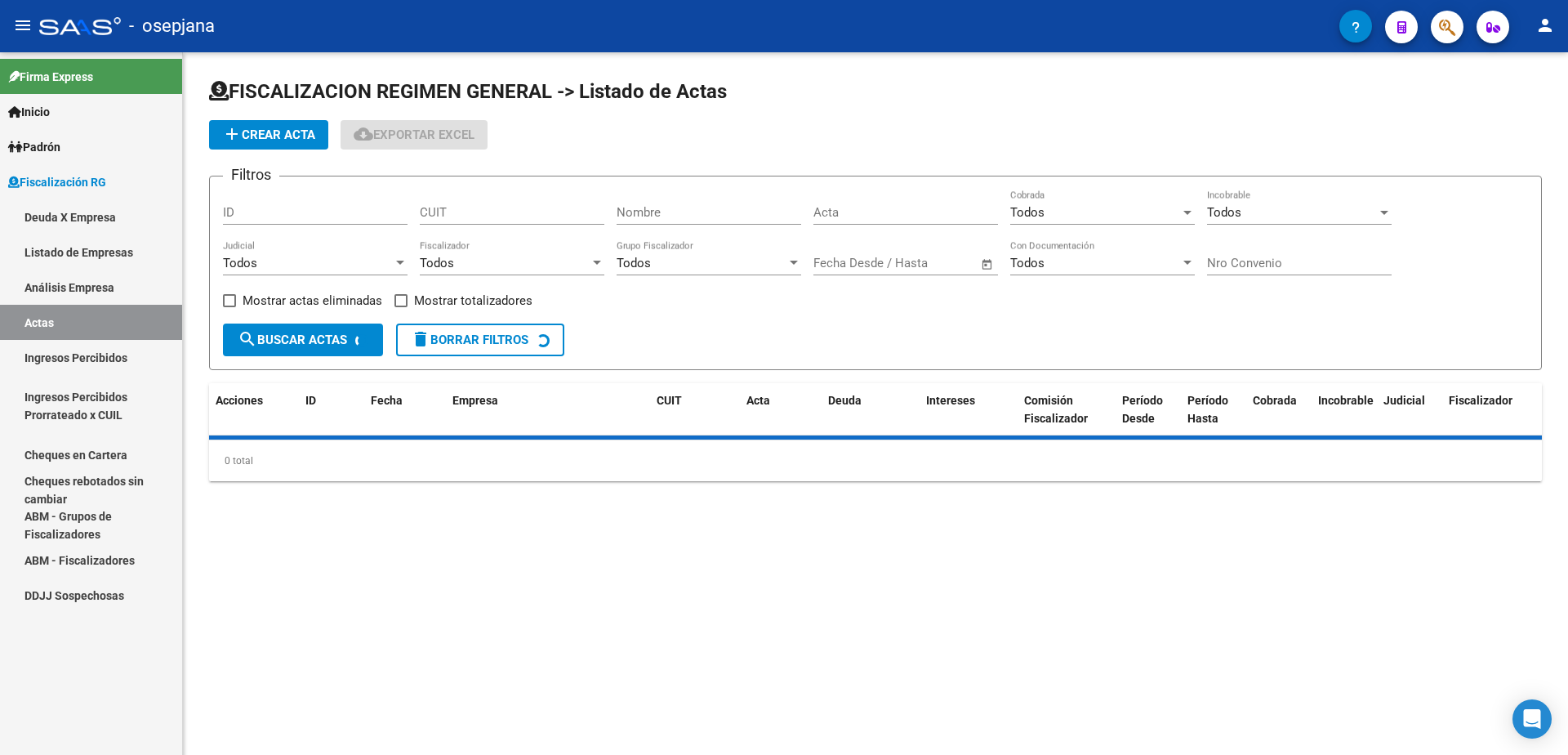
click at [101, 290] on link "Análisis Empresa" at bounding box center [91, 287] width 183 height 35
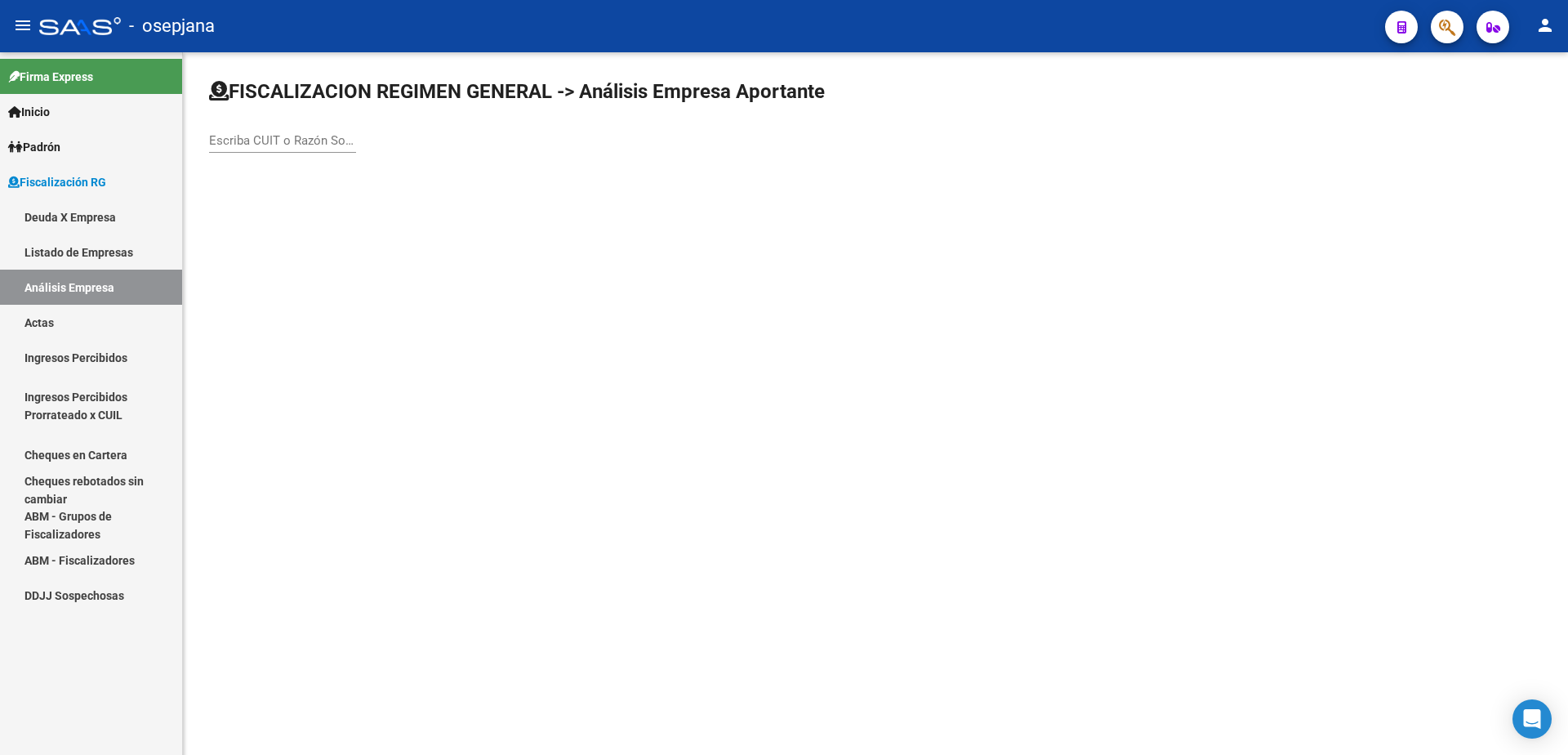
click at [309, 135] on input "Escriba CUIT o Razón Social para buscar" at bounding box center [282, 140] width 147 height 14
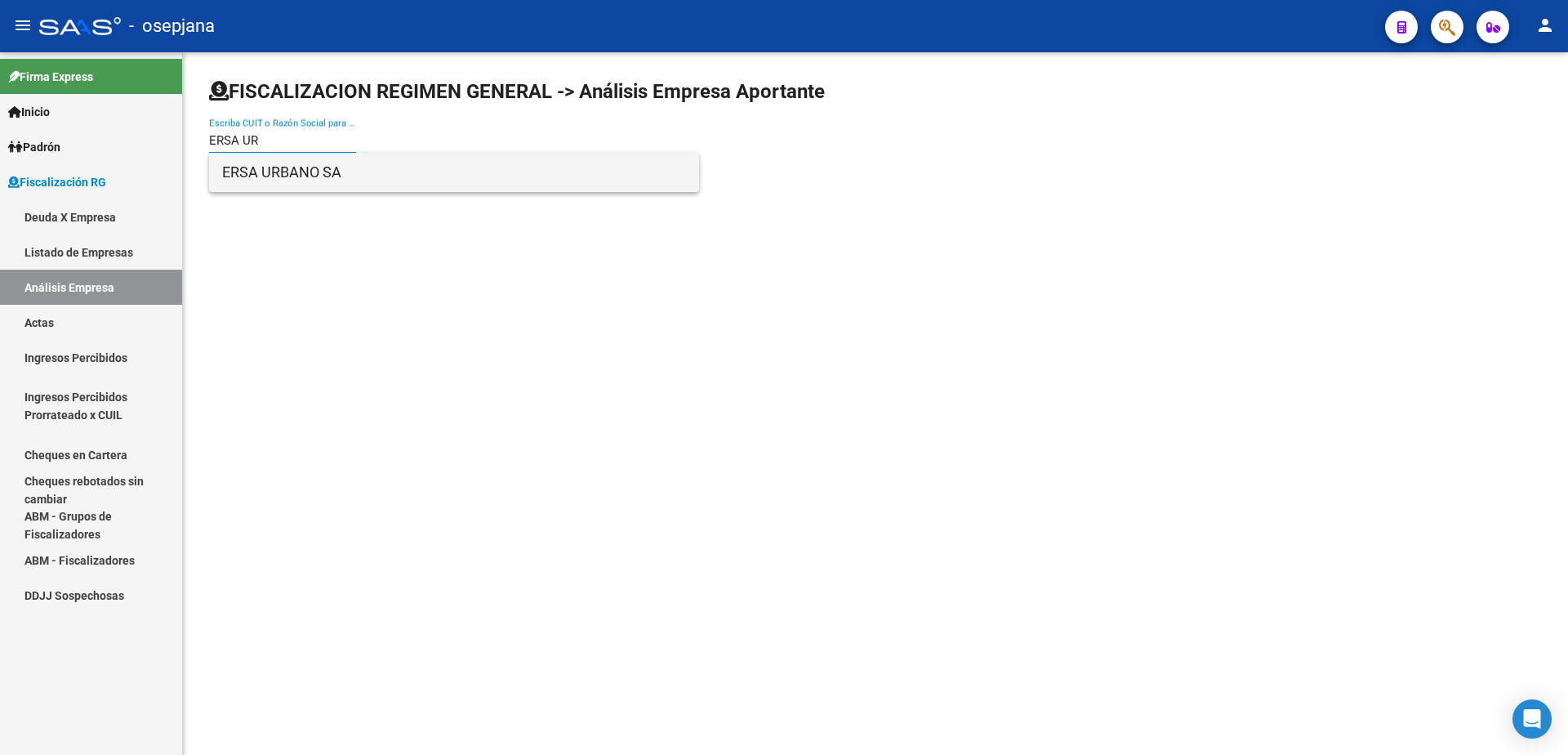
type input "ERSA UR"
click at [333, 171] on span "ERSA URBANO SA" at bounding box center [454, 172] width 464 height 39
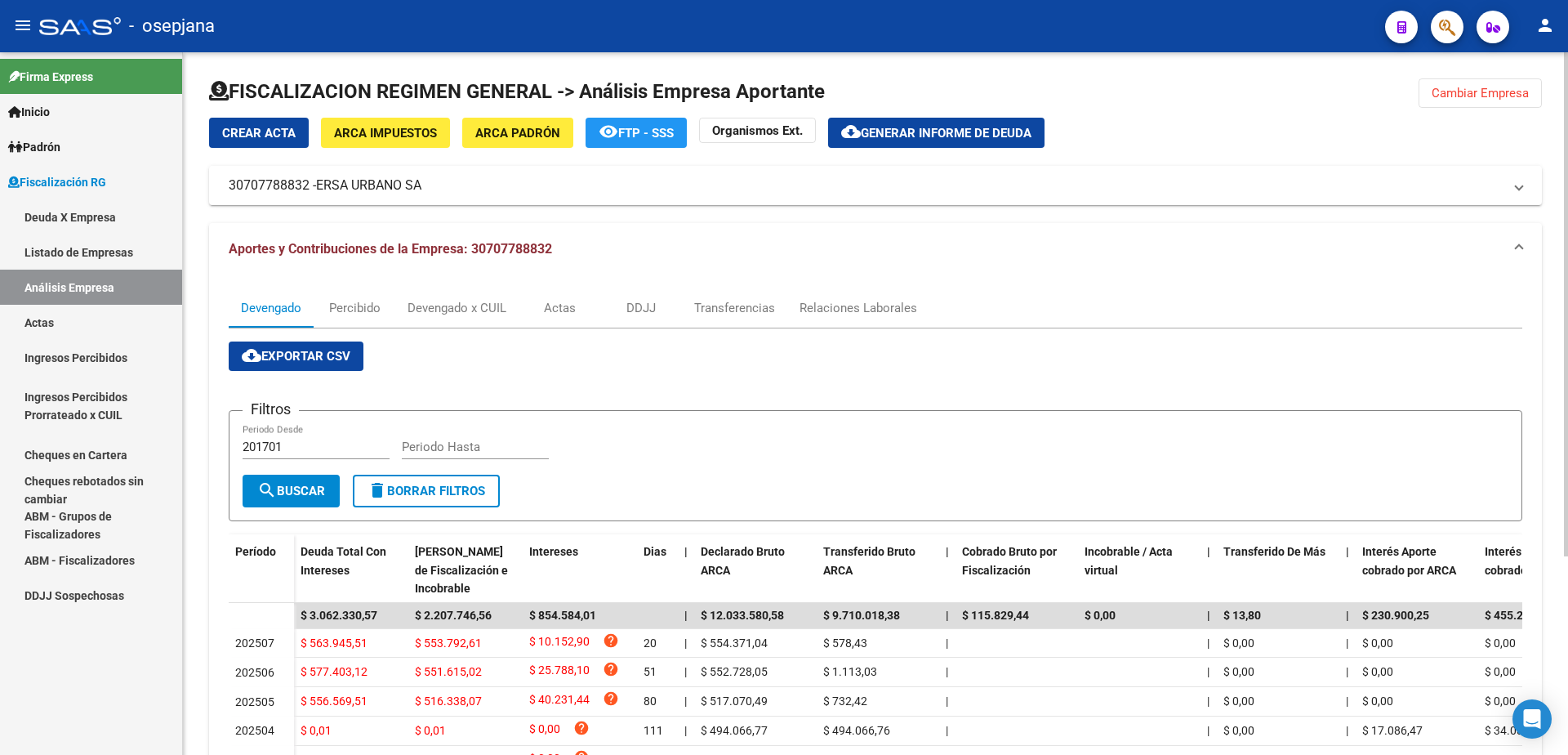
scroll to position [81, 0]
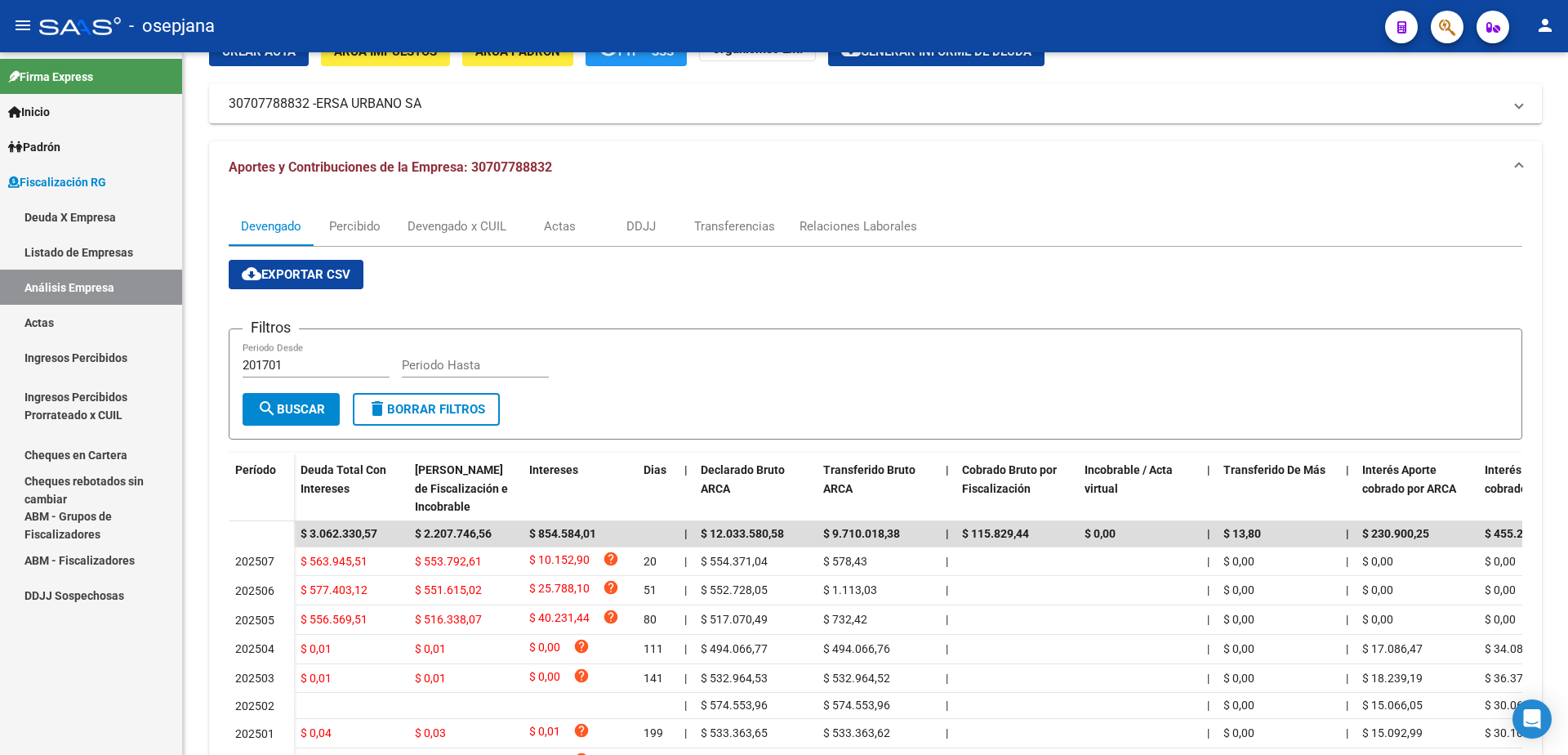
click at [86, 322] on link "Actas" at bounding box center [91, 322] width 183 height 35
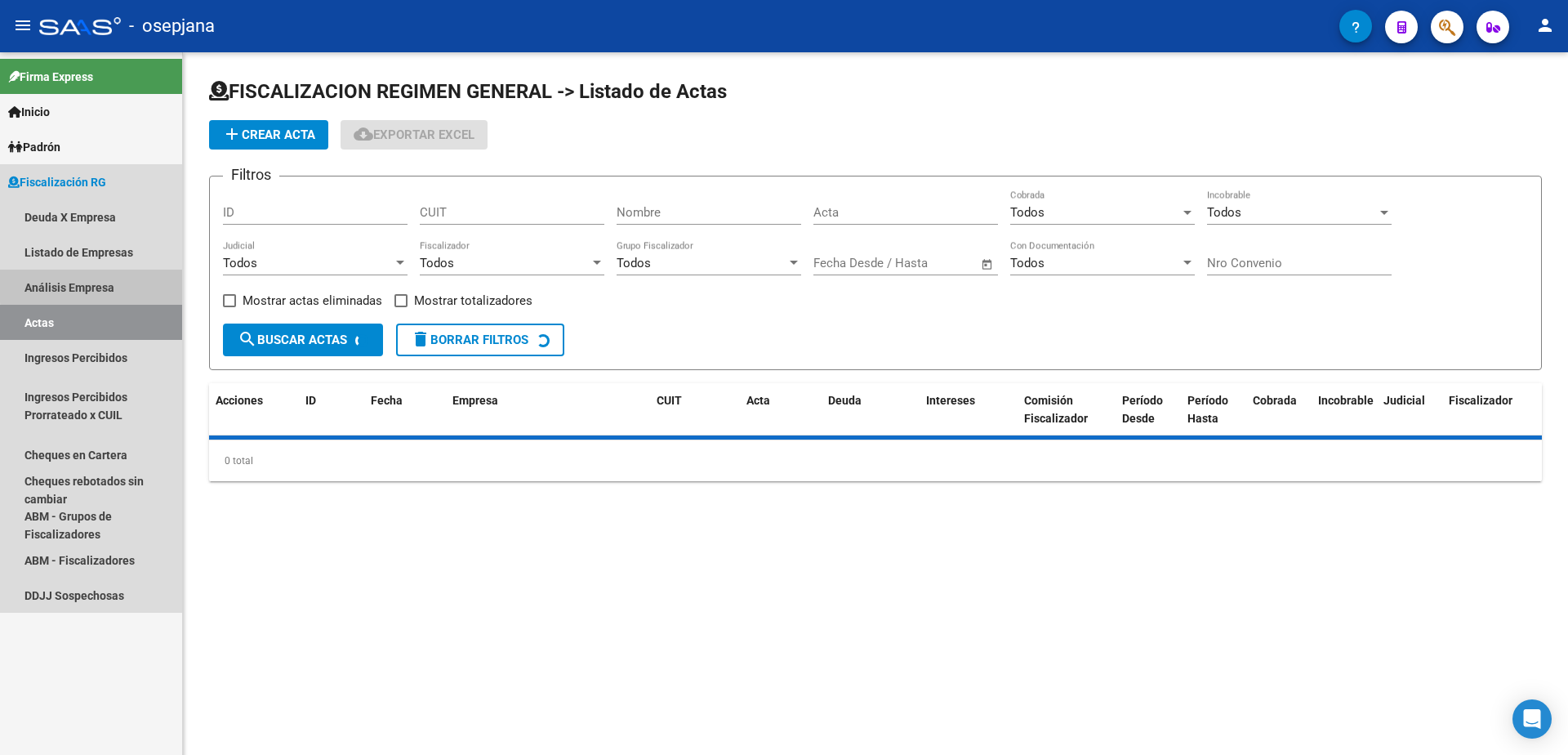
click at [101, 285] on link "Análisis Empresa" at bounding box center [91, 287] width 183 height 35
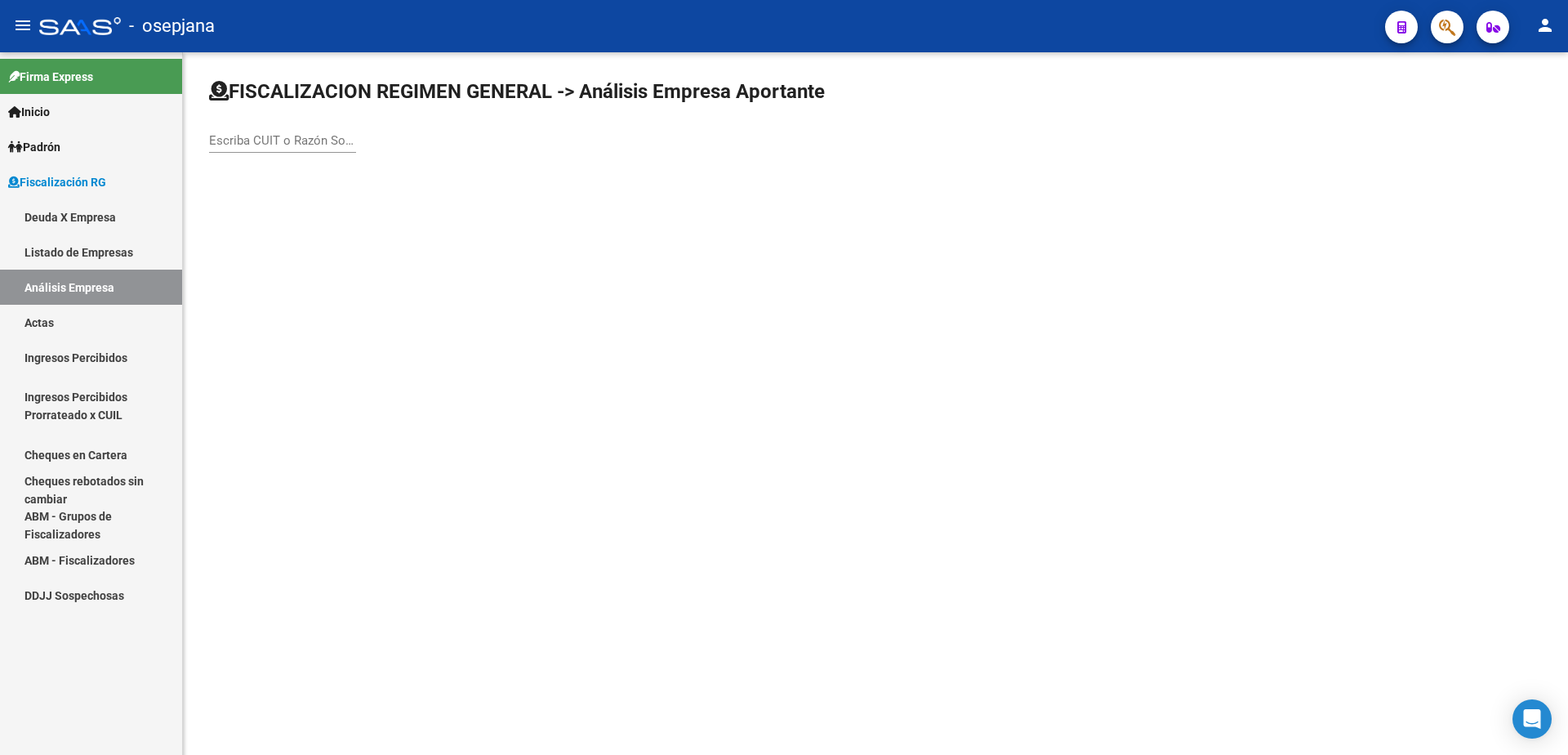
click at [237, 146] on input "Escriba CUIT o Razón Social para buscar" at bounding box center [282, 140] width 147 height 14
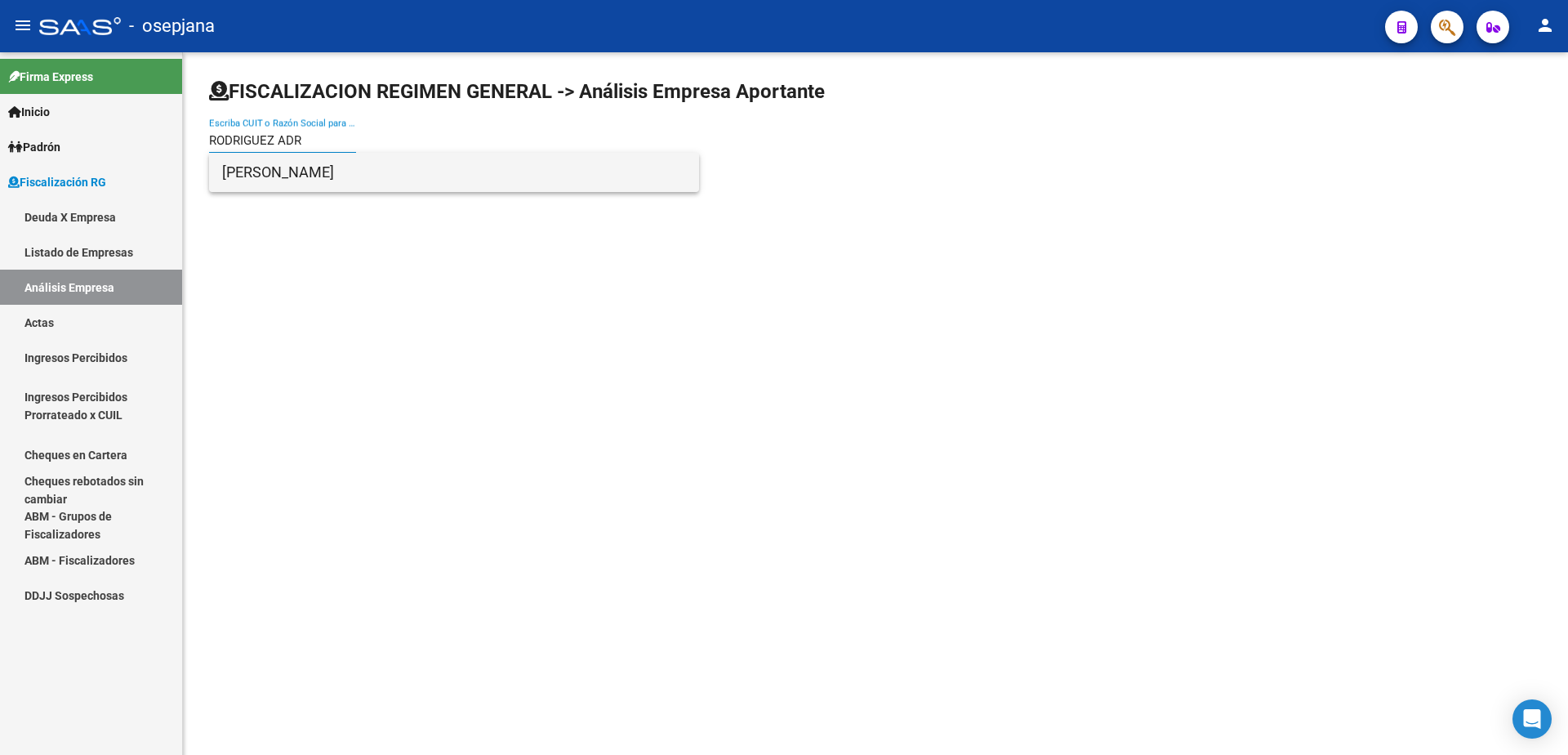
type input "RODRIGUEZ ADR"
click at [350, 178] on span "[PERSON_NAME]" at bounding box center [454, 172] width 464 height 39
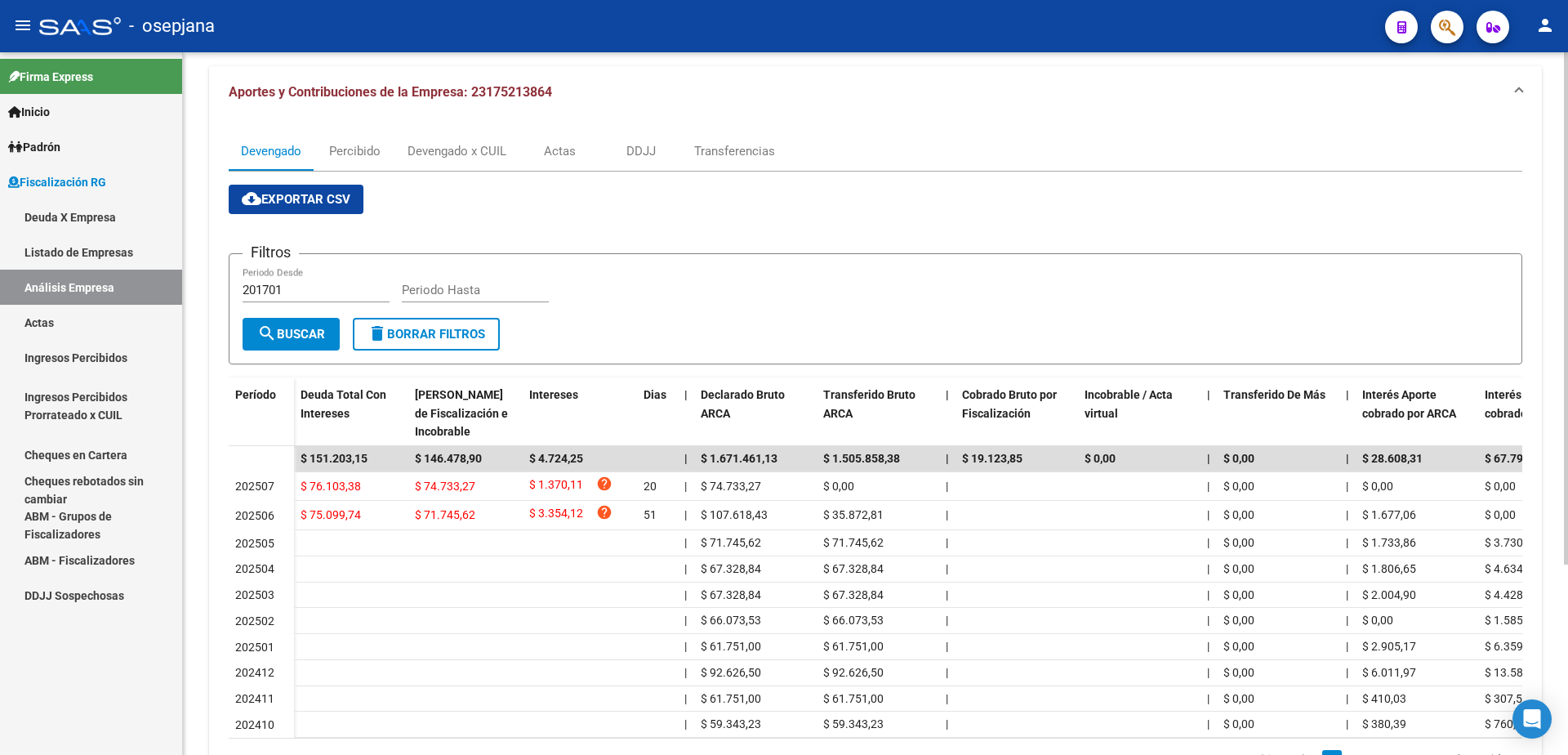
scroll to position [164, 0]
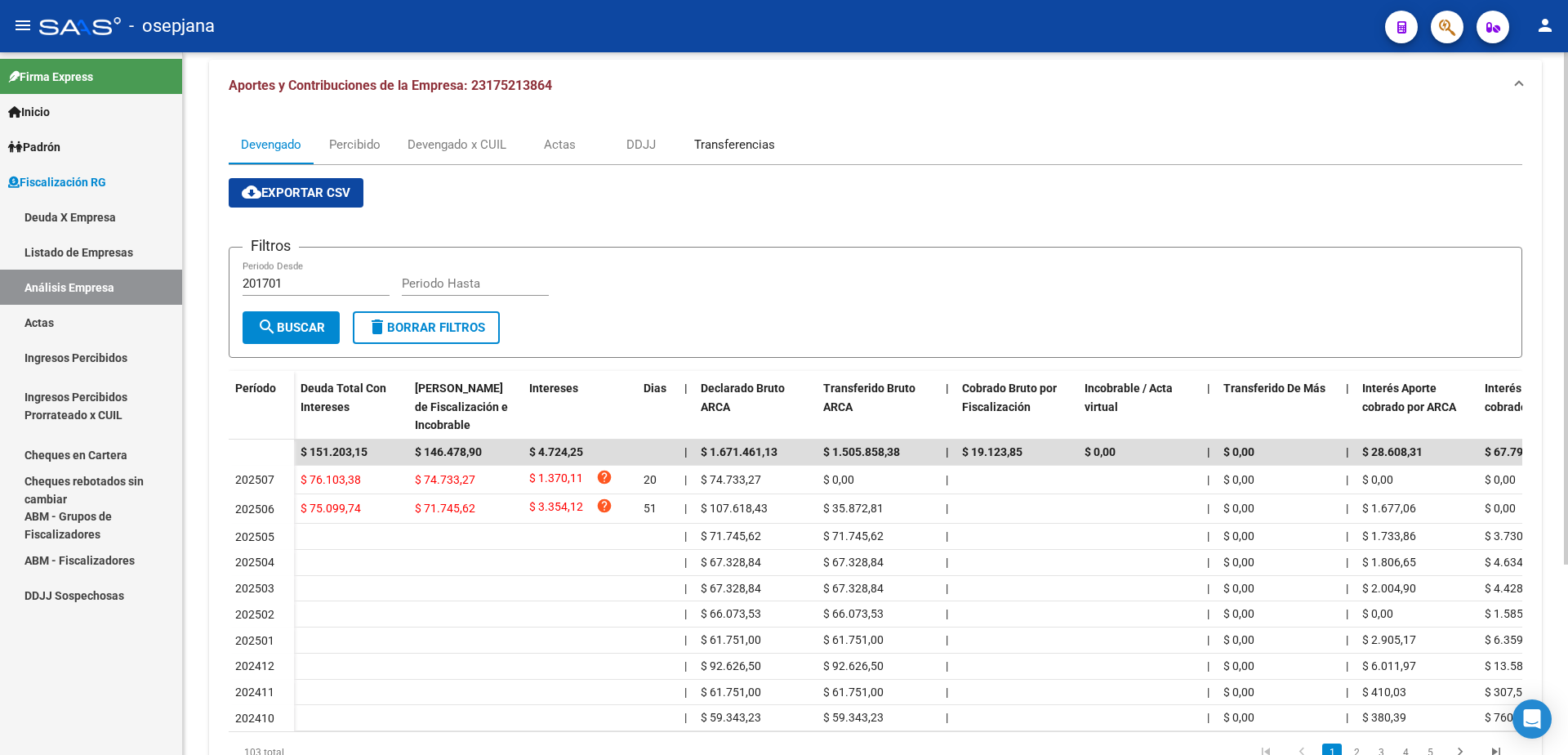
click at [755, 160] on div "Transferencias" at bounding box center [735, 144] width 106 height 39
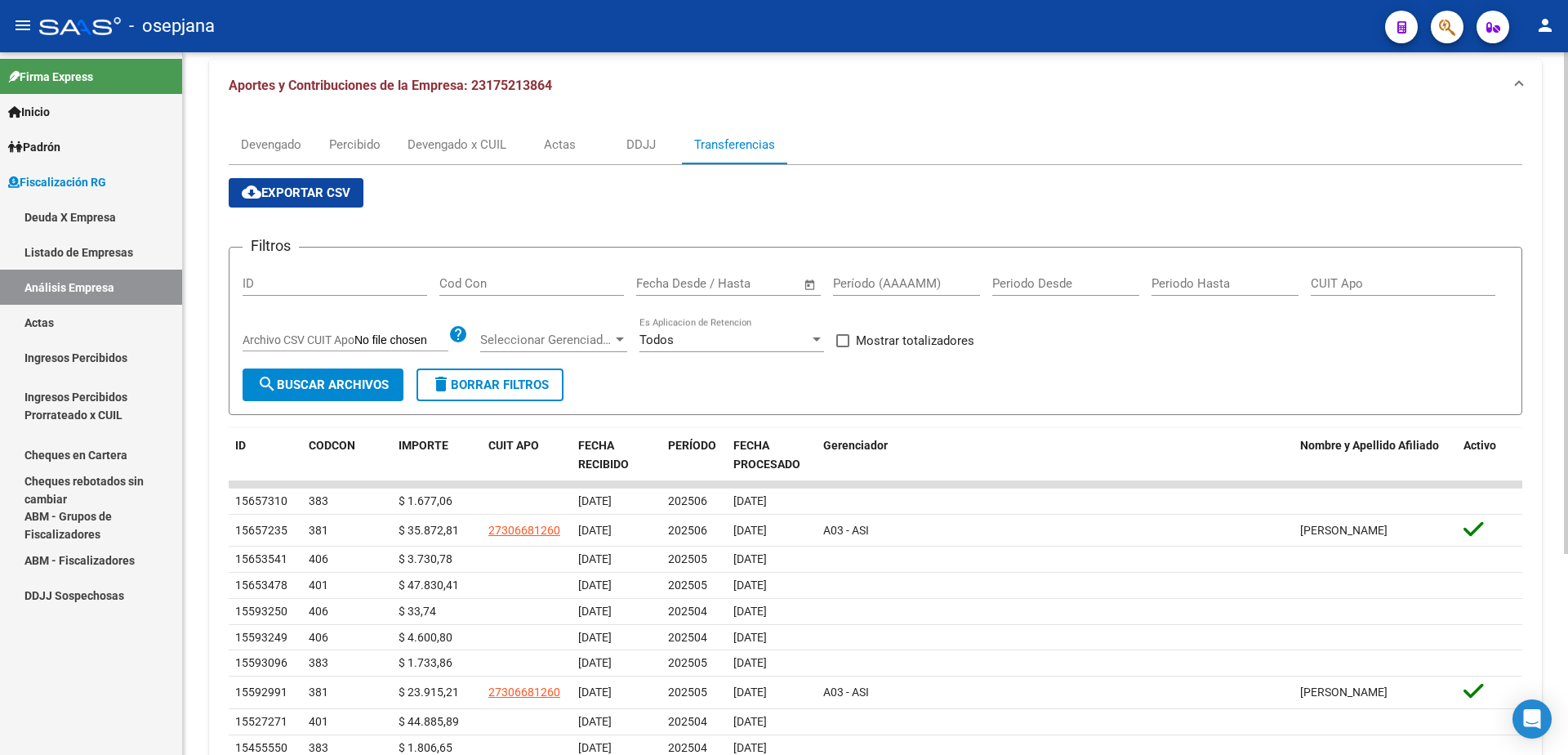
scroll to position [0, 0]
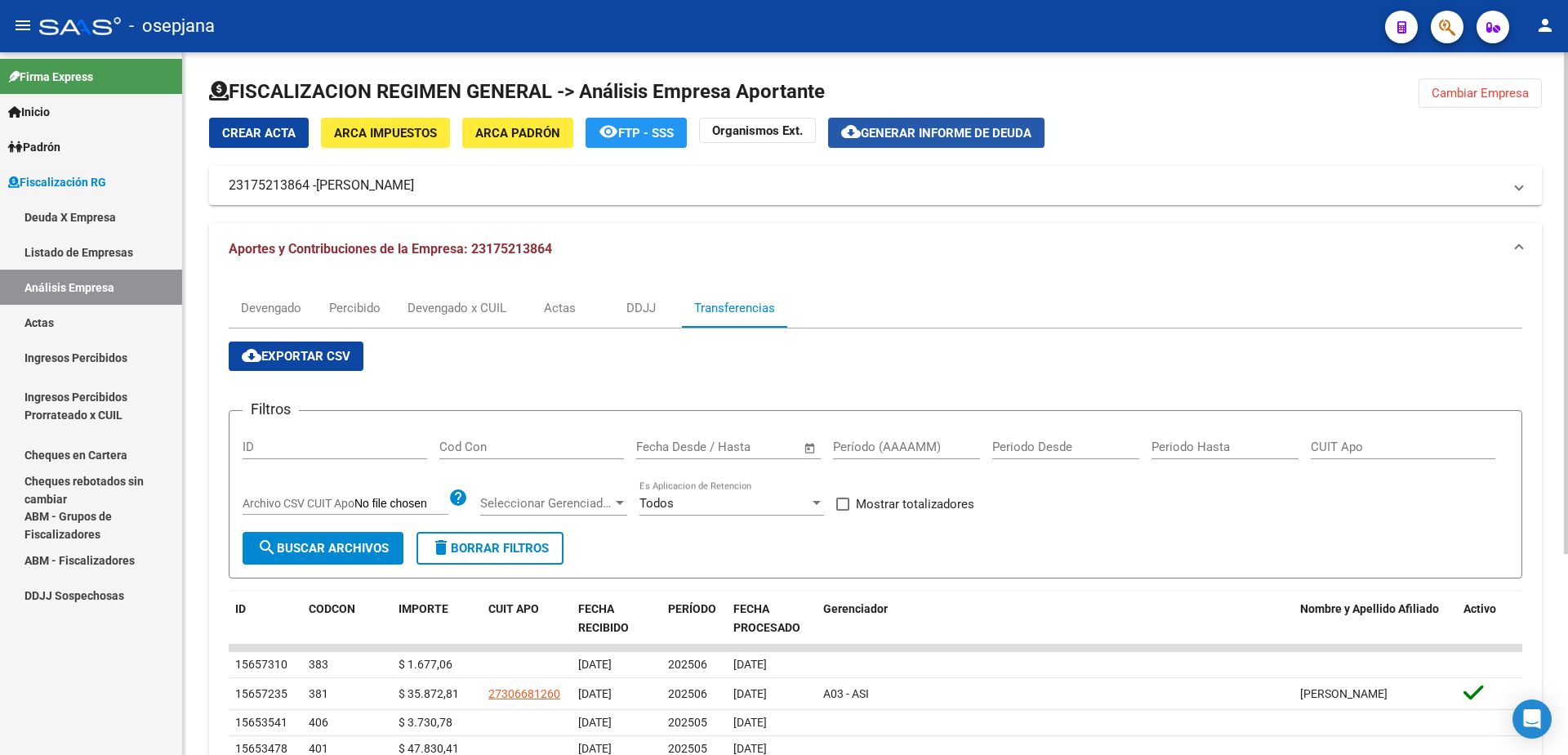
click at [902, 137] on span "Generar informe de deuda" at bounding box center [945, 133] width 171 height 14
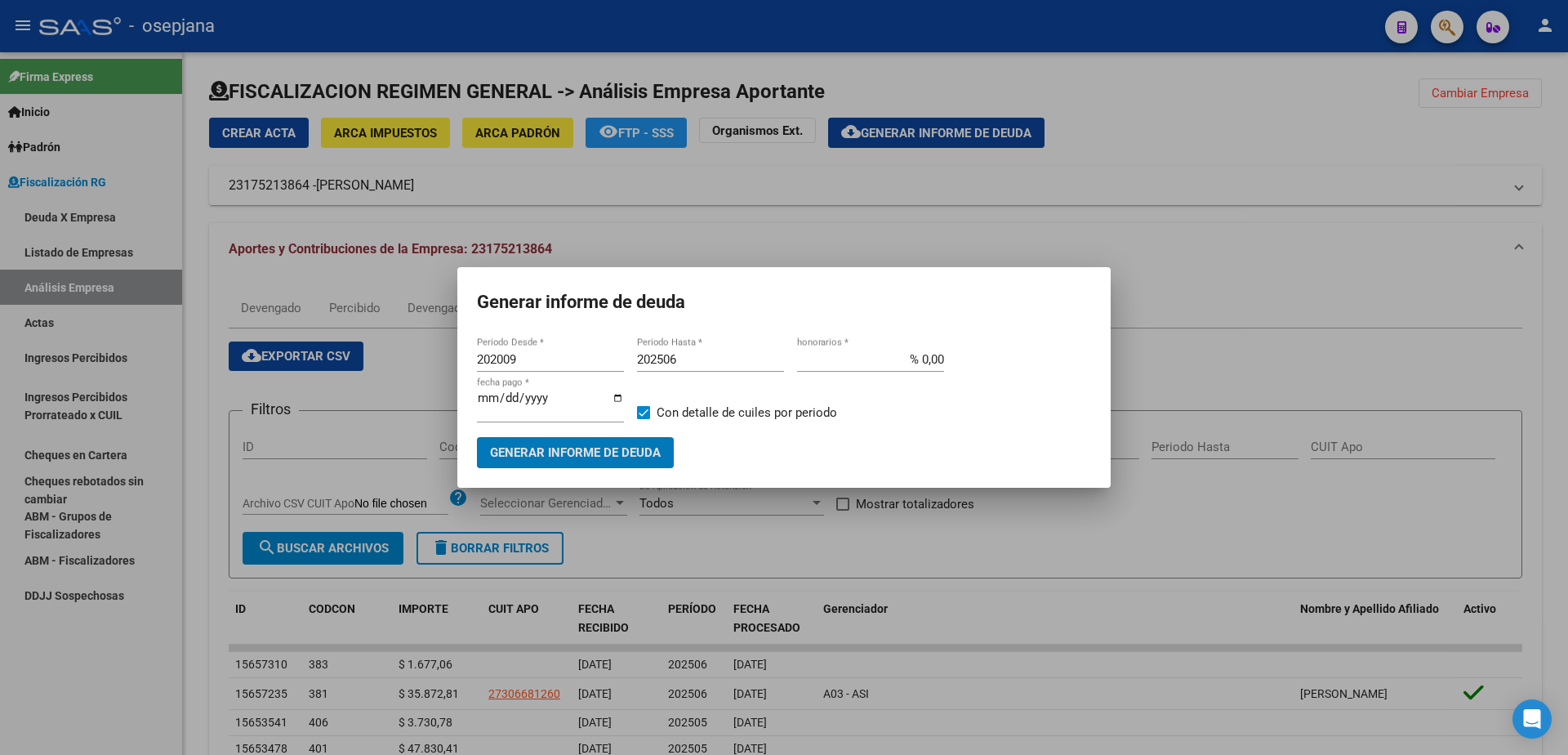
drag, startPoint x: 438, startPoint y: 360, endPoint x: 407, endPoint y: 360, distance: 31.0
click at [407, 360] on div "Generar informe de deuda 202009 Periodo Desde * 202506 Periodo Hasta * % 0,00 h…" at bounding box center [784, 377] width 1568 height 755
type input "202505"
click at [733, 367] on input "202506" at bounding box center [710, 359] width 147 height 14
type input "202505"
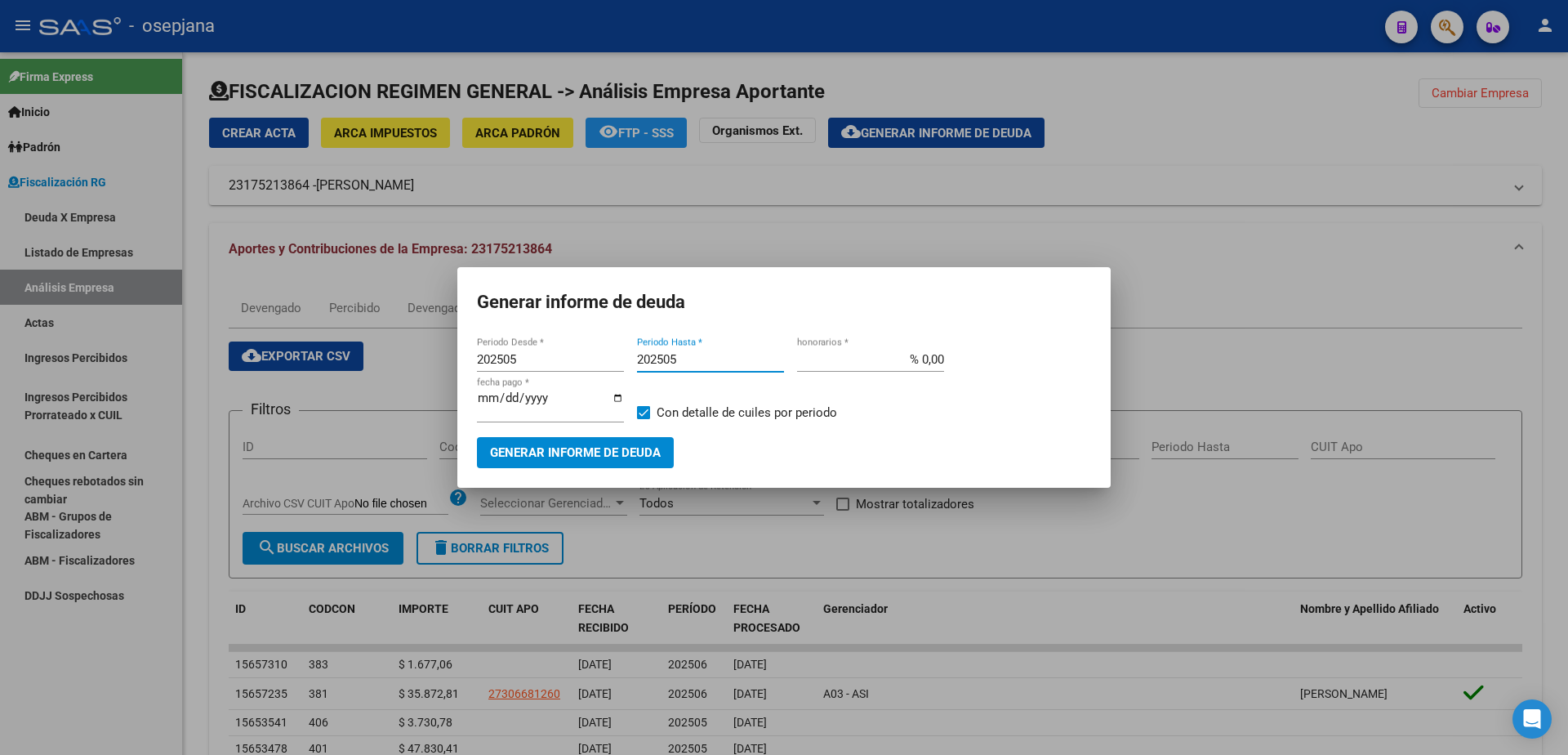
click at [648, 409] on span at bounding box center [643, 412] width 13 height 13
click at [643, 420] on input "Con detalle de cuiles por periodo" at bounding box center [643, 420] width 1 height 1
checkbox input "false"
click at [622, 467] on mat-dialog-container "Generar informe de deuda 202505 Periodo Desde * 202505 Periodo Hasta * % 0,00 h…" at bounding box center [784, 376] width 653 height 220
click at [629, 447] on span "Generar informe de deuda" at bounding box center [575, 453] width 171 height 14
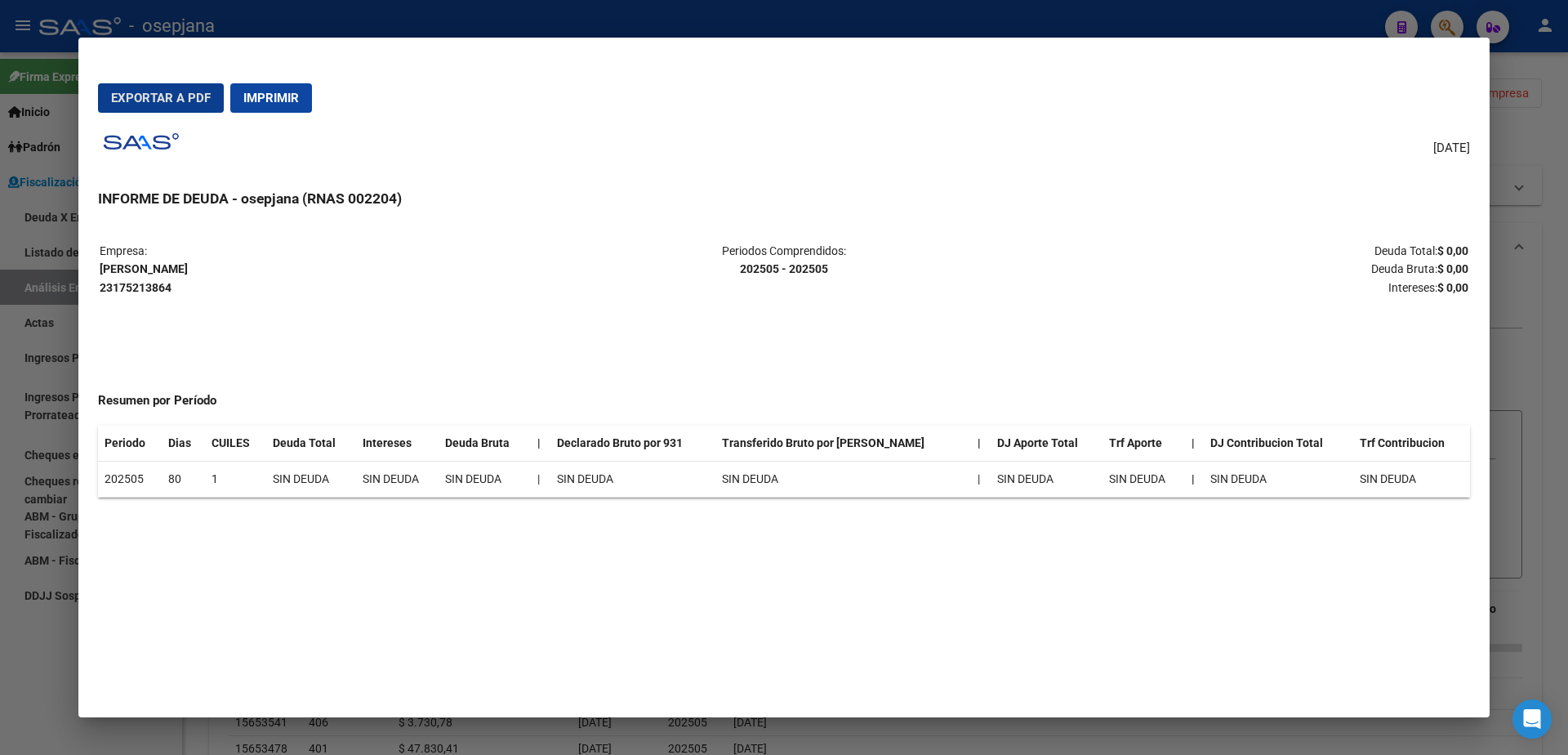
click at [275, 98] on span "Imprimir" at bounding box center [270, 98] width 55 height 14
